Goal: Task Accomplishment & Management: Manage account settings

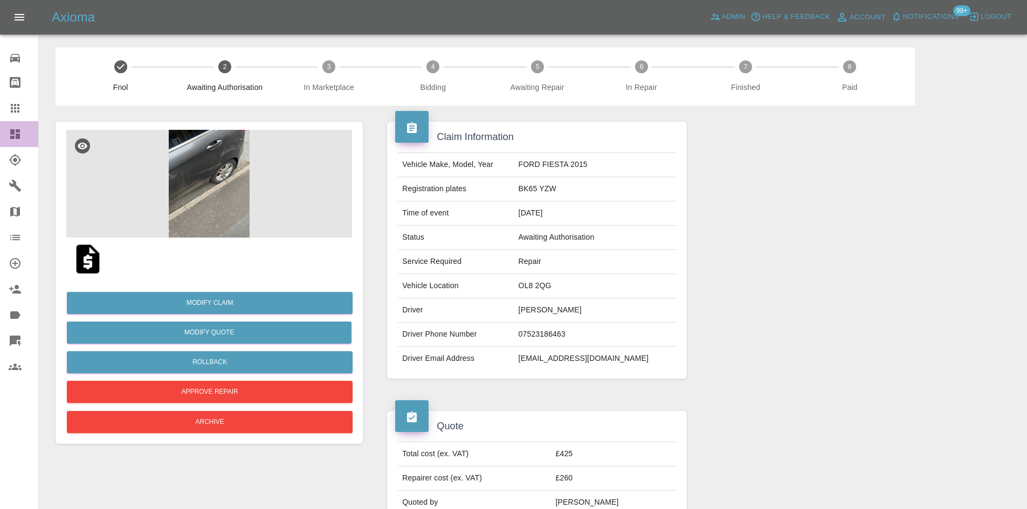
click at [20, 129] on icon at bounding box center [15, 134] width 10 height 10
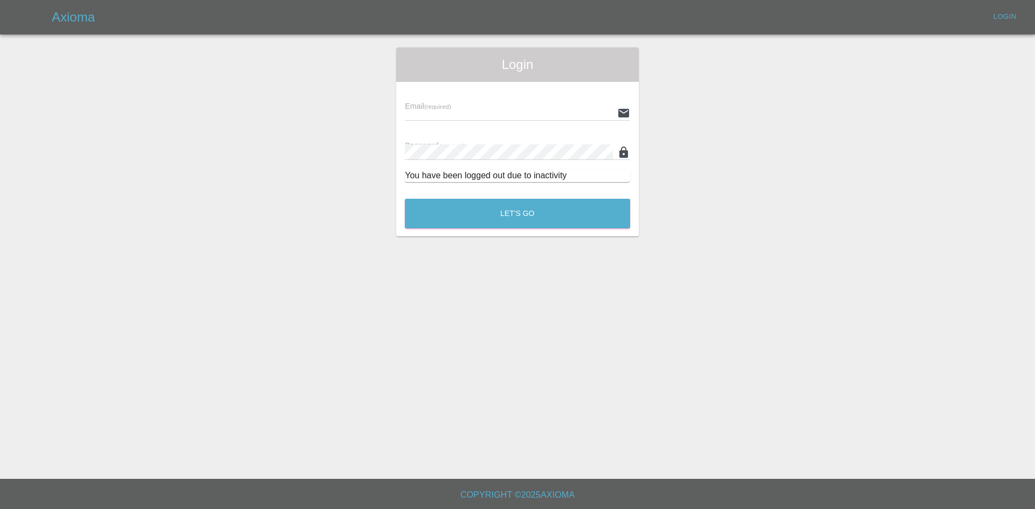
type input "ankur.mehta@axioma.co.uk"
click at [474, 216] on button "Let's Go" at bounding box center [517, 214] width 225 height 30
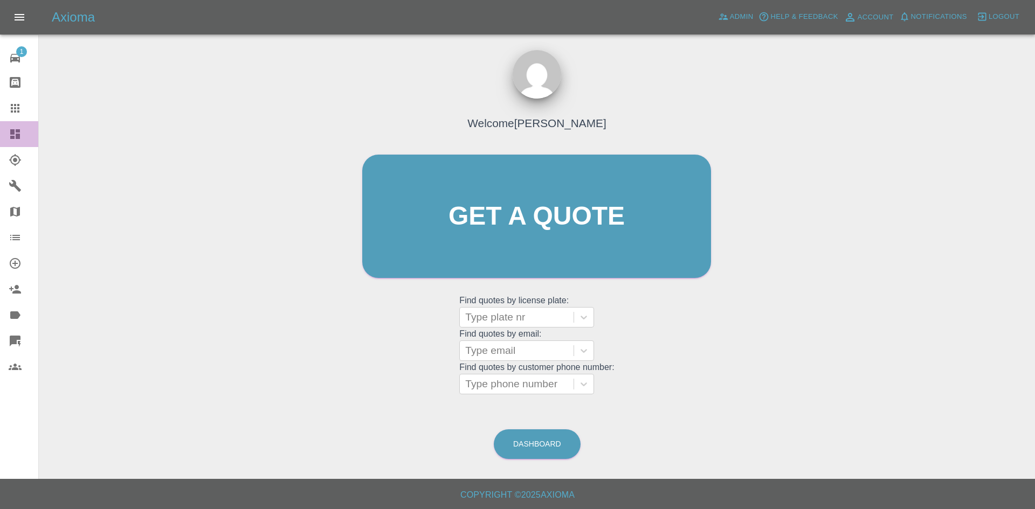
click at [20, 133] on icon at bounding box center [15, 134] width 13 height 13
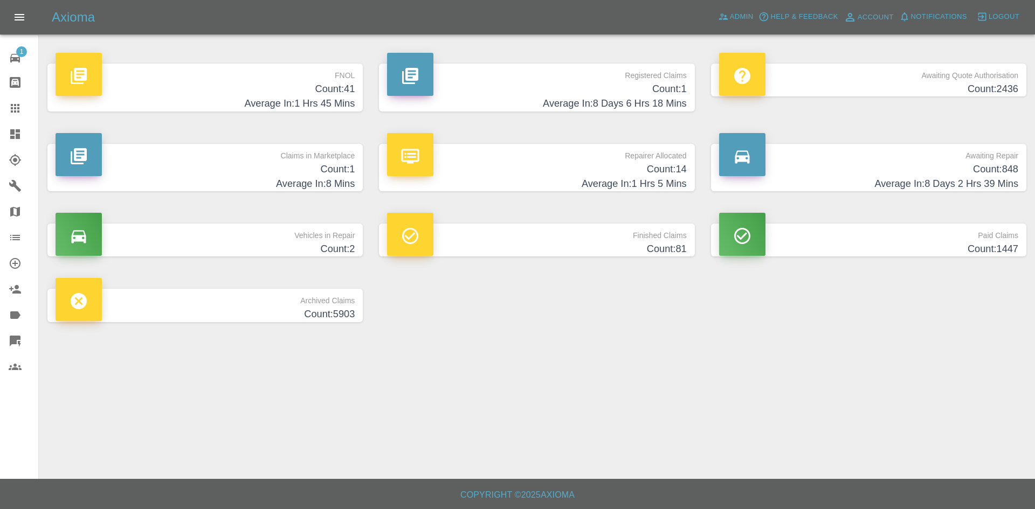
click at [312, 70] on p "FNOL" at bounding box center [205, 73] width 299 height 18
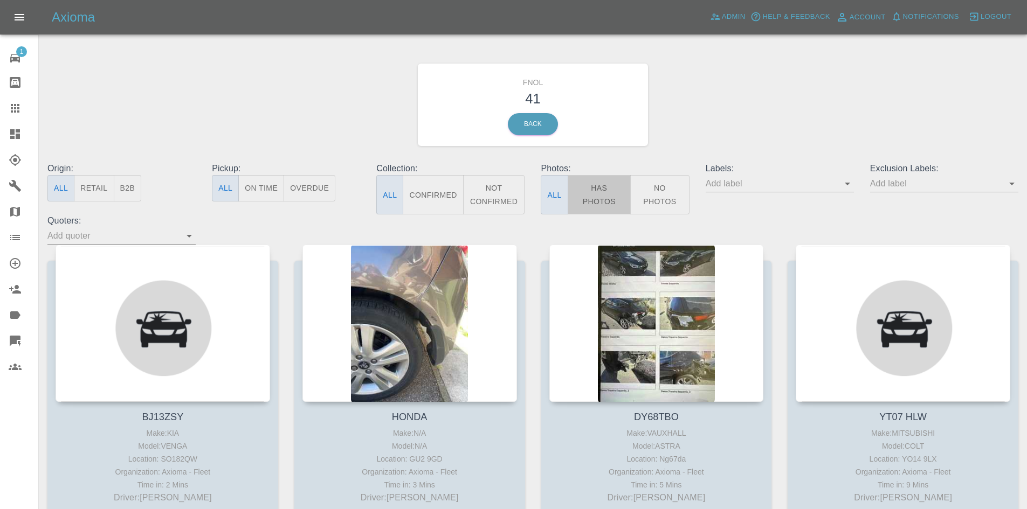
click at [585, 184] on button "Has Photos" at bounding box center [599, 194] width 64 height 39
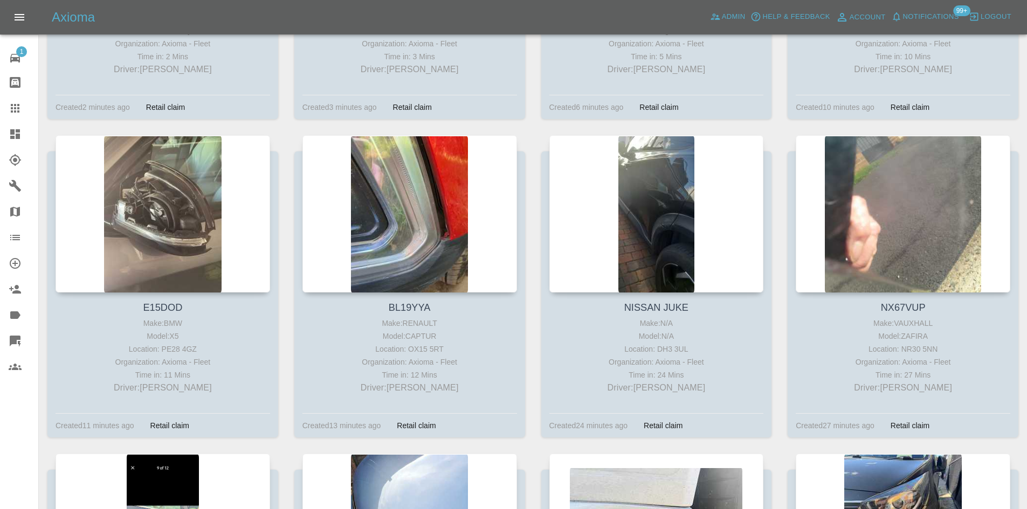
scroll to position [431, 0]
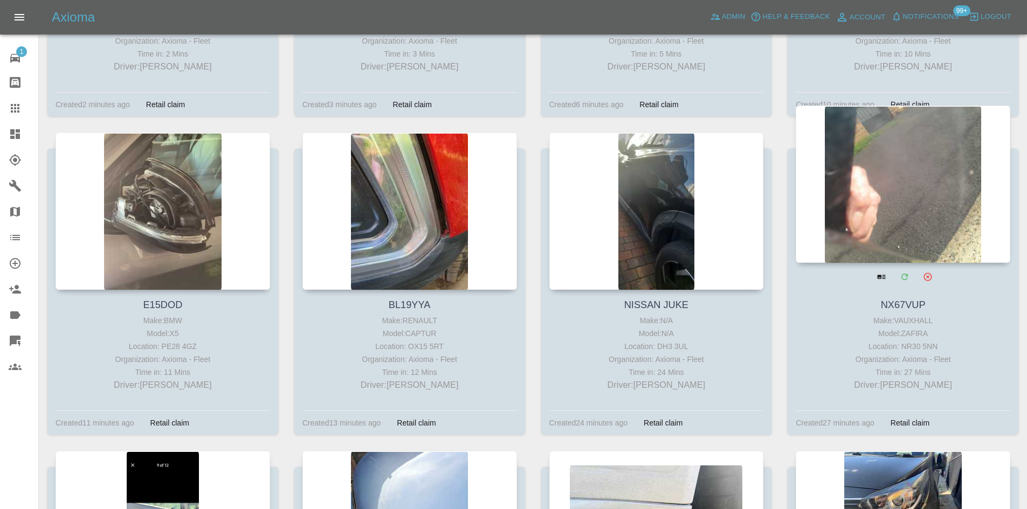
drag, startPoint x: 913, startPoint y: 184, endPoint x: 926, endPoint y: 190, distance: 14.7
click at [926, 190] on div at bounding box center [902, 184] width 214 height 157
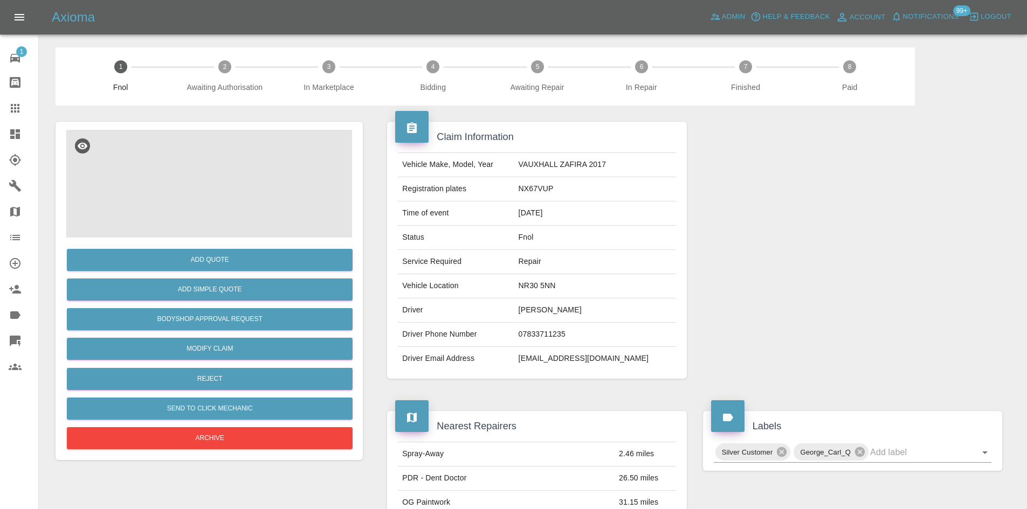
click at [162, 184] on img at bounding box center [209, 184] width 286 height 108
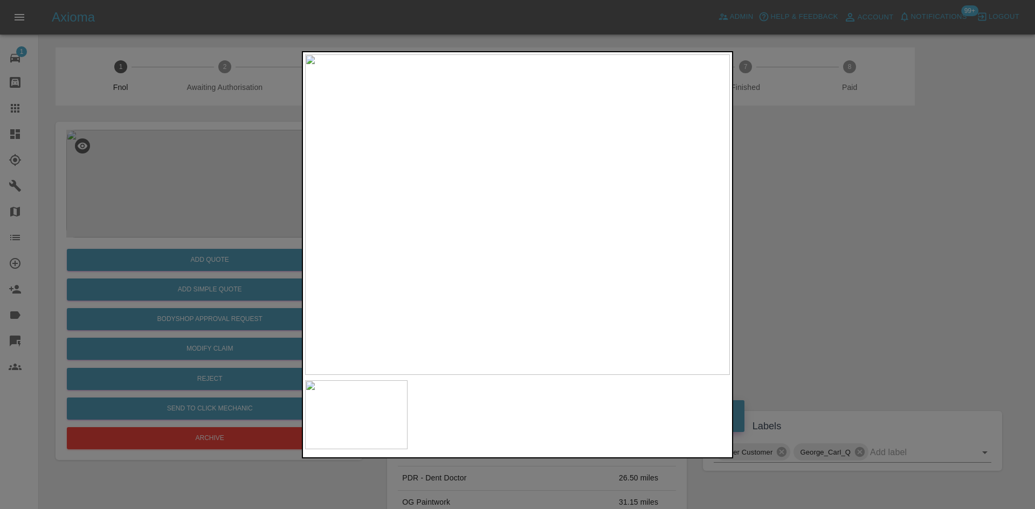
click at [418, 233] on img at bounding box center [517, 214] width 425 height 321
click at [484, 241] on img at bounding box center [517, 214] width 425 height 321
click at [410, 219] on img at bounding box center [517, 214] width 425 height 321
click at [141, 143] on div at bounding box center [517, 254] width 1035 height 509
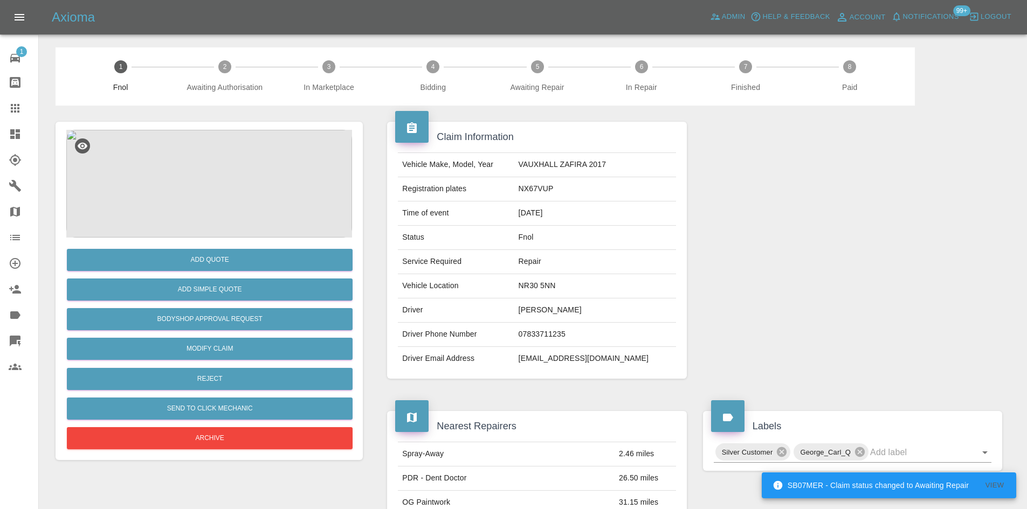
click at [299, 203] on img at bounding box center [209, 184] width 286 height 108
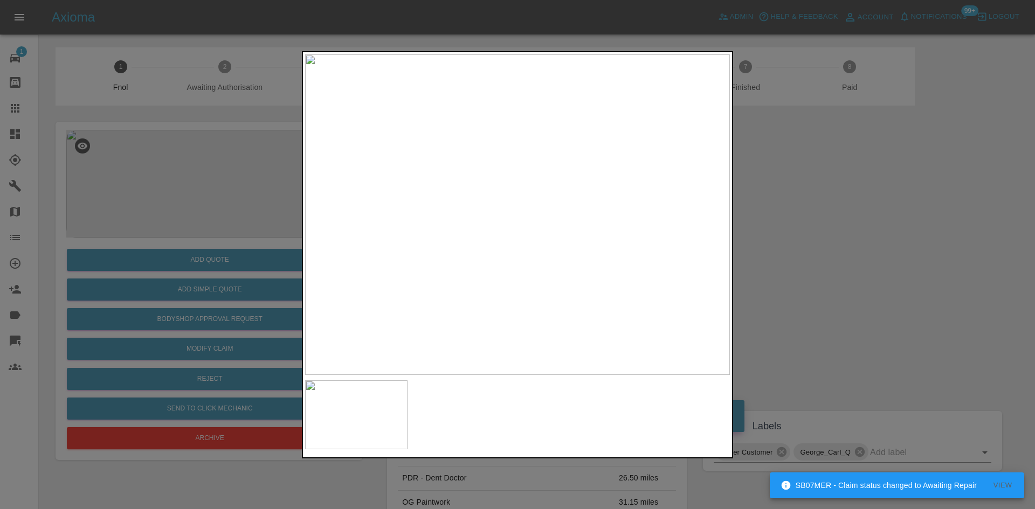
click at [412, 255] on img at bounding box center [517, 214] width 425 height 321
click at [321, 247] on img at bounding box center [517, 214] width 425 height 321
click at [157, 225] on div at bounding box center [517, 254] width 1035 height 509
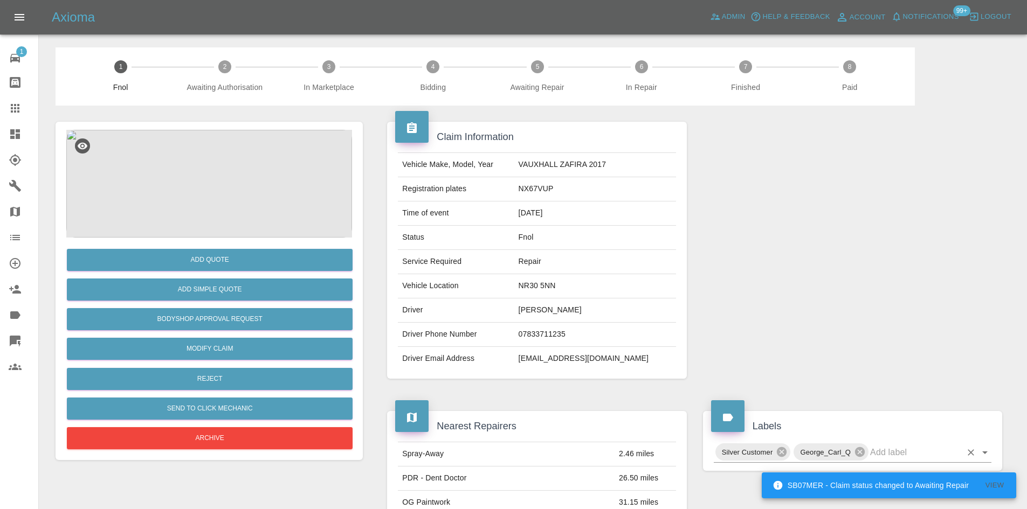
click at [875, 459] on input "text" at bounding box center [915, 452] width 91 height 17
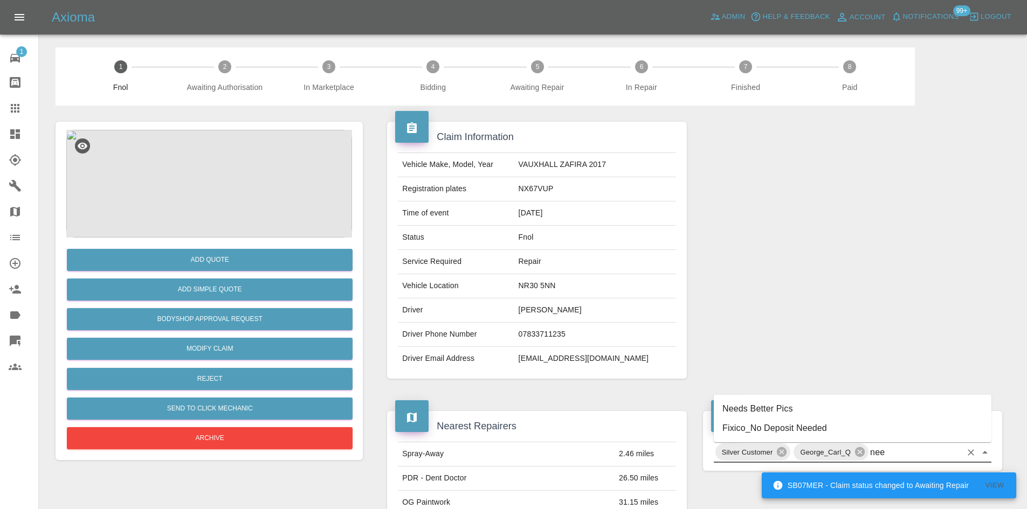
type input "need"
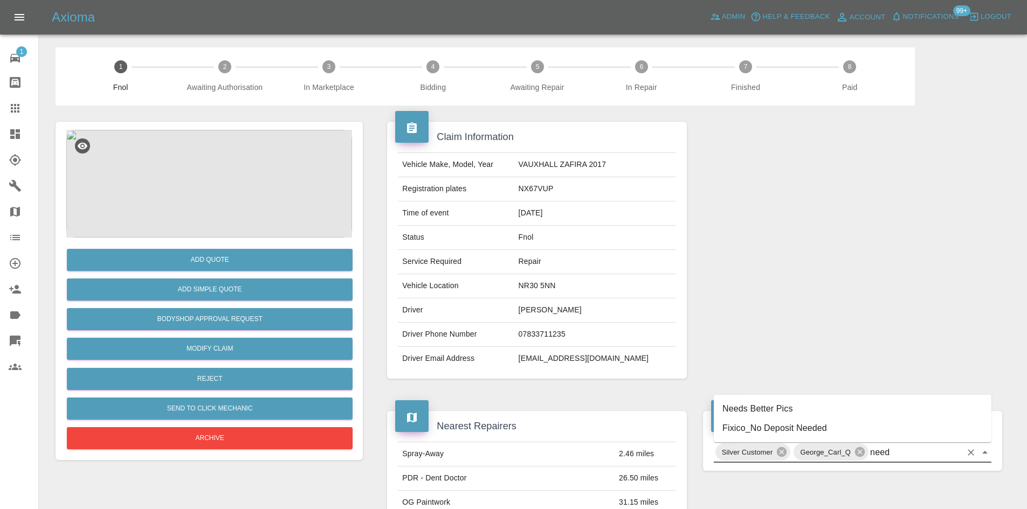
click at [755, 414] on li "Needs Better Pics" at bounding box center [852, 408] width 278 height 19
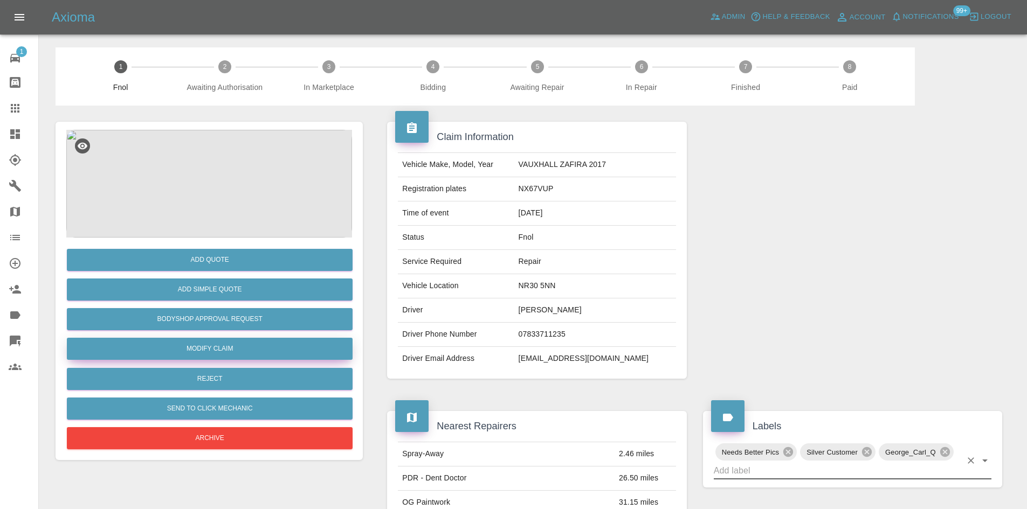
click at [206, 352] on link "Modify Claim" at bounding box center [210, 349] width 286 height 22
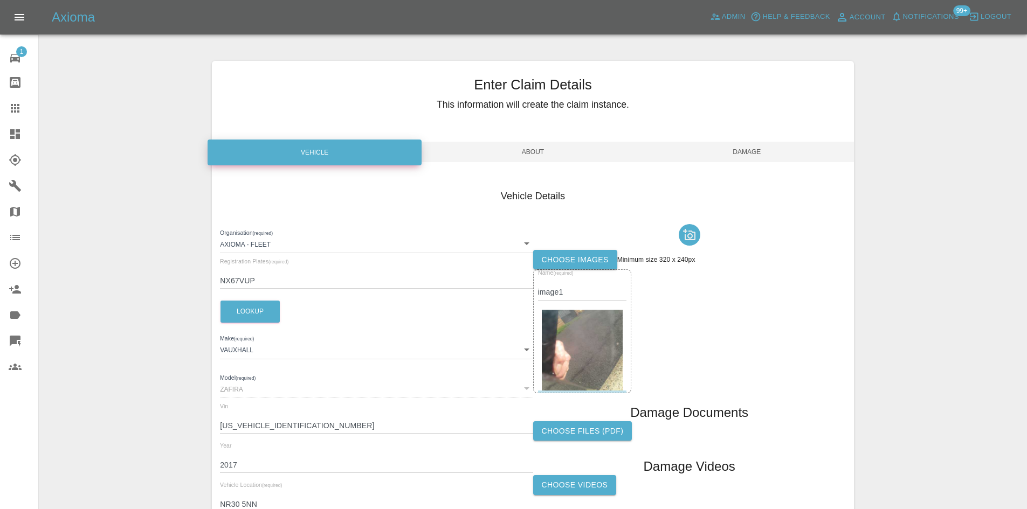
click at [574, 367] on img at bounding box center [582, 350] width 81 height 81
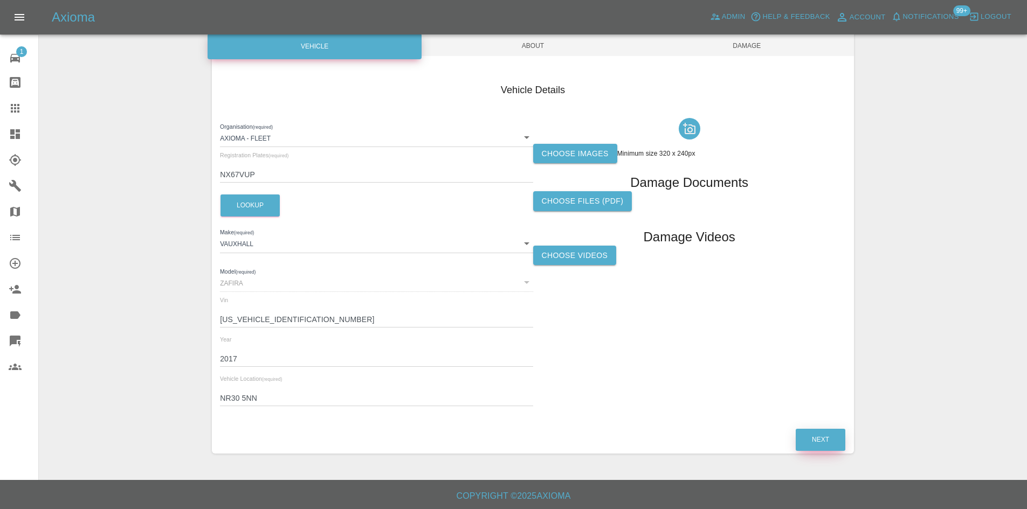
scroll to position [107, 0]
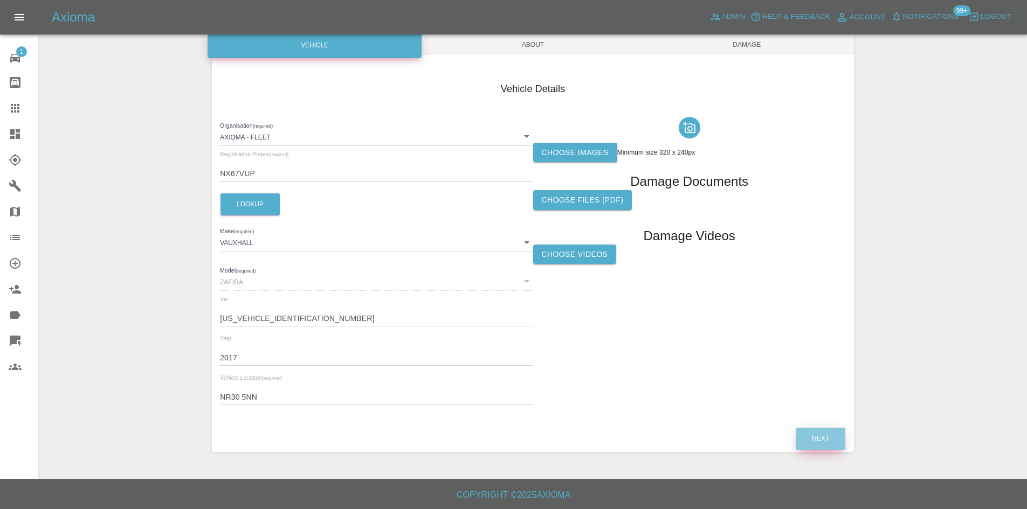
click at [817, 437] on button "Next" at bounding box center [820, 439] width 50 height 22
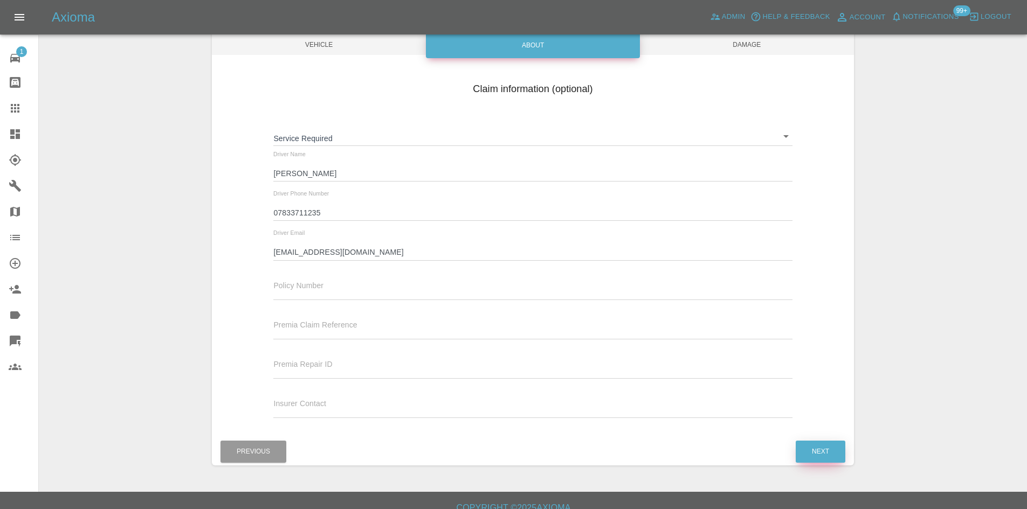
click at [820, 448] on button "Next" at bounding box center [820, 452] width 50 height 22
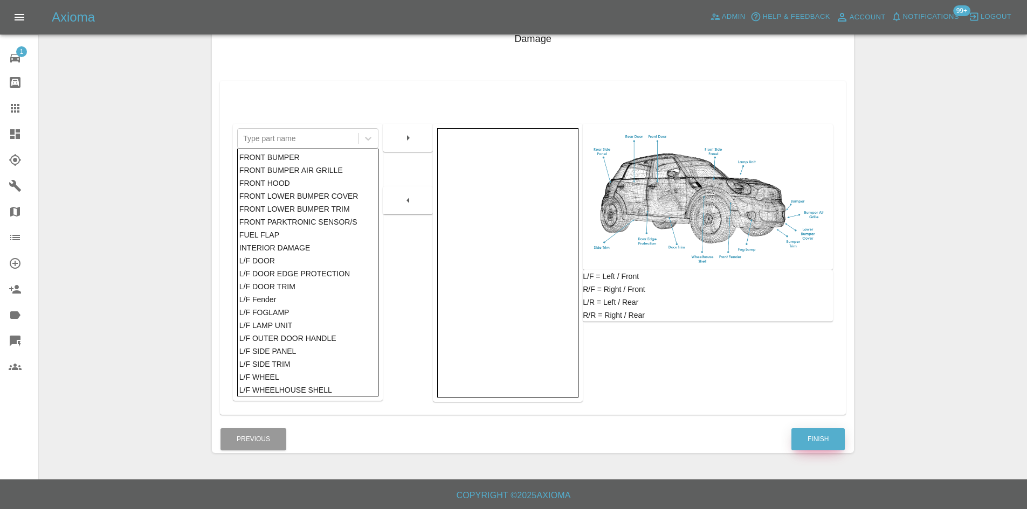
scroll to position [158, 0]
click at [828, 435] on button "Finish" at bounding box center [817, 439] width 53 height 22
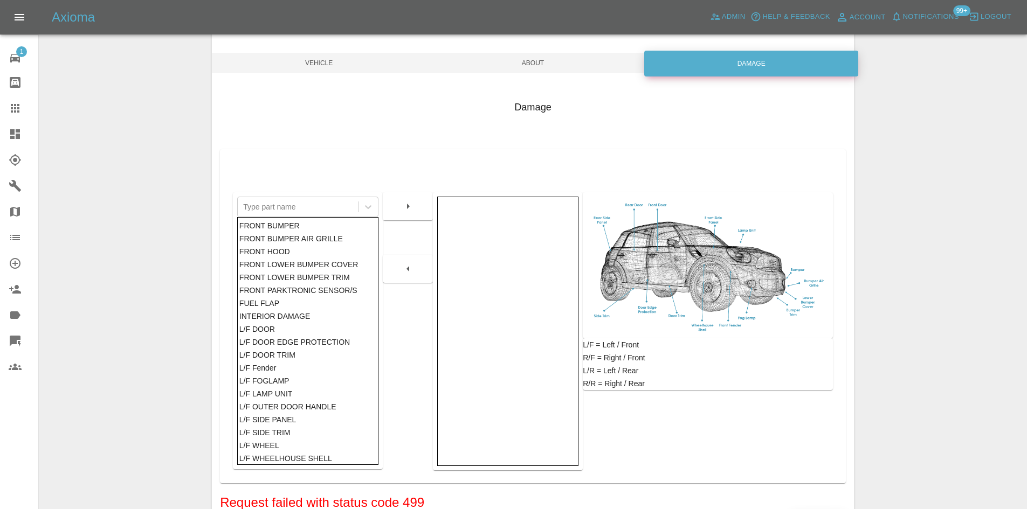
scroll to position [0, 0]
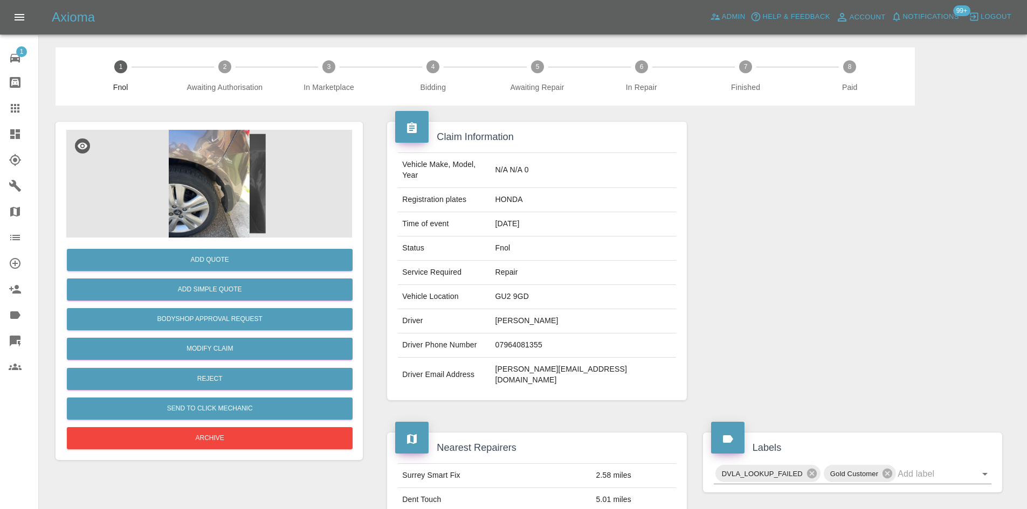
click at [209, 166] on img at bounding box center [209, 184] width 286 height 108
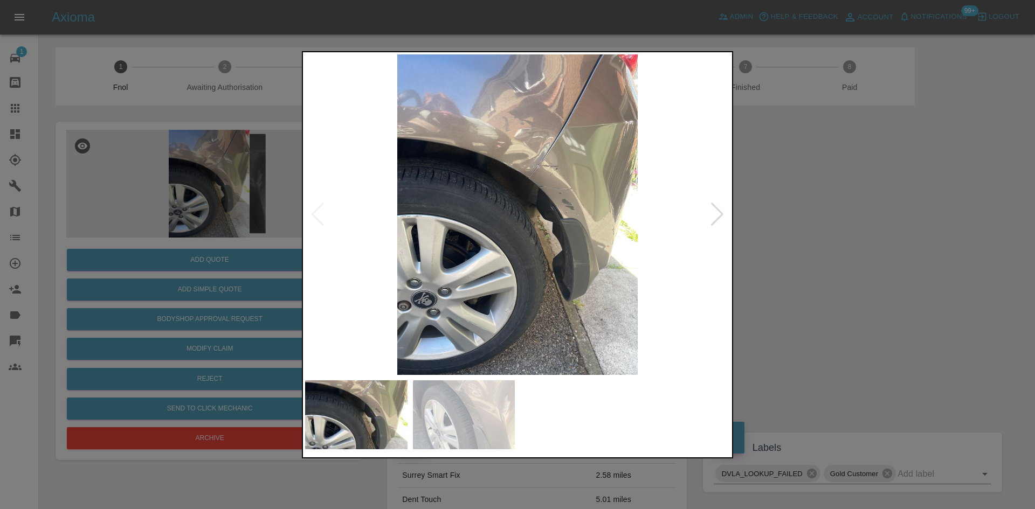
click at [422, 244] on img at bounding box center [517, 214] width 425 height 321
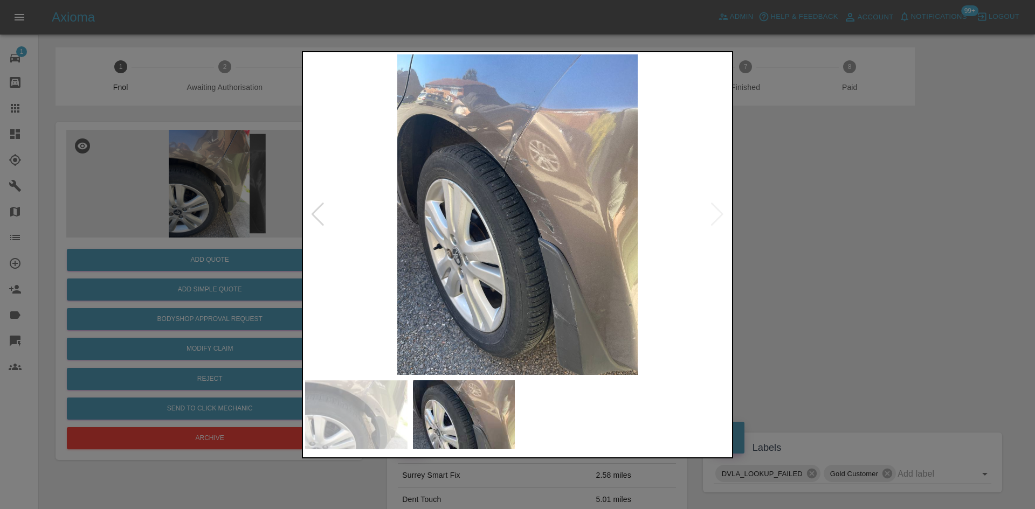
click at [424, 234] on img at bounding box center [517, 214] width 425 height 321
click at [522, 177] on img at bounding box center [517, 214] width 425 height 321
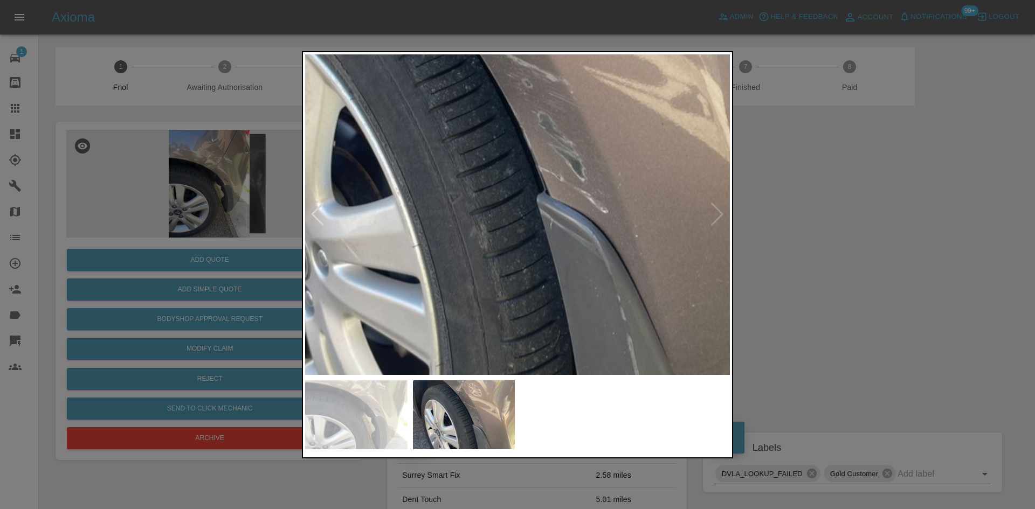
click at [463, 73] on img at bounding box center [475, 125] width 1274 height 962
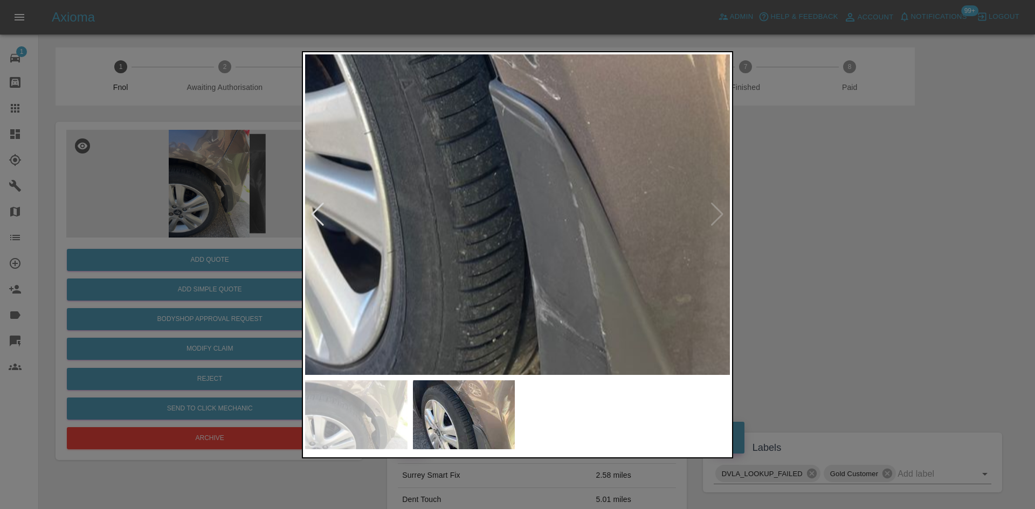
click at [421, 10] on div at bounding box center [517, 254] width 1035 height 509
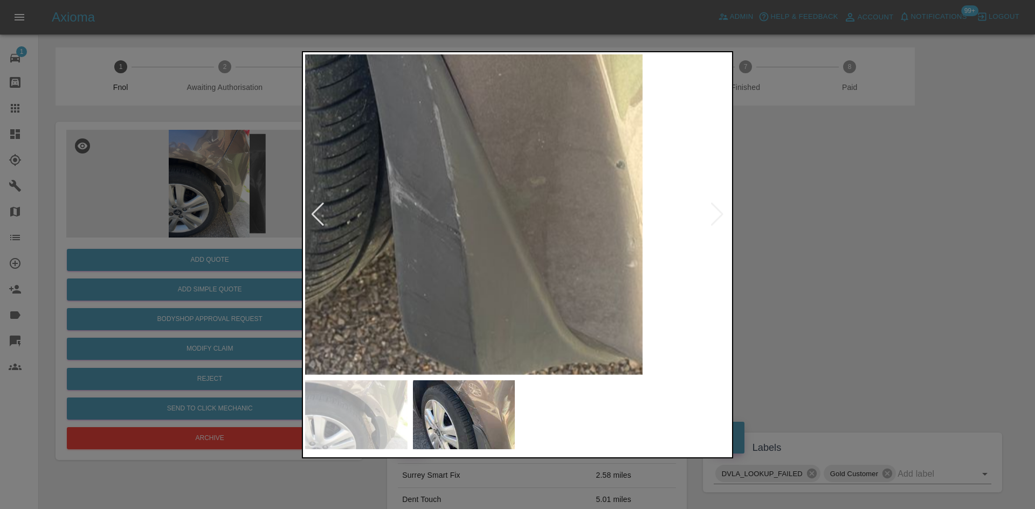
click at [273, 182] on div at bounding box center [517, 254] width 1035 height 509
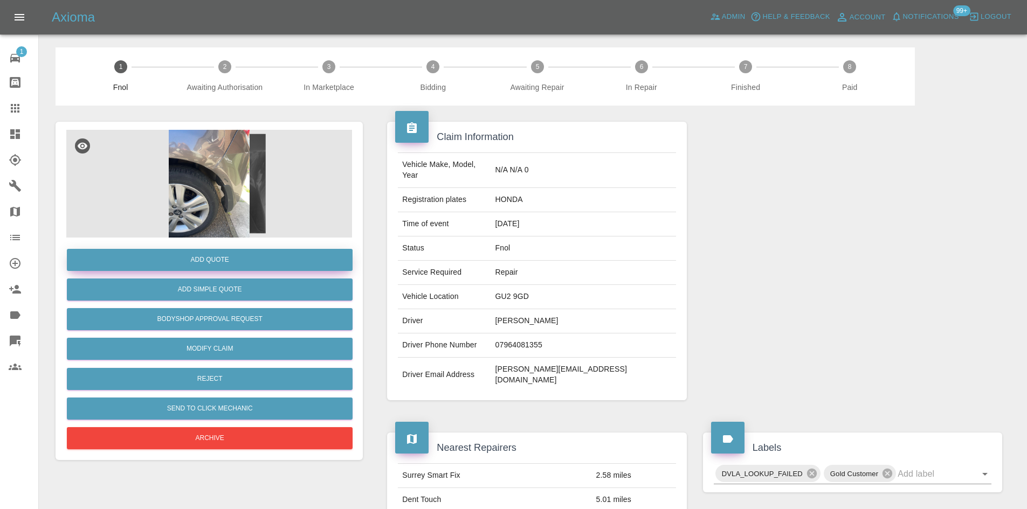
drag, startPoint x: 196, startPoint y: 243, endPoint x: 193, endPoint y: 254, distance: 11.3
click at [196, 246] on div "Add Quote Add Simple Quote Bodyshop Approval Request Modify Claim Reject Send t…" at bounding box center [209, 345] width 286 height 214
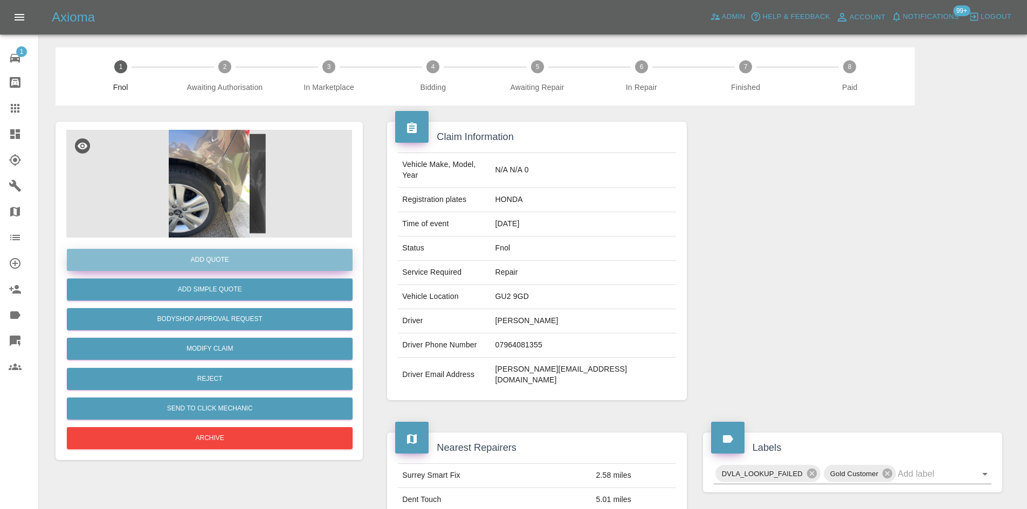
click at [193, 254] on button "Add Quote" at bounding box center [210, 260] width 286 height 22
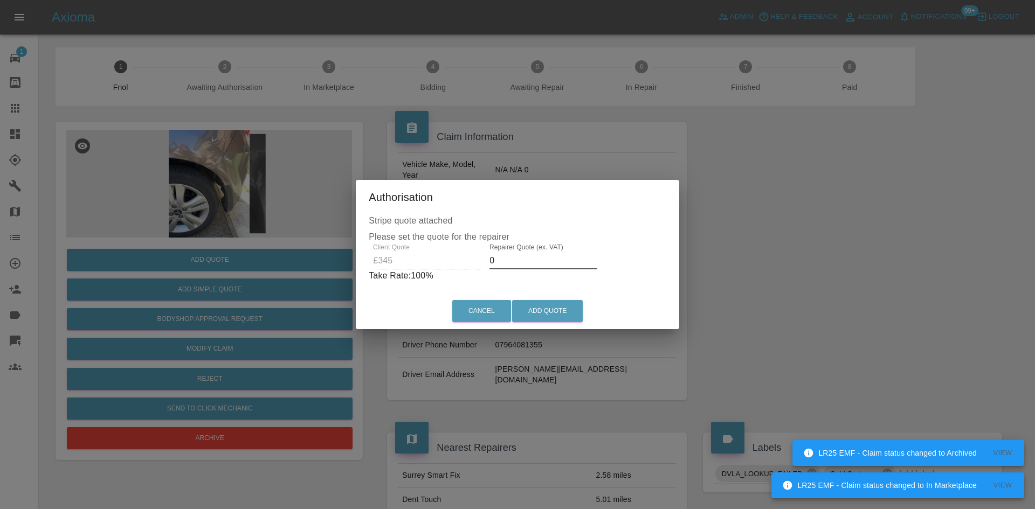
click at [491, 266] on input "0" at bounding box center [543, 260] width 108 height 17
drag, startPoint x: 499, startPoint y: 264, endPoint x: 444, endPoint y: 247, distance: 57.4
click at [447, 249] on div "Client Quote £345 Repairer Quote (ex. VAT) 0 Take Rate: 100 %" at bounding box center [517, 263] width 297 height 39
type input "220"
click at [542, 307] on button "Add Quote" at bounding box center [547, 311] width 71 height 22
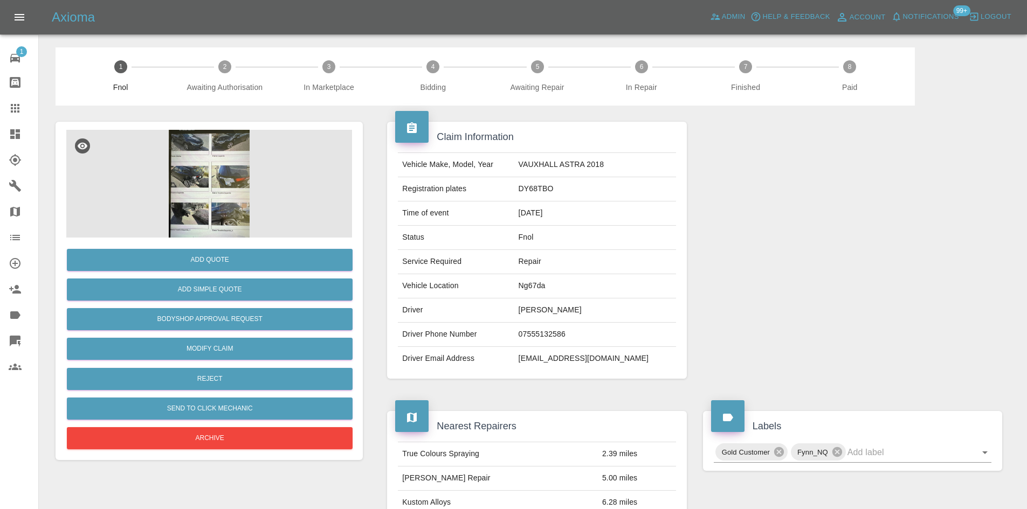
click at [196, 211] on img at bounding box center [209, 184] width 286 height 108
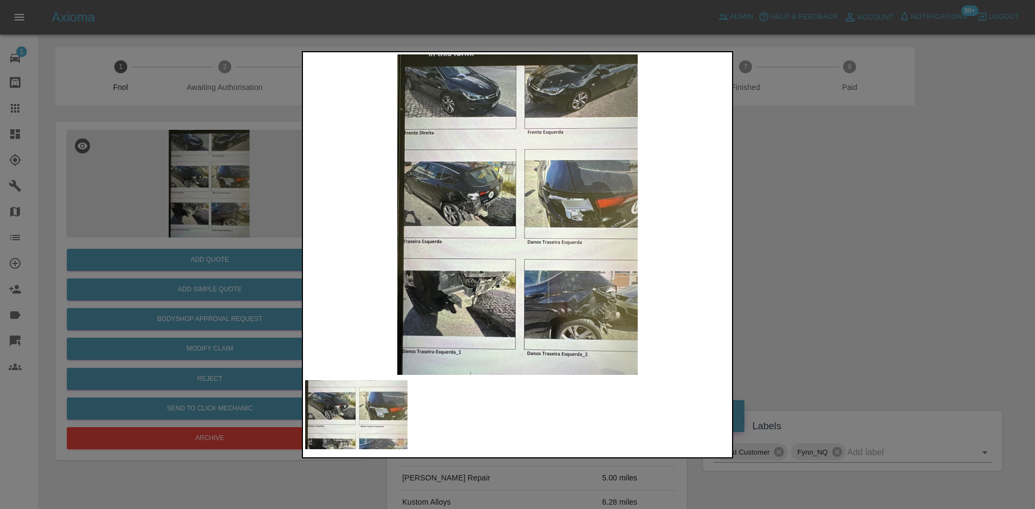
click at [394, 225] on img at bounding box center [517, 214] width 425 height 321
click at [309, 218] on img at bounding box center [517, 214] width 425 height 321
drag, startPoint x: 183, startPoint y: 185, endPoint x: 238, endPoint y: 198, distance: 57.1
click at [184, 186] on div at bounding box center [517, 254] width 1035 height 509
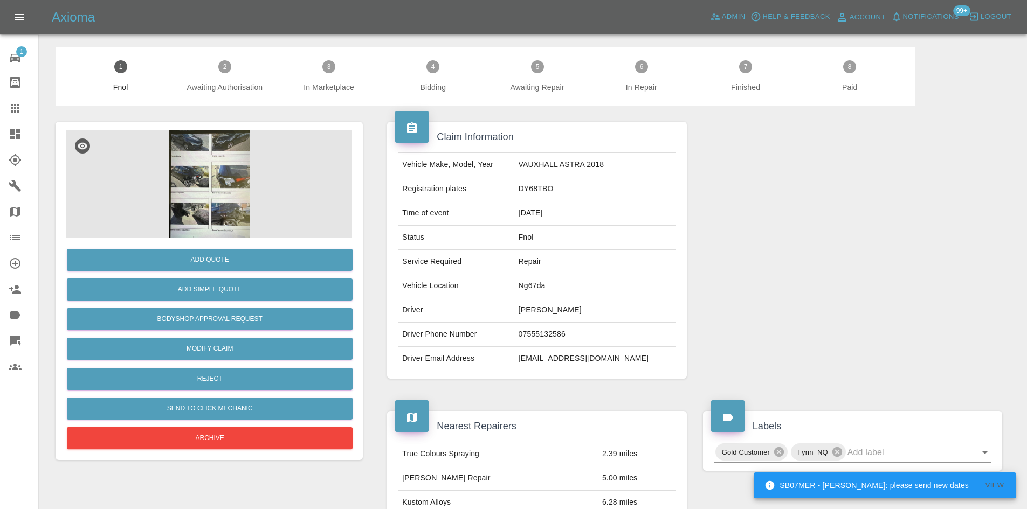
click at [237, 196] on img at bounding box center [209, 184] width 286 height 108
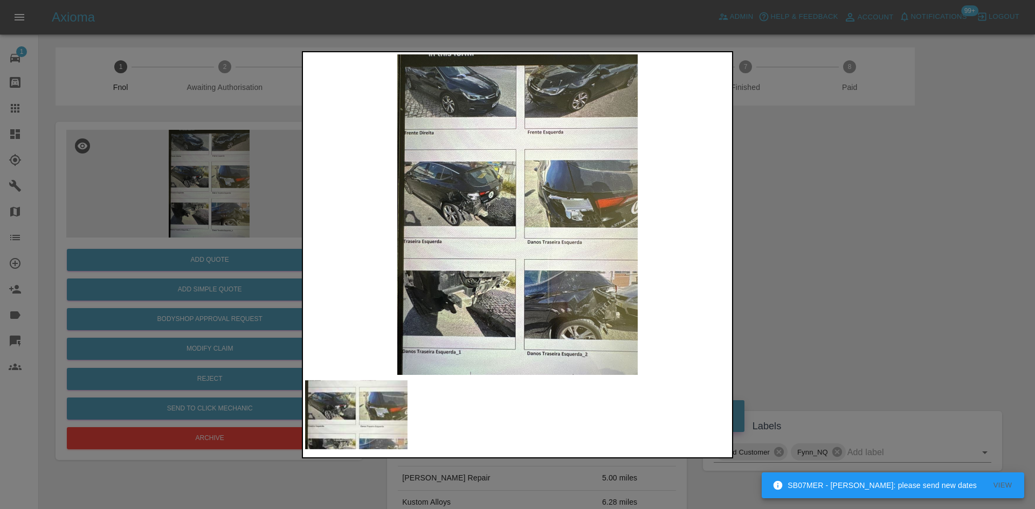
click at [485, 193] on img at bounding box center [517, 214] width 425 height 321
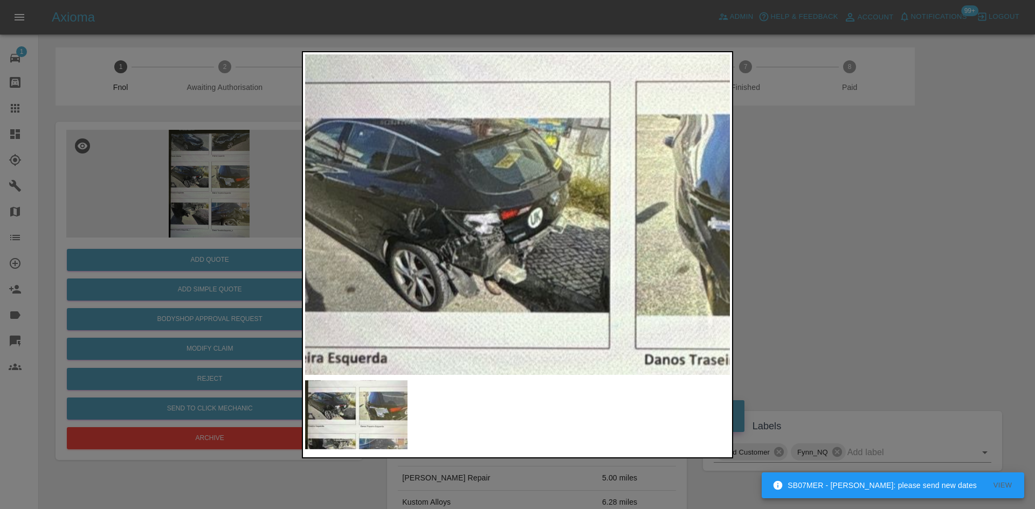
click at [108, 209] on div at bounding box center [517, 254] width 1035 height 509
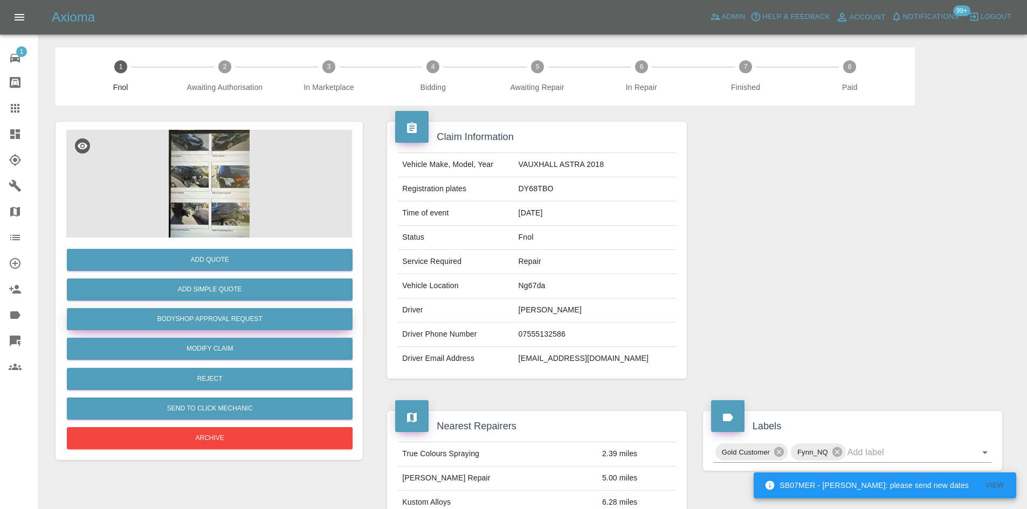
click at [200, 315] on button "Bodyshop Approval Request" at bounding box center [210, 319] width 286 height 22
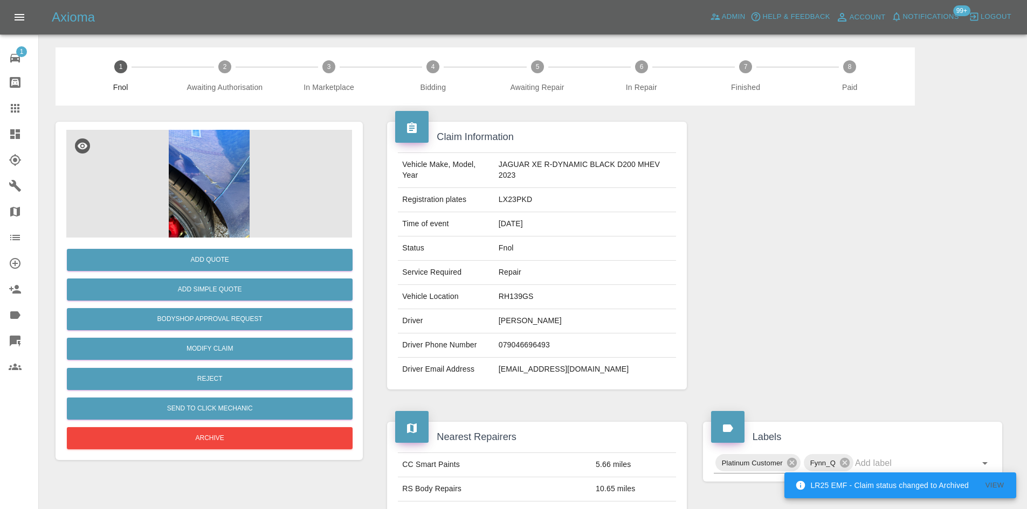
click at [229, 189] on img at bounding box center [209, 184] width 286 height 108
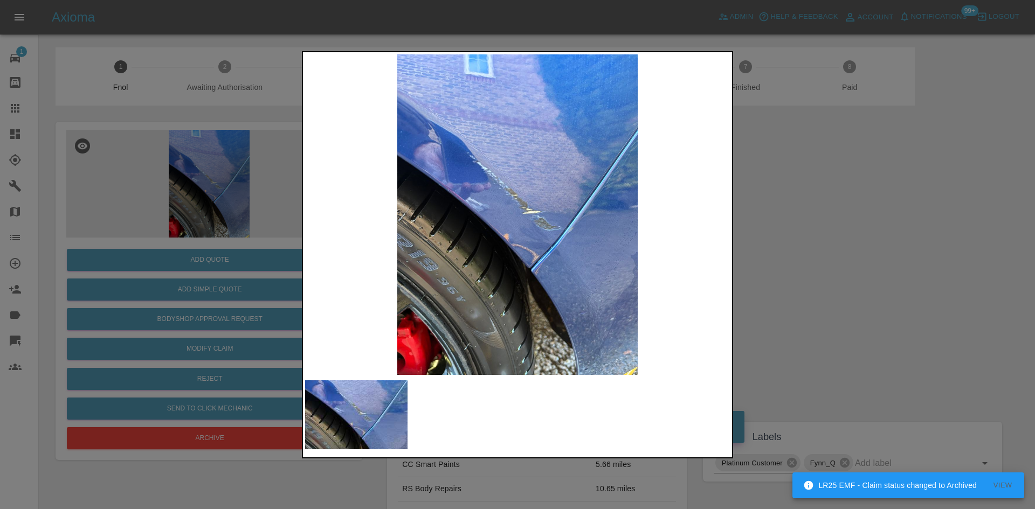
click at [473, 237] on img at bounding box center [517, 214] width 425 height 321
click at [516, 269] on img at bounding box center [517, 214] width 425 height 321
click at [552, 244] on img at bounding box center [517, 214] width 425 height 321
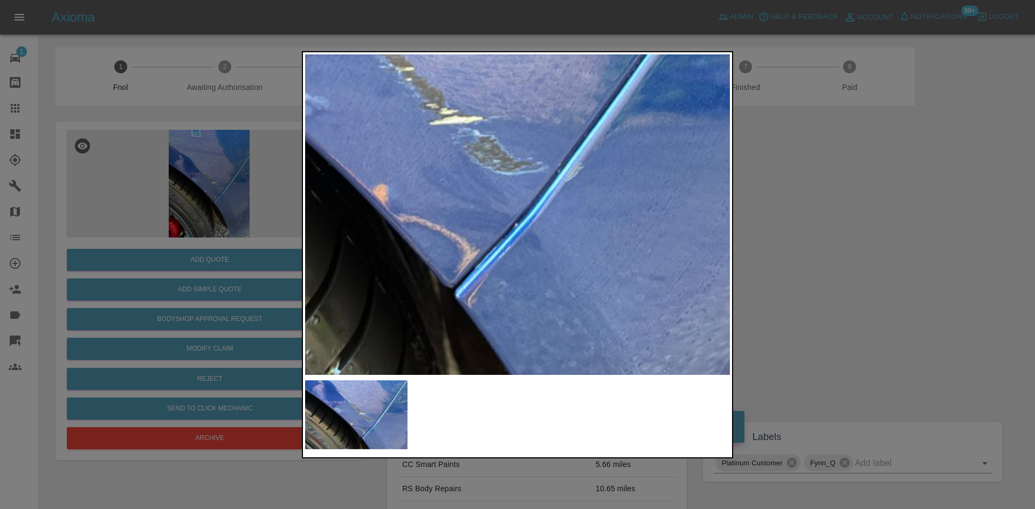
click at [491, 258] on img at bounding box center [414, 127] width 1274 height 962
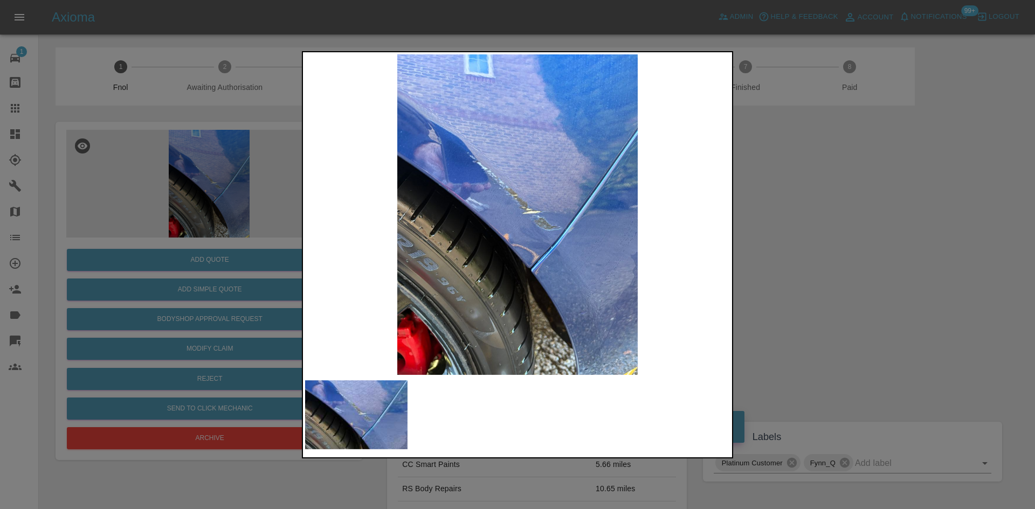
click at [248, 260] on div at bounding box center [517, 254] width 1035 height 509
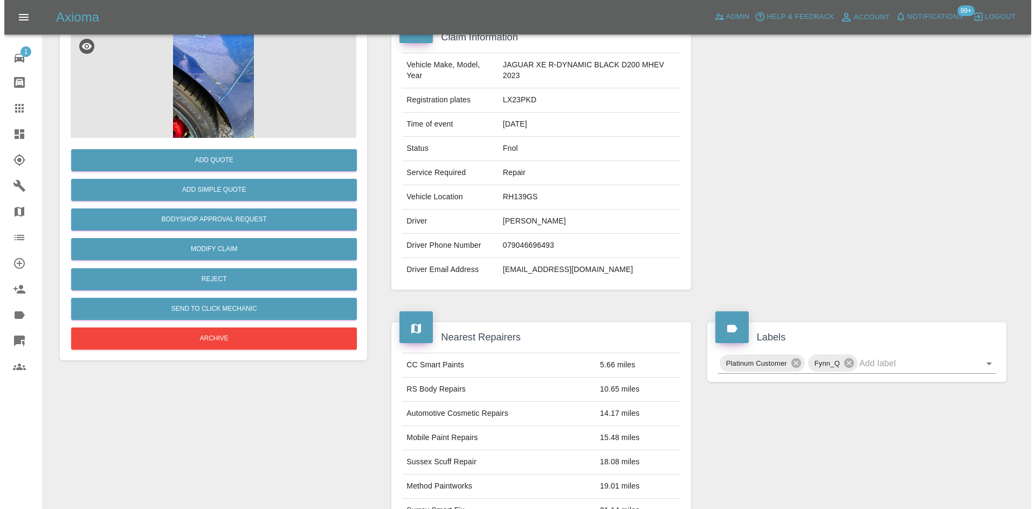
scroll to position [86, 0]
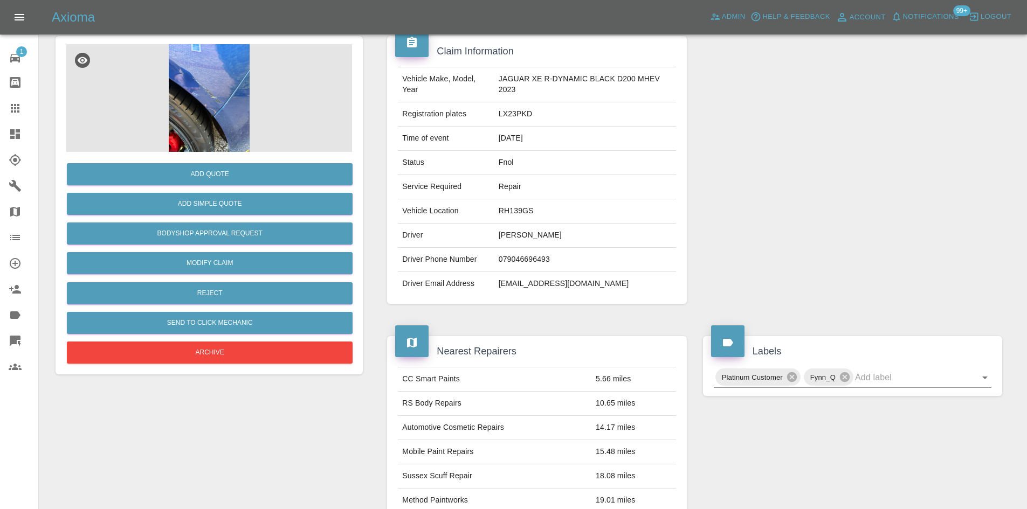
click at [225, 73] on img at bounding box center [209, 98] width 286 height 108
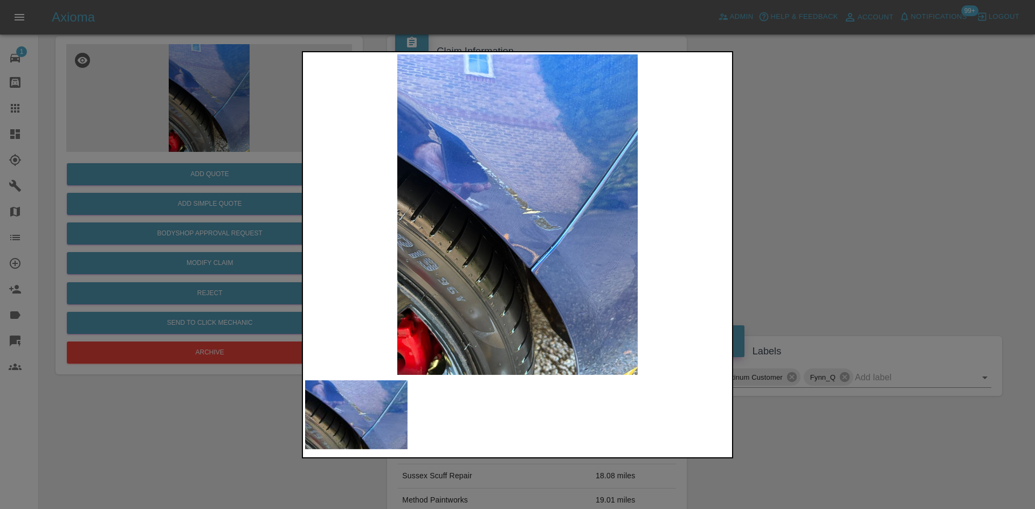
click at [538, 176] on img at bounding box center [517, 214] width 425 height 321
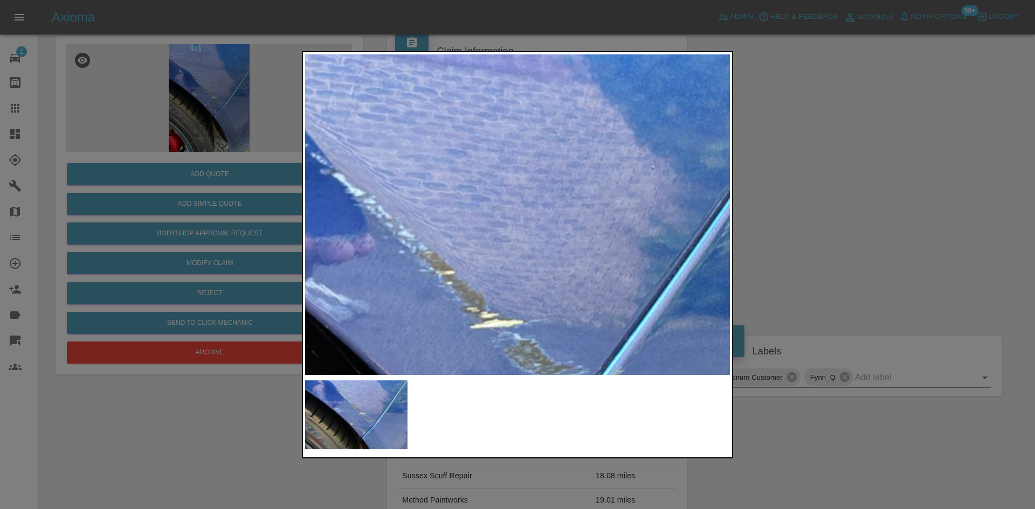
click at [521, 241] on img at bounding box center [454, 331] width 1274 height 962
click at [490, 238] on img at bounding box center [454, 331] width 1274 height 962
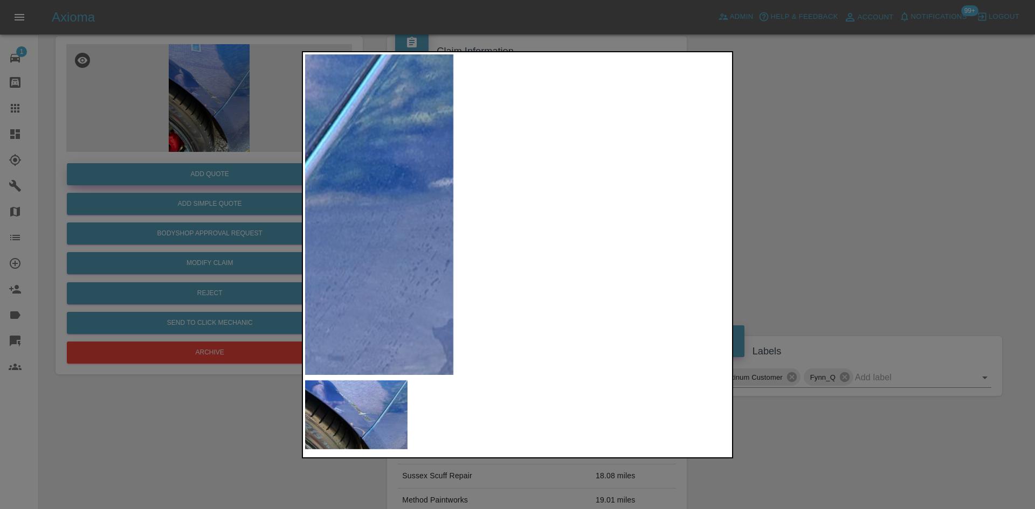
drag, startPoint x: 228, startPoint y: 167, endPoint x: 228, endPoint y: 181, distance: 13.5
click at [228, 169] on div at bounding box center [517, 254] width 1035 height 509
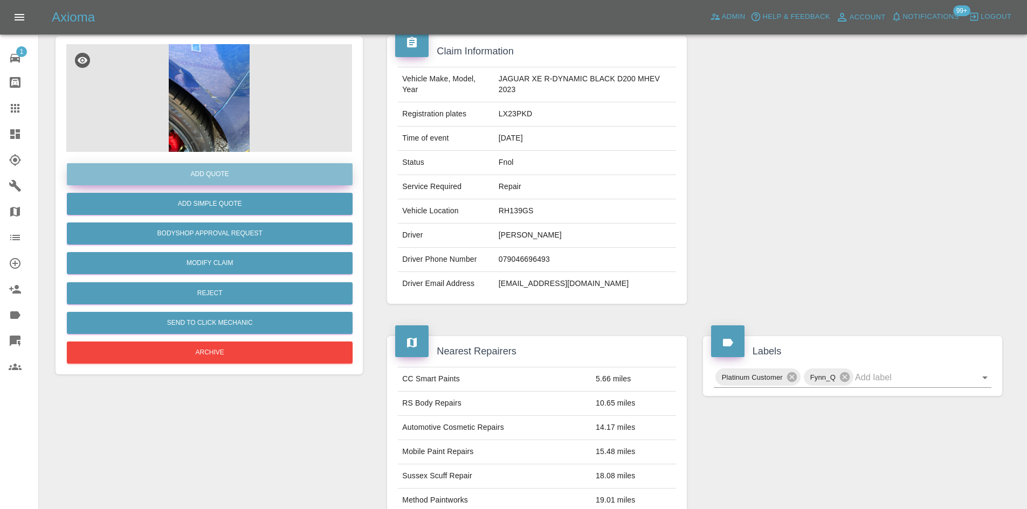
click at [228, 181] on button "Add Quote" at bounding box center [210, 174] width 286 height 22
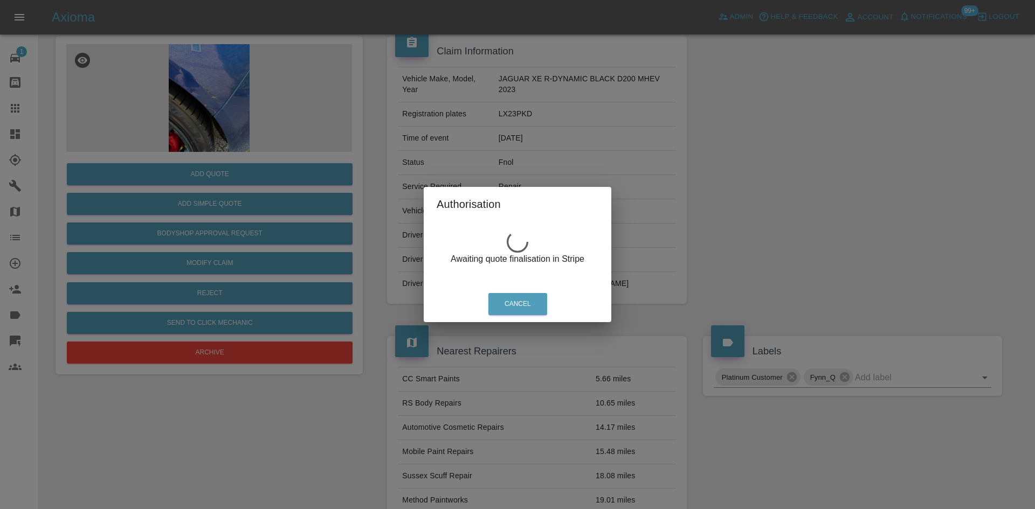
click at [339, 223] on div "Authorisation Awaiting quote finalisation in Stripe Cancel" at bounding box center [517, 254] width 1035 height 509
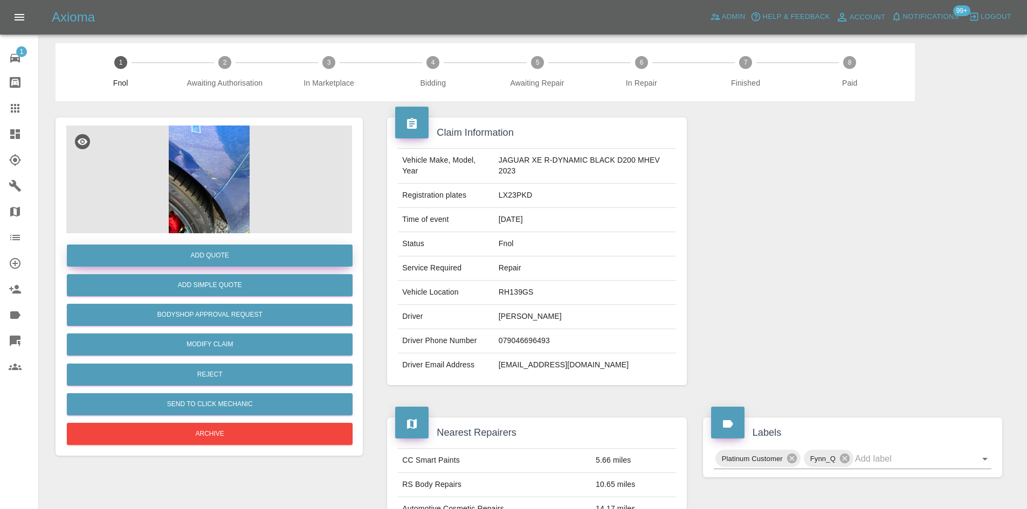
scroll to position [0, 0]
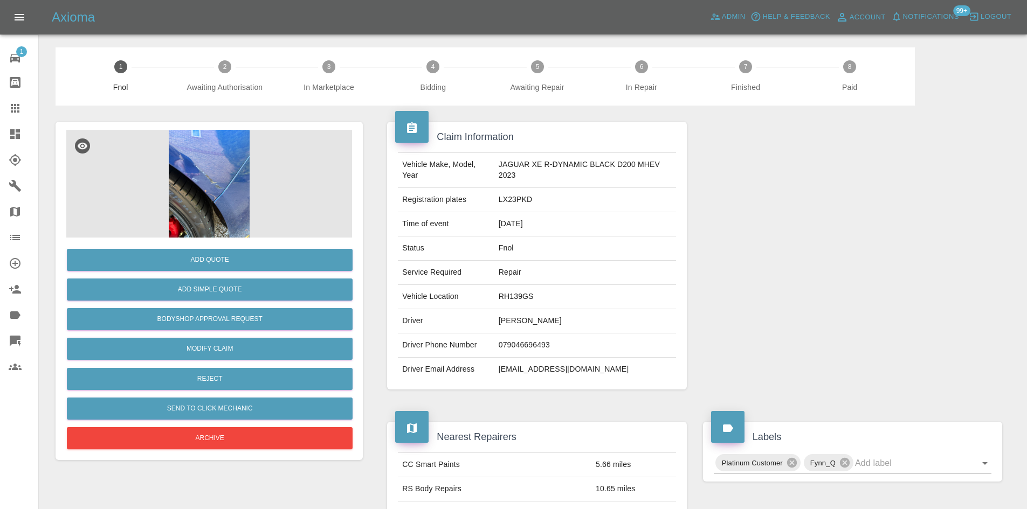
click at [207, 221] on img at bounding box center [209, 184] width 286 height 108
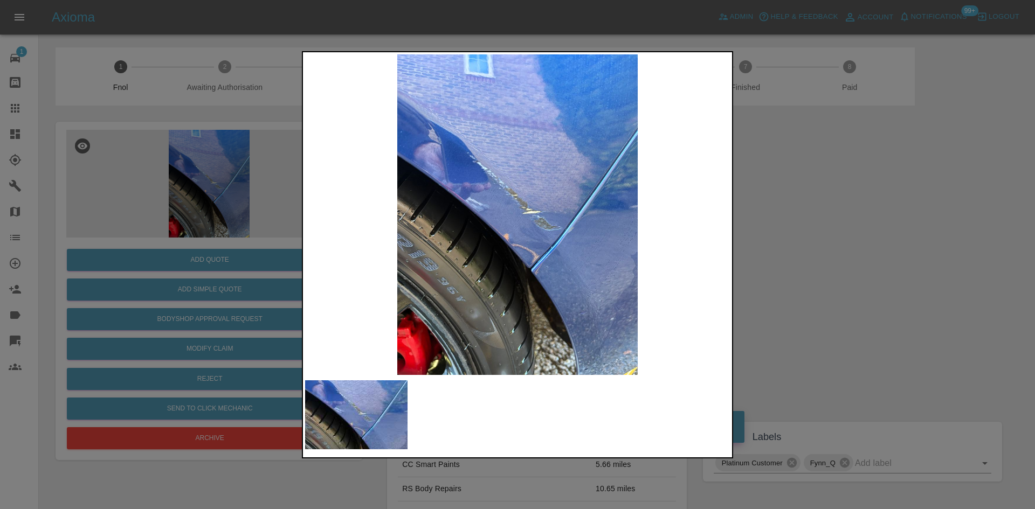
click at [516, 228] on img at bounding box center [517, 214] width 425 height 321
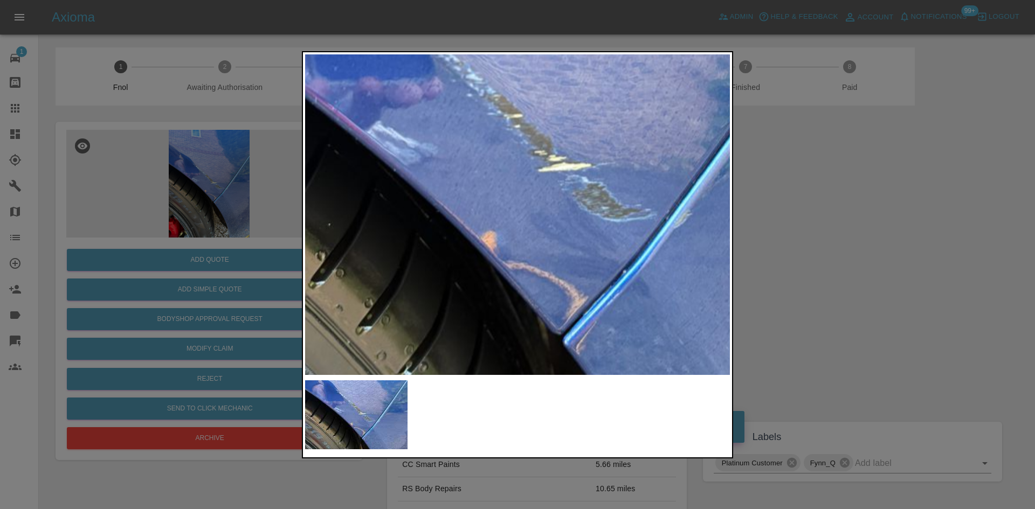
click at [516, 228] on img at bounding box center [522, 174] width 1274 height 962
click at [515, 216] on img at bounding box center [522, 174] width 1274 height 962
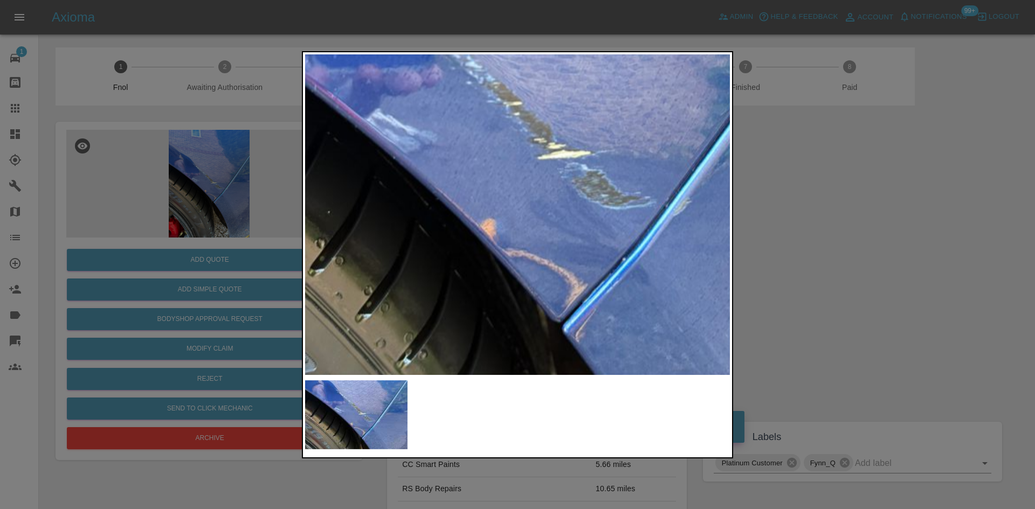
drag, startPoint x: 220, startPoint y: 142, endPoint x: 213, endPoint y: 155, distance: 14.5
click at [219, 143] on div at bounding box center [517, 254] width 1035 height 509
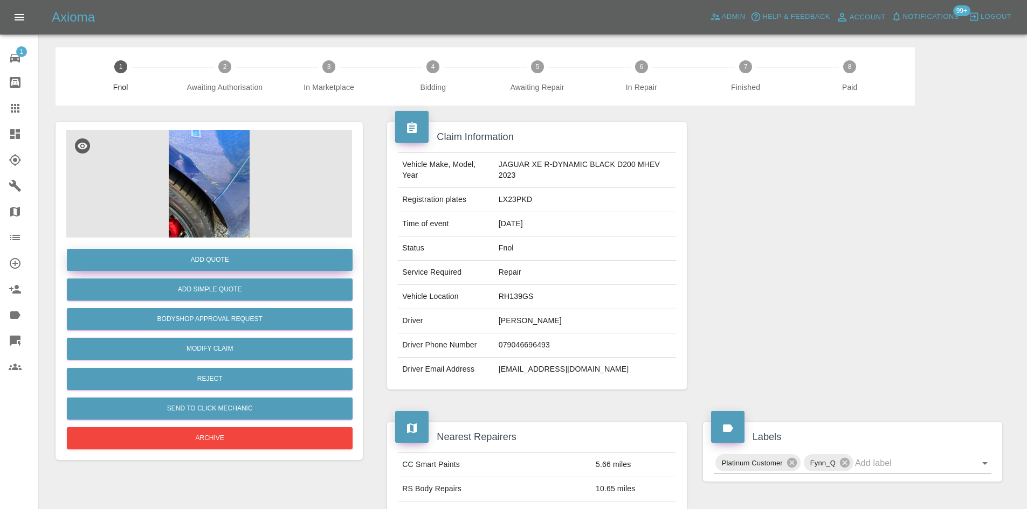
drag, startPoint x: 221, startPoint y: 248, endPoint x: 220, endPoint y: 258, distance: 10.4
click at [220, 258] on div "Add Quote" at bounding box center [209, 259] width 286 height 27
click at [219, 261] on button "Add Quote" at bounding box center [210, 260] width 286 height 22
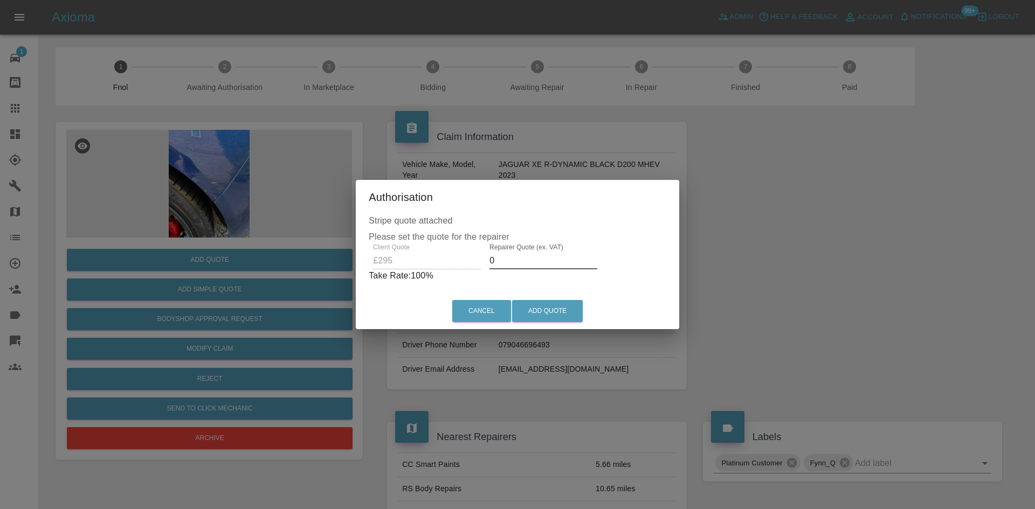
click at [438, 253] on div "Client Quote £295 Repairer Quote (ex. VAT) 0 Take Rate: 100 %" at bounding box center [517, 263] width 297 height 39
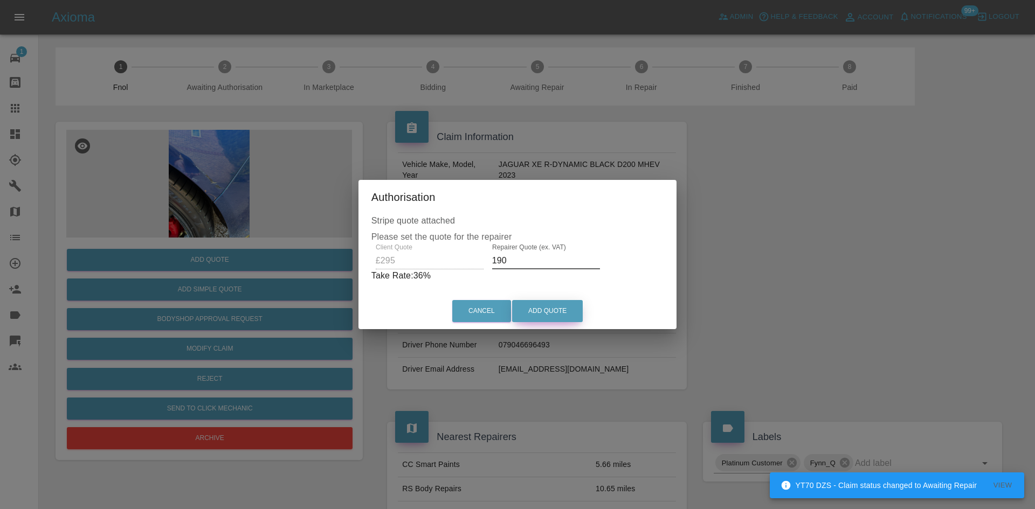
type input "190"
click at [550, 316] on button "Add Quote" at bounding box center [547, 311] width 71 height 22
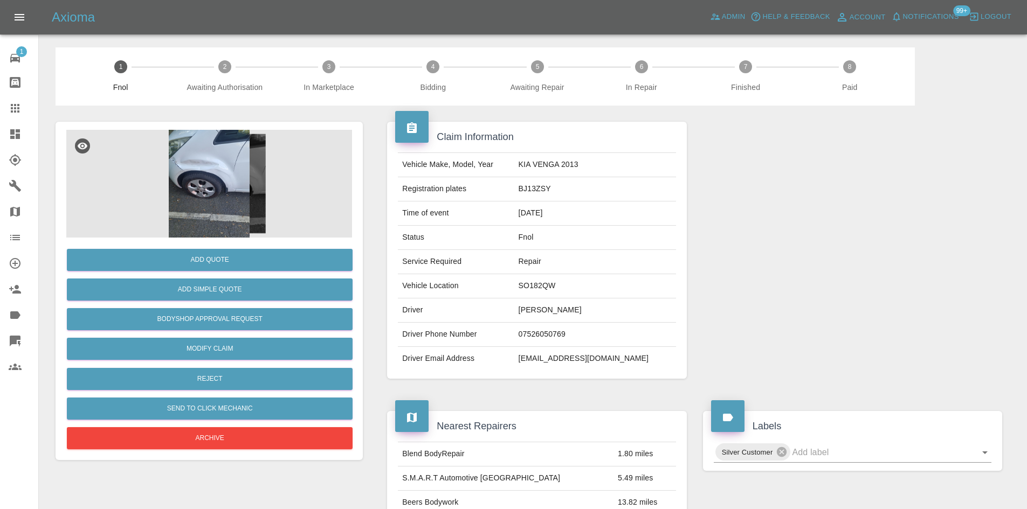
click at [221, 185] on img at bounding box center [209, 184] width 286 height 108
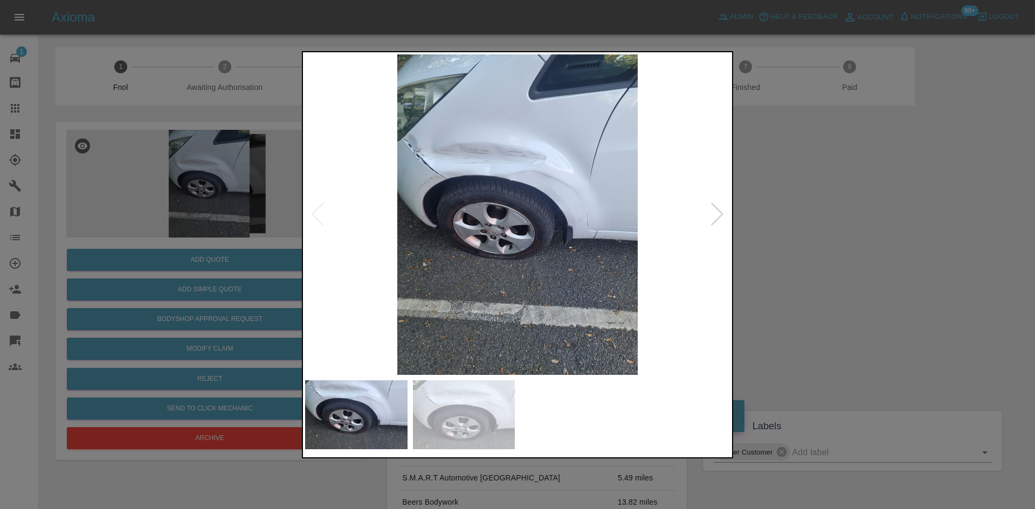
click at [476, 170] on img at bounding box center [517, 214] width 425 height 321
click at [475, 170] on img at bounding box center [517, 214] width 425 height 321
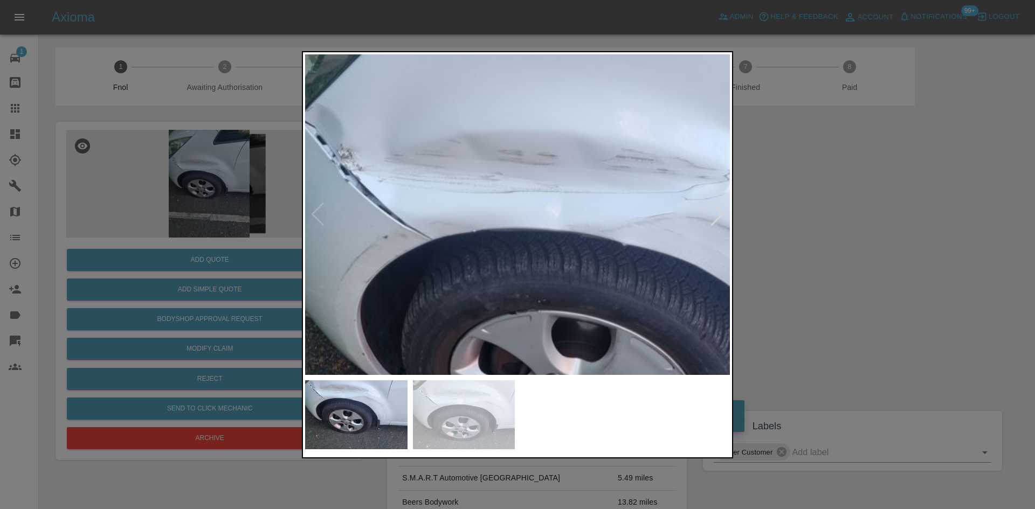
click at [417, 263] on img at bounding box center [643, 347] width 1274 height 962
click at [396, 267] on img at bounding box center [642, 347] width 1274 height 962
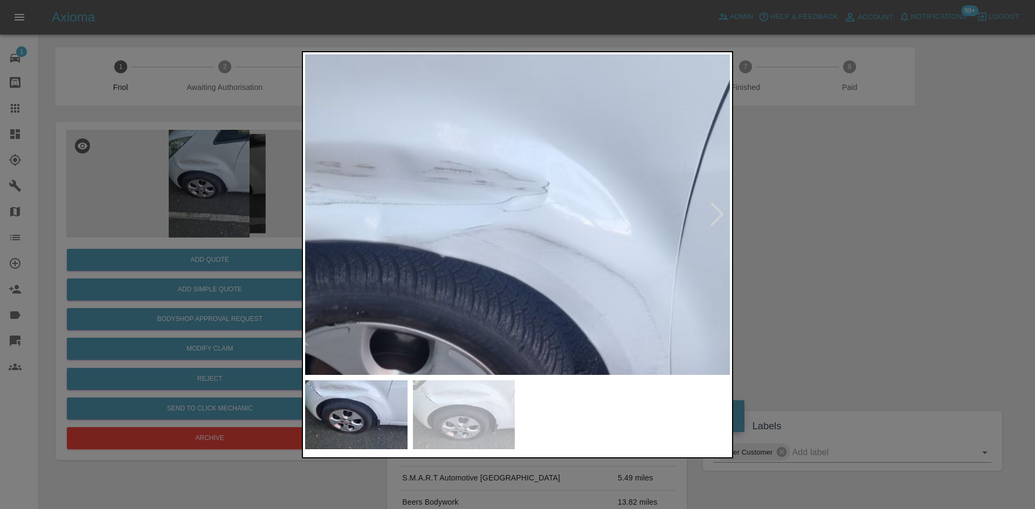
drag, startPoint x: 169, startPoint y: 246, endPoint x: 142, endPoint y: 261, distance: 31.4
click at [167, 246] on div at bounding box center [517, 254] width 1035 height 509
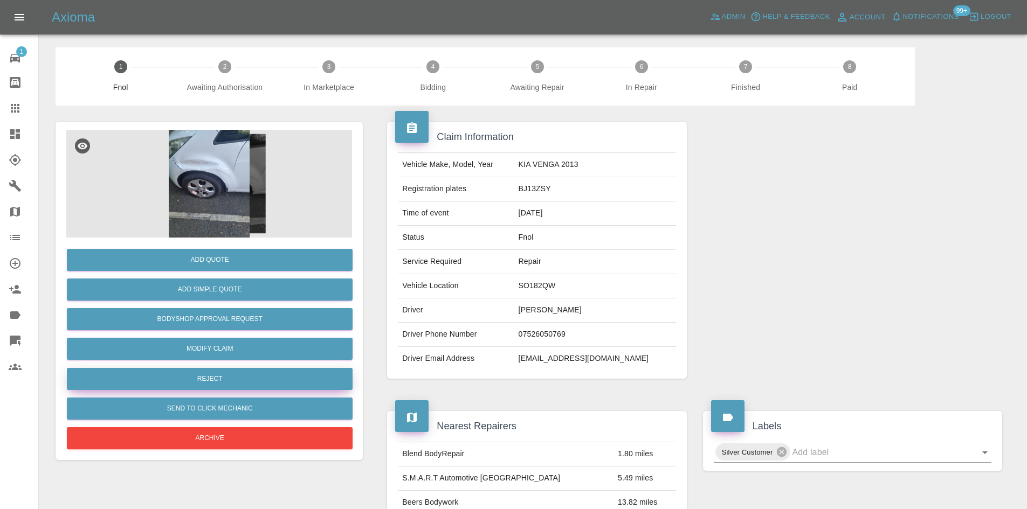
click at [217, 372] on button "Reject" at bounding box center [210, 379] width 286 height 22
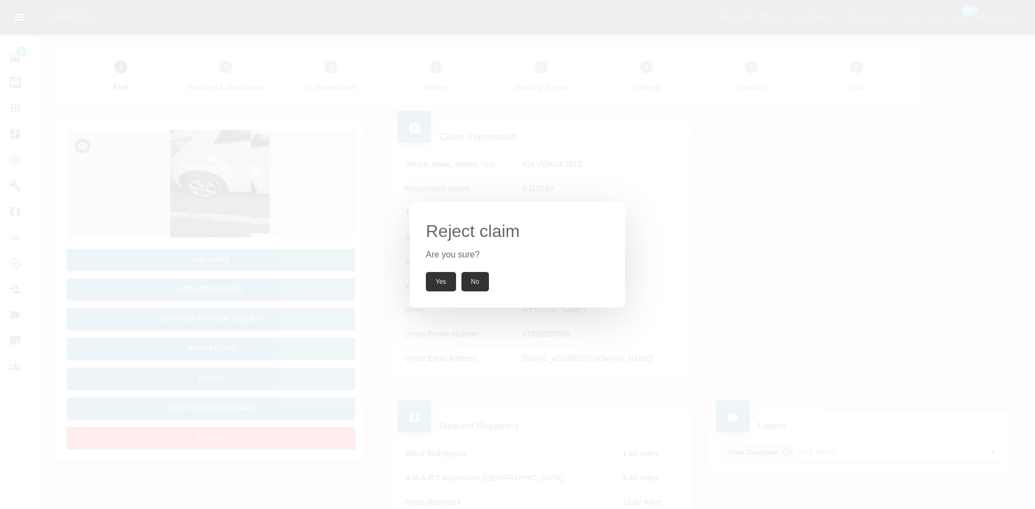
drag, startPoint x: 437, startPoint y: 273, endPoint x: 440, endPoint y: 279, distance: 6.5
click at [439, 278] on button "Yes" at bounding box center [441, 281] width 30 height 19
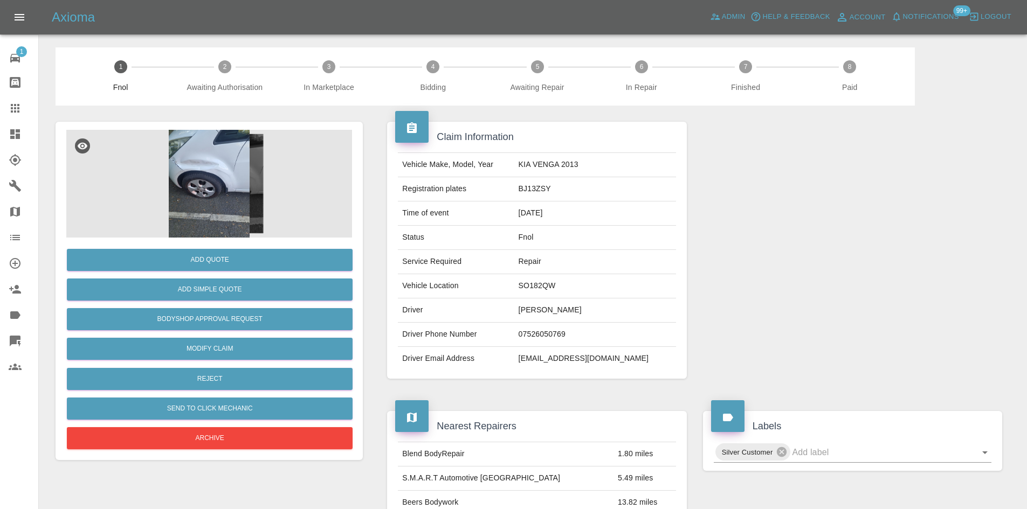
click at [442, 282] on td "Vehicle Location" at bounding box center [456, 286] width 116 height 24
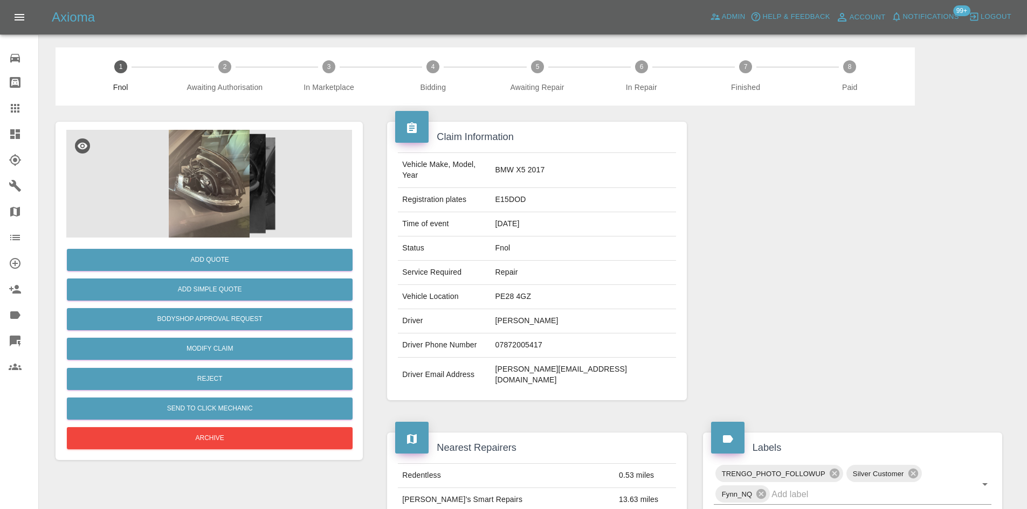
click at [232, 171] on img at bounding box center [209, 184] width 286 height 108
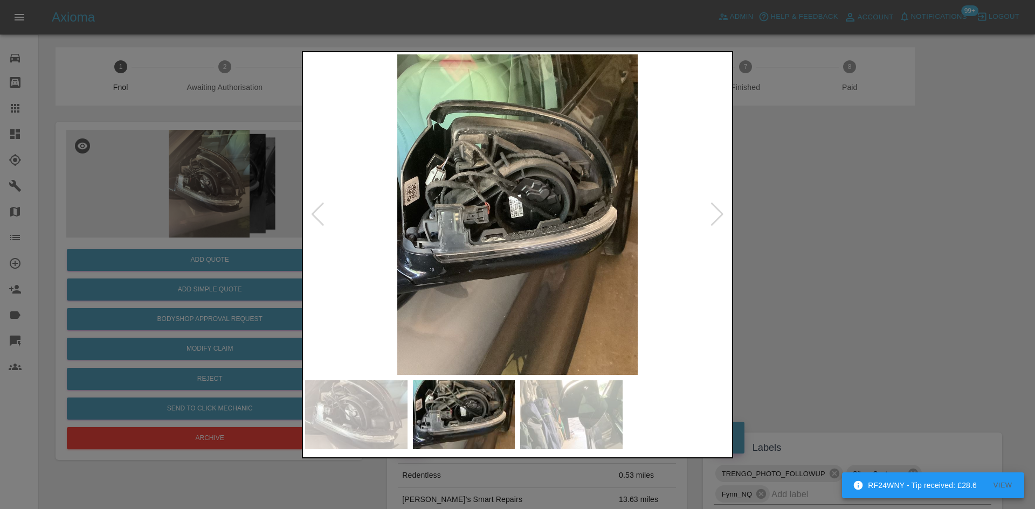
click at [425, 240] on img at bounding box center [517, 214] width 425 height 321
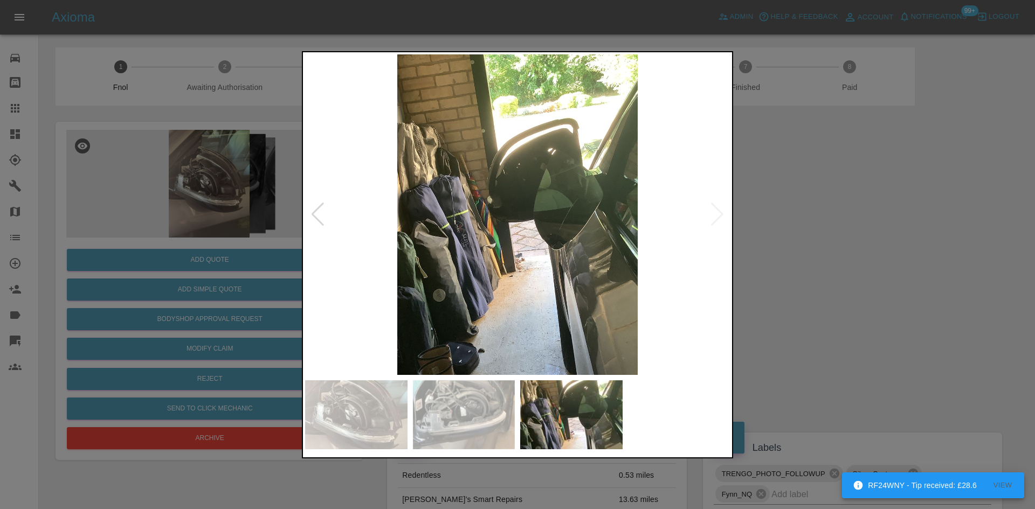
click at [440, 274] on img at bounding box center [517, 214] width 425 height 321
click at [629, 276] on img at bounding box center [517, 214] width 425 height 321
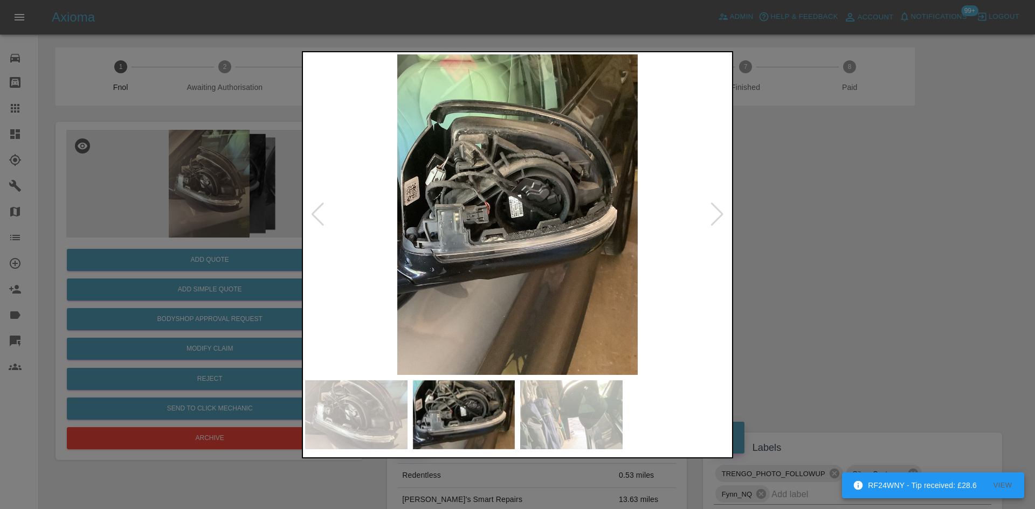
click at [276, 262] on div at bounding box center [517, 254] width 1035 height 509
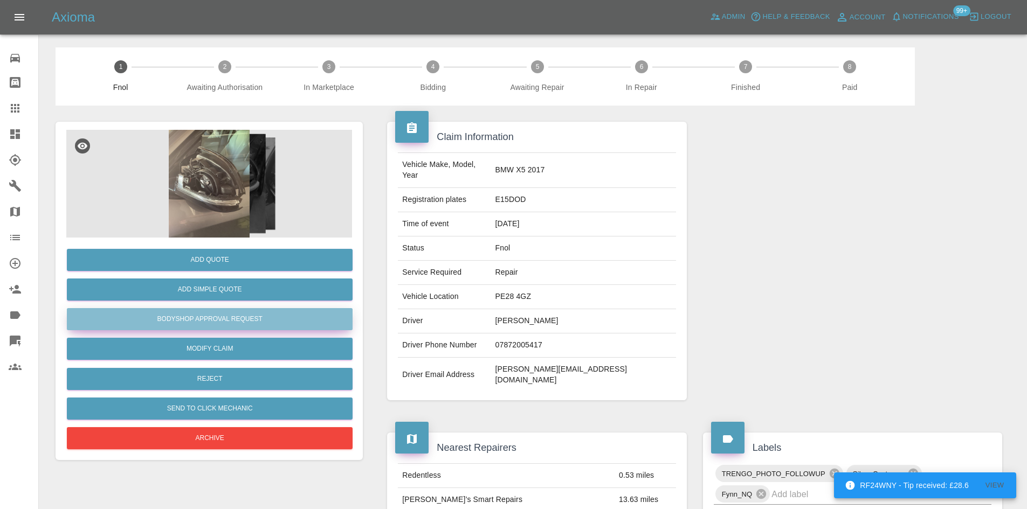
click at [240, 314] on button "Bodyshop Approval Request" at bounding box center [210, 319] width 286 height 22
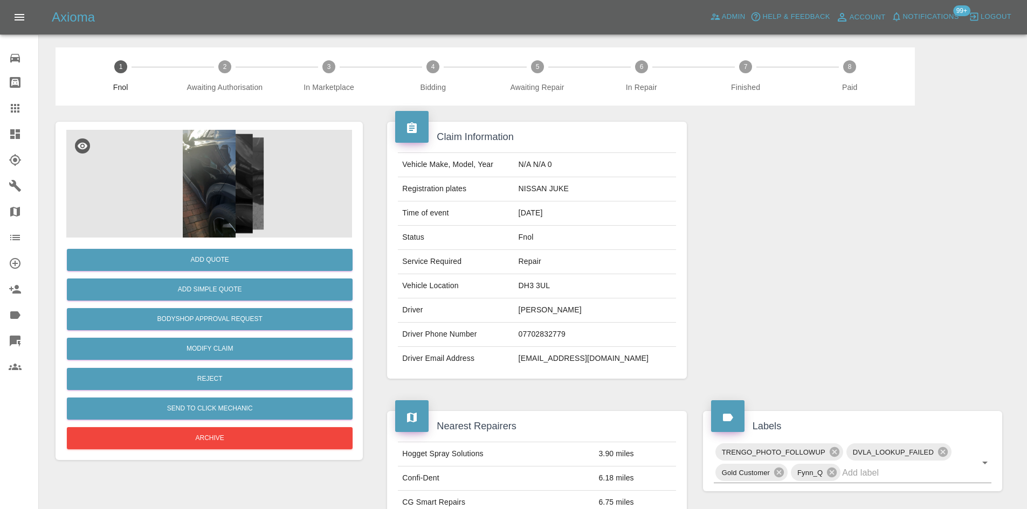
click at [238, 216] on img at bounding box center [209, 184] width 286 height 108
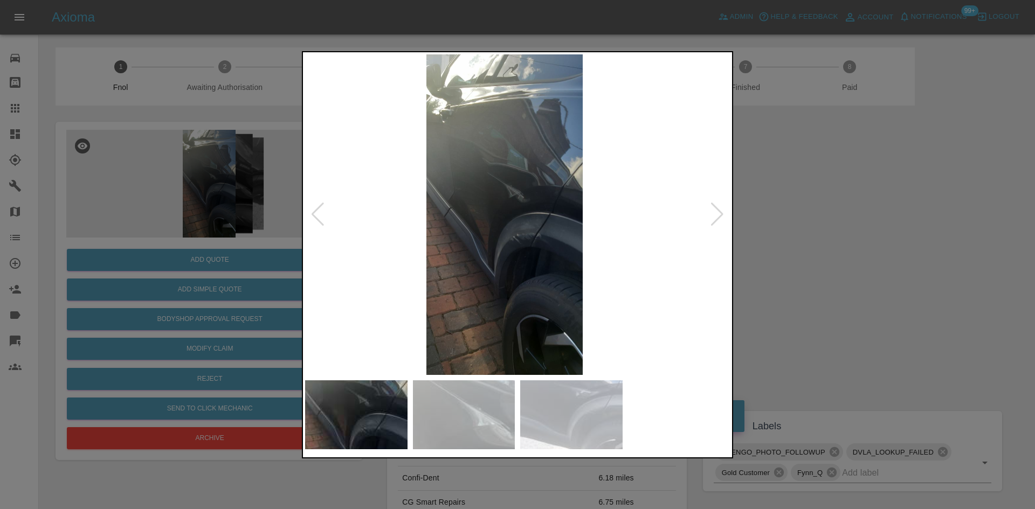
click at [490, 244] on img at bounding box center [504, 214] width 425 height 321
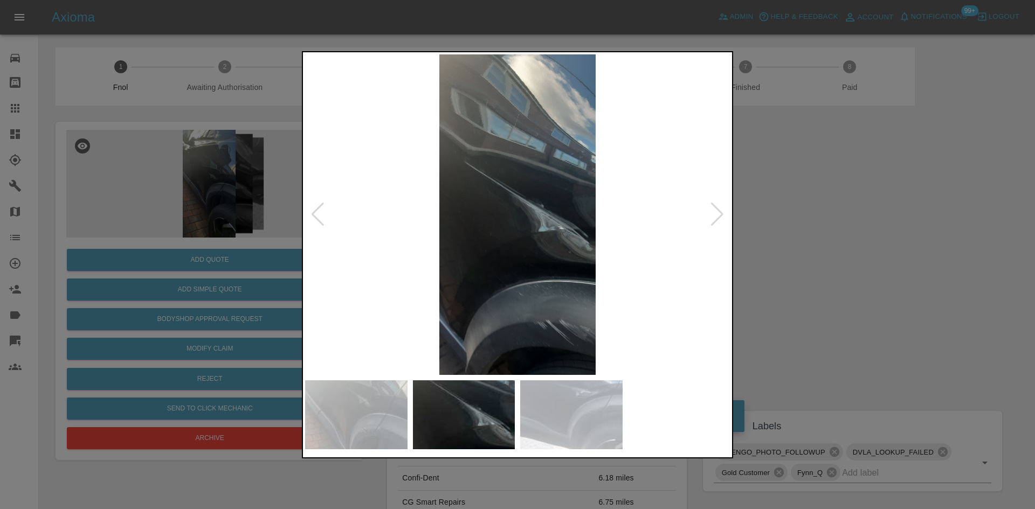
click at [455, 259] on img at bounding box center [517, 214] width 425 height 321
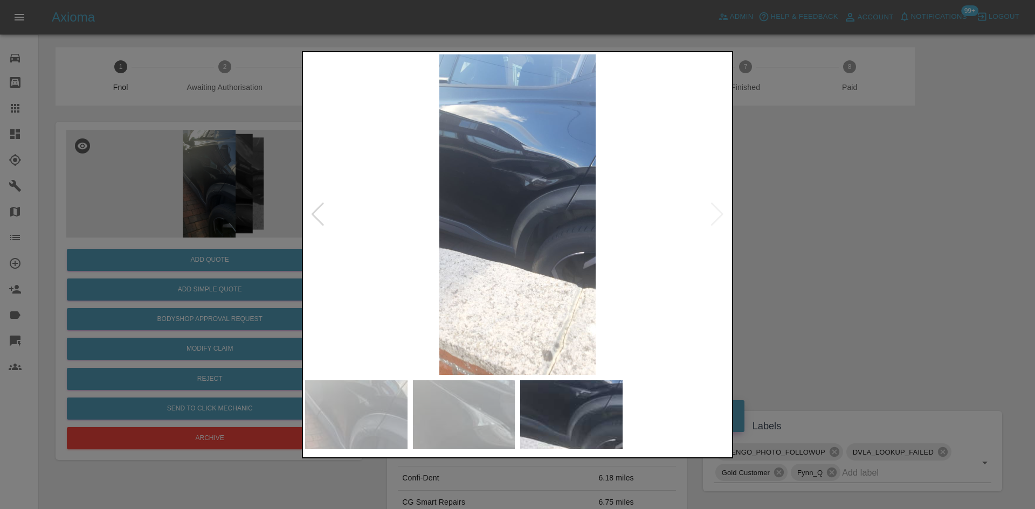
click at [540, 165] on img at bounding box center [517, 214] width 425 height 321
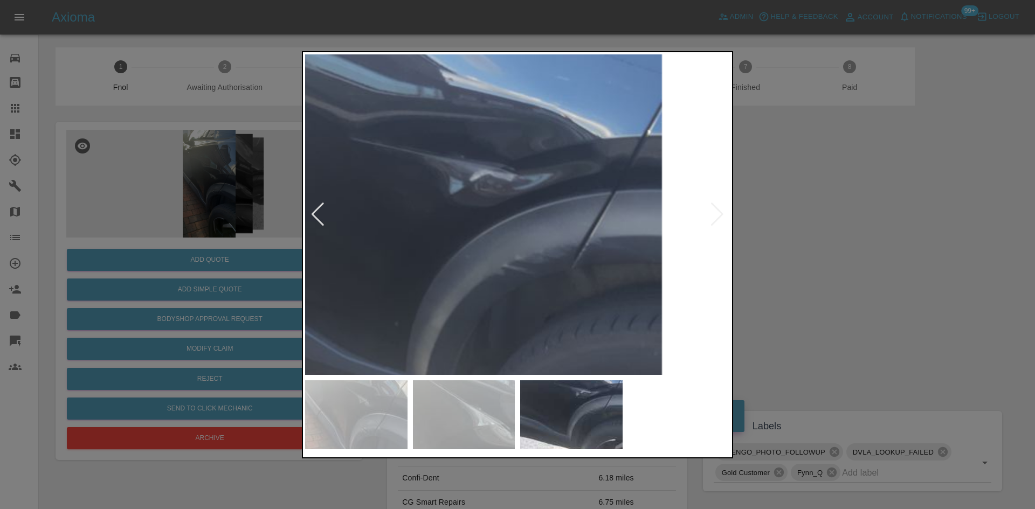
click at [450, 207] on img at bounding box center [427, 279] width 1274 height 962
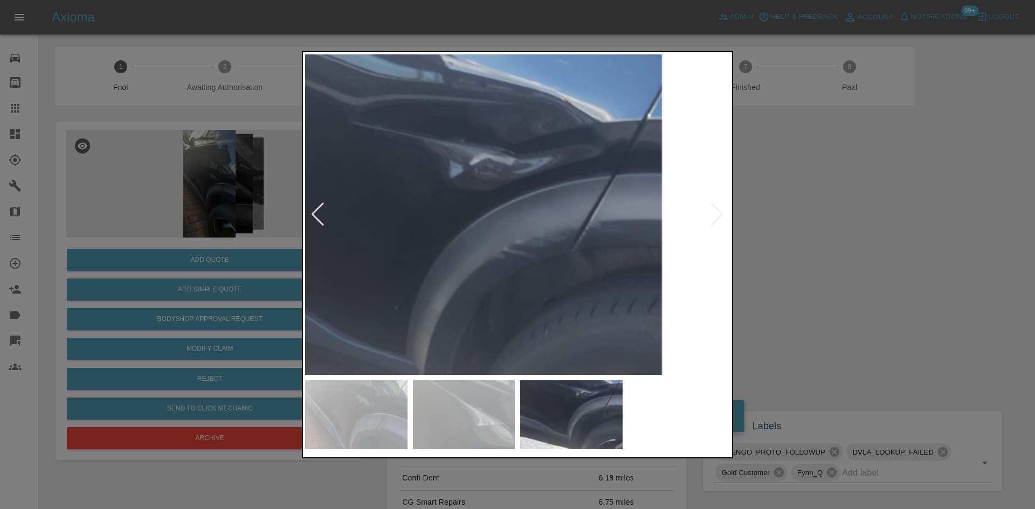
click at [444, 216] on img at bounding box center [427, 263] width 1274 height 962
click at [170, 199] on div at bounding box center [517, 254] width 1035 height 509
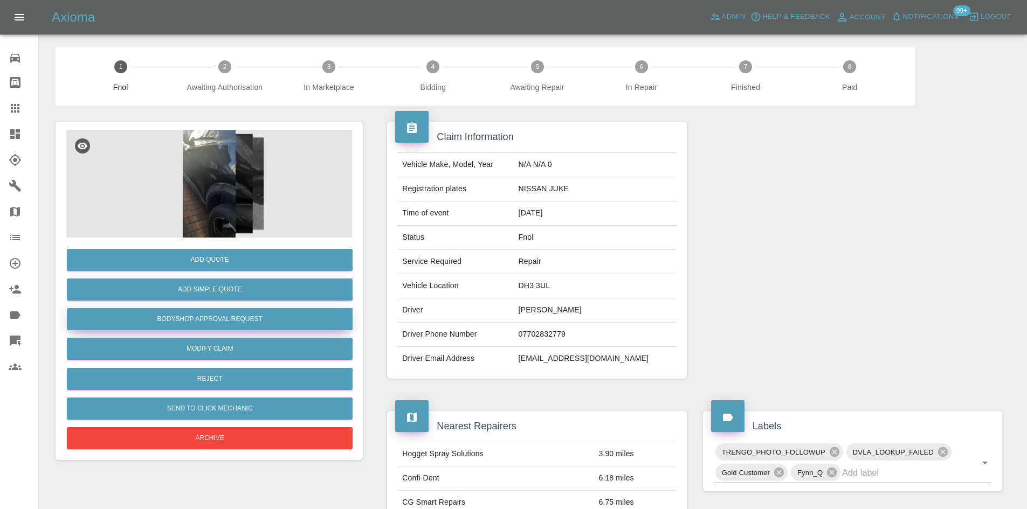
click at [242, 322] on button "Bodyshop Approval Request" at bounding box center [210, 319] width 286 height 22
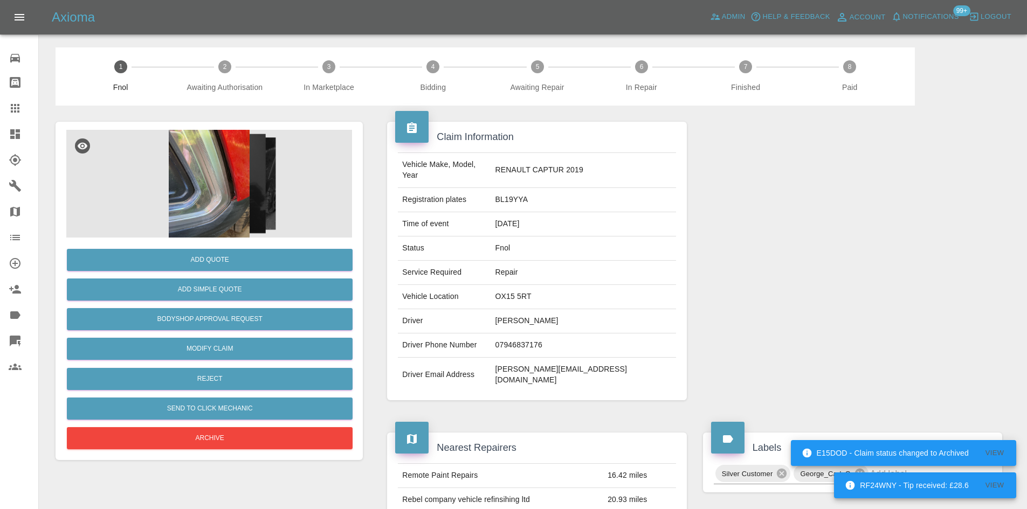
click at [254, 161] on img at bounding box center [209, 184] width 286 height 108
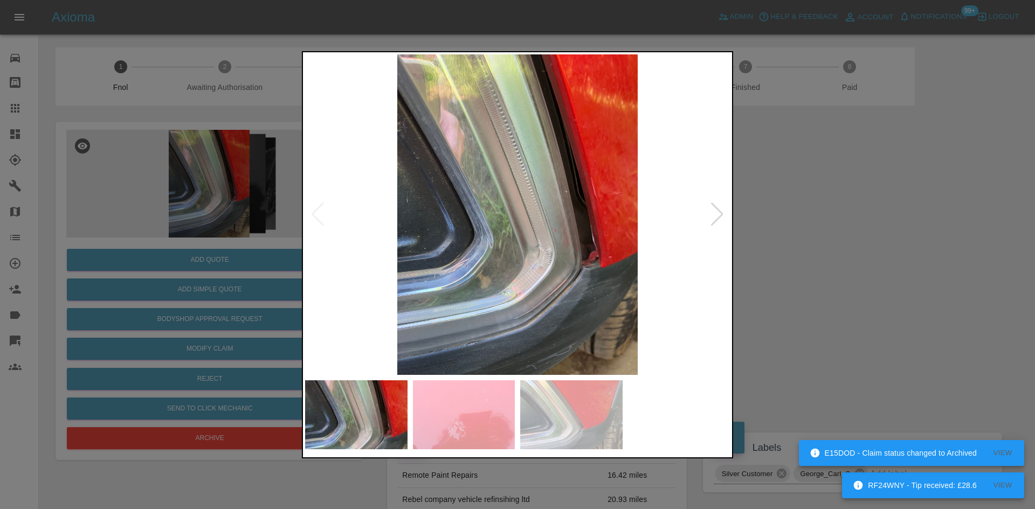
click at [470, 213] on img at bounding box center [517, 214] width 425 height 321
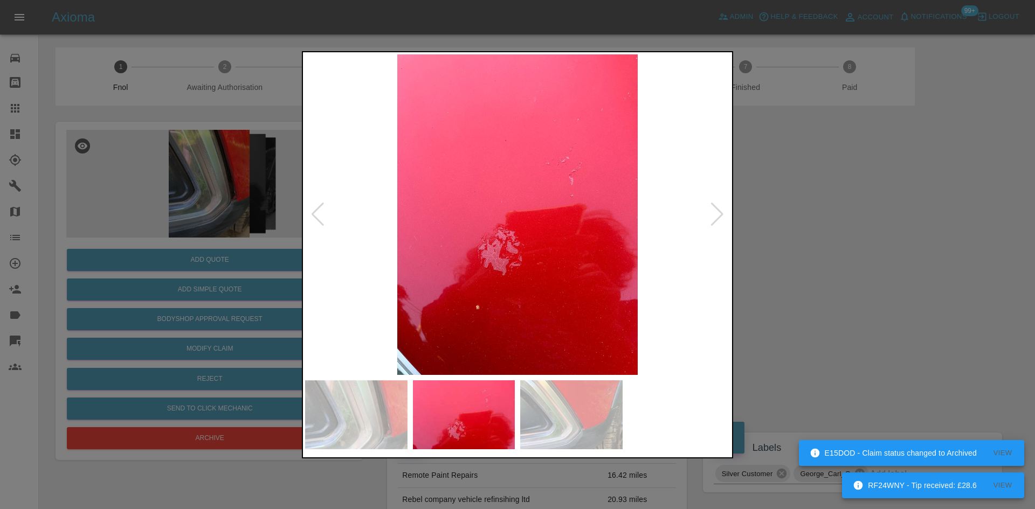
click at [436, 245] on img at bounding box center [517, 214] width 425 height 321
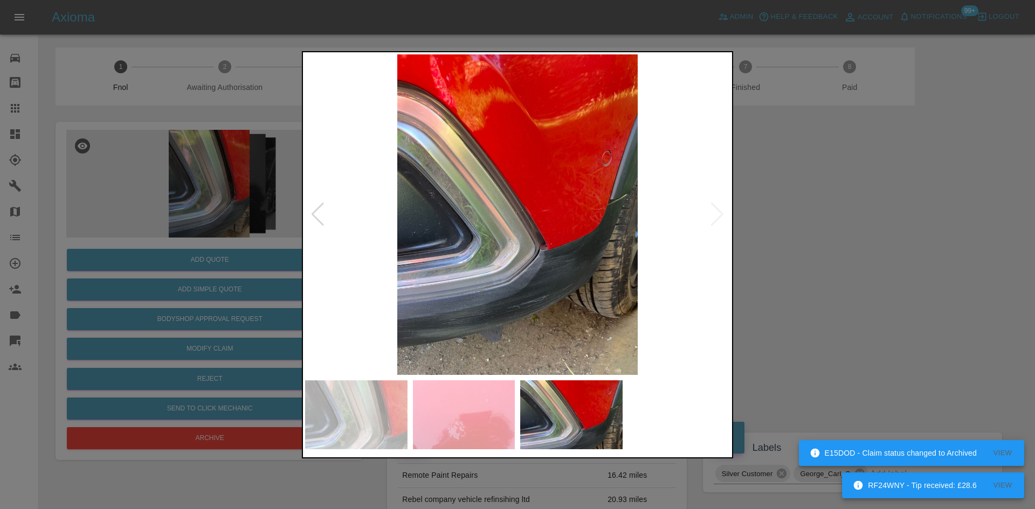
click at [387, 233] on img at bounding box center [517, 214] width 425 height 321
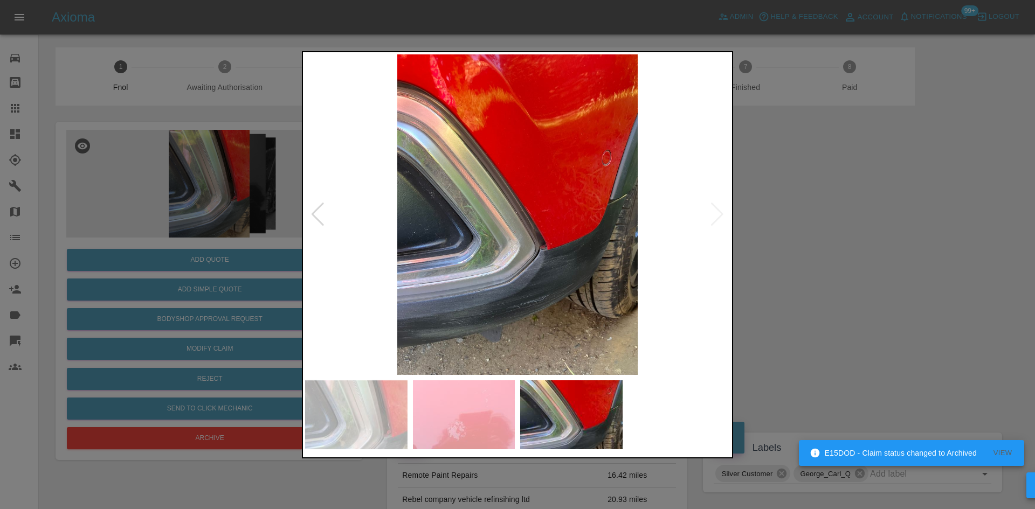
click at [606, 234] on img at bounding box center [517, 214] width 425 height 321
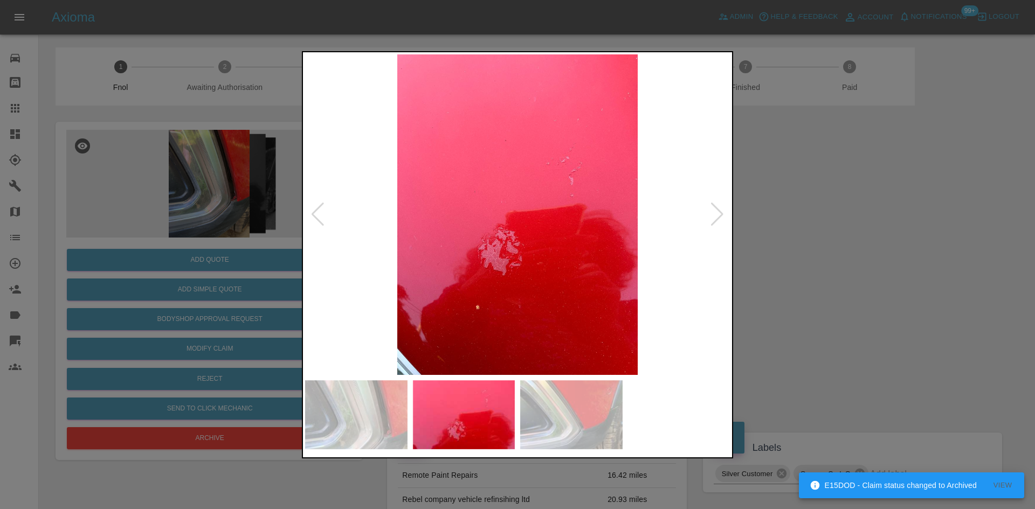
click at [468, 265] on img at bounding box center [517, 214] width 425 height 321
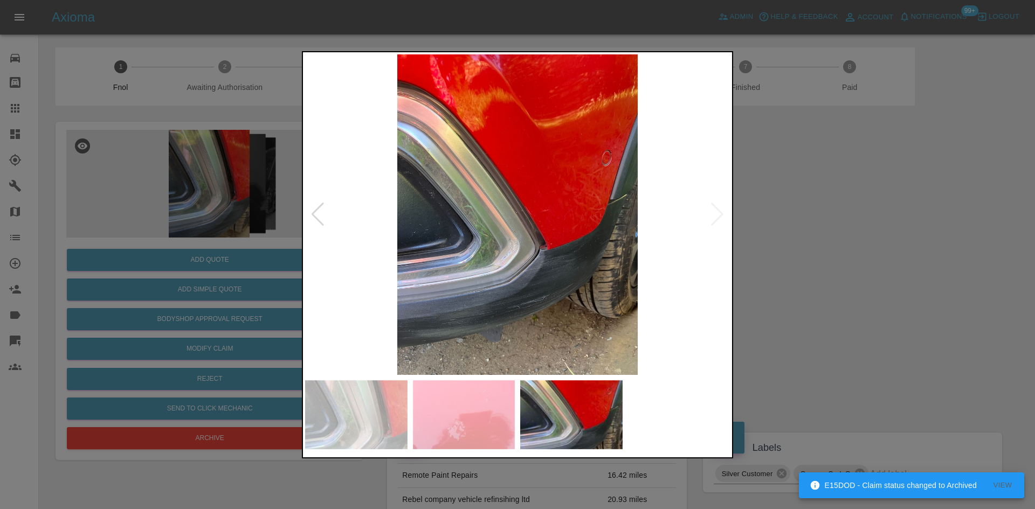
click at [535, 223] on img at bounding box center [517, 214] width 425 height 321
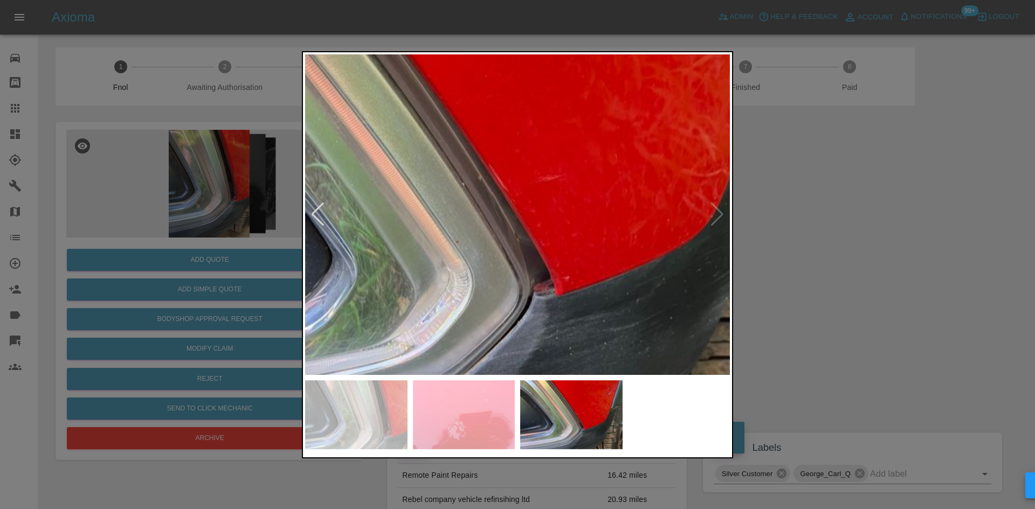
click at [526, 138] on img at bounding box center [466, 190] width 1274 height 962
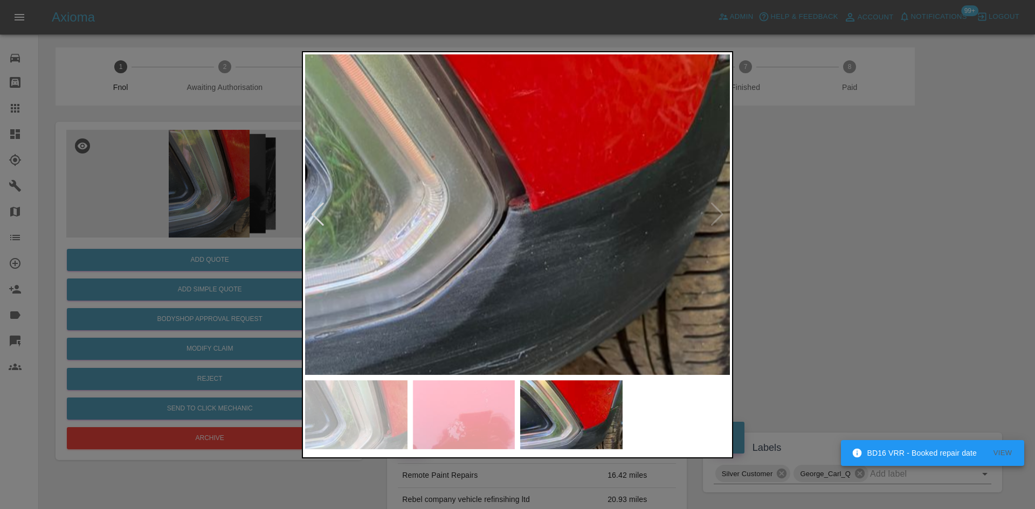
click at [544, 166] on img at bounding box center [441, 105] width 1274 height 962
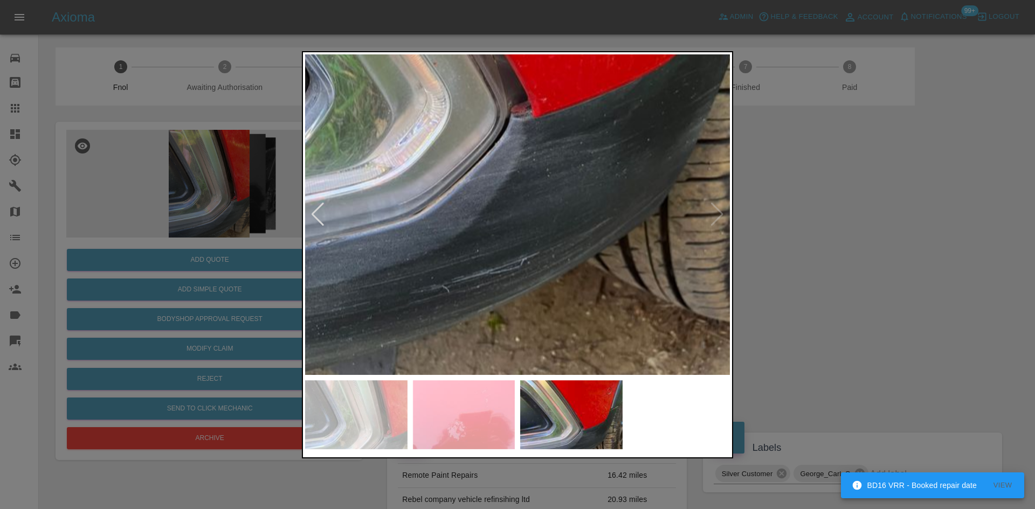
click at [192, 258] on div at bounding box center [517, 254] width 1035 height 509
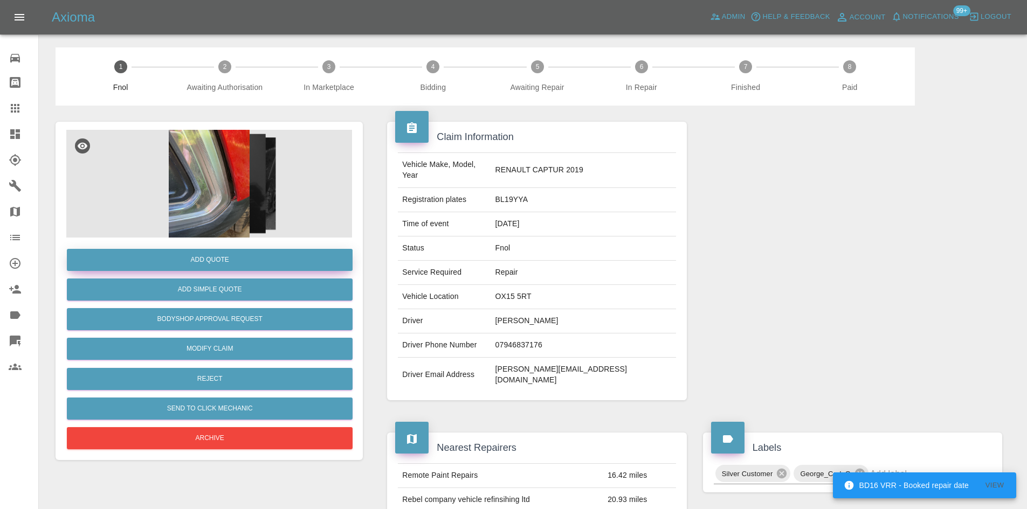
click at [189, 260] on button "Add Quote" at bounding box center [210, 260] width 286 height 22
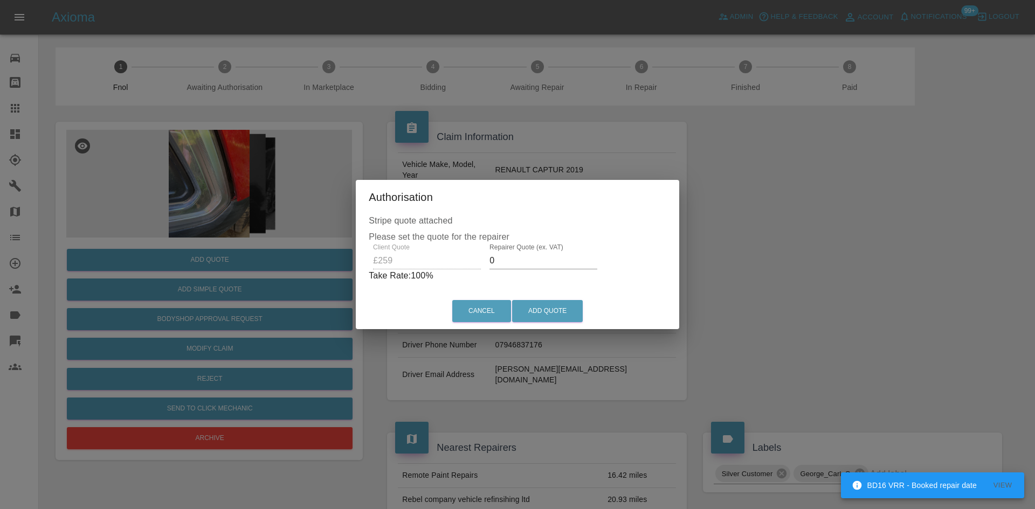
click at [451, 269] on div "Client Quote £259 Repairer Quote (ex. VAT) 0 Take Rate: 100 %" at bounding box center [517, 263] width 297 height 39
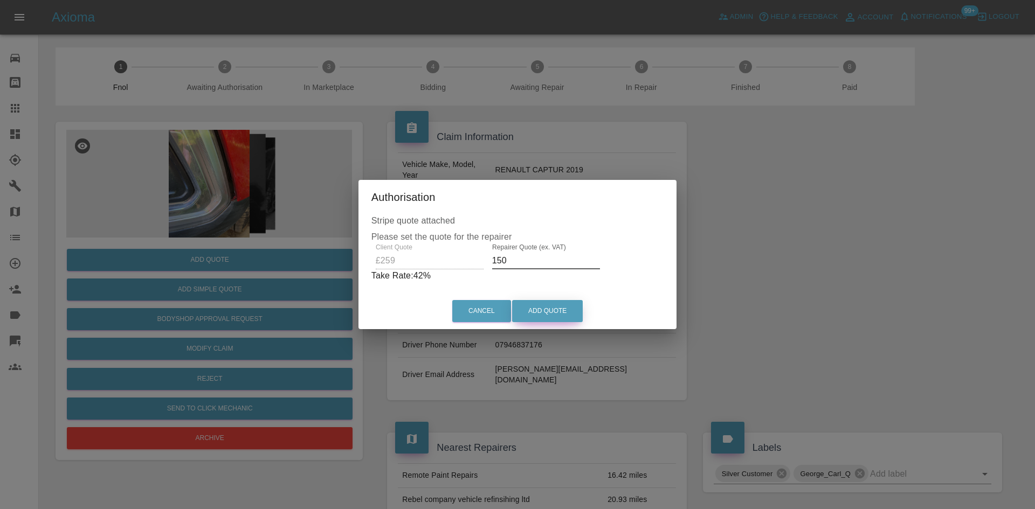
type input "150"
click at [535, 316] on button "Add Quote" at bounding box center [547, 311] width 71 height 22
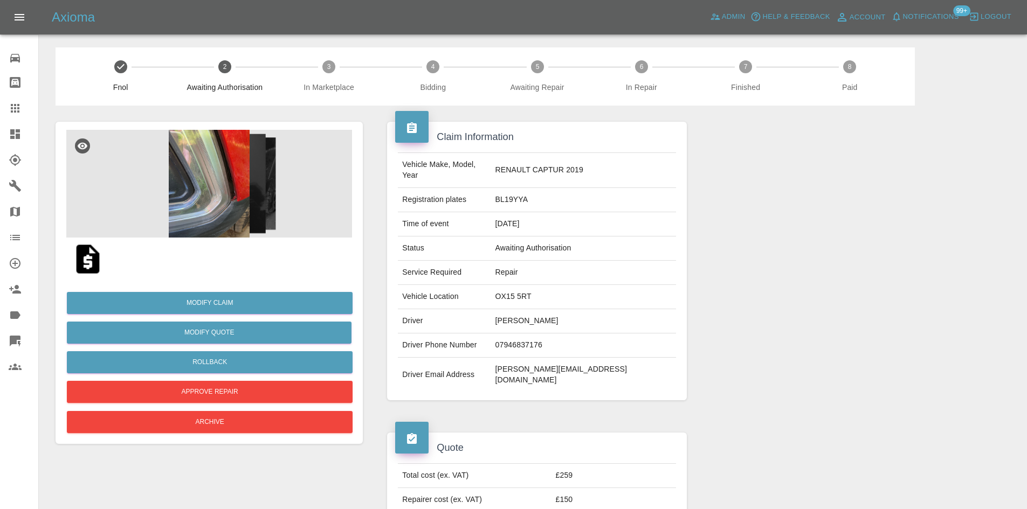
drag, startPoint x: 8, startPoint y: 131, endPoint x: 122, endPoint y: 7, distance: 168.2
click at [8, 131] on link "Dashboard" at bounding box center [19, 134] width 38 height 26
click at [13, 141] on link "Dashboard" at bounding box center [19, 134] width 38 height 26
click at [13, 135] on icon at bounding box center [15, 134] width 10 height 10
click at [15, 134] on icon at bounding box center [15, 134] width 10 height 10
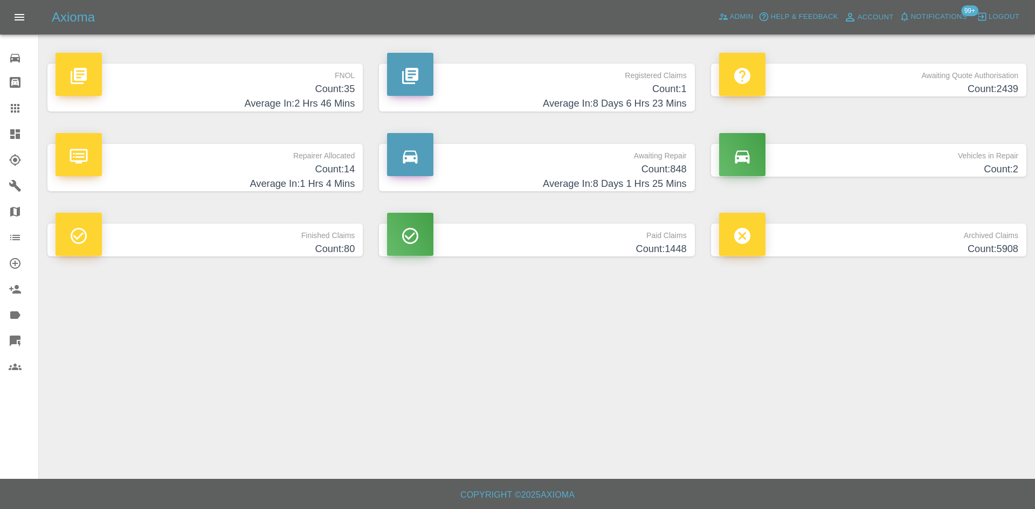
click at [323, 87] on h4 "Count: 35" at bounding box center [205, 89] width 299 height 15
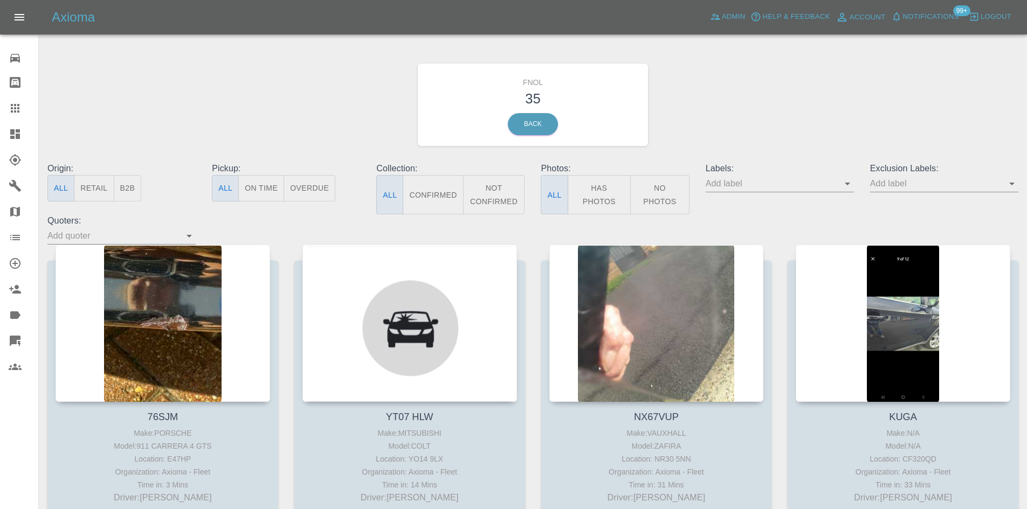
click at [605, 203] on button "Has Photos" at bounding box center [599, 194] width 64 height 39
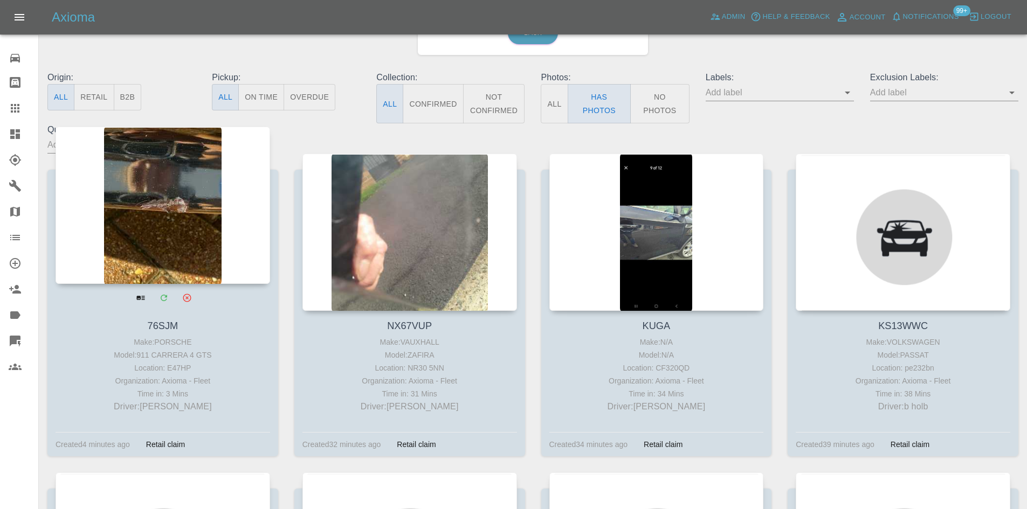
scroll to position [108, 0]
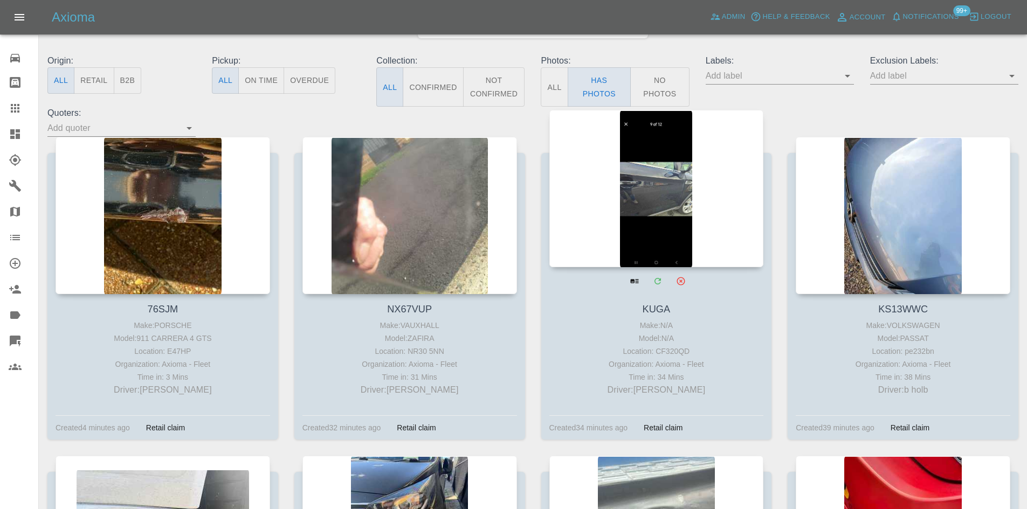
drag, startPoint x: 394, startPoint y: 183, endPoint x: 640, endPoint y: 200, distance: 246.8
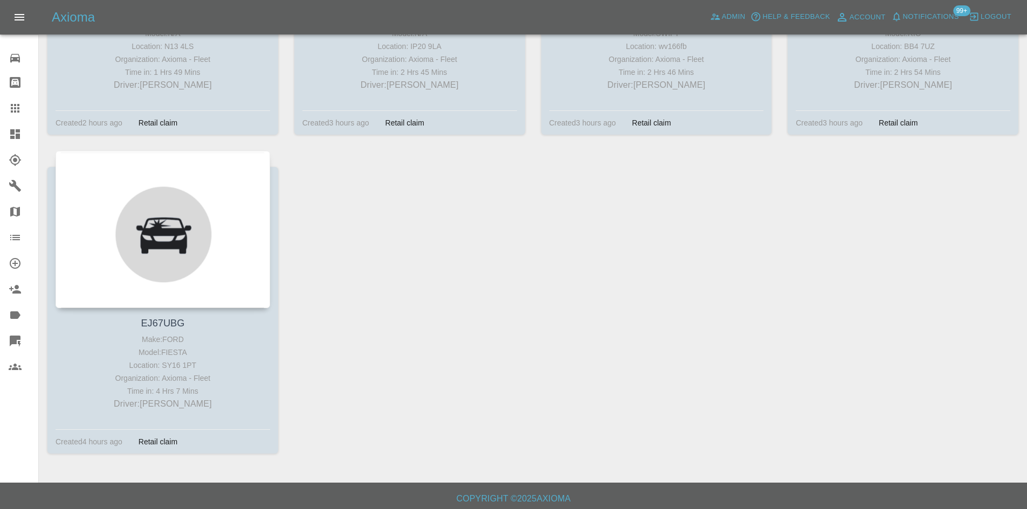
scroll to position [1053, 0]
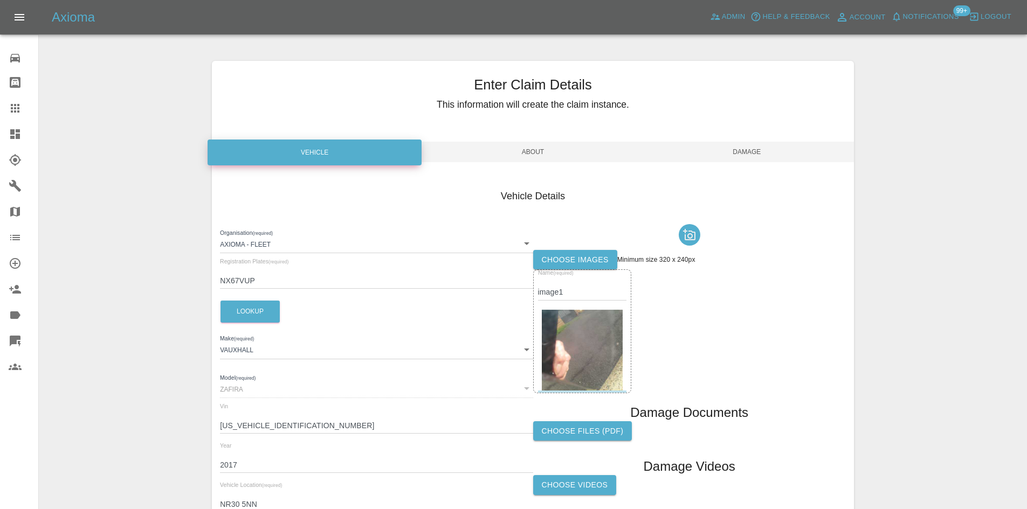
scroll to position [107, 0]
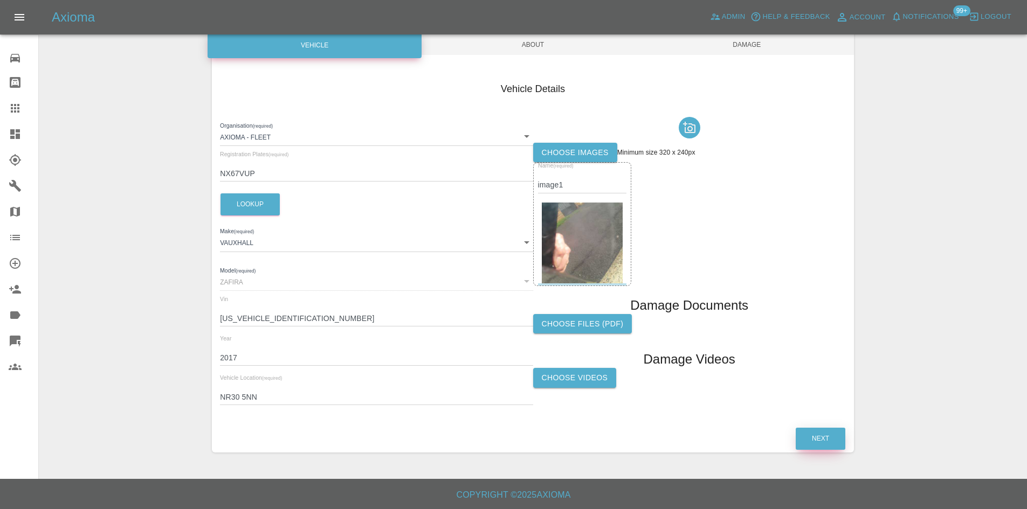
drag, startPoint x: 808, startPoint y: 427, endPoint x: 813, endPoint y: 438, distance: 12.0
click at [808, 431] on div "Next" at bounding box center [820, 438] width 51 height 27
drag, startPoint x: 814, startPoint y: 440, endPoint x: 825, endPoint y: 447, distance: 13.2
click at [814, 440] on button "Next" at bounding box center [820, 439] width 50 height 22
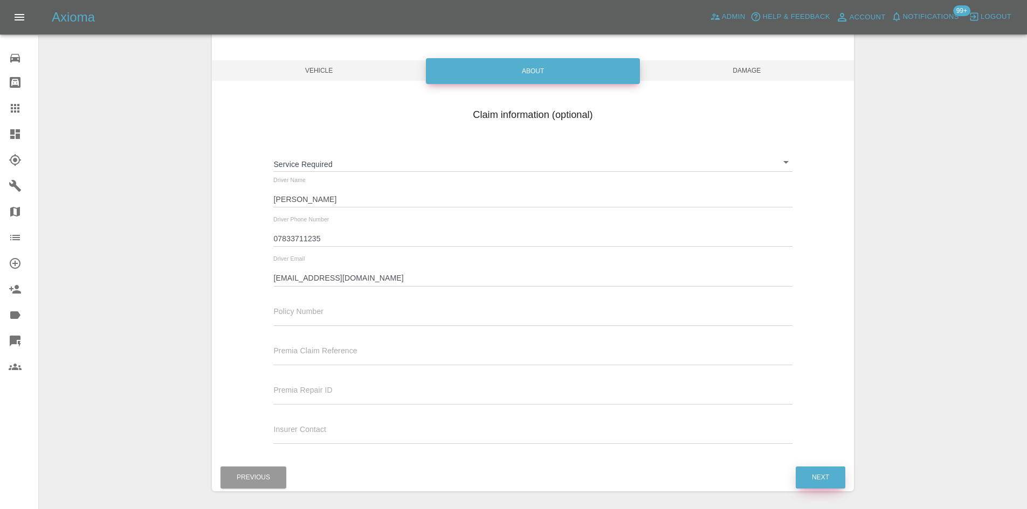
scroll to position [0, 0]
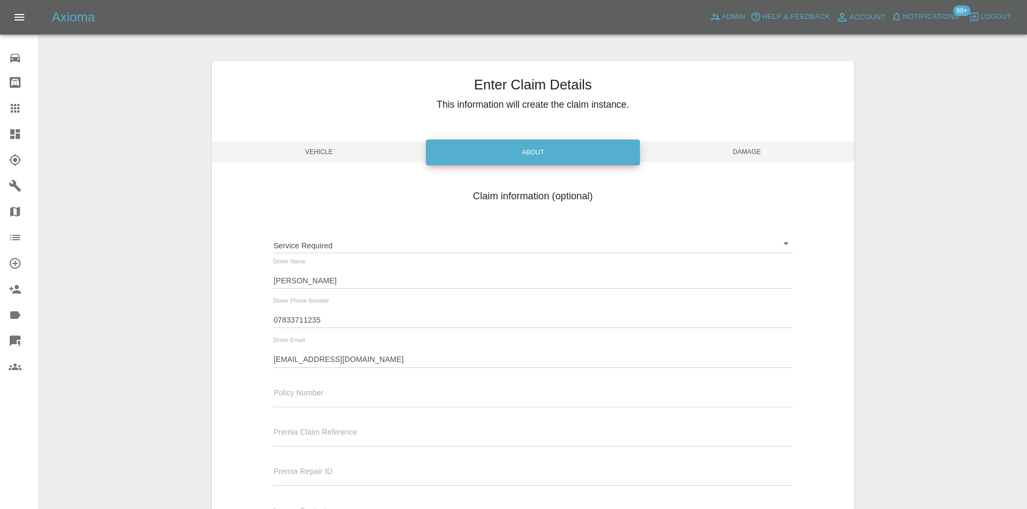
click at [320, 144] on span "Vehicle" at bounding box center [319, 152] width 214 height 20
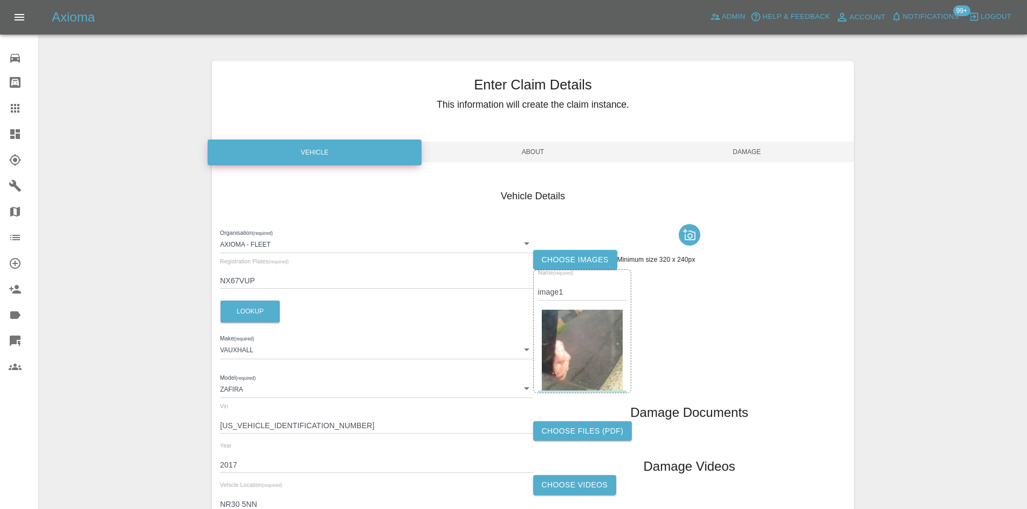
click at [589, 340] on img at bounding box center [582, 350] width 81 height 81
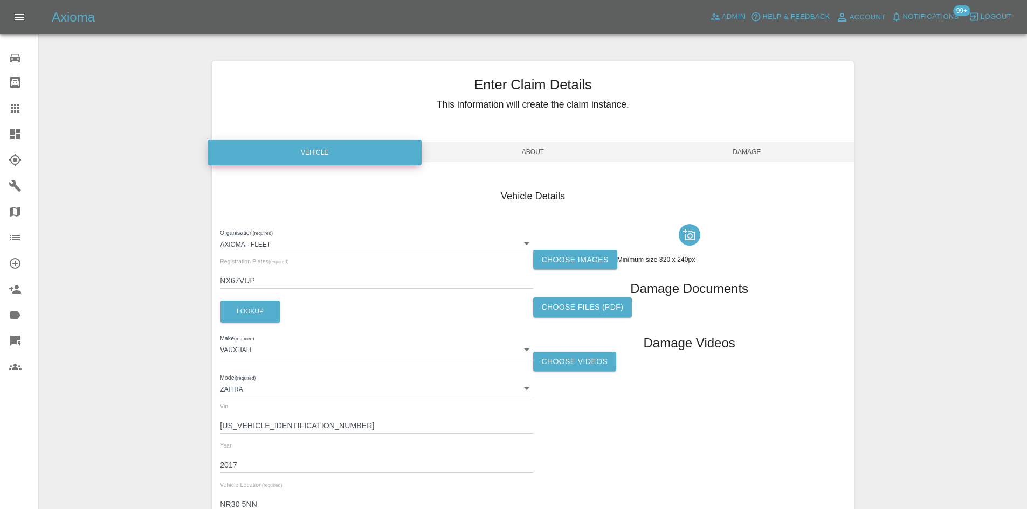
drag, startPoint x: 736, startPoint y: 158, endPoint x: 733, endPoint y: 172, distance: 14.7
click at [736, 157] on span "Damage" at bounding box center [747, 152] width 214 height 20
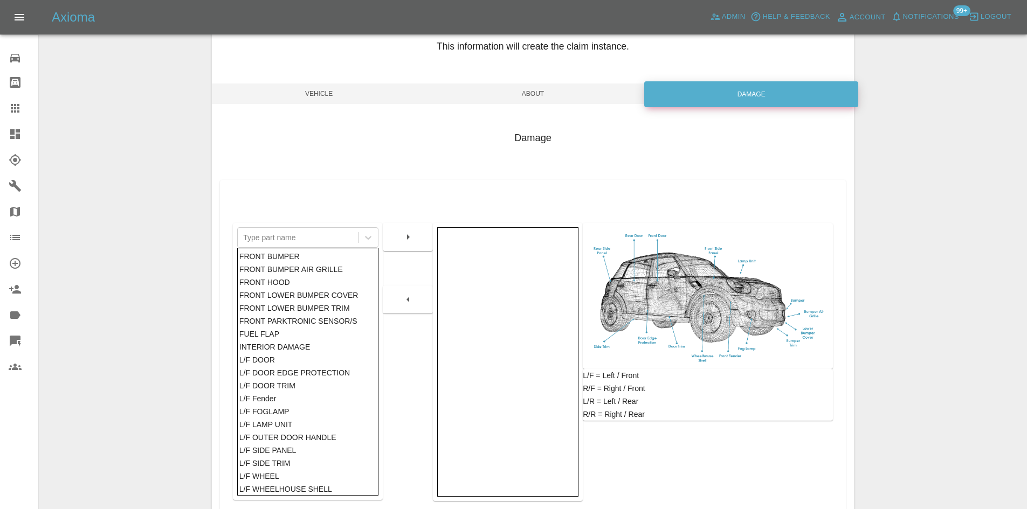
scroll to position [158, 0]
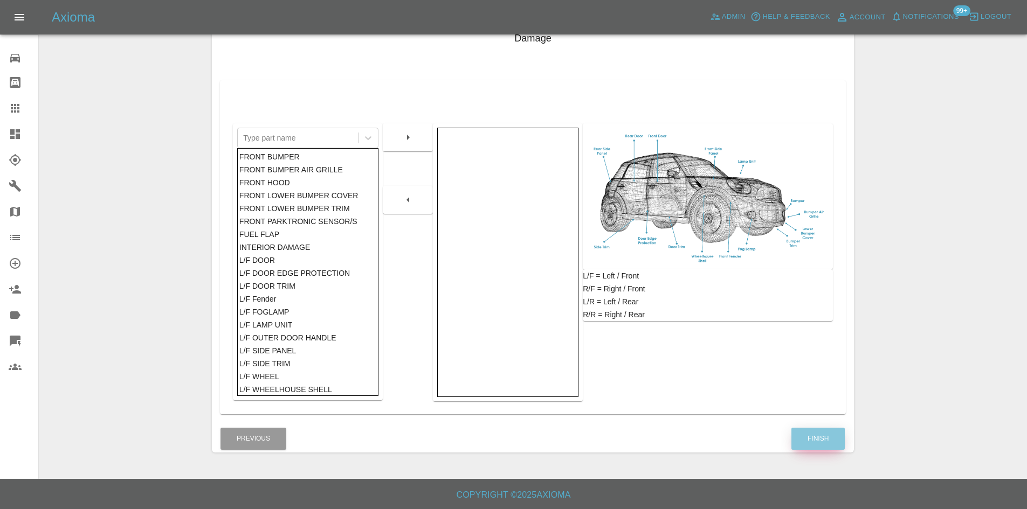
click at [824, 429] on button "Finish" at bounding box center [817, 439] width 53 height 22
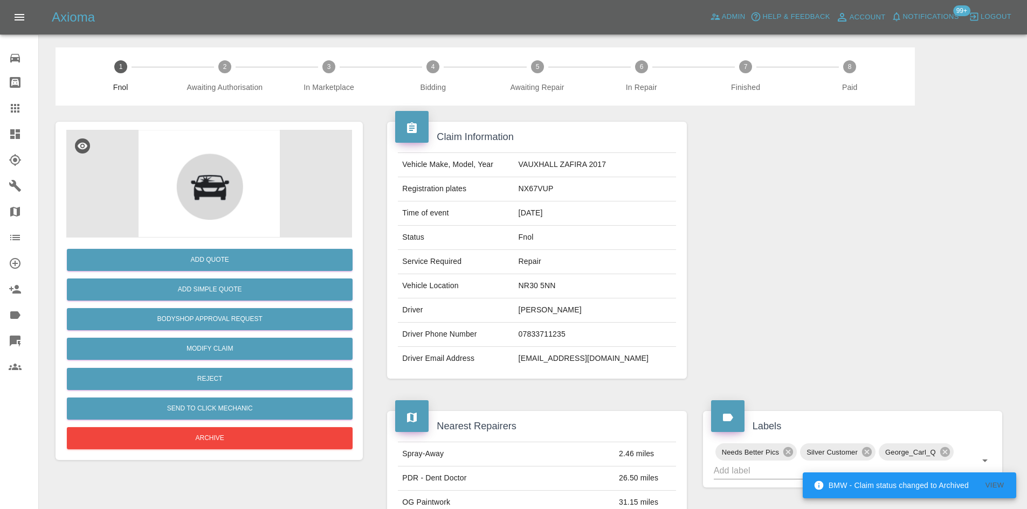
click at [12, 135] on icon at bounding box center [15, 134] width 10 height 10
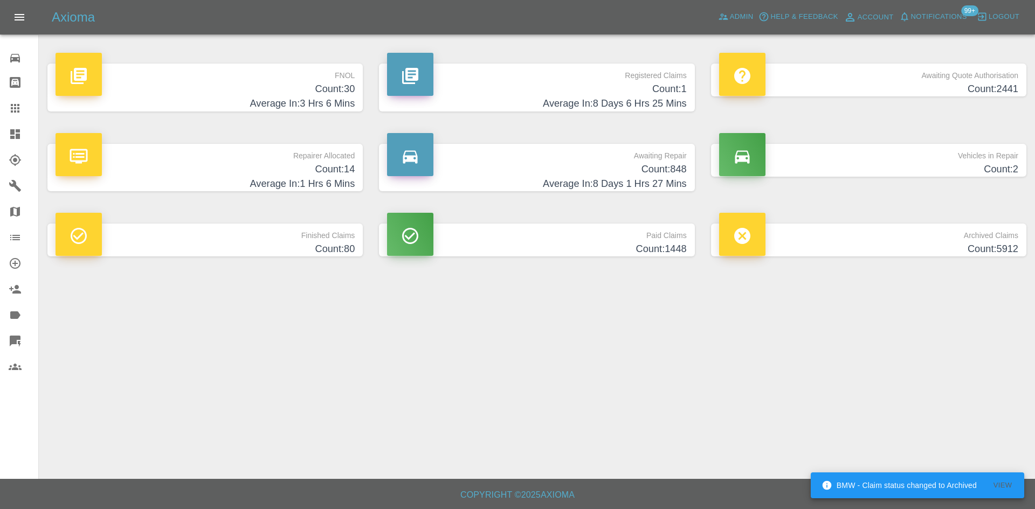
drag, startPoint x: 333, startPoint y: 88, endPoint x: 440, endPoint y: 169, distance: 134.3
click at [333, 88] on h4 "Count: 30" at bounding box center [205, 89] width 299 height 15
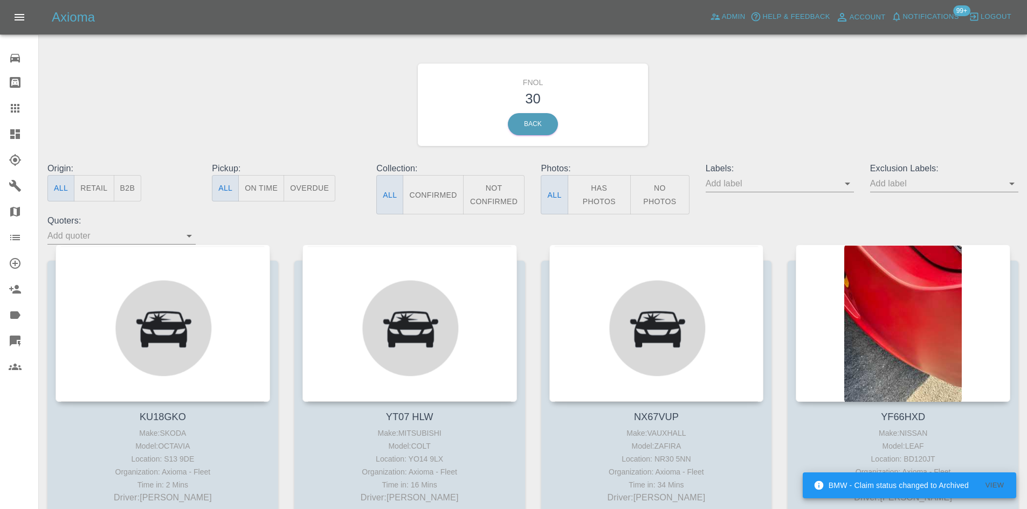
click at [622, 202] on button "Has Photos" at bounding box center [599, 194] width 64 height 39
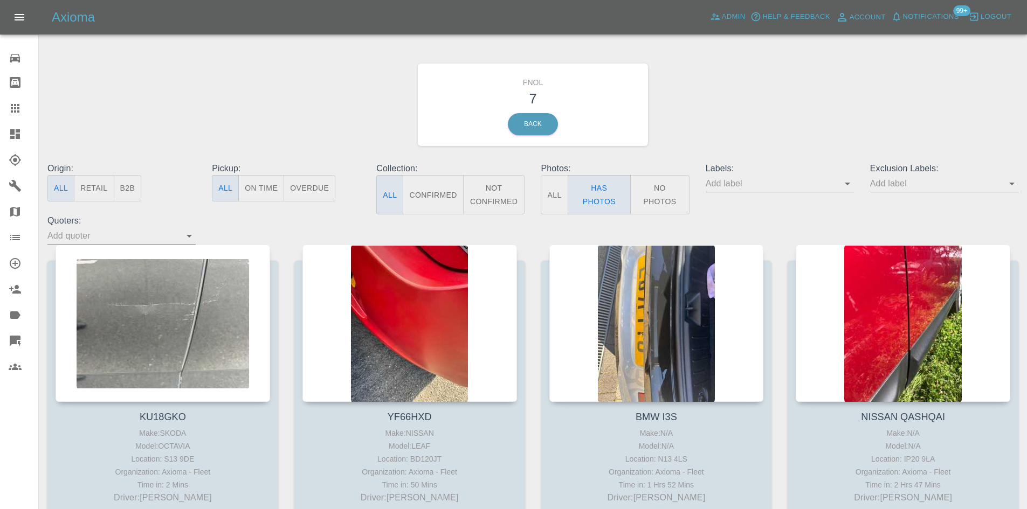
drag, startPoint x: 15, startPoint y: 135, endPoint x: 5, endPoint y: 145, distance: 13.7
click at [14, 136] on icon at bounding box center [15, 134] width 13 height 13
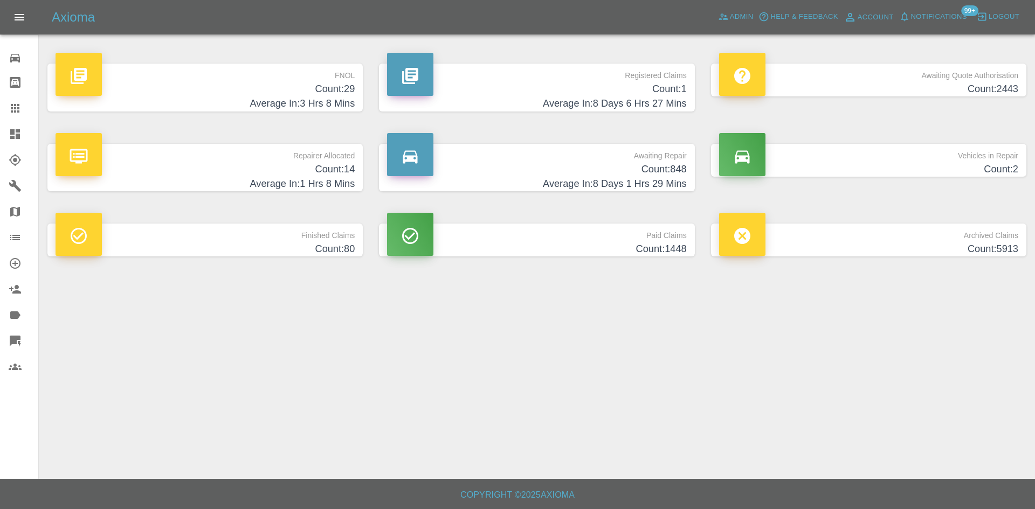
click at [339, 95] on h4 "Count: 29" at bounding box center [205, 89] width 299 height 15
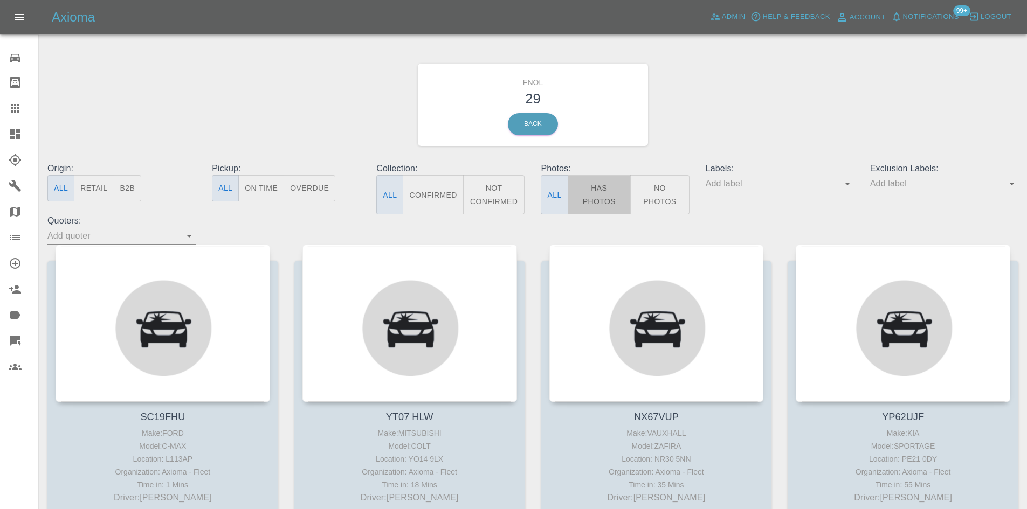
click at [597, 190] on button "Has Photos" at bounding box center [599, 194] width 64 height 39
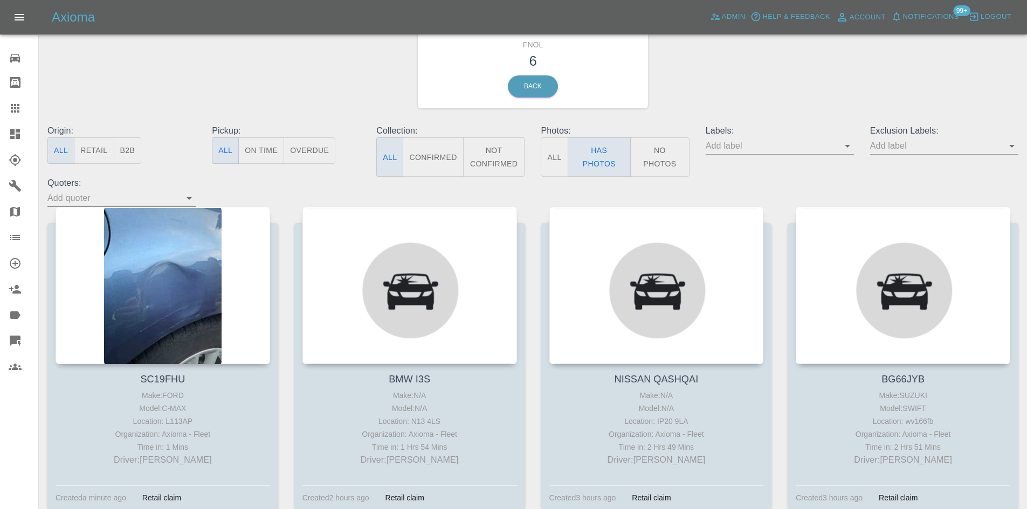
scroll to position [54, 0]
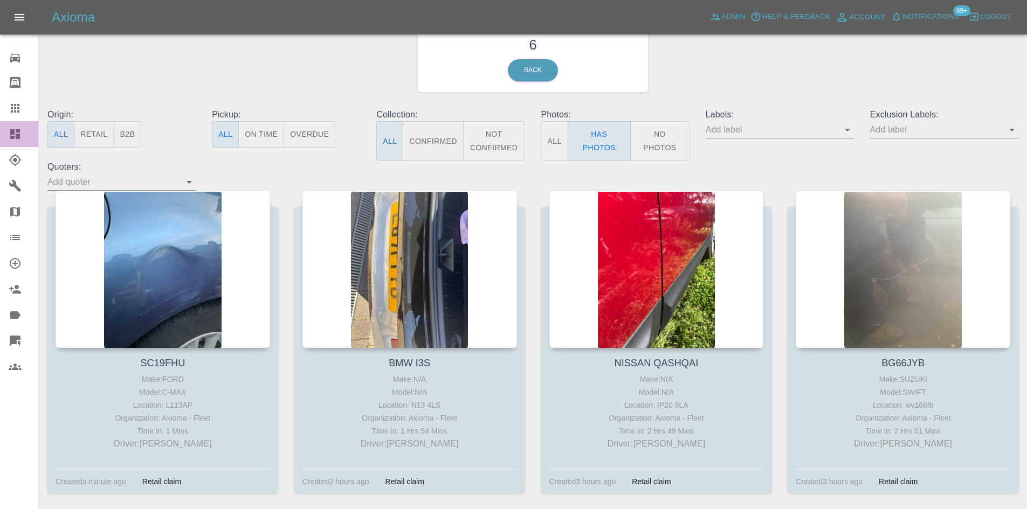
click at [17, 142] on link "Dashboard" at bounding box center [19, 134] width 38 height 26
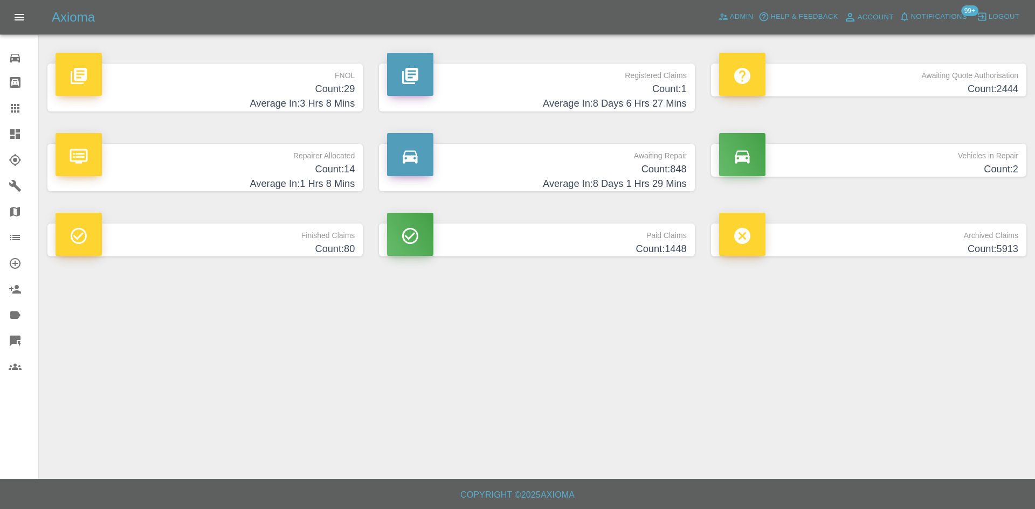
click at [644, 178] on h4 "Average In: 8 Days 1 Hrs 29 Mins" at bounding box center [536, 184] width 299 height 15
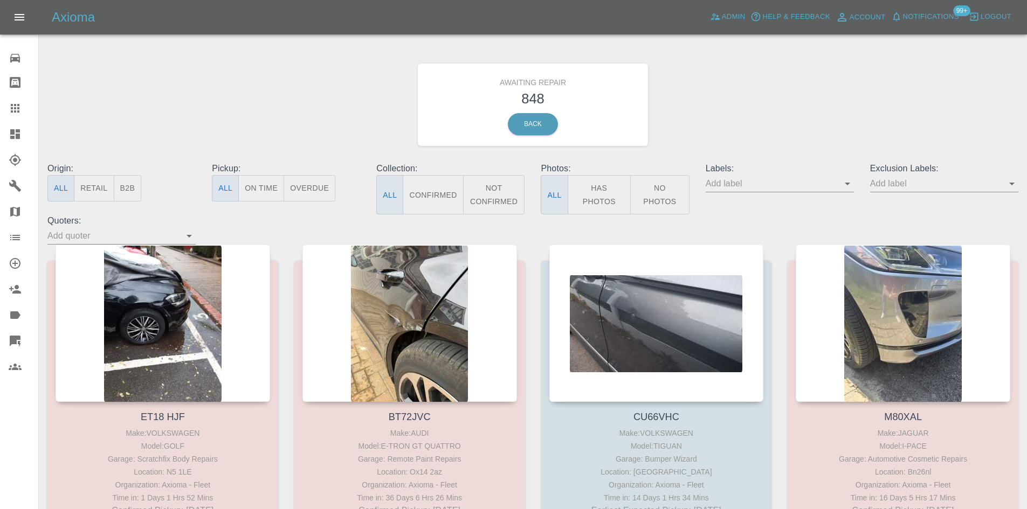
click at [131, 189] on button "B2B" at bounding box center [128, 188] width 28 height 26
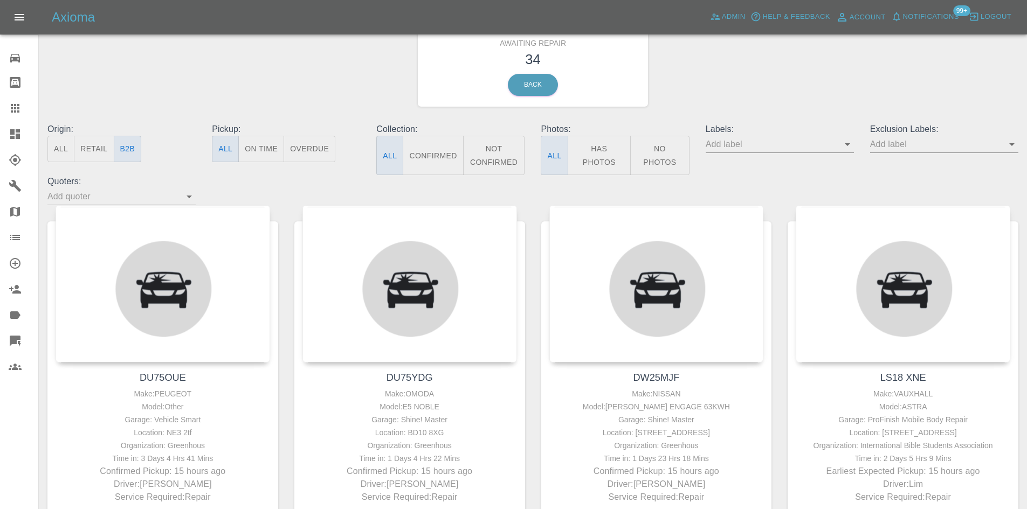
scroll to position [108, 0]
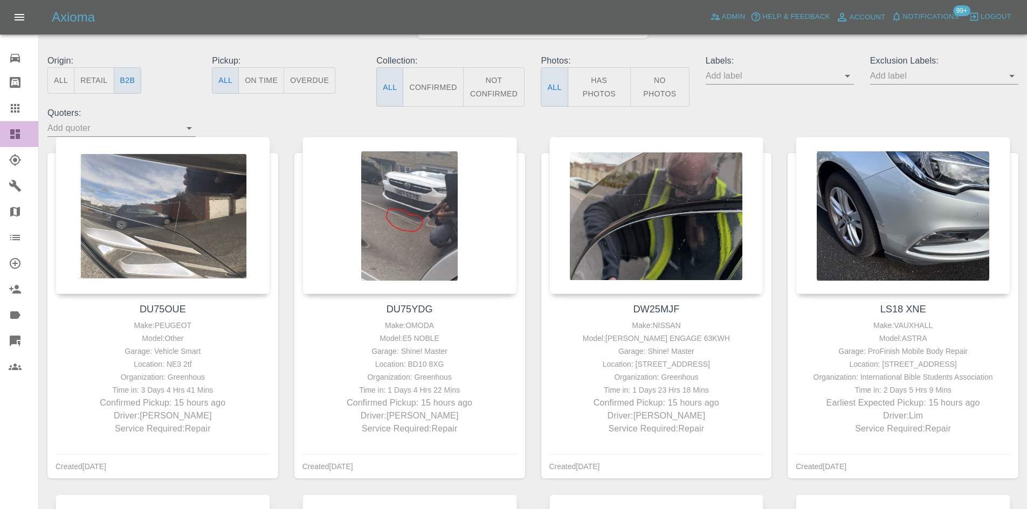
click at [20, 135] on icon at bounding box center [15, 134] width 10 height 10
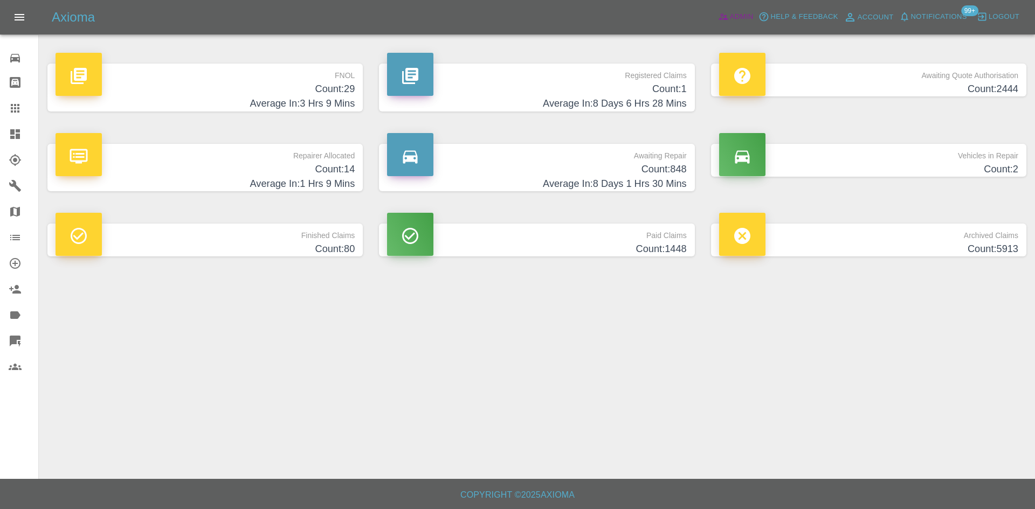
click at [732, 18] on span "Admin" at bounding box center [742, 17] width 24 height 12
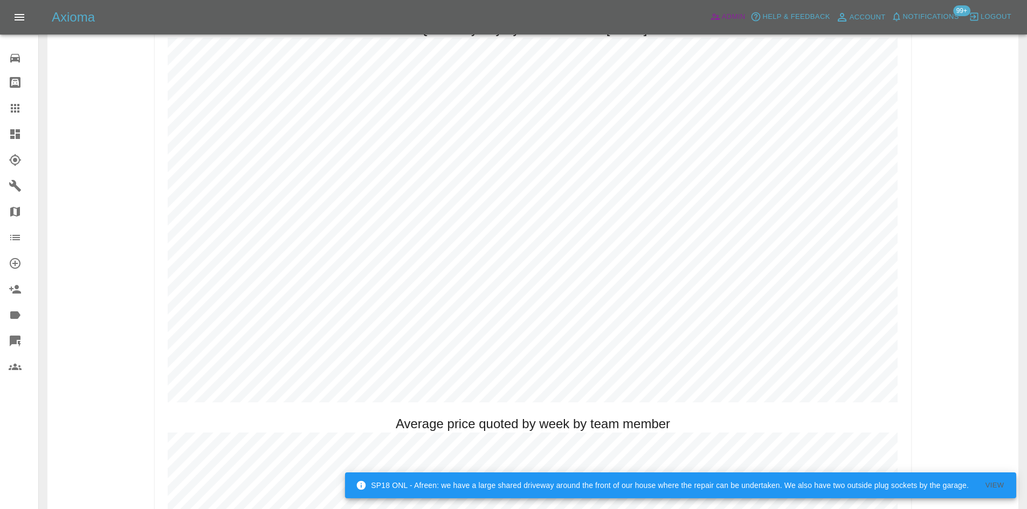
scroll to position [539, 0]
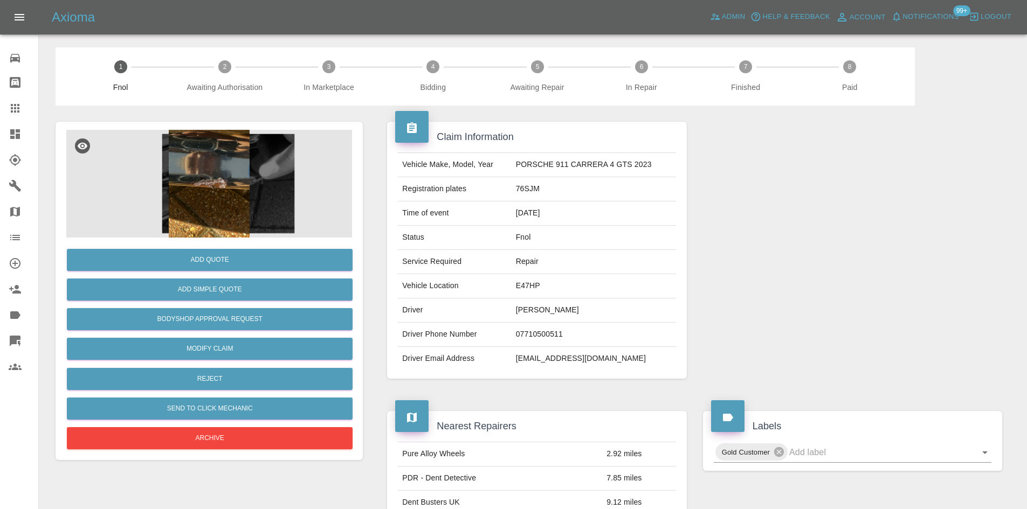
click at [224, 177] on img at bounding box center [209, 184] width 286 height 108
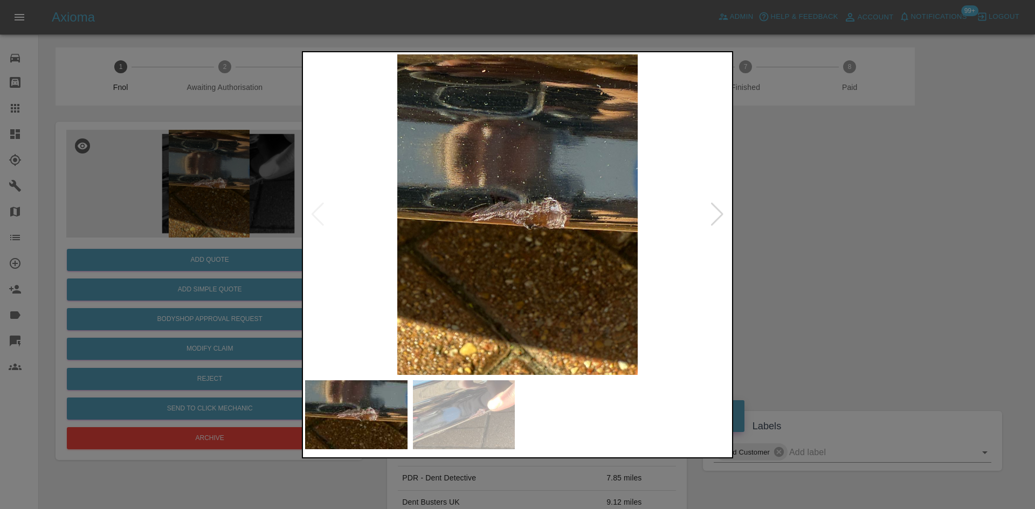
click at [450, 221] on img at bounding box center [517, 214] width 425 height 321
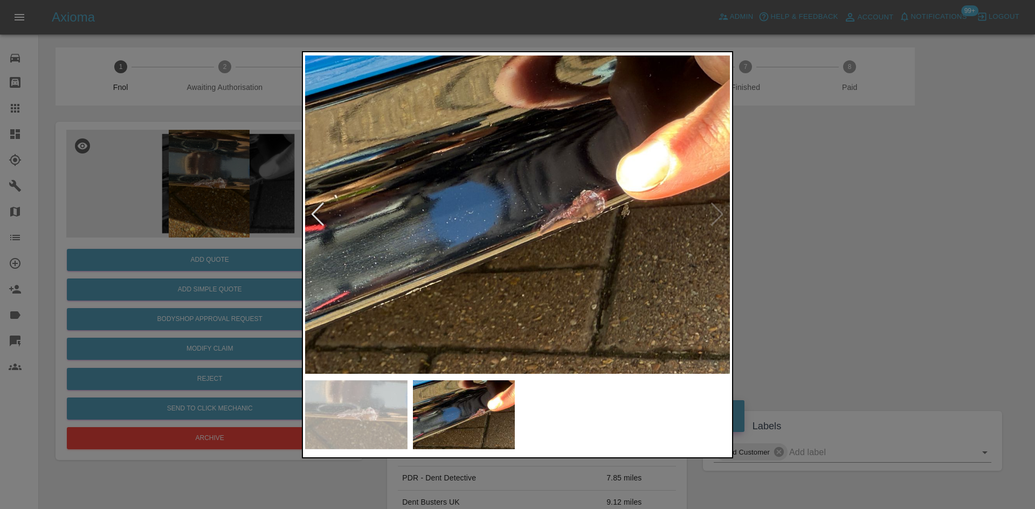
click at [496, 234] on img at bounding box center [517, 214] width 425 height 321
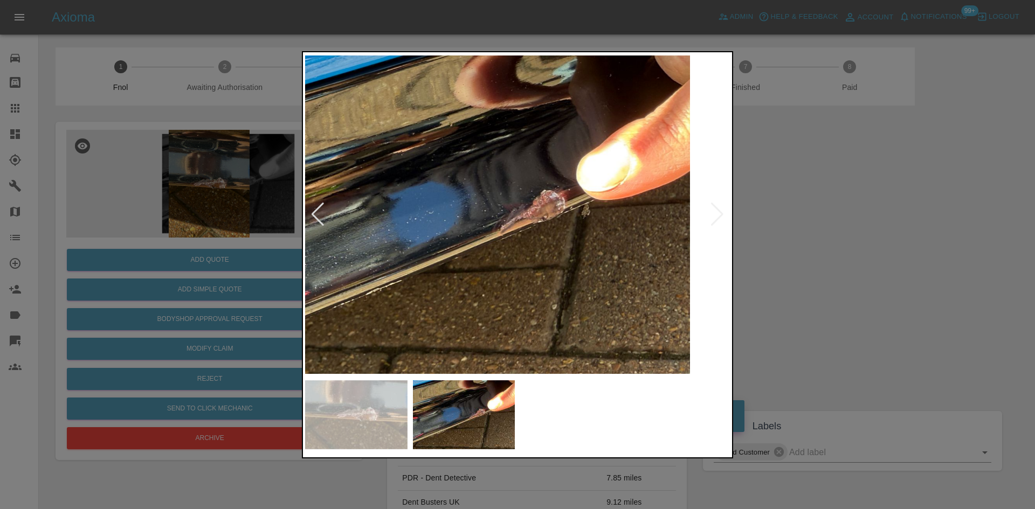
click at [498, 244] on img at bounding box center [477, 214] width 425 height 321
click at [566, 245] on img at bounding box center [477, 214] width 425 height 321
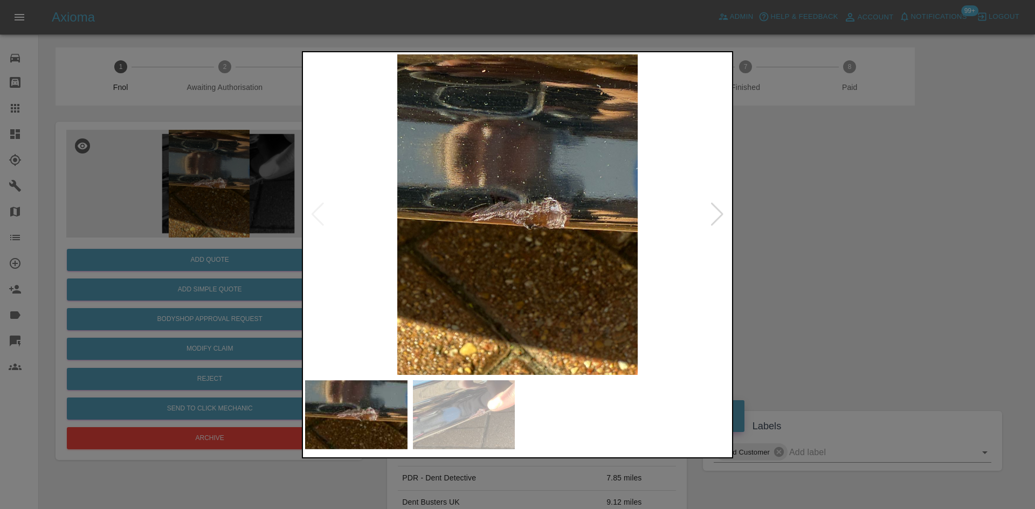
click at [582, 241] on img at bounding box center [517, 214] width 425 height 321
click at [415, 241] on img at bounding box center [517, 214] width 425 height 321
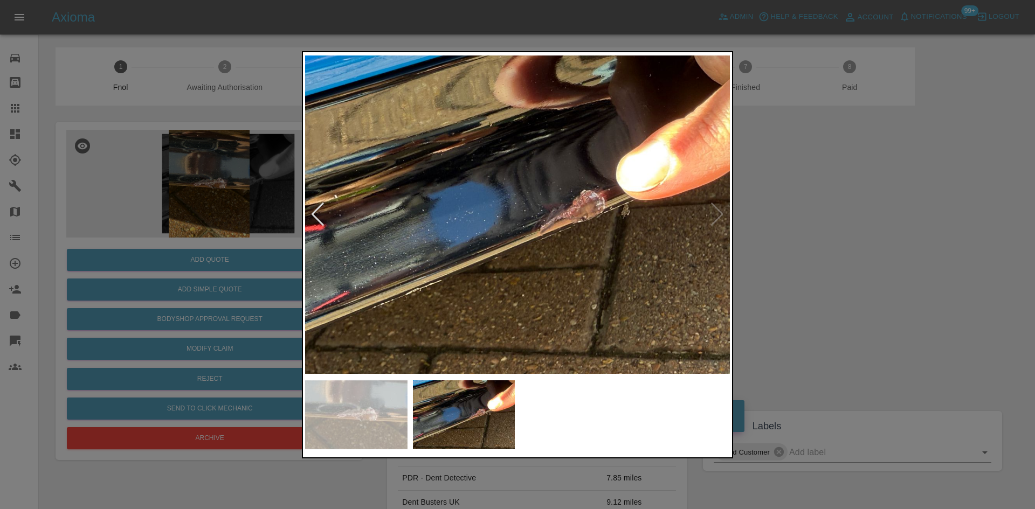
click at [325, 251] on img at bounding box center [517, 214] width 425 height 321
click at [347, 232] on img at bounding box center [517, 214] width 425 height 321
click at [557, 224] on img at bounding box center [517, 214] width 425 height 321
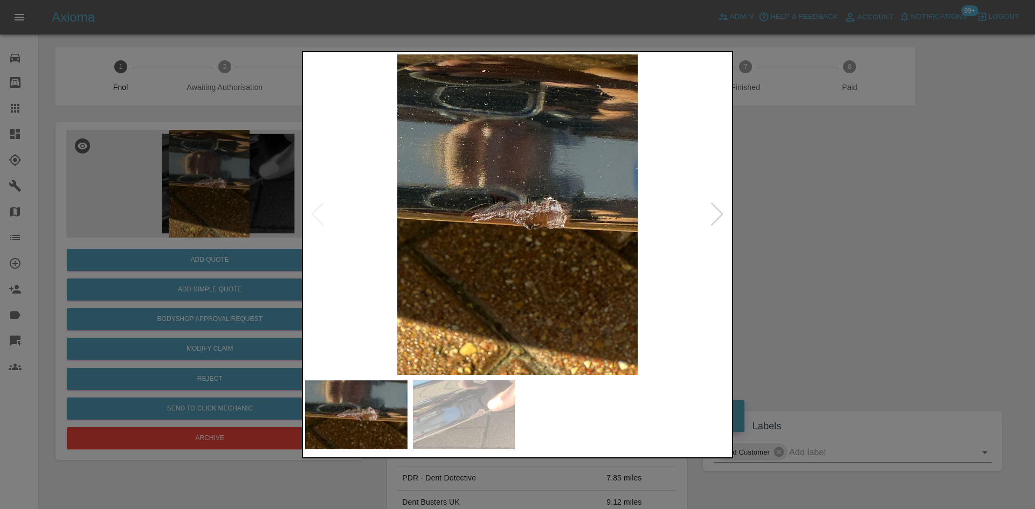
click at [520, 228] on img at bounding box center [517, 214] width 425 height 321
click at [530, 220] on img at bounding box center [517, 214] width 425 height 321
drag, startPoint x: 216, startPoint y: 201, endPoint x: 255, endPoint y: 207, distance: 40.4
click at [215, 201] on div at bounding box center [517, 254] width 1035 height 509
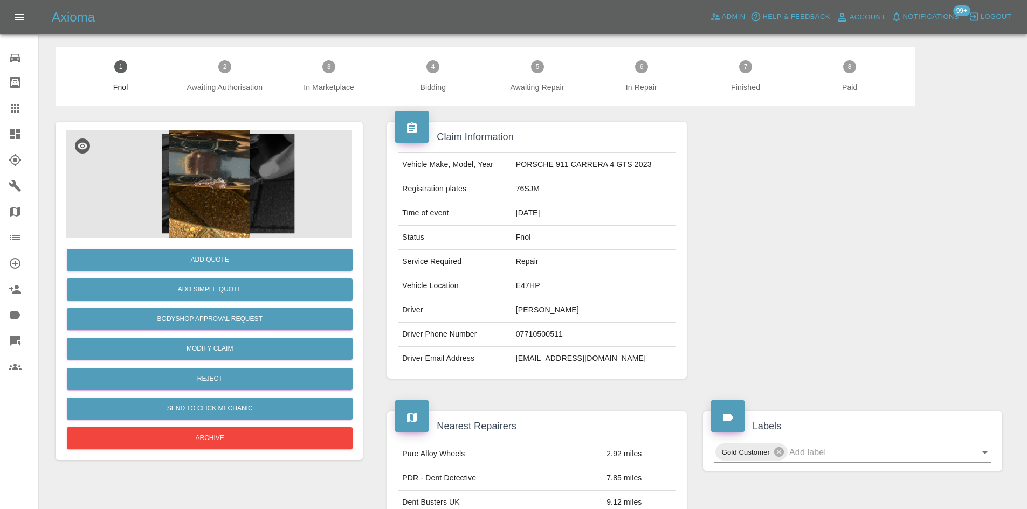
click at [212, 168] on img at bounding box center [209, 184] width 286 height 108
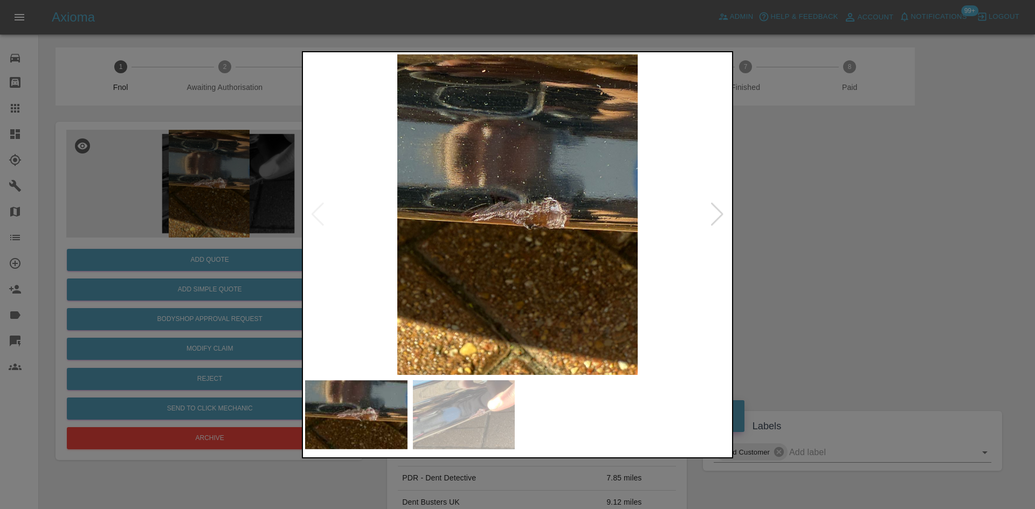
click at [478, 278] on img at bounding box center [517, 214] width 425 height 321
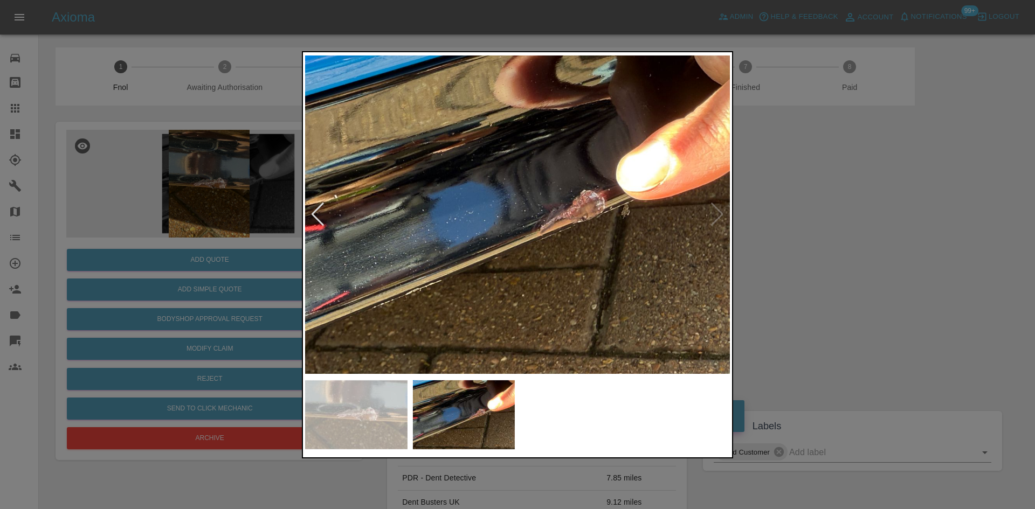
click at [232, 300] on div at bounding box center [517, 254] width 1035 height 509
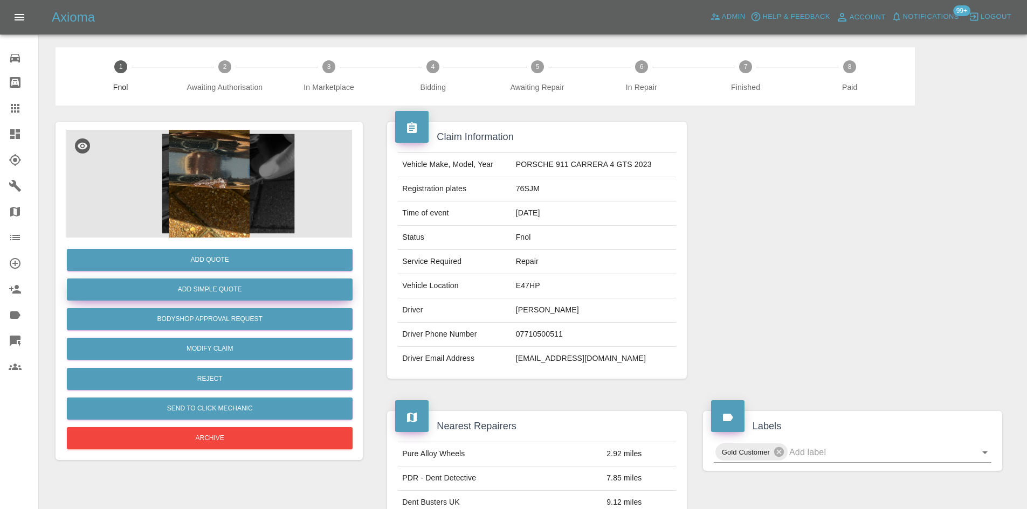
click at [232, 294] on button "Add Simple Quote" at bounding box center [210, 290] width 286 height 22
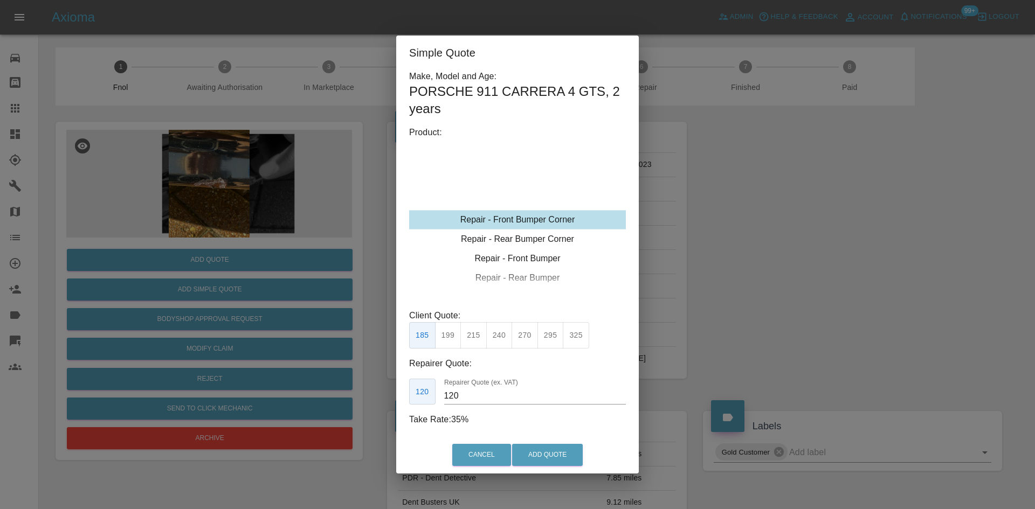
click at [525, 216] on div "Repair - Front Bumper Corner" at bounding box center [517, 219] width 217 height 19
click at [503, 338] on button "240" at bounding box center [499, 335] width 26 height 26
type input "150"
drag, startPoint x: 552, startPoint y: 465, endPoint x: 562, endPoint y: 462, distance: 10.2
click at [552, 463] on button "Add Quote" at bounding box center [547, 455] width 71 height 22
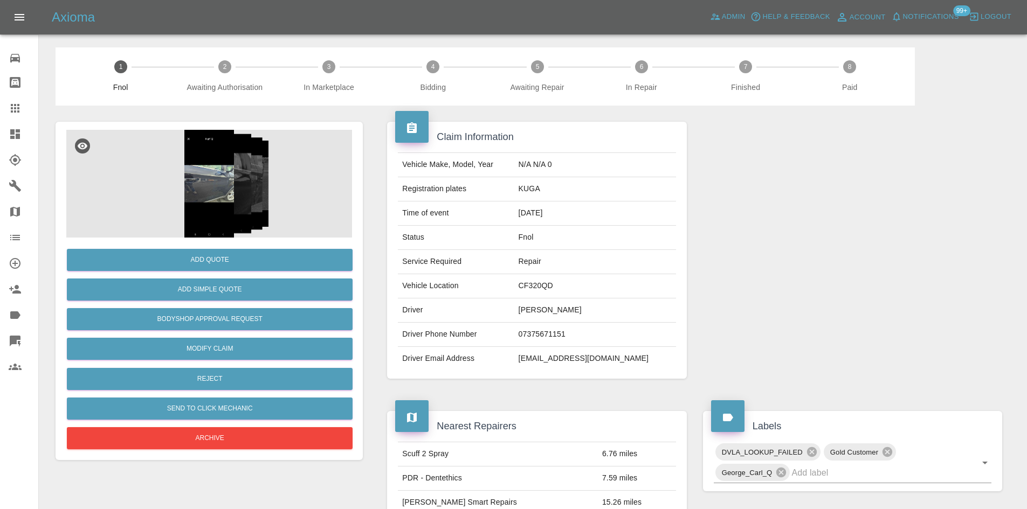
click at [265, 194] on img at bounding box center [209, 184] width 286 height 108
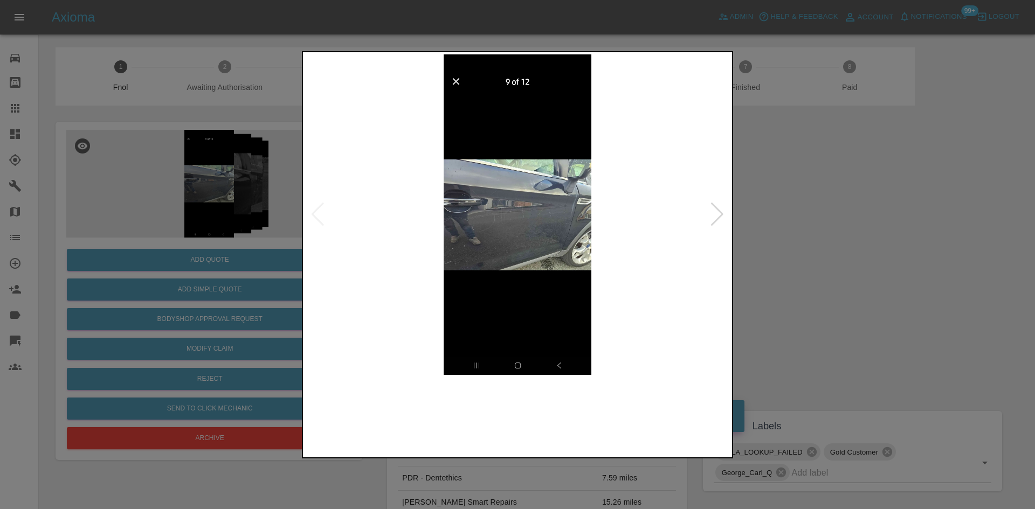
click at [434, 225] on img at bounding box center [517, 214] width 425 height 321
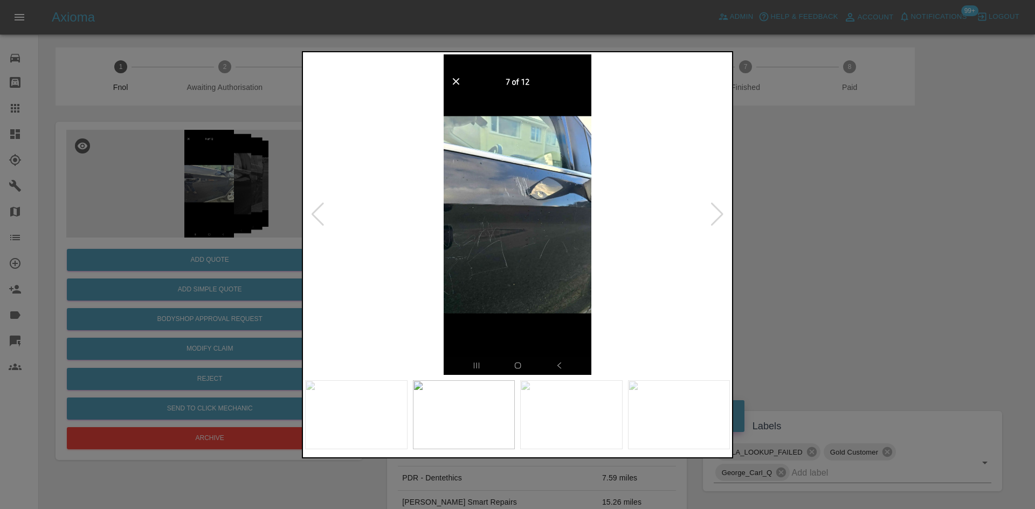
click at [531, 230] on img at bounding box center [517, 214] width 425 height 321
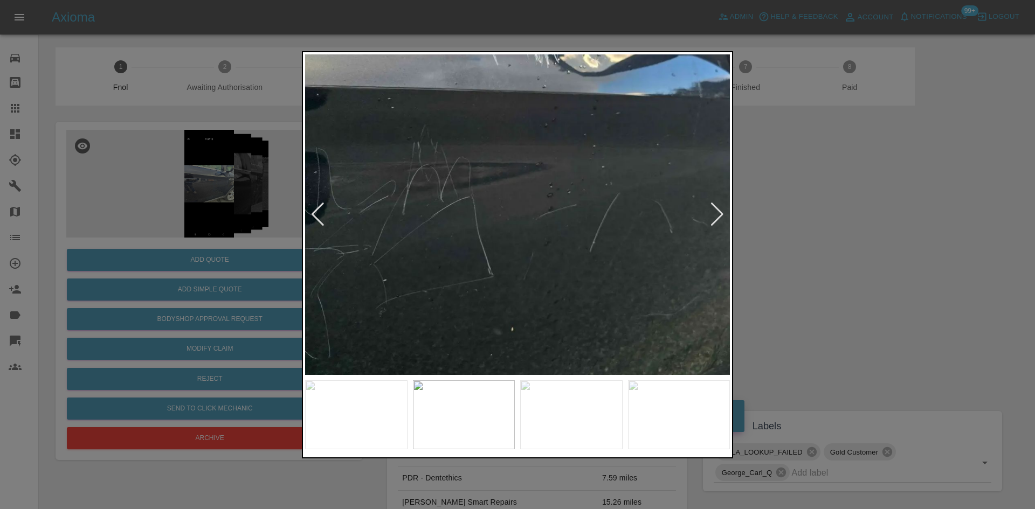
click at [582, 206] on img at bounding box center [523, 119] width 1274 height 962
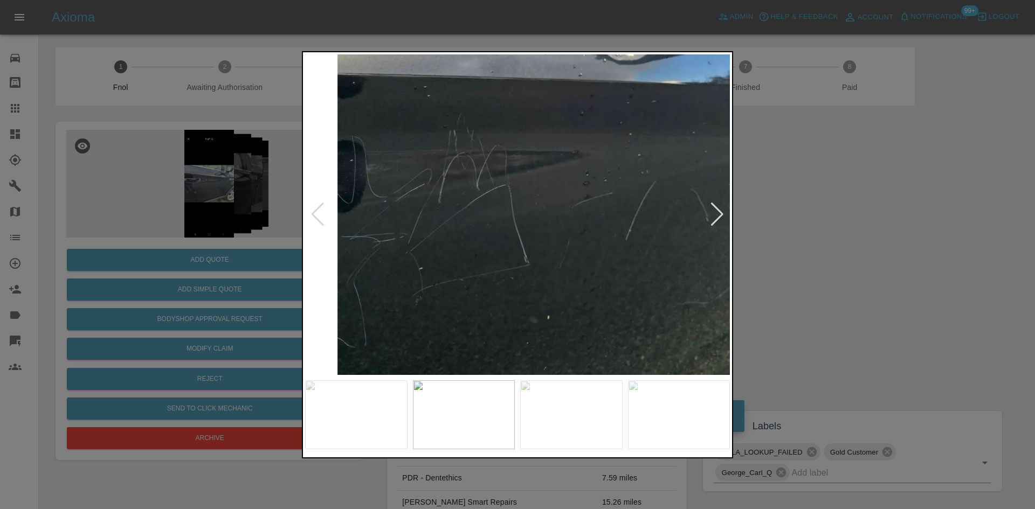
click at [576, 220] on img at bounding box center [559, 108] width 1274 height 962
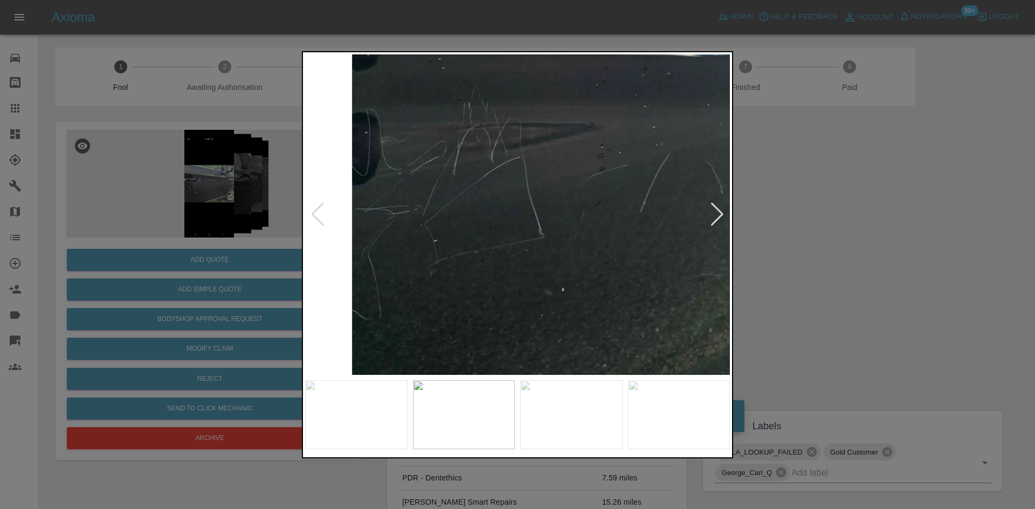
click at [546, 236] on img at bounding box center [573, 80] width 1274 height 962
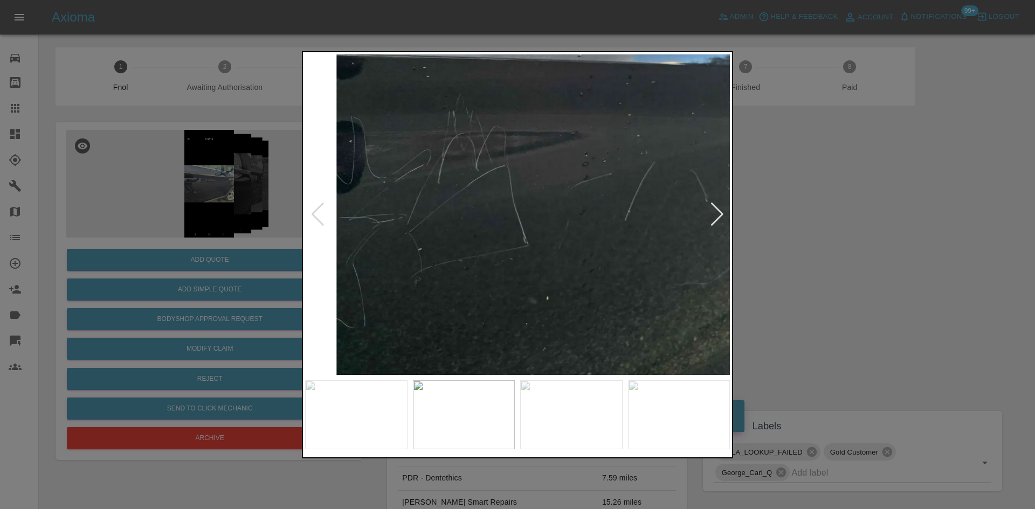
click at [546, 236] on img at bounding box center [558, 89] width 1274 height 962
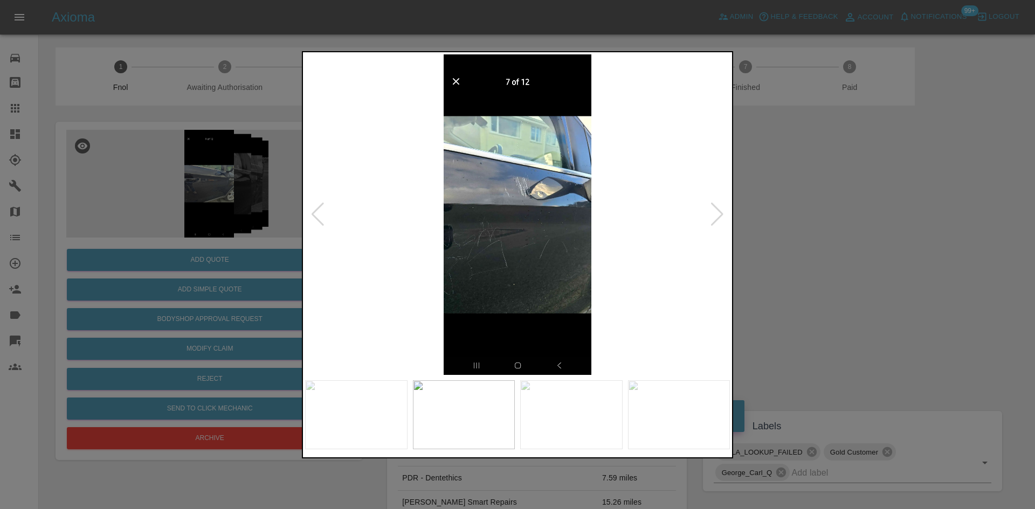
click at [446, 227] on img at bounding box center [517, 214] width 425 height 321
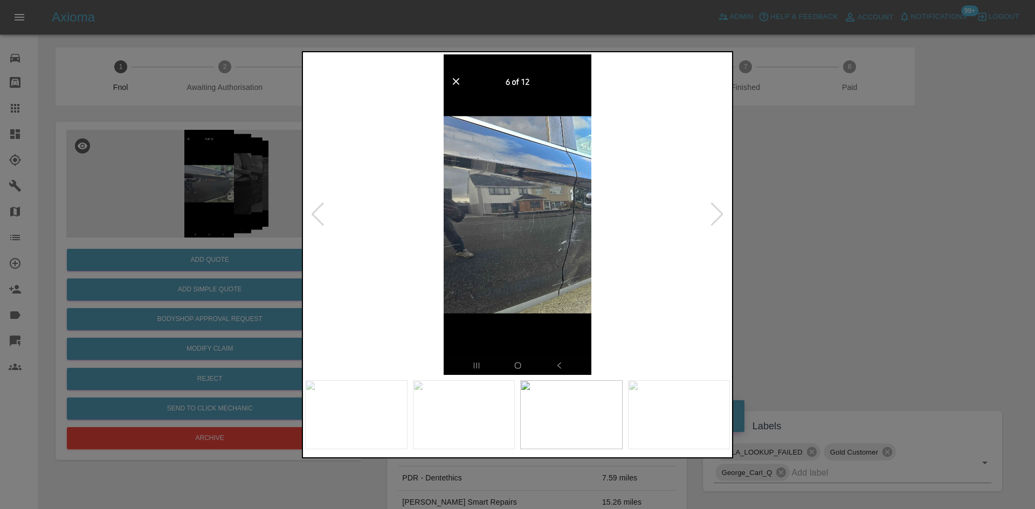
click at [510, 236] on img at bounding box center [517, 214] width 425 height 321
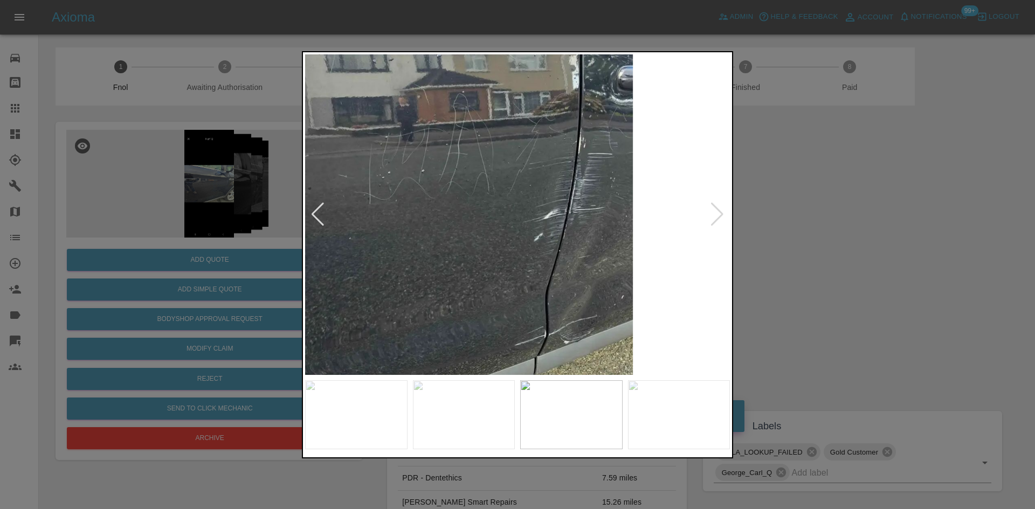
click at [440, 222] on img at bounding box center [411, 131] width 1274 height 962
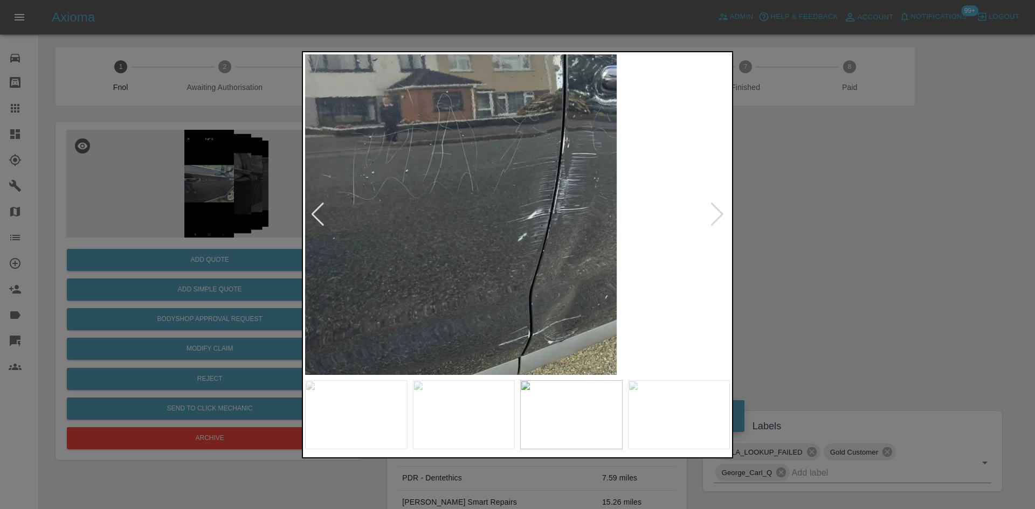
click at [440, 222] on img at bounding box center [395, 131] width 1274 height 962
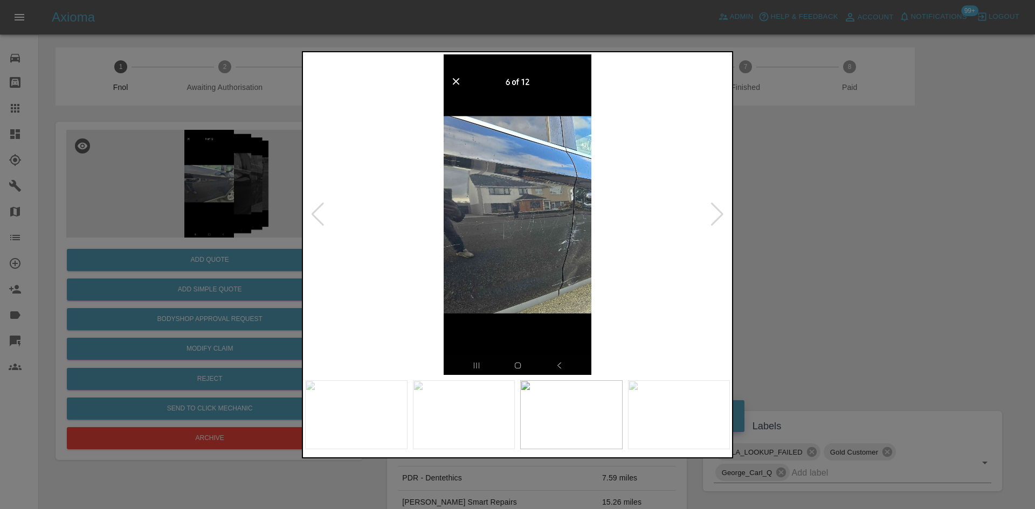
click at [509, 247] on img at bounding box center [517, 214] width 425 height 321
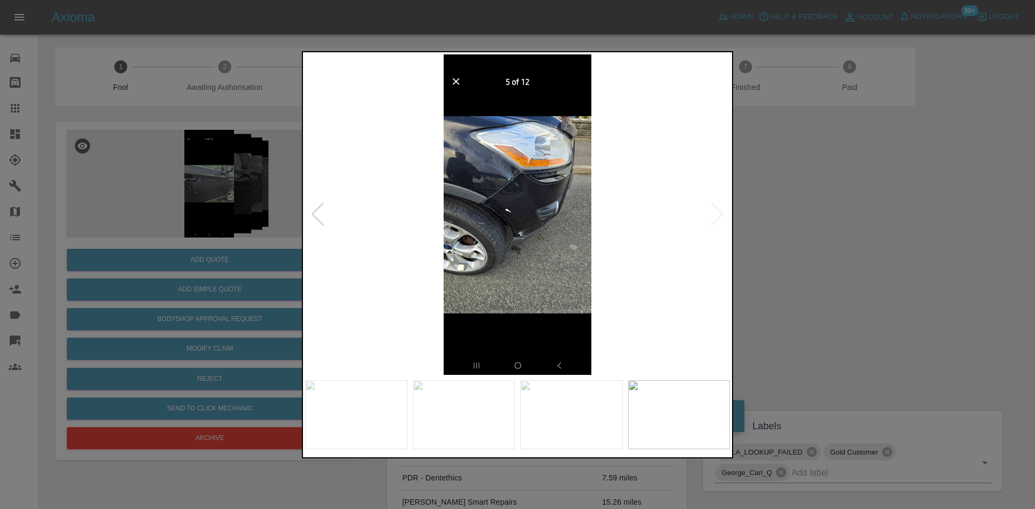
click at [535, 255] on img at bounding box center [517, 214] width 425 height 321
click at [517, 240] on img at bounding box center [517, 214] width 425 height 321
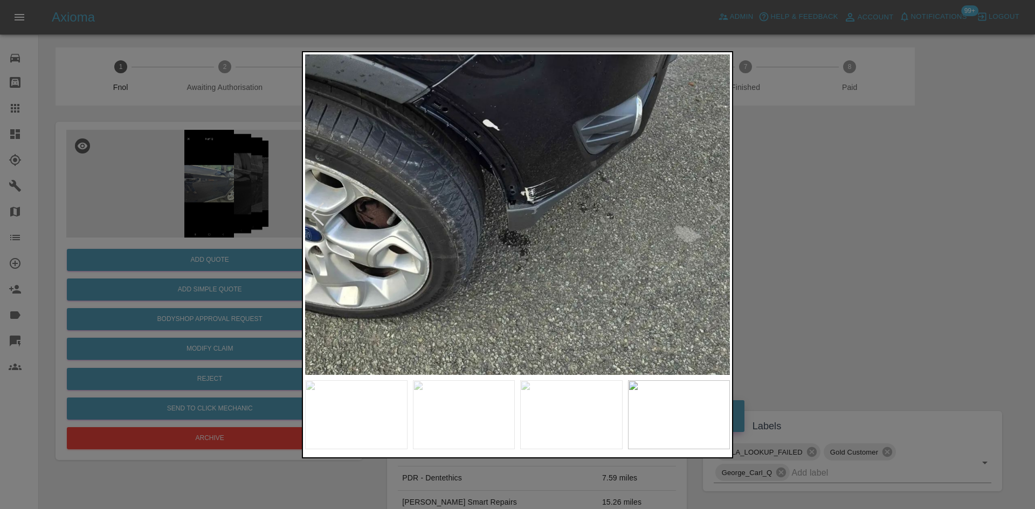
click at [516, 240] on img at bounding box center [519, 137] width 1274 height 962
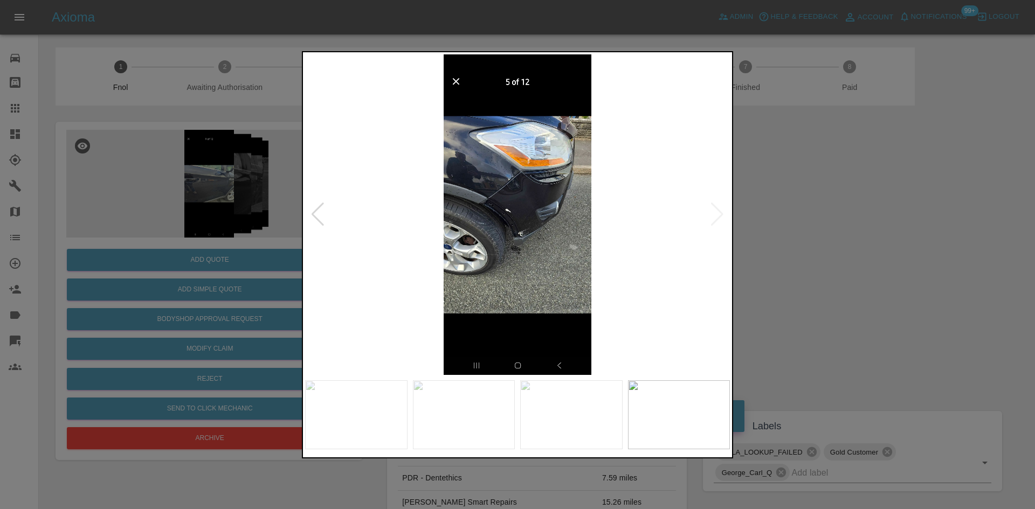
click at [559, 248] on img at bounding box center [517, 214] width 425 height 321
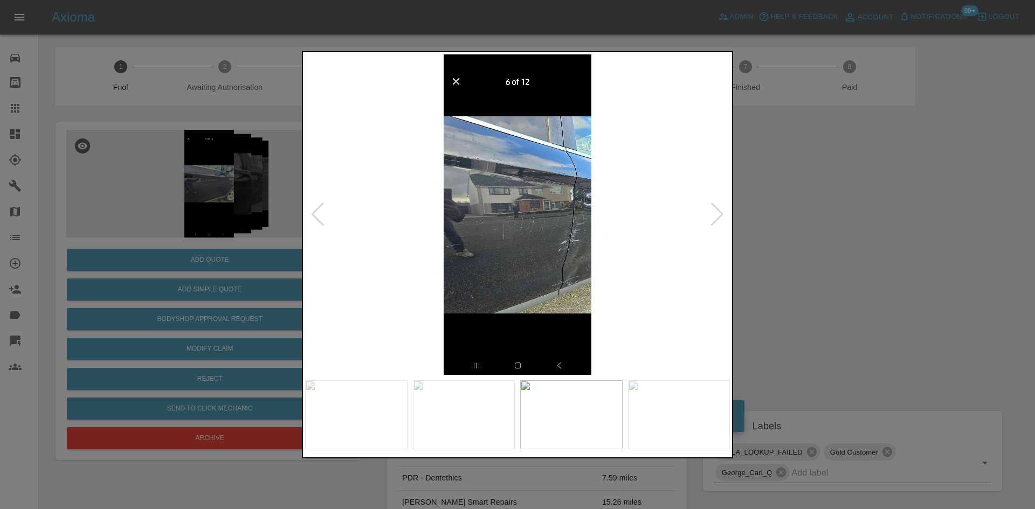
click at [548, 248] on img at bounding box center [517, 214] width 425 height 321
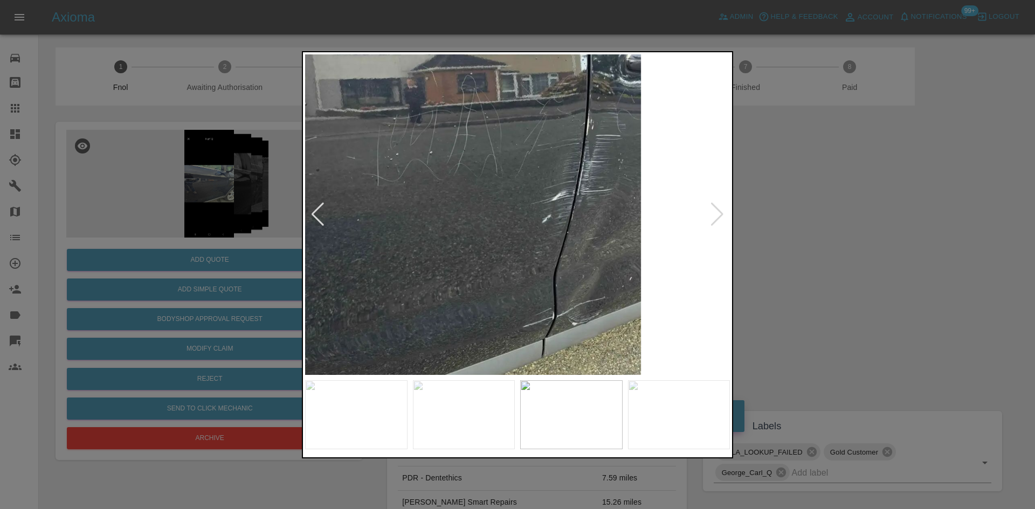
click at [493, 248] on img at bounding box center [419, 113] width 1274 height 962
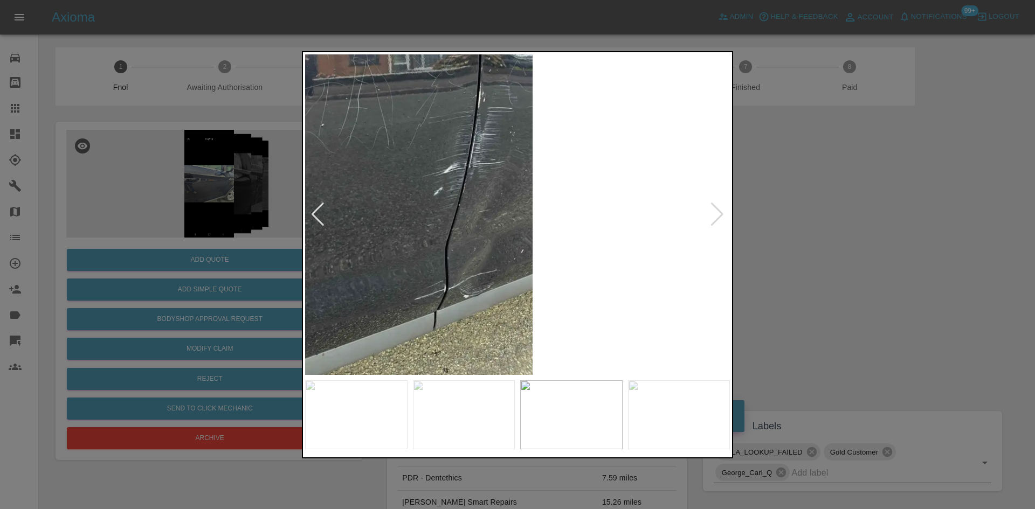
click at [213, 216] on div at bounding box center [517, 254] width 1035 height 509
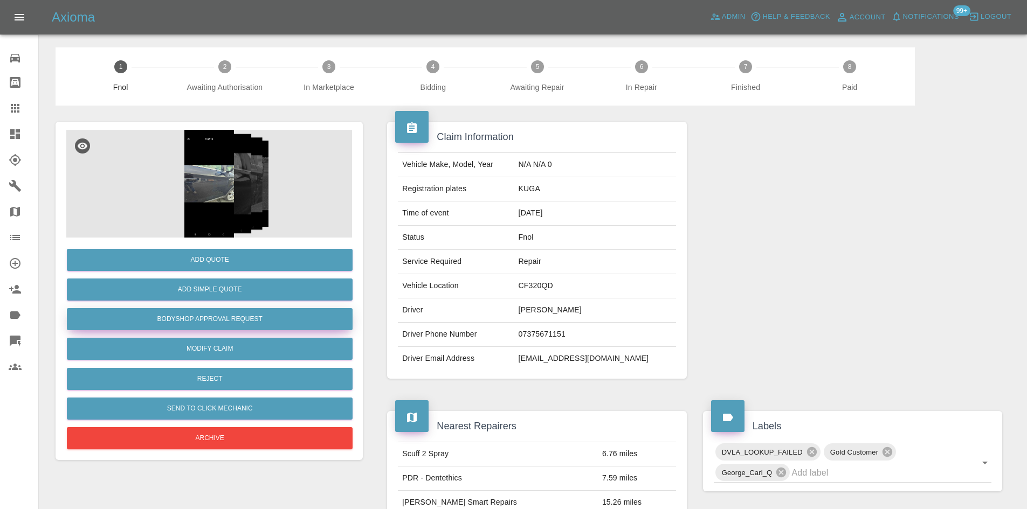
click at [224, 314] on button "Bodyshop Approval Request" at bounding box center [210, 319] width 286 height 22
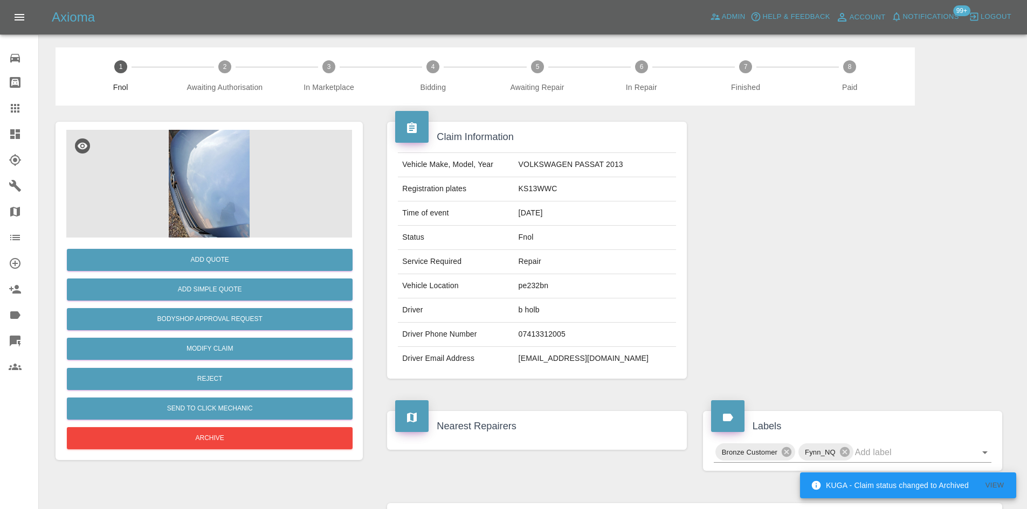
click at [196, 193] on img at bounding box center [209, 184] width 286 height 108
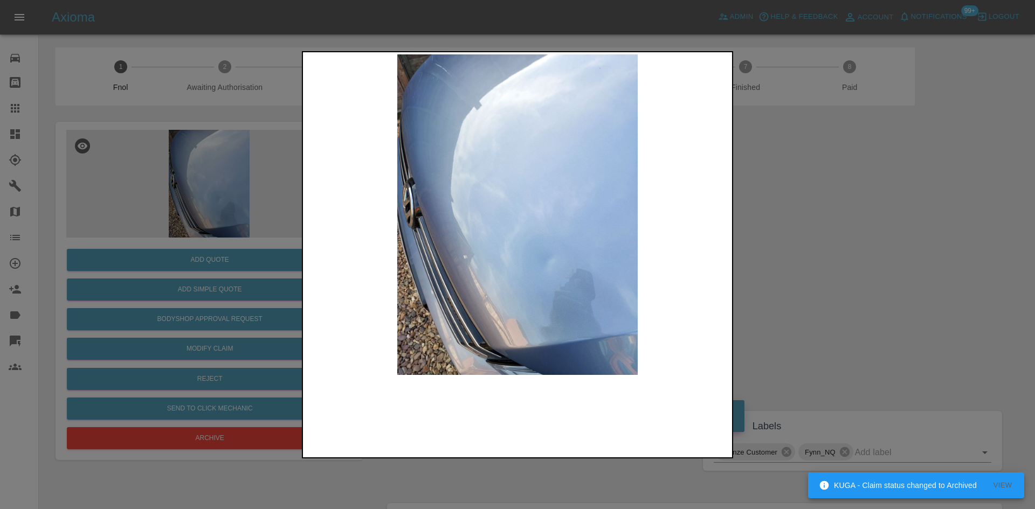
click at [493, 269] on img at bounding box center [517, 214] width 425 height 321
click at [490, 283] on img at bounding box center [517, 214] width 425 height 321
click at [551, 271] on img at bounding box center [517, 214] width 425 height 321
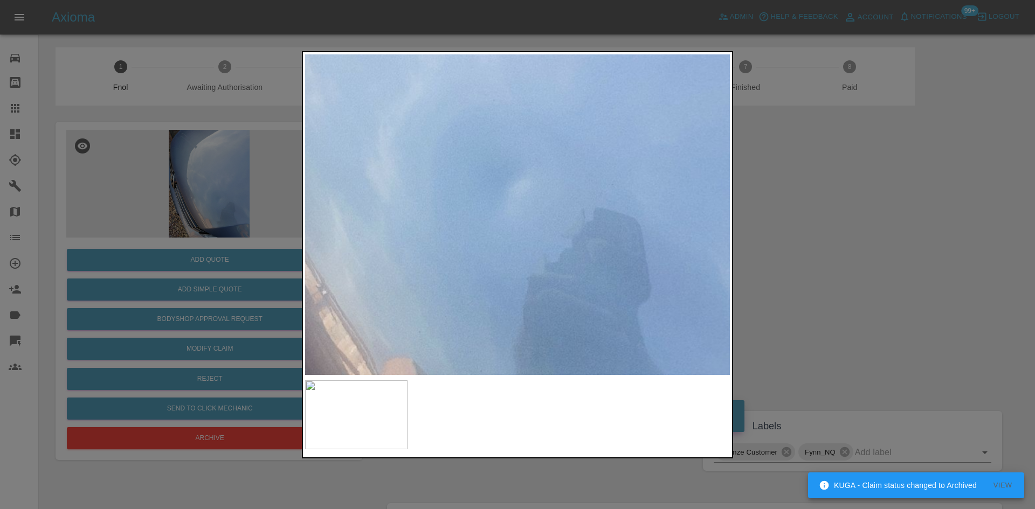
drag, startPoint x: 144, startPoint y: 233, endPoint x: 201, endPoint y: 304, distance: 91.6
click at [144, 235] on div at bounding box center [517, 254] width 1035 height 509
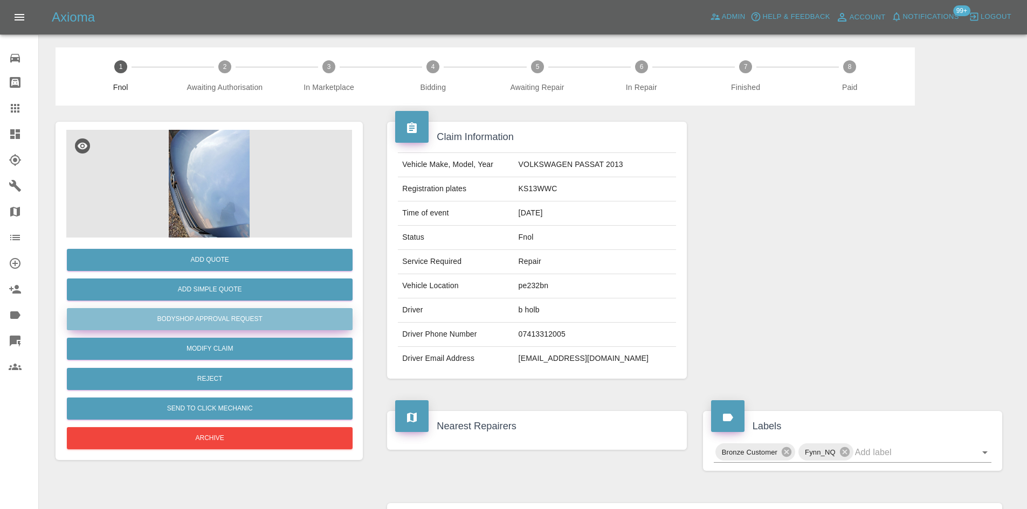
click at [199, 322] on button "Bodyshop Approval Request" at bounding box center [210, 319] width 286 height 22
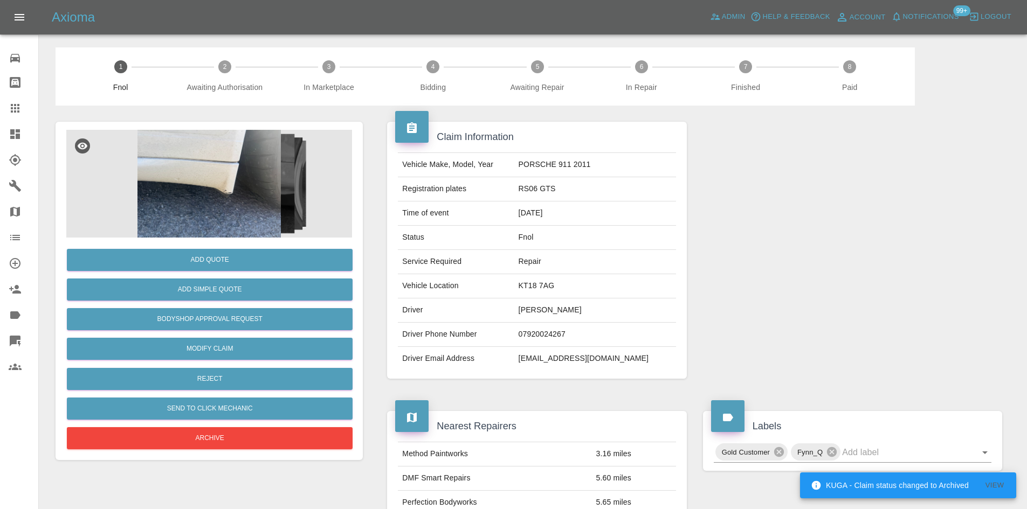
click at [253, 149] on img at bounding box center [209, 184] width 286 height 108
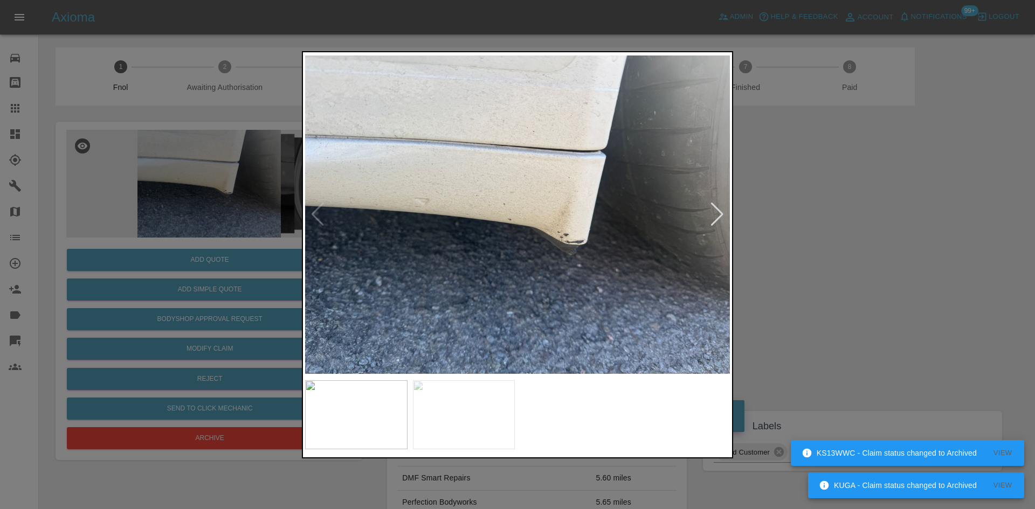
click at [561, 232] on img at bounding box center [517, 214] width 425 height 321
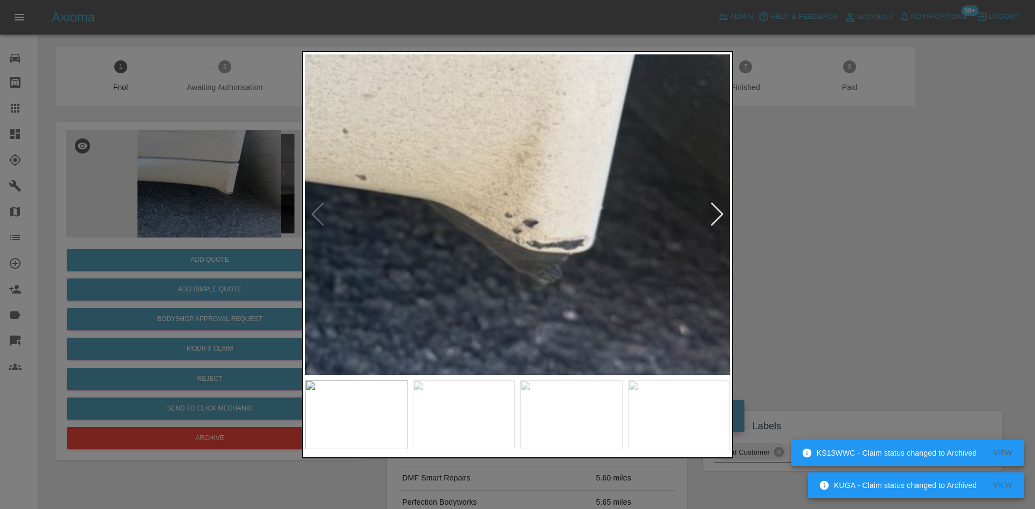
click at [561, 232] on img at bounding box center [385, 163] width 1274 height 962
click at [560, 232] on img at bounding box center [384, 163] width 1274 height 962
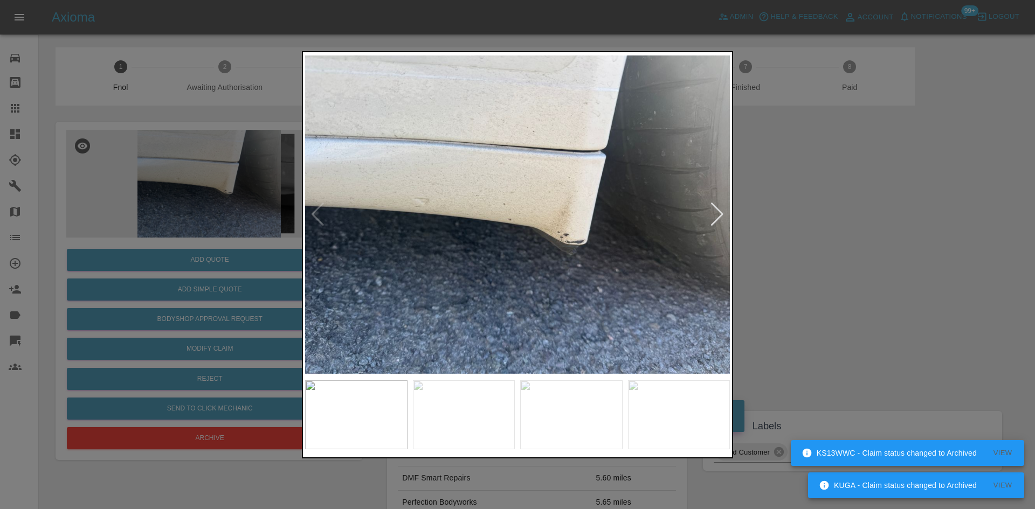
click at [490, 233] on img at bounding box center [517, 214] width 425 height 321
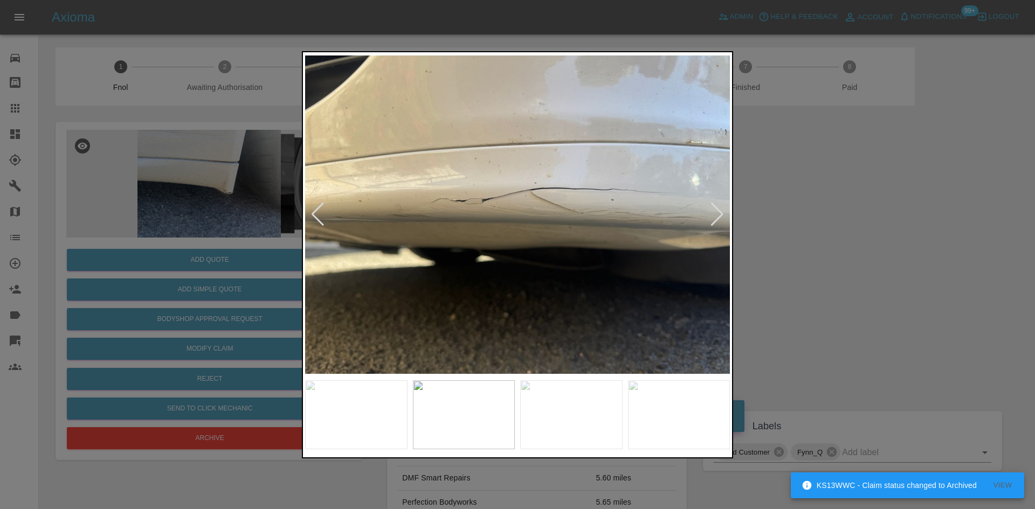
click at [544, 210] on img at bounding box center [517, 214] width 425 height 321
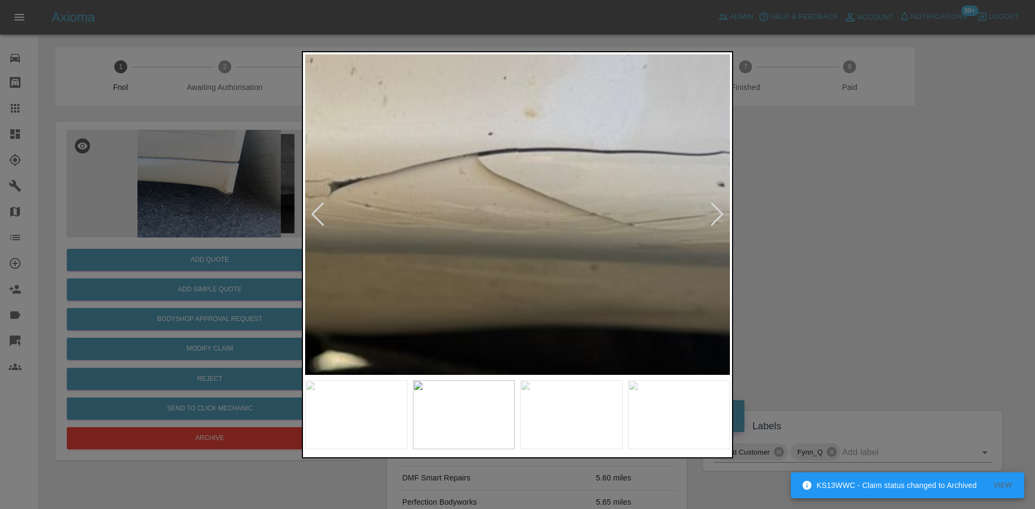
click at [544, 210] on img at bounding box center [437, 229] width 1274 height 962
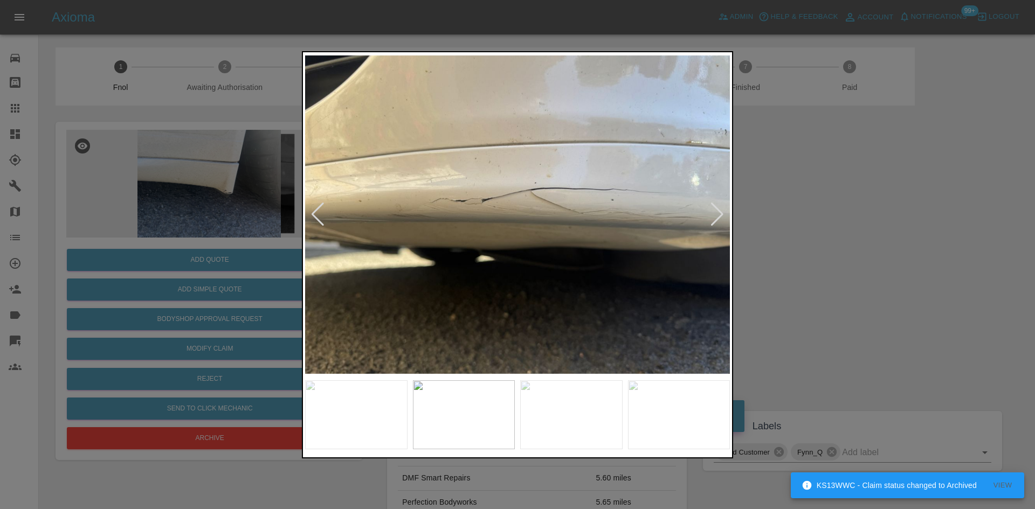
click at [505, 218] on img at bounding box center [517, 214] width 425 height 321
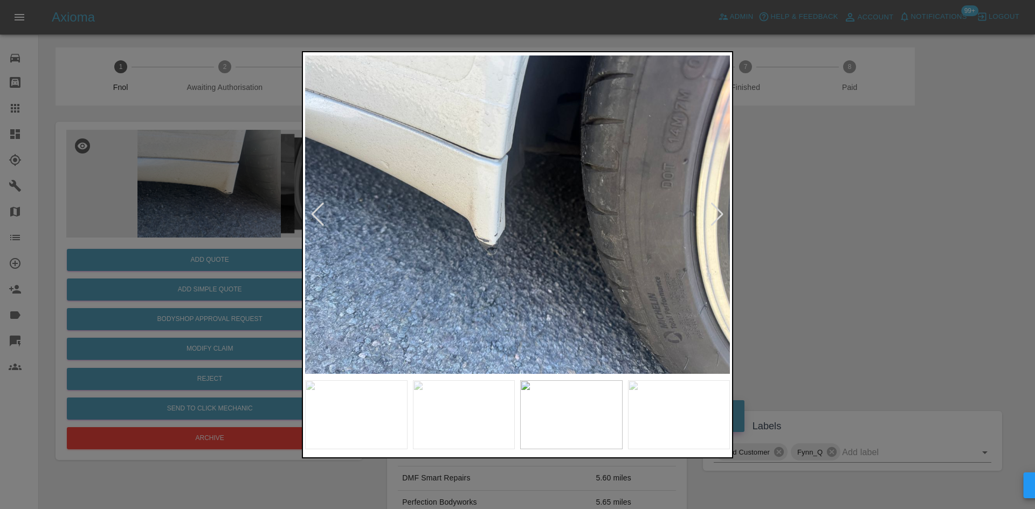
click at [485, 226] on img at bounding box center [517, 214] width 425 height 321
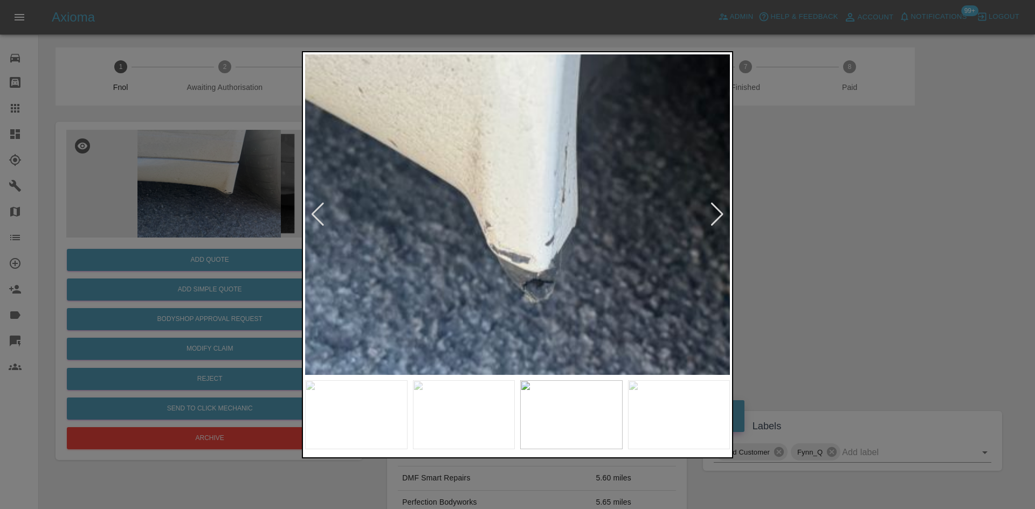
click at [485, 226] on img at bounding box center [614, 180] width 1274 height 962
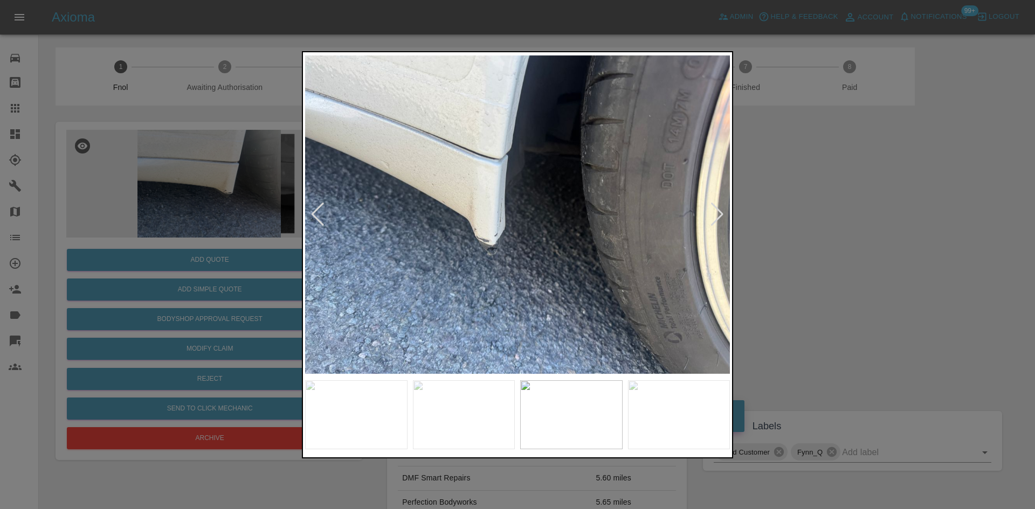
click at [376, 213] on img at bounding box center [517, 214] width 425 height 321
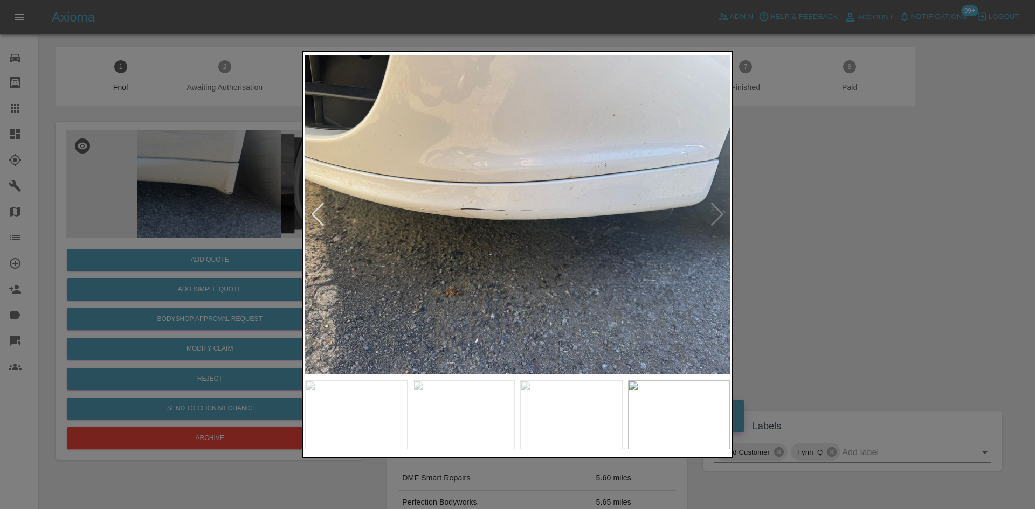
click at [482, 214] on img at bounding box center [517, 214] width 425 height 321
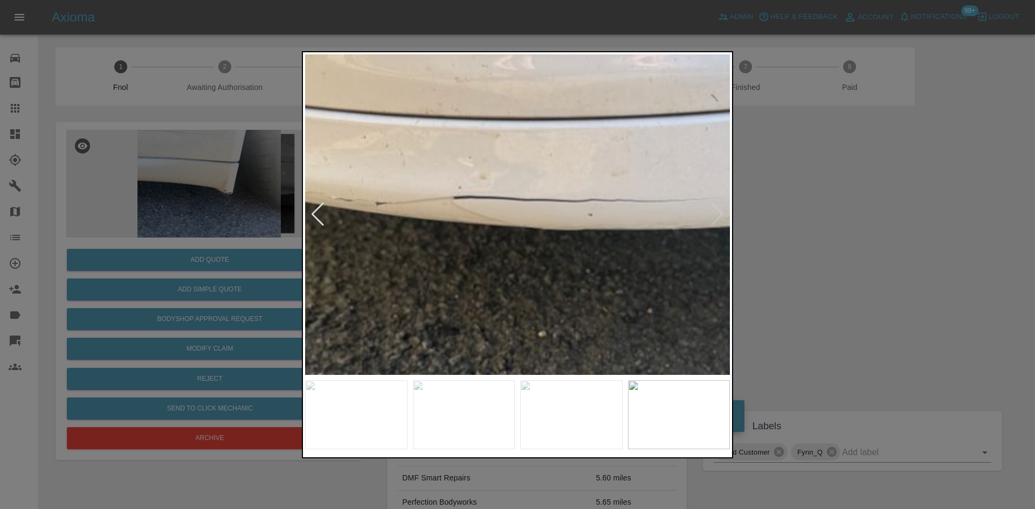
click at [482, 214] on img at bounding box center [622, 214] width 1274 height 962
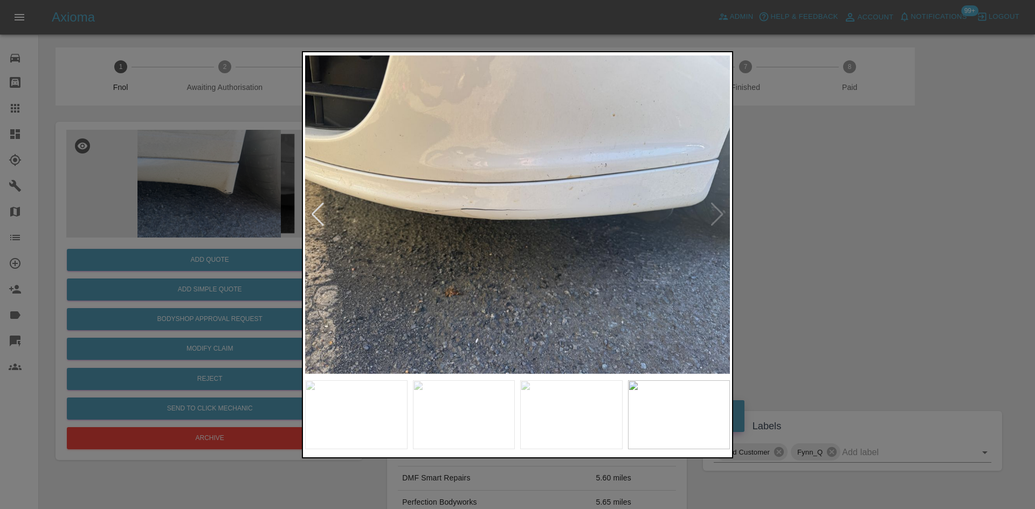
click at [345, 193] on img at bounding box center [517, 214] width 425 height 321
click at [212, 204] on div at bounding box center [517, 254] width 1035 height 509
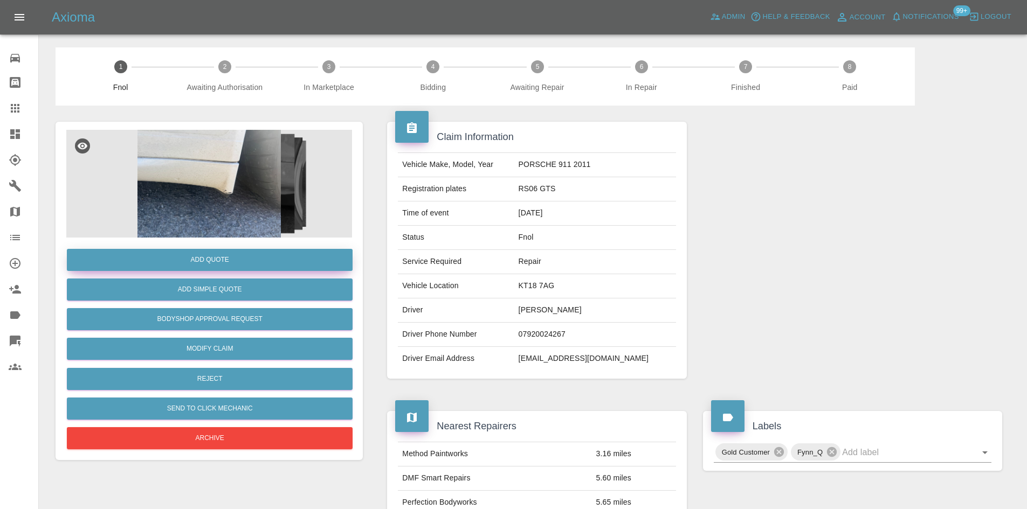
click at [237, 250] on button "Add Quote" at bounding box center [210, 260] width 286 height 22
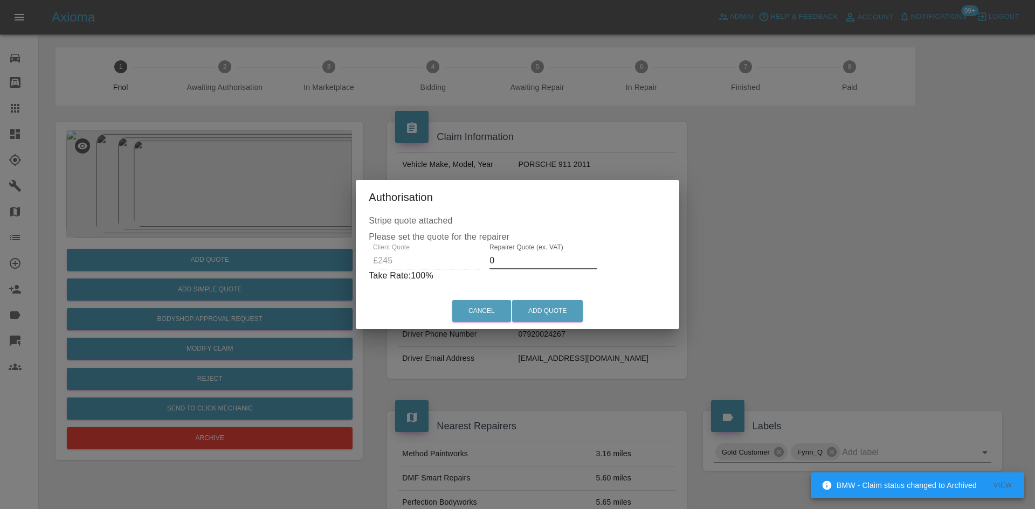
click at [446, 260] on div "Client Quote £245 Repairer Quote (ex. VAT) 0 Take Rate: 100 %" at bounding box center [517, 263] width 297 height 39
type input "145"
click at [546, 306] on button "Add Quote" at bounding box center [547, 311] width 71 height 22
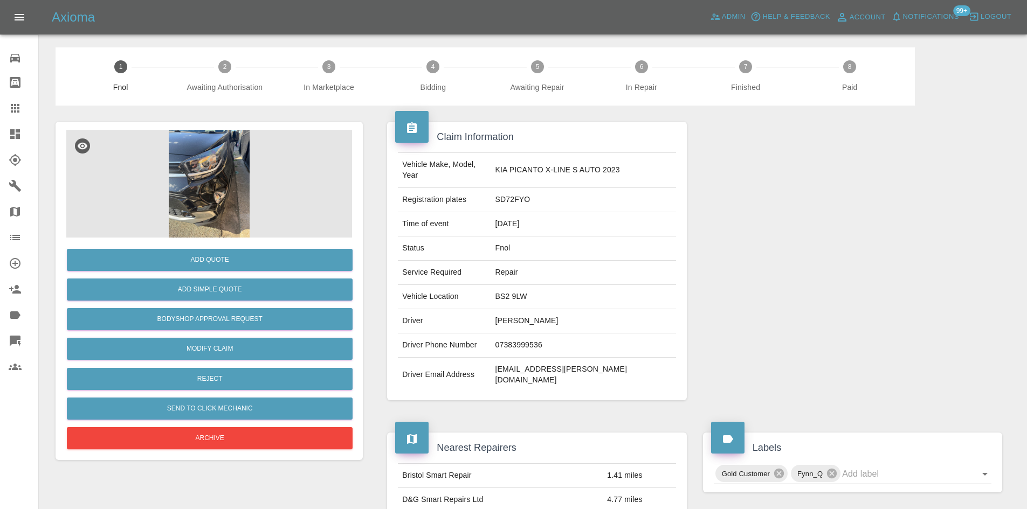
click at [226, 194] on img at bounding box center [209, 184] width 286 height 108
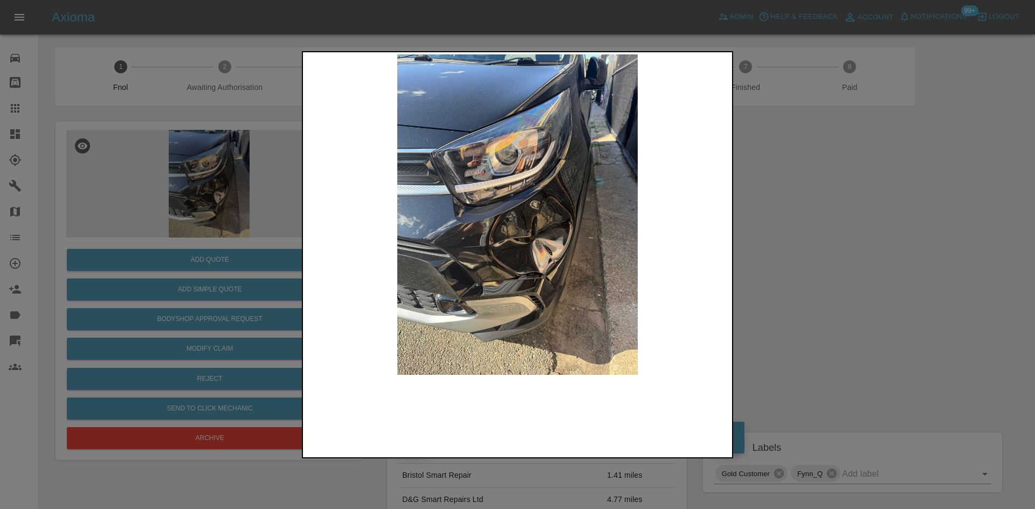
click at [556, 235] on img at bounding box center [517, 214] width 425 height 321
click at [556, 234] on img at bounding box center [517, 214] width 425 height 321
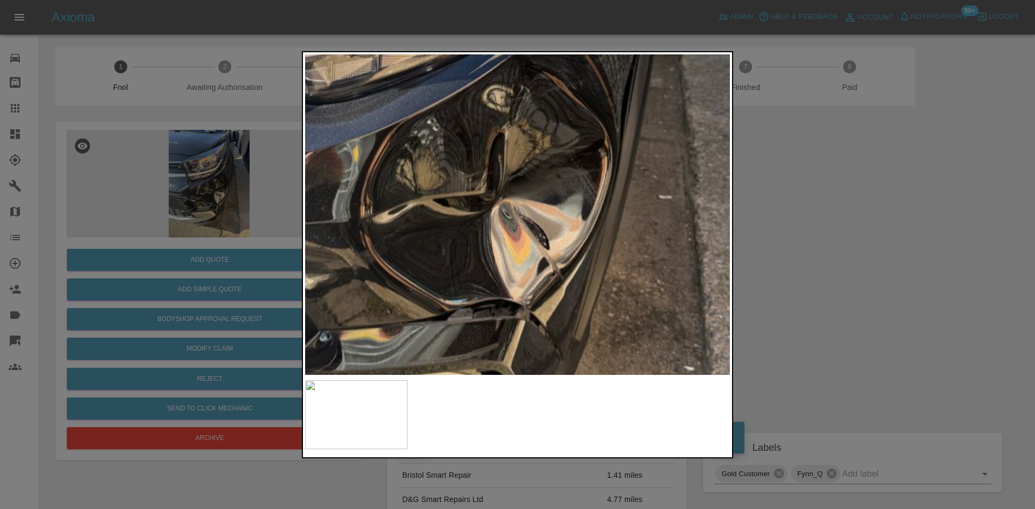
click at [599, 221] on img at bounding box center [445, 127] width 1274 height 962
click at [339, 217] on img at bounding box center [446, 126] width 1274 height 962
click at [172, 227] on div at bounding box center [517, 254] width 1035 height 509
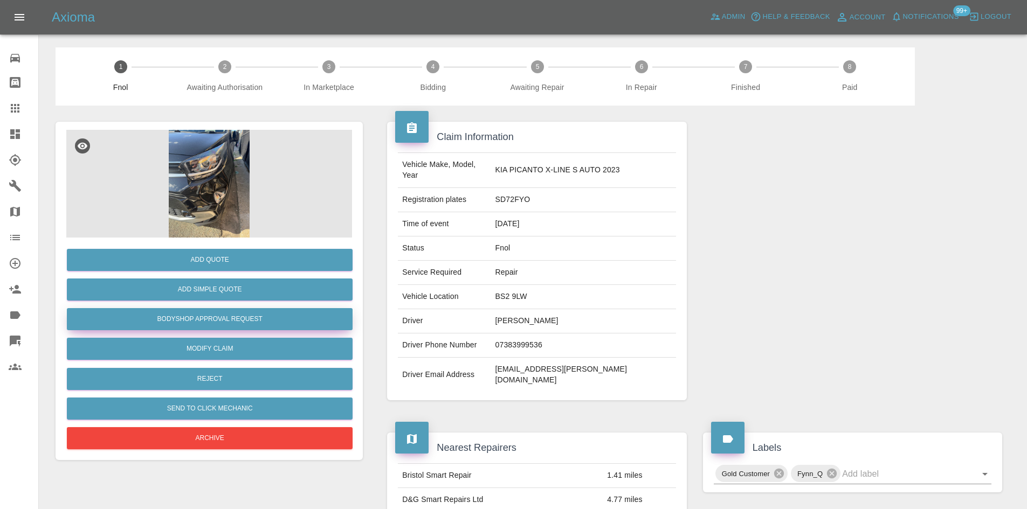
drag, startPoint x: 204, startPoint y: 316, endPoint x: 221, endPoint y: 319, distance: 17.5
click at [204, 316] on button "Bodyshop Approval Request" at bounding box center [210, 319] width 286 height 22
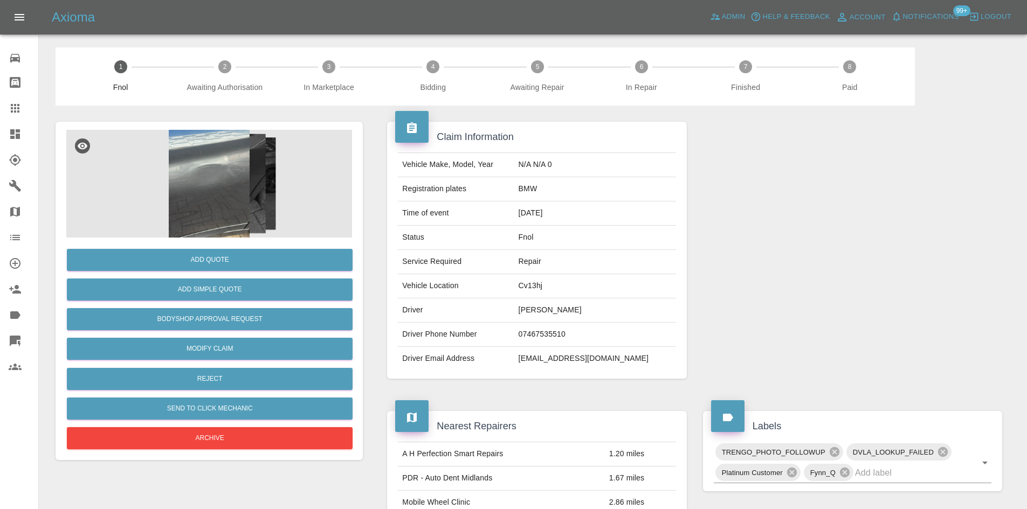
click at [255, 160] on img at bounding box center [209, 184] width 286 height 108
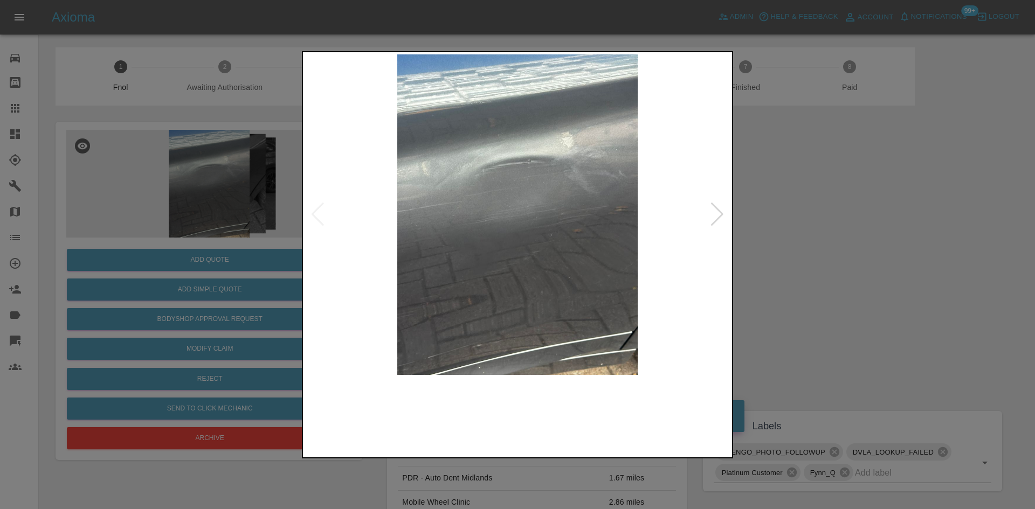
click at [500, 234] on img at bounding box center [517, 214] width 425 height 321
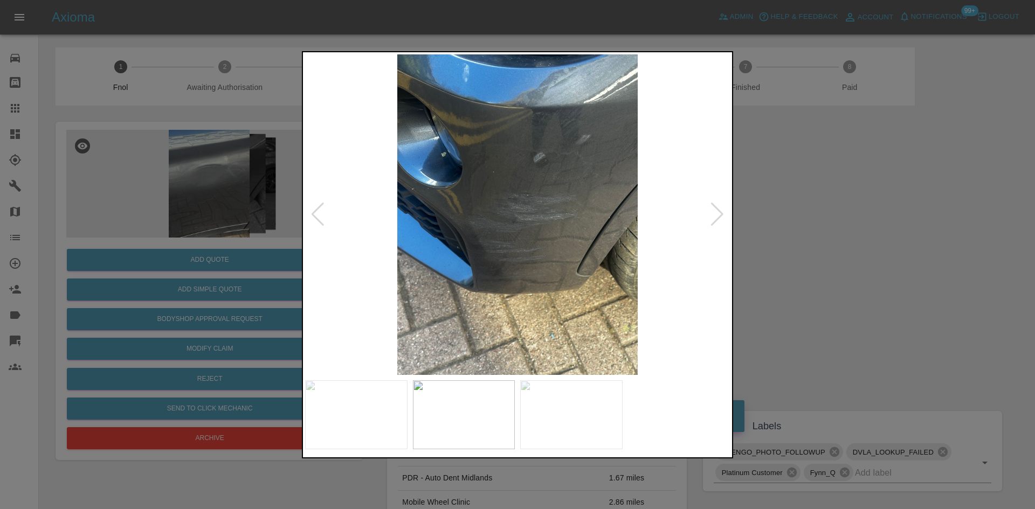
click at [381, 239] on img at bounding box center [517, 214] width 425 height 321
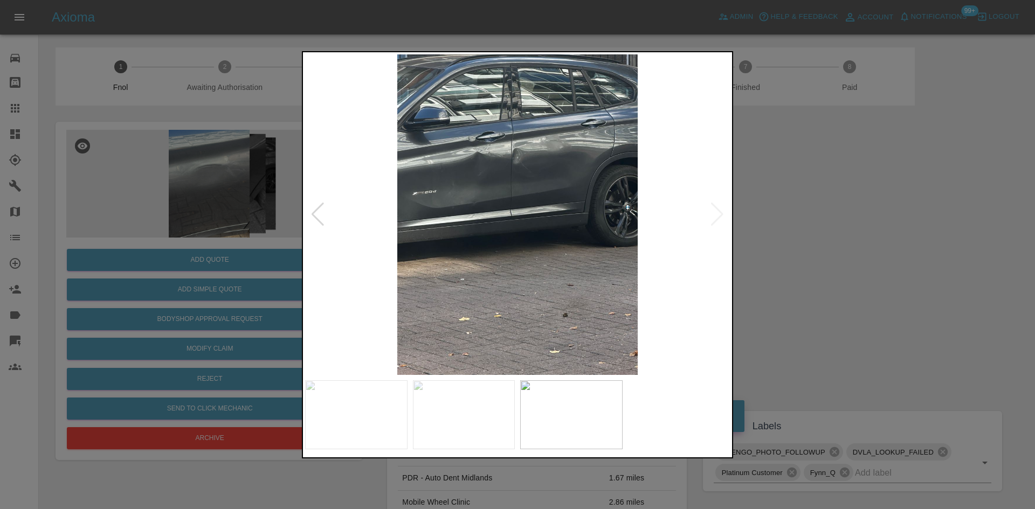
click at [495, 188] on img at bounding box center [517, 214] width 425 height 321
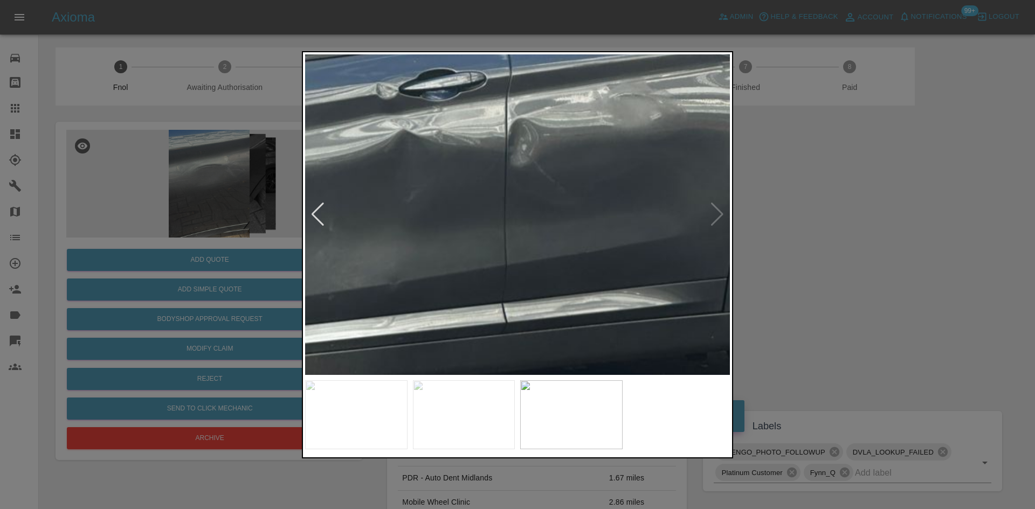
click at [436, 211] on img at bounding box center [524, 318] width 1274 height 962
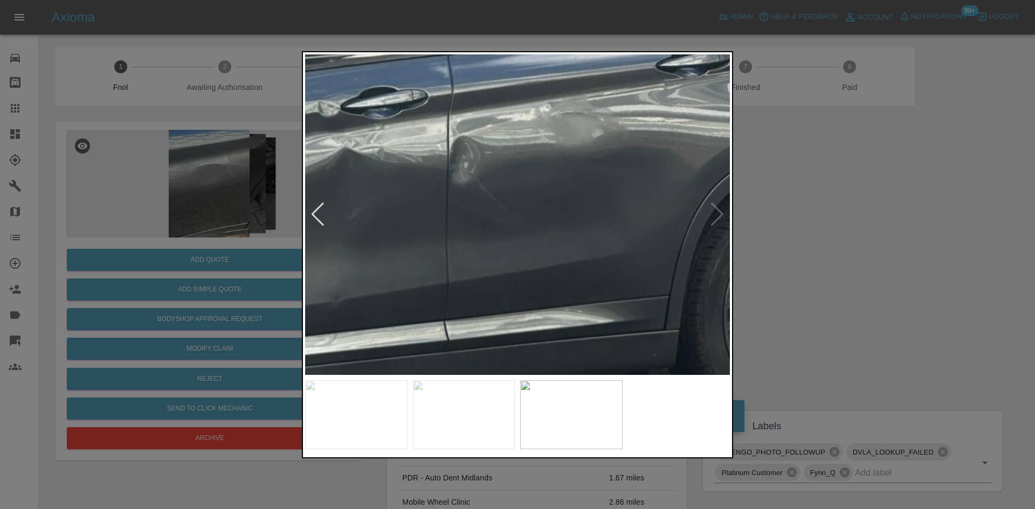
click at [510, 227] on img at bounding box center [466, 336] width 1274 height 962
click at [452, 231] on img at bounding box center [466, 336] width 1274 height 962
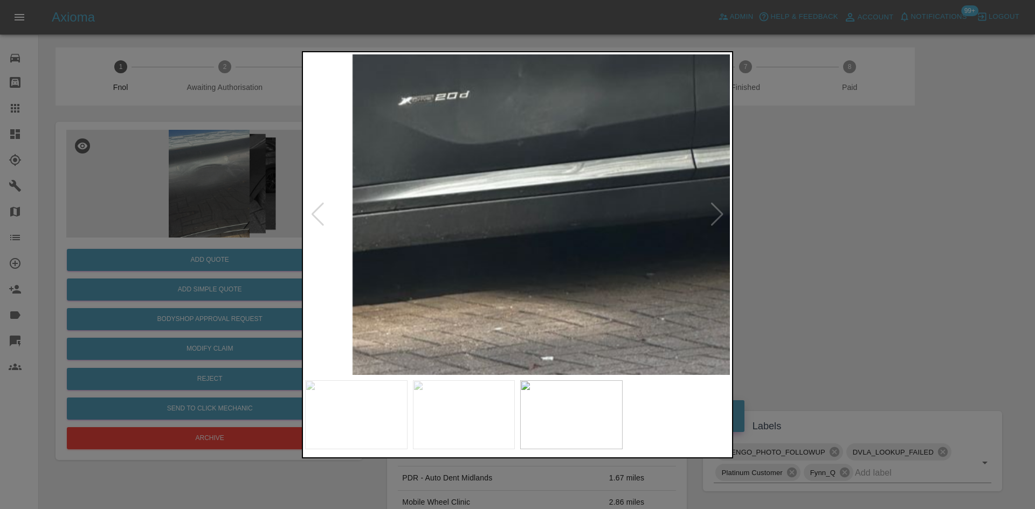
click at [183, 204] on div at bounding box center [517, 254] width 1035 height 509
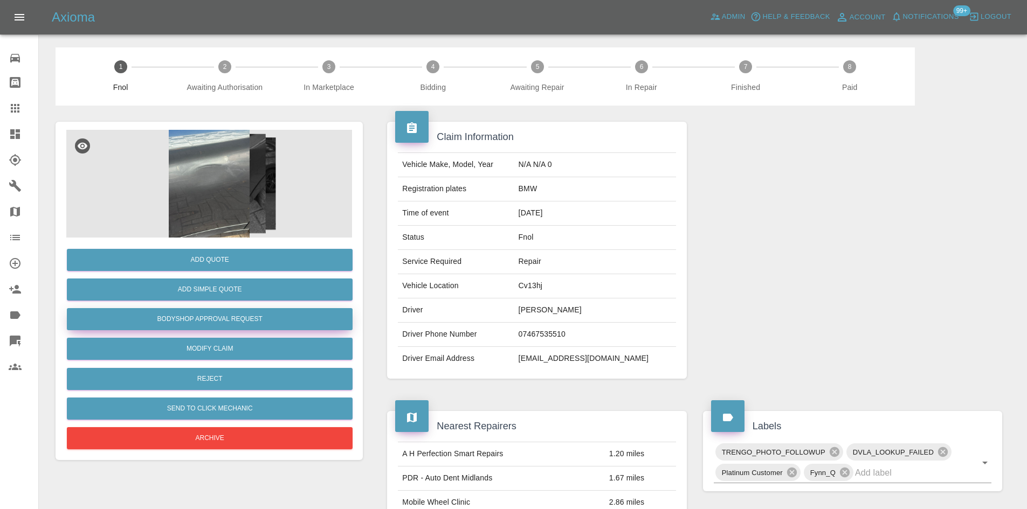
click at [206, 322] on button "Bodyshop Approval Request" at bounding box center [210, 319] width 286 height 22
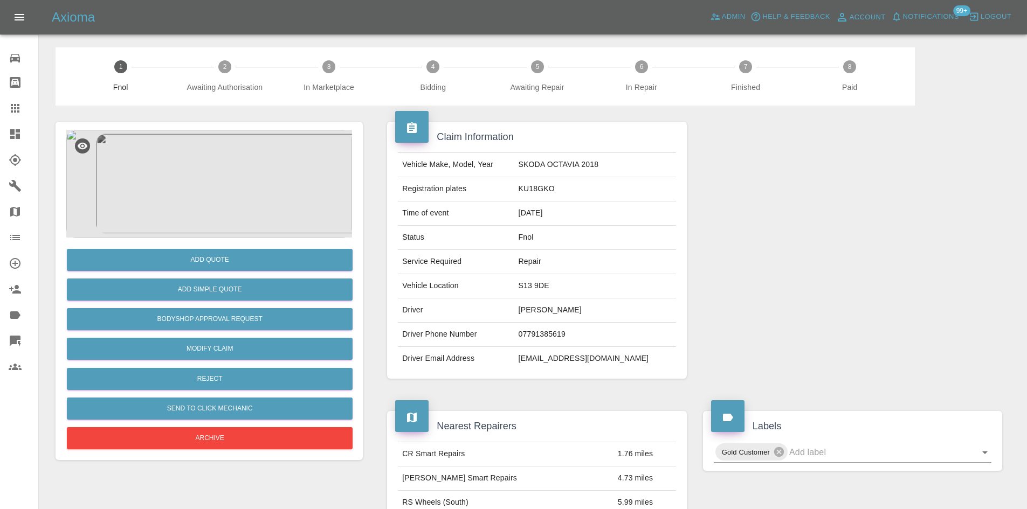
click at [239, 195] on img at bounding box center [209, 184] width 286 height 108
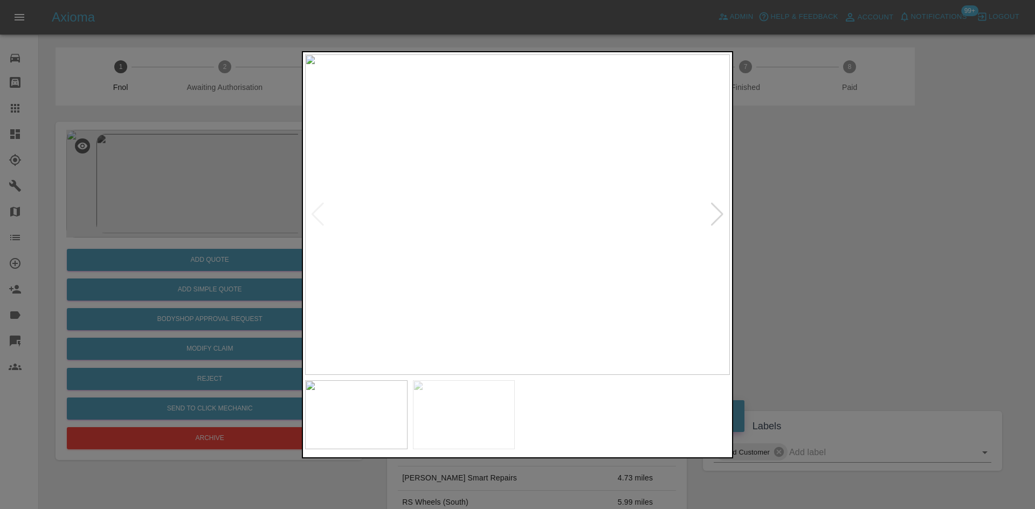
click at [492, 227] on img at bounding box center [517, 214] width 425 height 321
click at [448, 247] on img at bounding box center [517, 214] width 425 height 321
click at [478, 264] on img at bounding box center [517, 214] width 425 height 321
click at [585, 266] on img at bounding box center [517, 214] width 425 height 321
click at [230, 233] on div at bounding box center [517, 254] width 1035 height 509
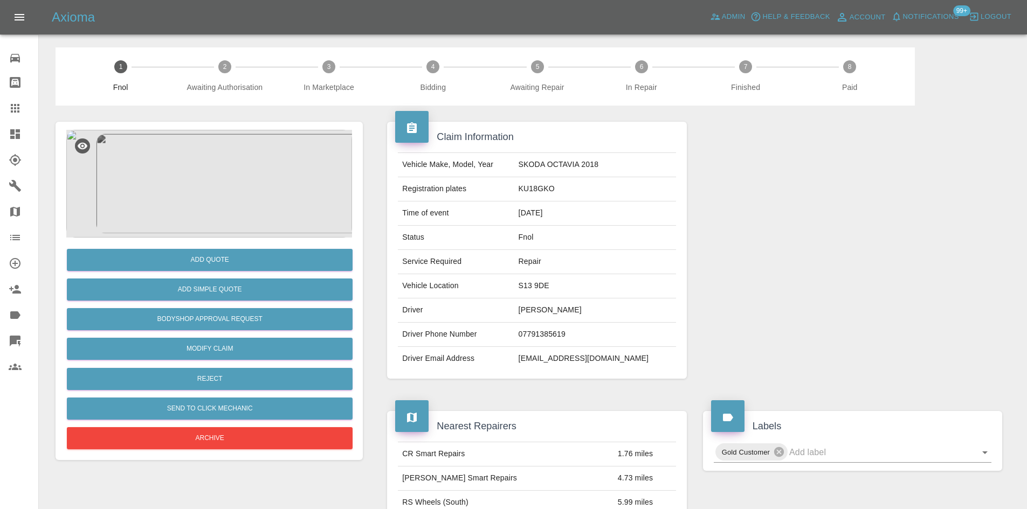
click at [232, 150] on img at bounding box center [209, 184] width 286 height 108
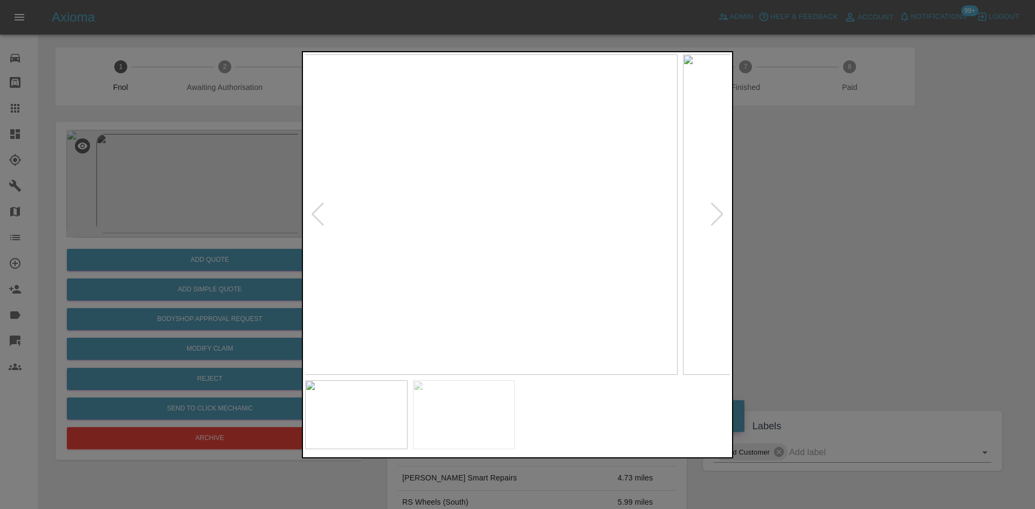
click at [491, 234] on img at bounding box center [465, 214] width 425 height 321
drag, startPoint x: 202, startPoint y: 237, endPoint x: 224, endPoint y: 263, distance: 34.8
click at [201, 238] on div at bounding box center [517, 254] width 1035 height 509
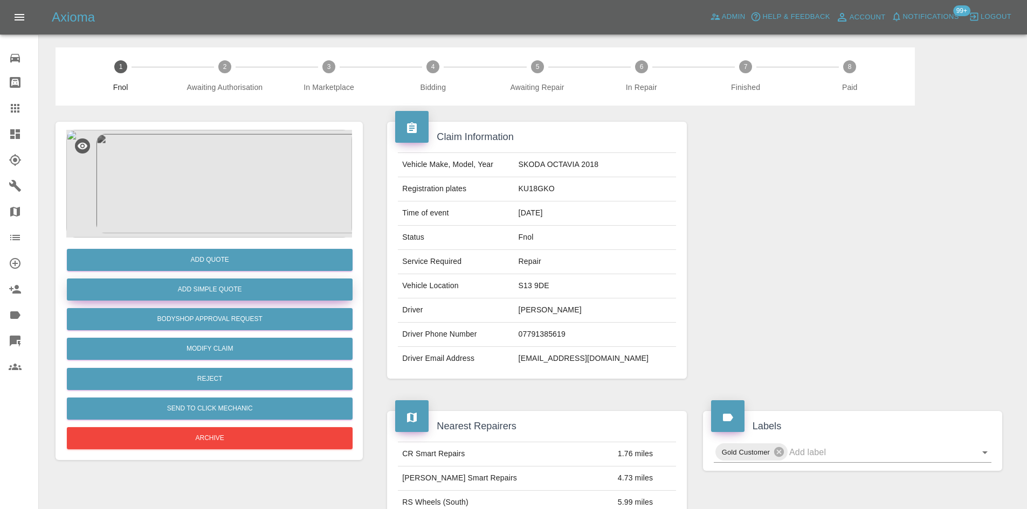
click at [232, 288] on button "Add Simple Quote" at bounding box center [210, 290] width 286 height 22
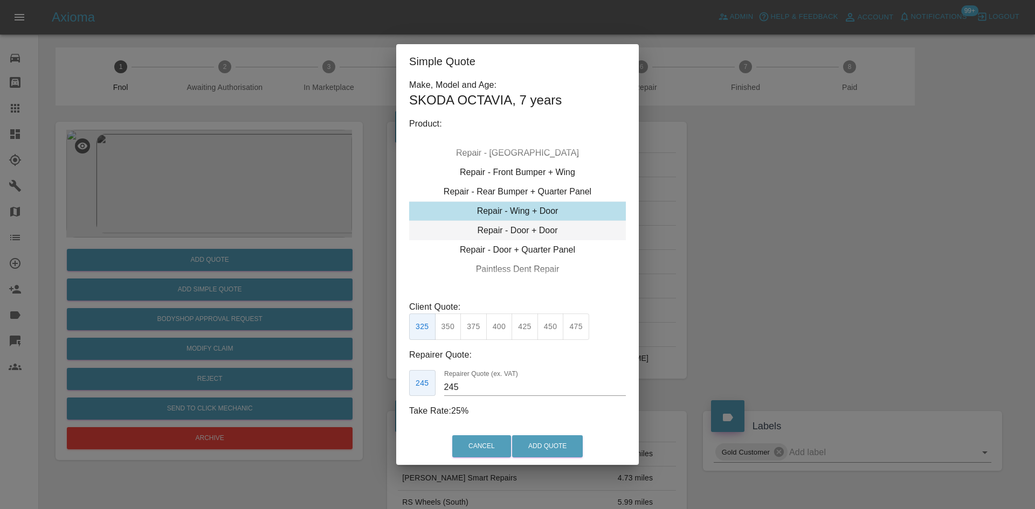
click at [528, 231] on div "Repair - Door + Door" at bounding box center [517, 230] width 217 height 19
click at [523, 337] on button "425" at bounding box center [524, 327] width 26 height 26
drag, startPoint x: 467, startPoint y: 387, endPoint x: 313, endPoint y: 386, distance: 153.6
click at [325, 380] on div "Simple Quote Make, Model and Age: SKODA OCTAVIA , 7 years Product: Repair - Fro…" at bounding box center [517, 254] width 1035 height 509
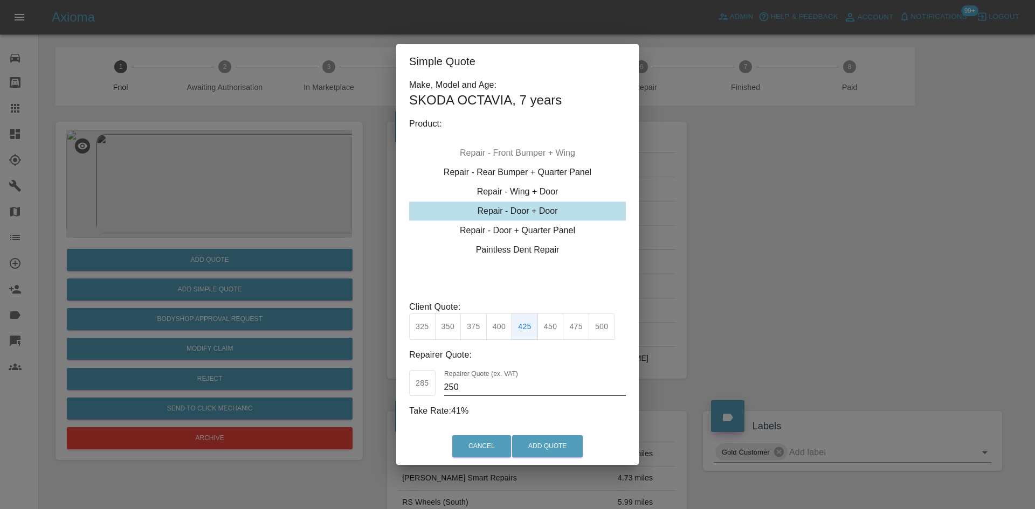
type input "250"
click at [556, 460] on div "Cancel Add Quote" at bounding box center [517, 446] width 242 height 36
drag, startPoint x: 559, startPoint y: 427, endPoint x: 560, endPoint y: 446, distance: 18.9
click at [559, 442] on div "Simple Quote Make, Model and Age: SKODA OCTAVIA , 7 years Product: Repair - Fro…" at bounding box center [517, 254] width 242 height 420
drag, startPoint x: 560, startPoint y: 446, endPoint x: 694, endPoint y: 14, distance: 452.3
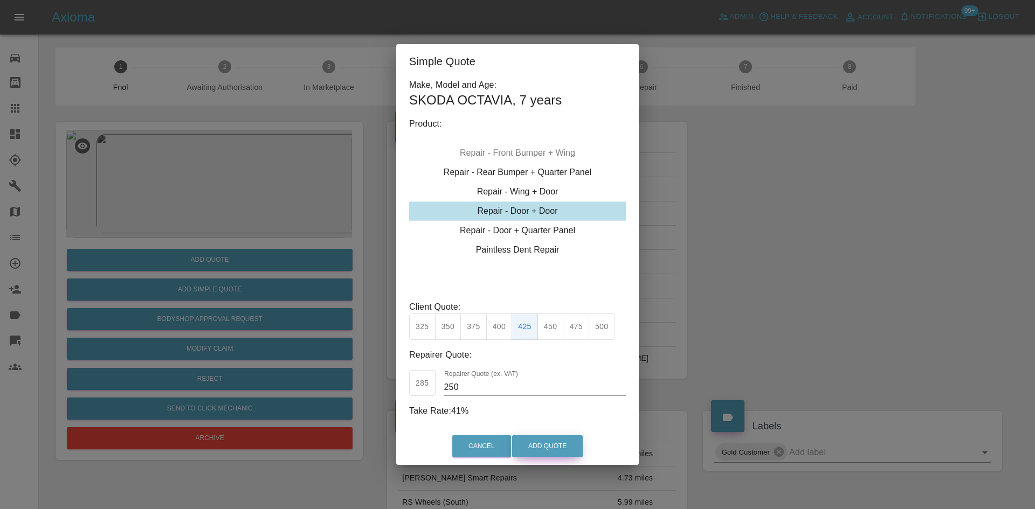
click at [561, 446] on button "Add Quote" at bounding box center [547, 446] width 71 height 22
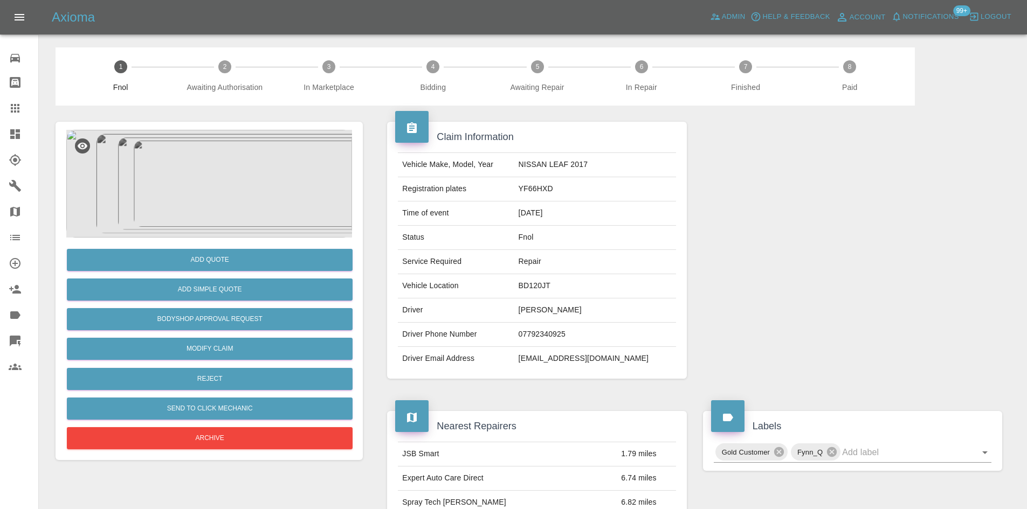
click at [225, 172] on img at bounding box center [209, 184] width 286 height 108
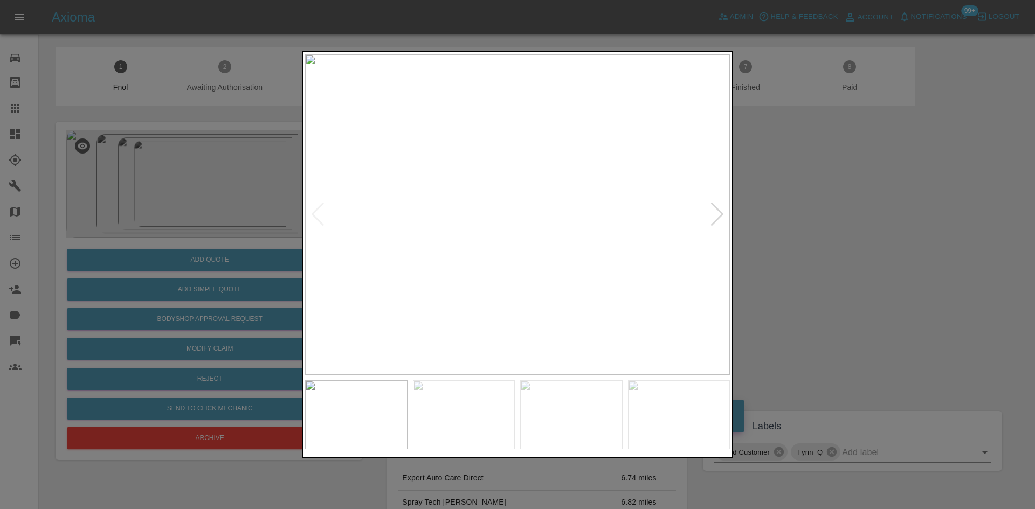
click at [552, 186] on img at bounding box center [517, 214] width 425 height 321
click at [552, 186] on img at bounding box center [412, 300] width 1274 height 962
click at [519, 245] on img at bounding box center [517, 214] width 425 height 321
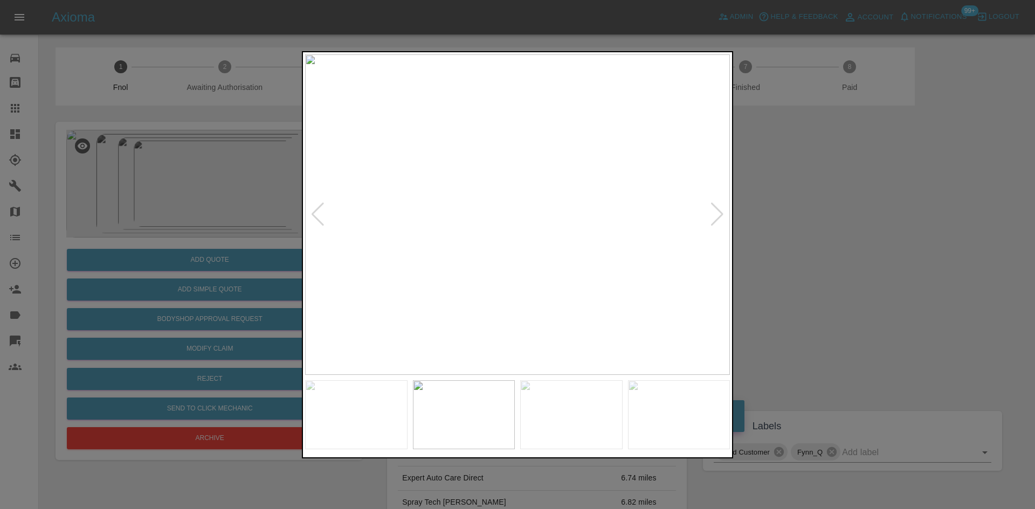
click at [510, 241] on img at bounding box center [517, 214] width 425 height 321
click at [510, 241] on img at bounding box center [538, 133] width 1274 height 962
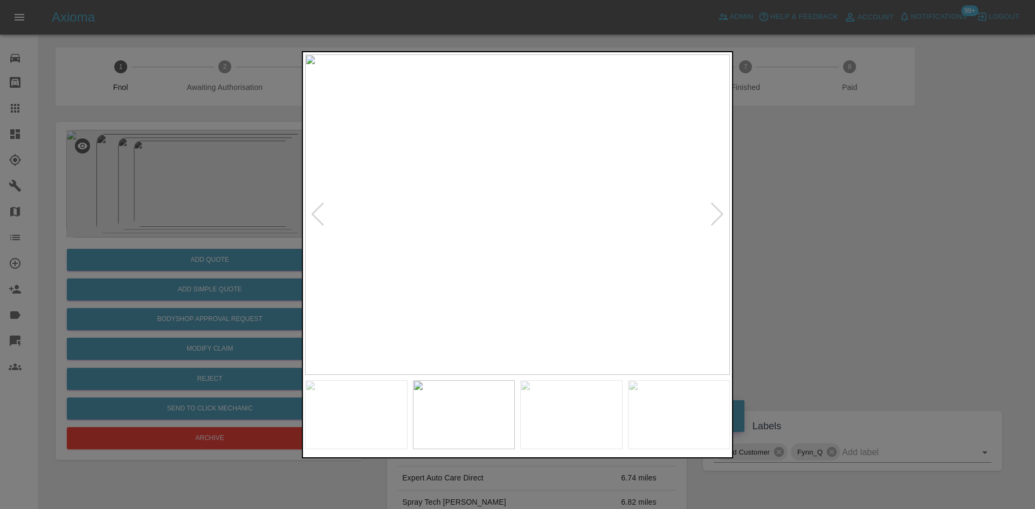
click at [511, 252] on img at bounding box center [517, 214] width 425 height 321
click at [489, 197] on img at bounding box center [517, 214] width 425 height 321
click at [489, 206] on img at bounding box center [601, 266] width 1274 height 962
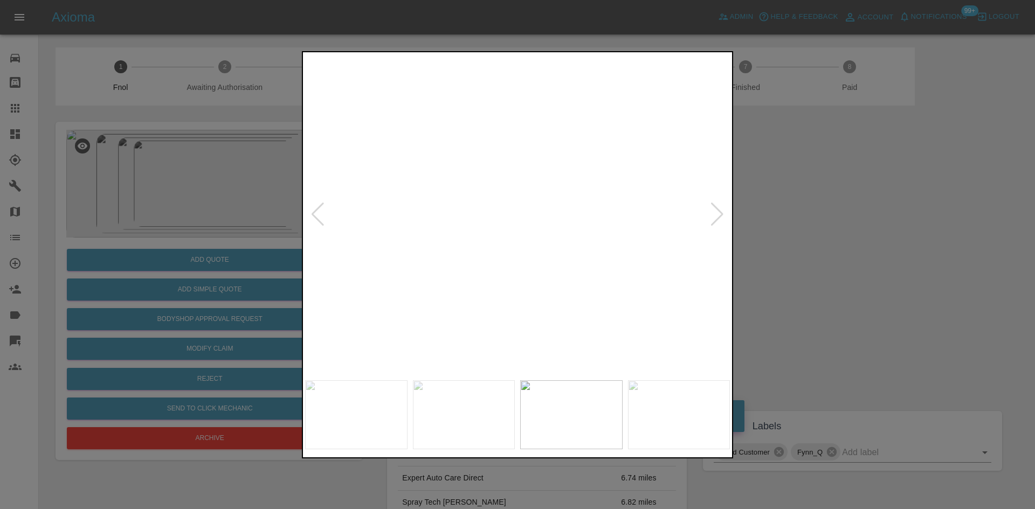
click at [489, 206] on img at bounding box center [601, 266] width 1274 height 962
click at [503, 228] on img at bounding box center [517, 214] width 425 height 321
click at [567, 176] on img at bounding box center [517, 214] width 425 height 321
click at [567, 176] on img at bounding box center [367, 329] width 1274 height 962
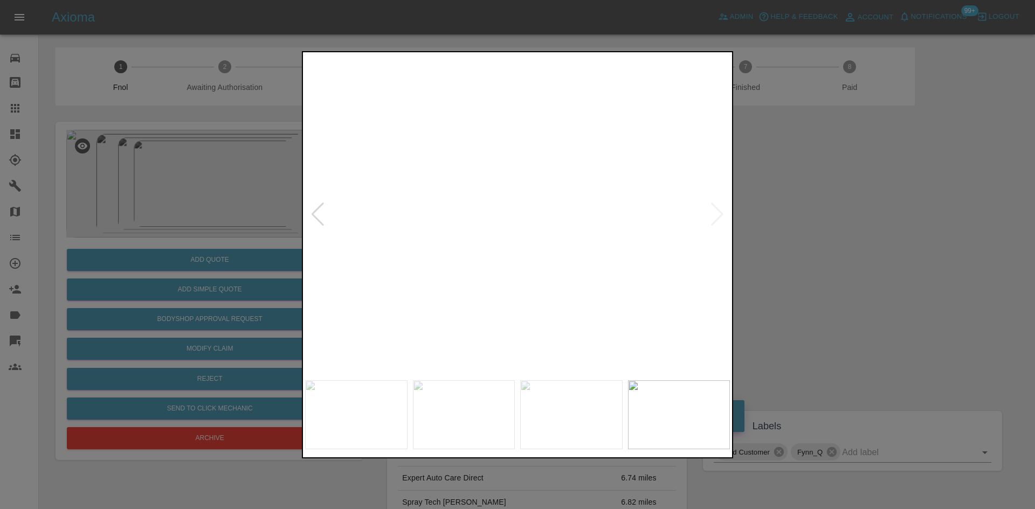
click at [567, 176] on img at bounding box center [367, 329] width 1274 height 962
click at [384, 255] on img at bounding box center [517, 214] width 425 height 321
click at [543, 267] on img at bounding box center [517, 214] width 425 height 321
click at [511, 261] on img at bounding box center [517, 214] width 425 height 321
click at [479, 262] on img at bounding box center [517, 214] width 425 height 321
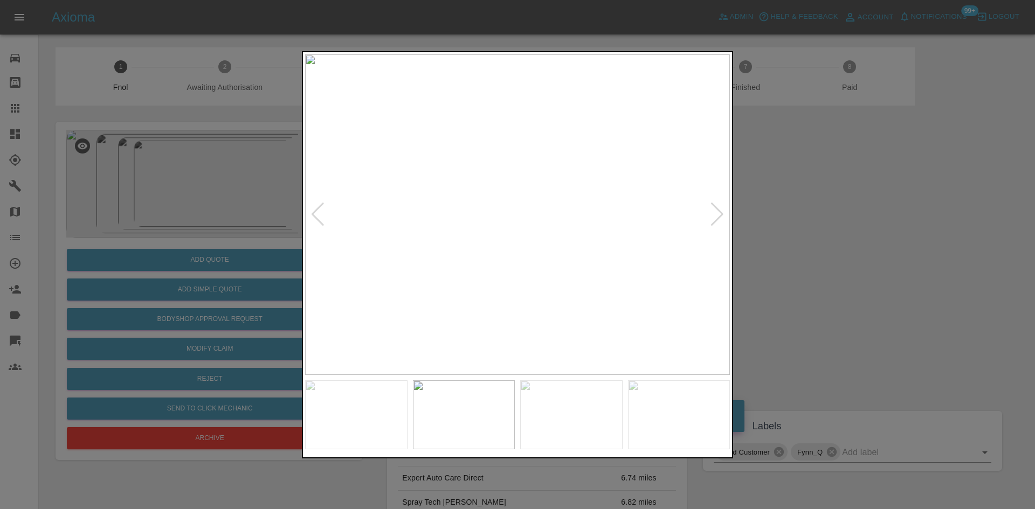
click at [479, 262] on img at bounding box center [517, 214] width 425 height 321
click at [501, 405] on div at bounding box center [517, 254] width 431 height 407
click at [480, 250] on img at bounding box center [414, 514] width 1274 height 962
drag, startPoint x: 238, startPoint y: 266, endPoint x: 212, endPoint y: 290, distance: 35.1
click at [234, 267] on div at bounding box center [517, 254] width 1035 height 509
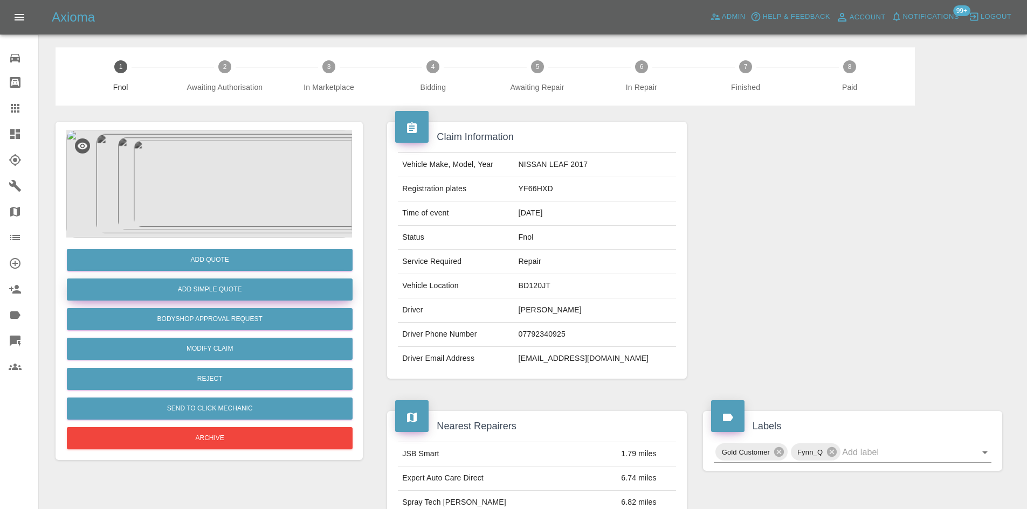
click at [217, 285] on button "Add Simple Quote" at bounding box center [210, 290] width 286 height 22
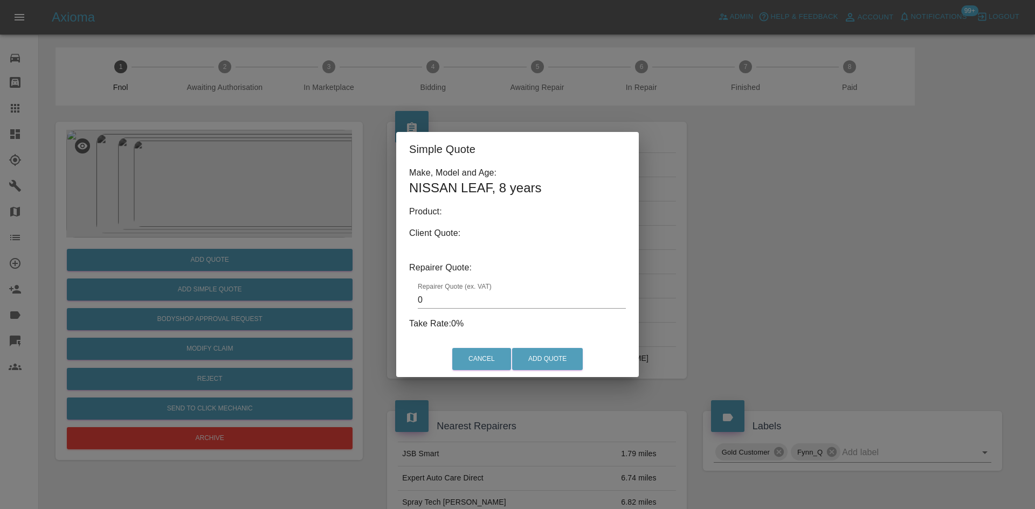
type input "140"
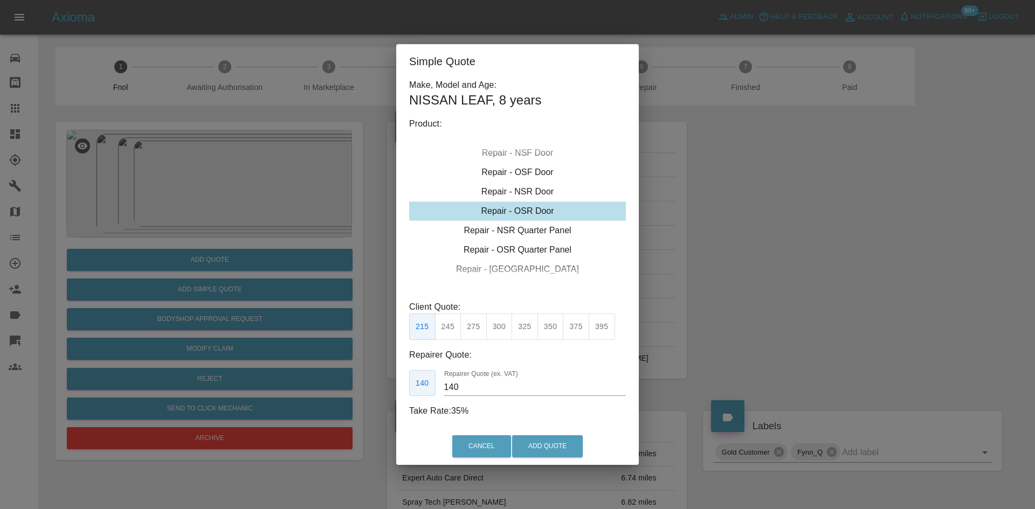
drag, startPoint x: 56, startPoint y: 126, endPoint x: 133, endPoint y: 221, distance: 121.9
click at [64, 135] on div "Simple Quote Make, Model and Age: NISSAN LEAF , 8 years Product: Repair - Front…" at bounding box center [517, 254] width 1035 height 509
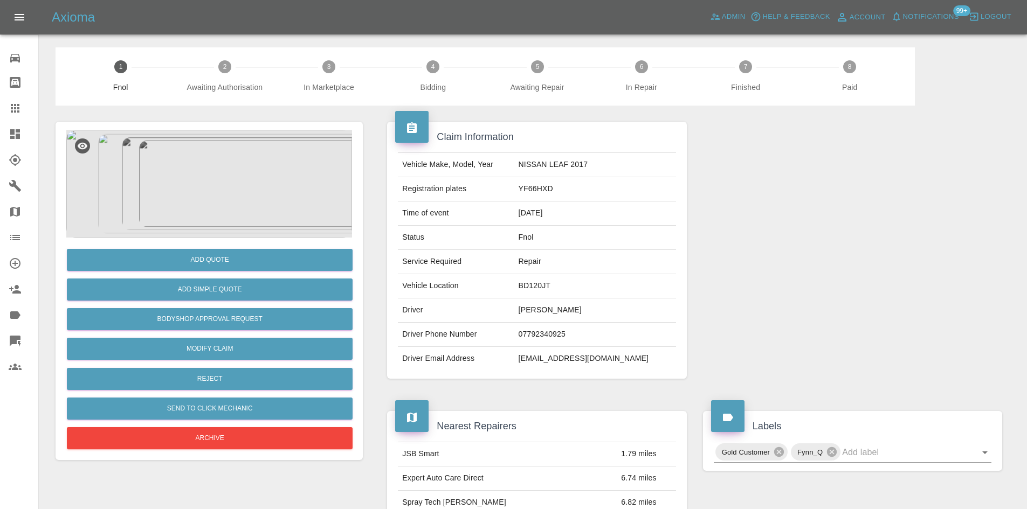
click at [203, 238] on img at bounding box center [209, 184] width 286 height 108
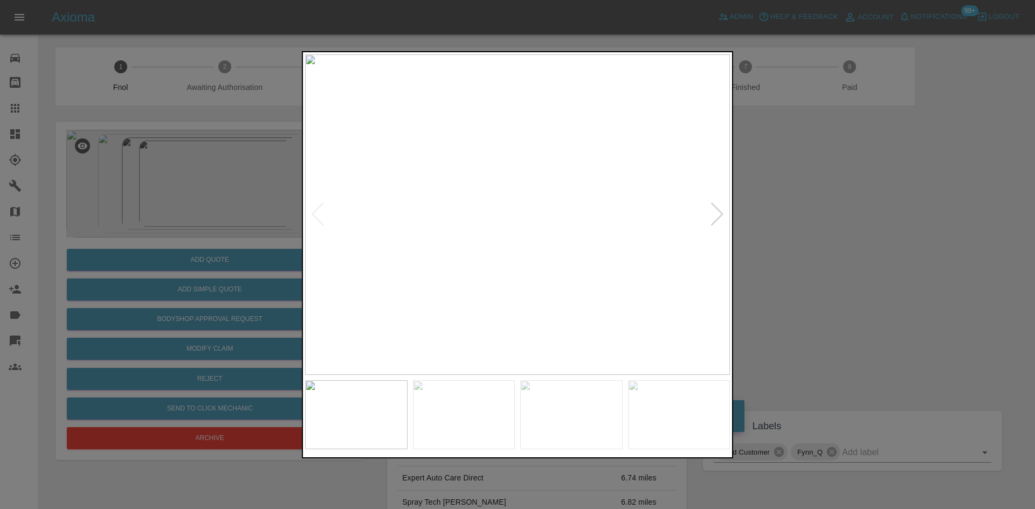
click at [203, 262] on div at bounding box center [517, 254] width 1035 height 509
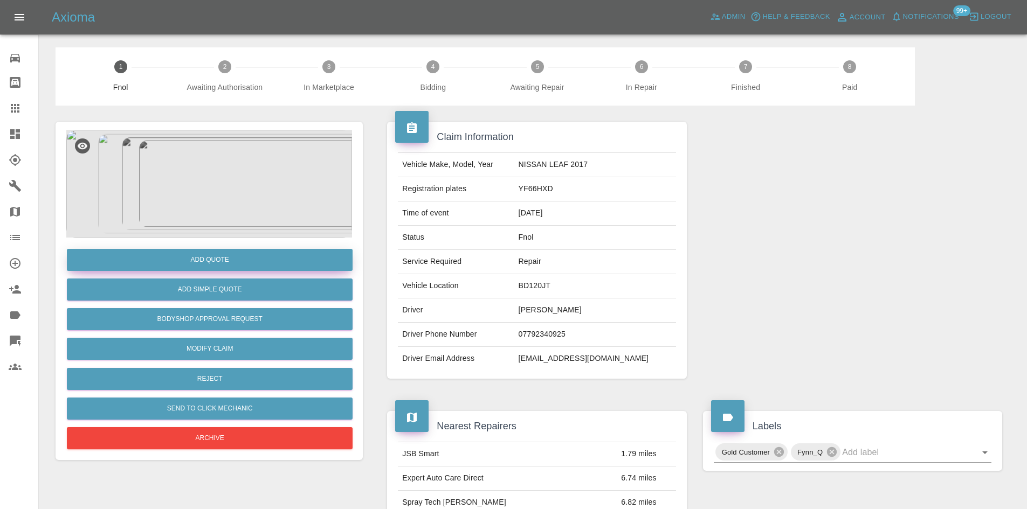
click at [181, 255] on button "Add Quote" at bounding box center [210, 260] width 286 height 22
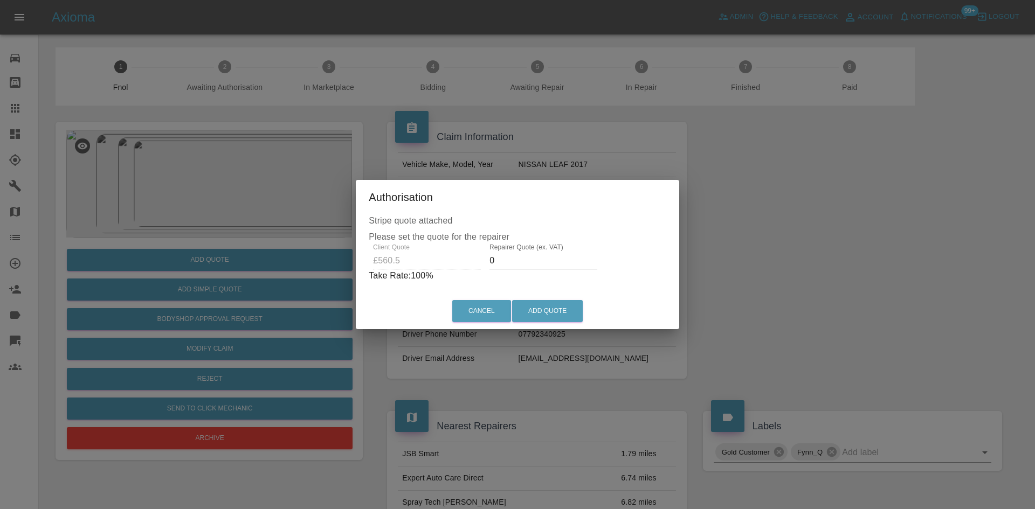
click at [379, 267] on div "Client Quote £560.5 Repairer Quote (ex. VAT) 0 Take Rate: 100 %" at bounding box center [517, 263] width 297 height 39
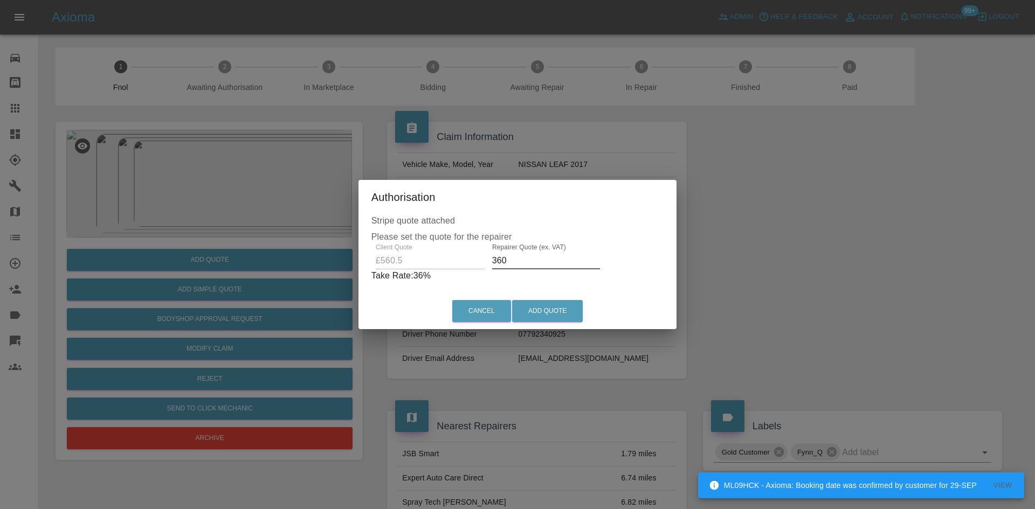
drag, startPoint x: 459, startPoint y: 259, endPoint x: 246, endPoint y: 235, distance: 214.2
click at [255, 239] on div "Authorisation Stripe quote attached Please set the quote for the repairer Clien…" at bounding box center [517, 254] width 1035 height 509
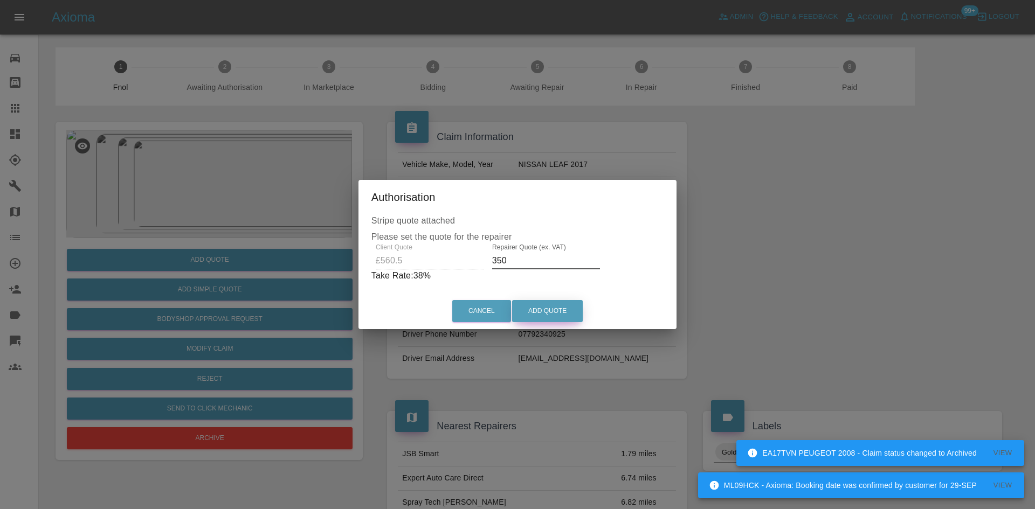
type input "350"
click at [542, 314] on button "Add Quote" at bounding box center [547, 311] width 71 height 22
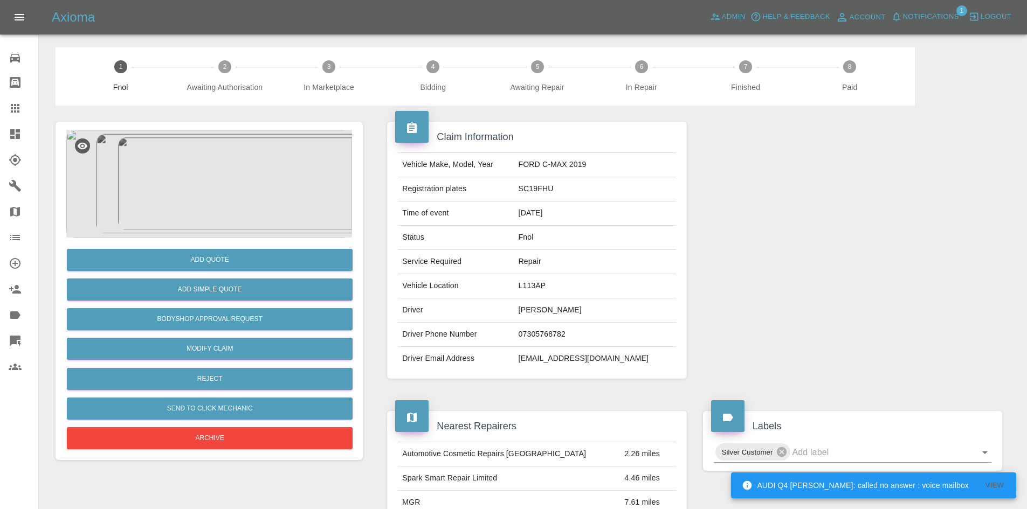
click at [253, 187] on img at bounding box center [209, 184] width 286 height 108
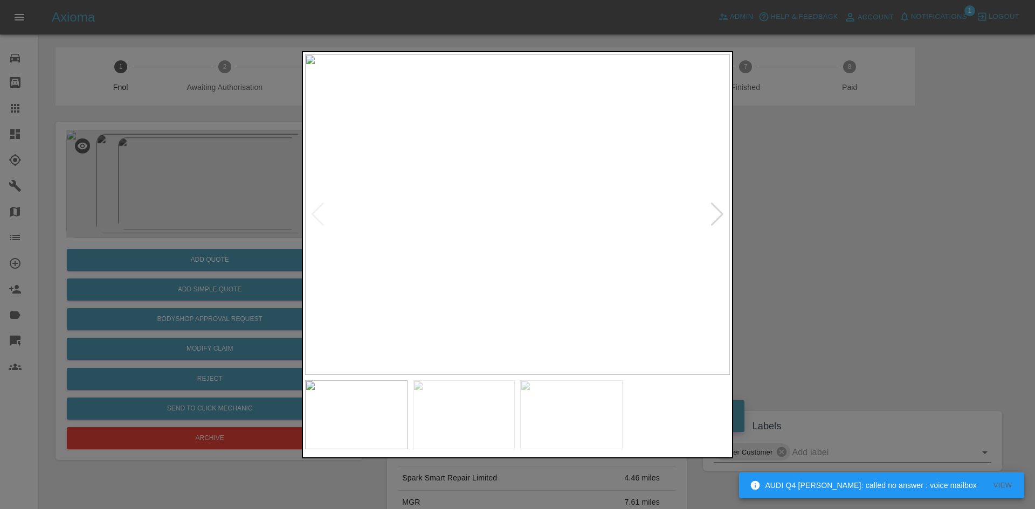
click at [508, 236] on img at bounding box center [517, 214] width 425 height 321
click at [372, 251] on img at bounding box center [517, 214] width 425 height 321
click at [530, 249] on img at bounding box center [517, 214] width 425 height 321
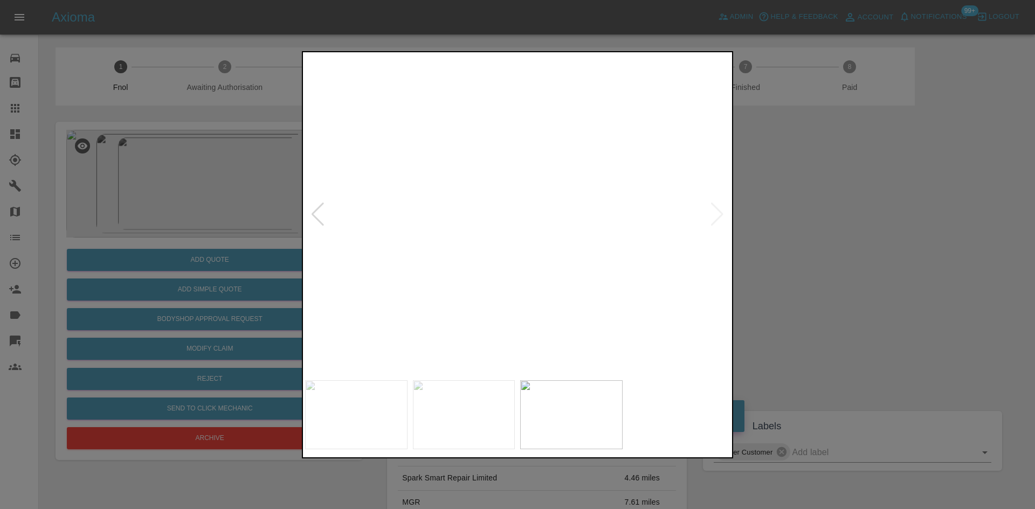
click at [530, 249] on img at bounding box center [480, 111] width 1274 height 962
click at [529, 267] on img at bounding box center [517, 214] width 425 height 321
click at [231, 303] on div at bounding box center [517, 254] width 1035 height 509
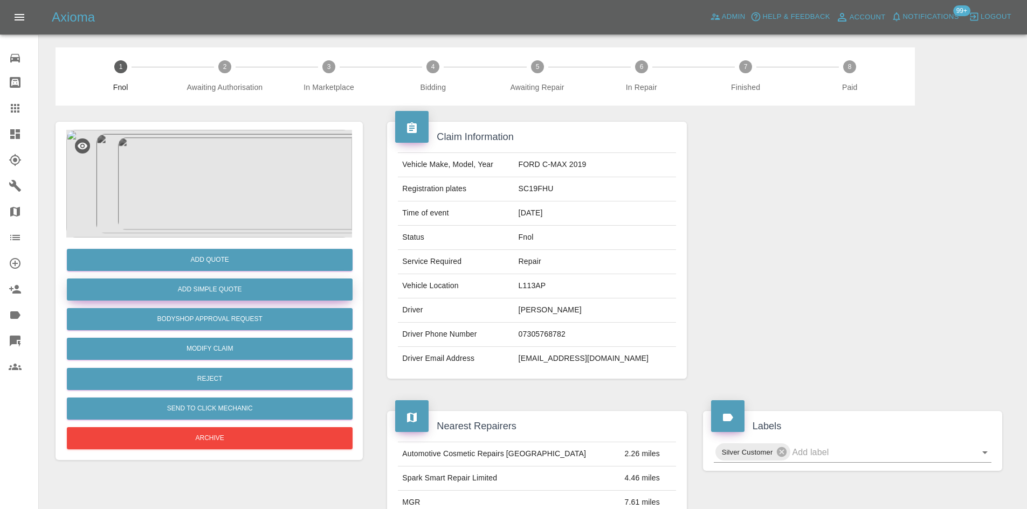
click at [247, 288] on button "Add Simple Quote" at bounding box center [210, 290] width 286 height 22
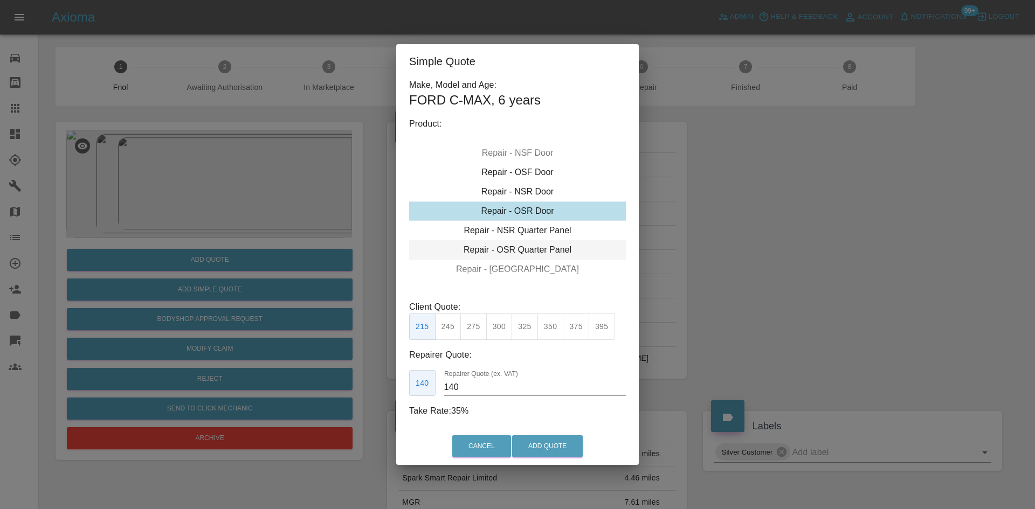
click at [512, 246] on div "Repair - OSR Quarter Panel" at bounding box center [517, 249] width 217 height 19
click at [601, 324] on button "395" at bounding box center [601, 327] width 26 height 26
drag, startPoint x: 483, startPoint y: 390, endPoint x: 401, endPoint y: 386, distance: 81.5
click at [408, 386] on div "Make, Model and Age: FORD C-MAX , 6 years Product: Repair - Front Bumper Corner…" at bounding box center [517, 254] width 242 height 350
type input "240"
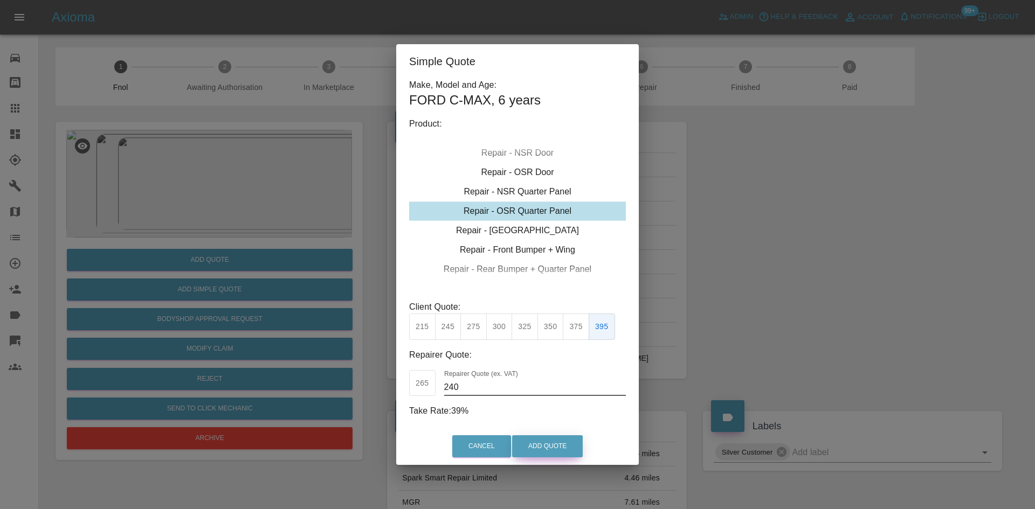
click at [542, 449] on button "Add Quote" at bounding box center [547, 446] width 71 height 22
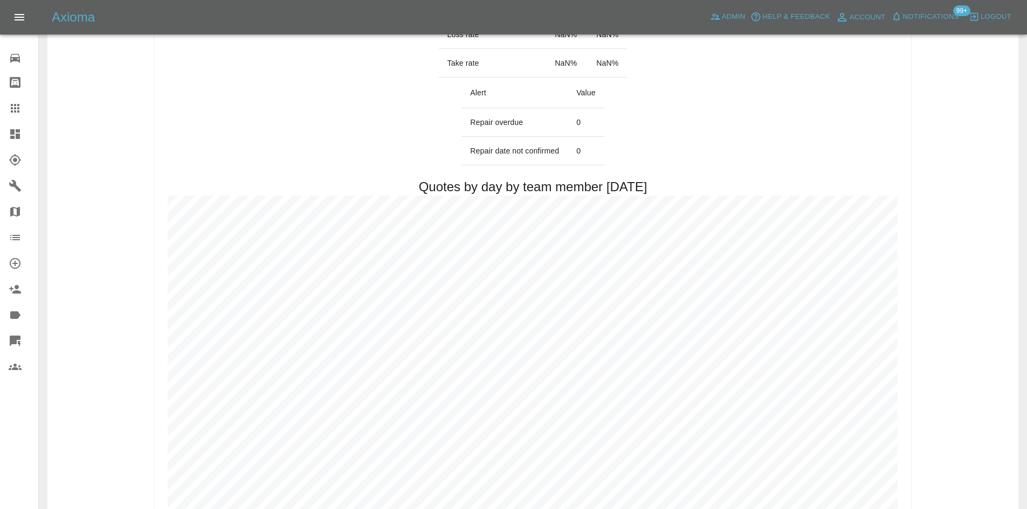
scroll to position [701, 0]
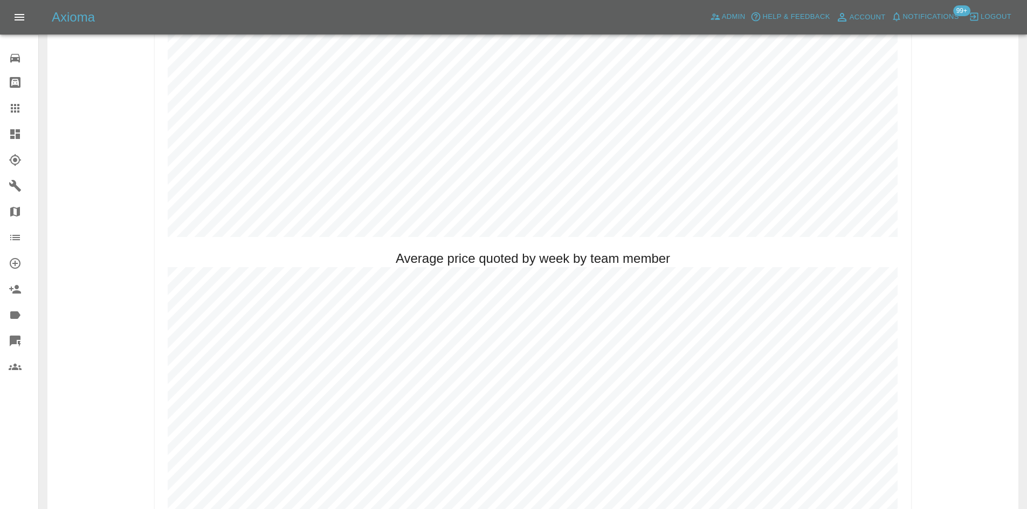
click at [15, 135] on icon at bounding box center [15, 134] width 10 height 10
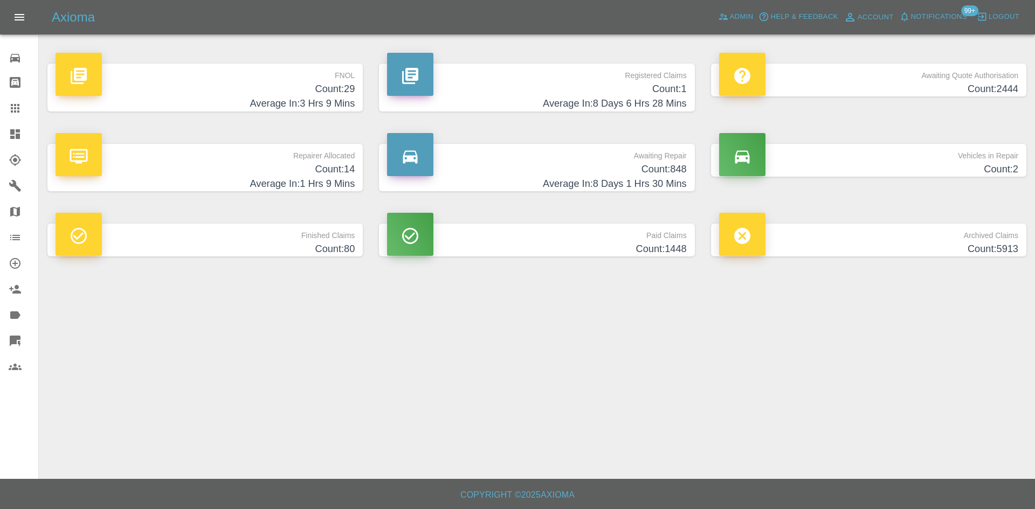
click at [271, 82] on h4 "Count: 29" at bounding box center [205, 89] width 299 height 15
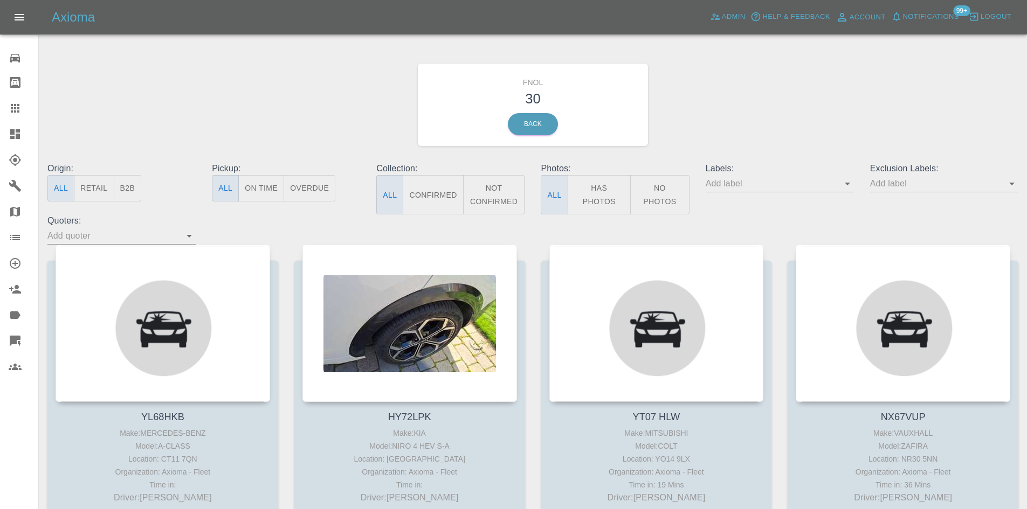
click at [602, 195] on button "Has Photos" at bounding box center [599, 194] width 64 height 39
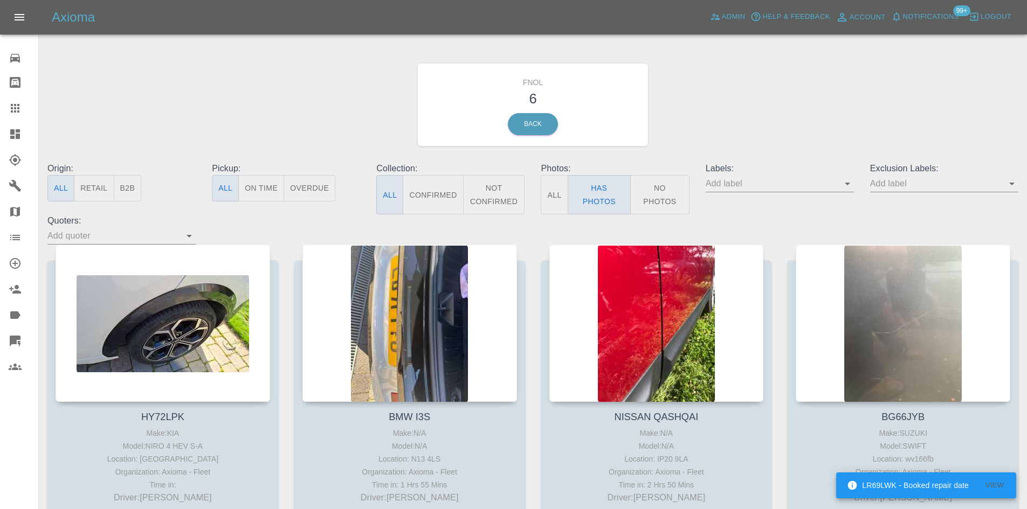
drag, startPoint x: 14, startPoint y: 135, endPoint x: 13, endPoint y: 149, distance: 13.5
click at [14, 135] on icon at bounding box center [15, 134] width 13 height 13
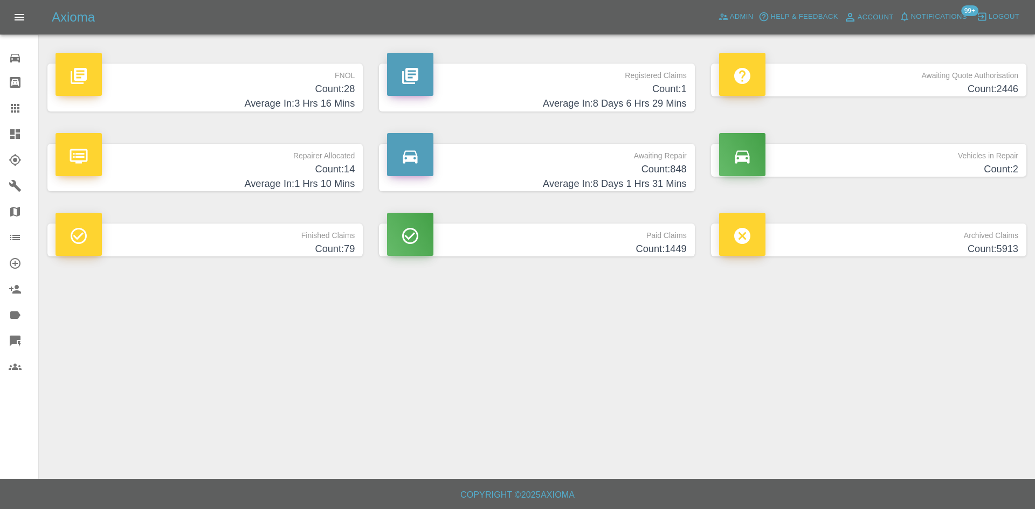
click at [307, 86] on h4 "Count: 28" at bounding box center [205, 89] width 299 height 15
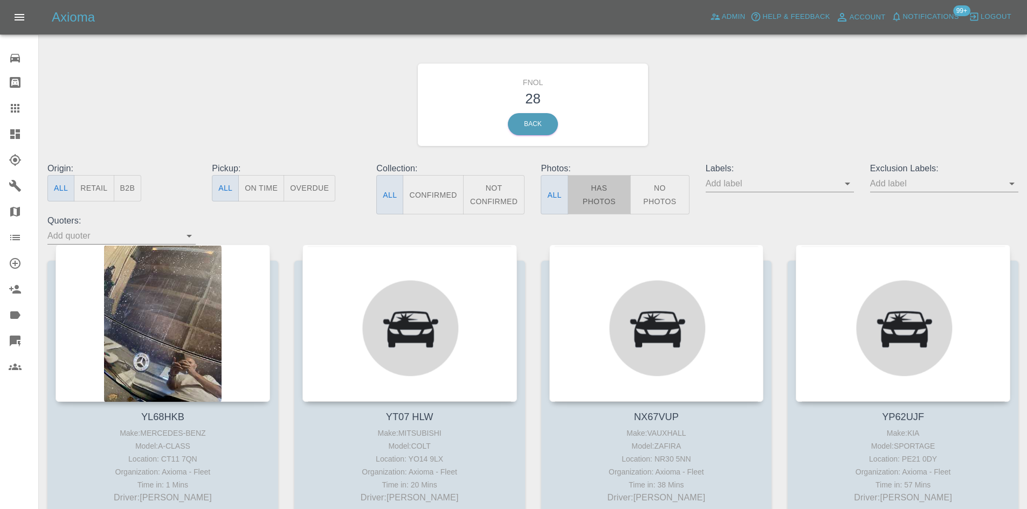
click at [592, 191] on button "Has Photos" at bounding box center [599, 194] width 64 height 39
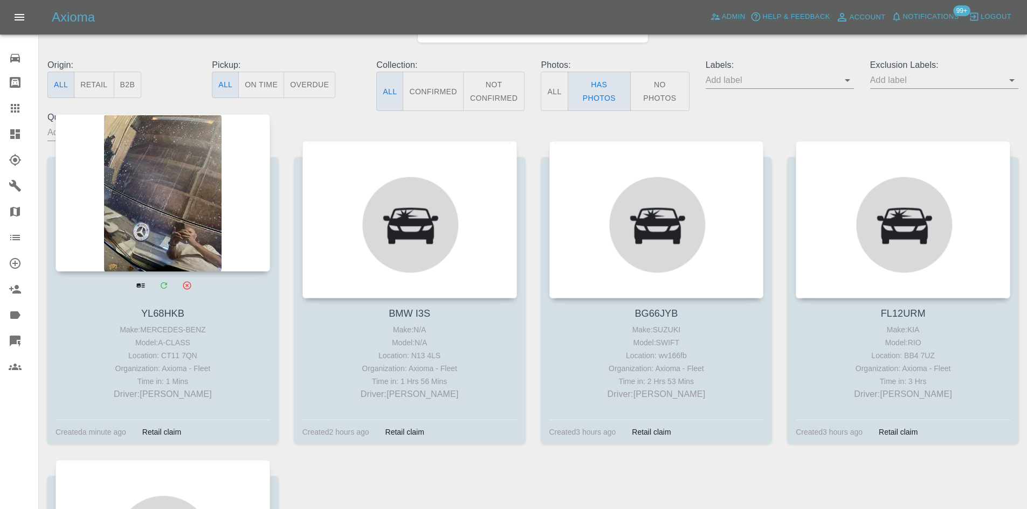
scroll to position [108, 0]
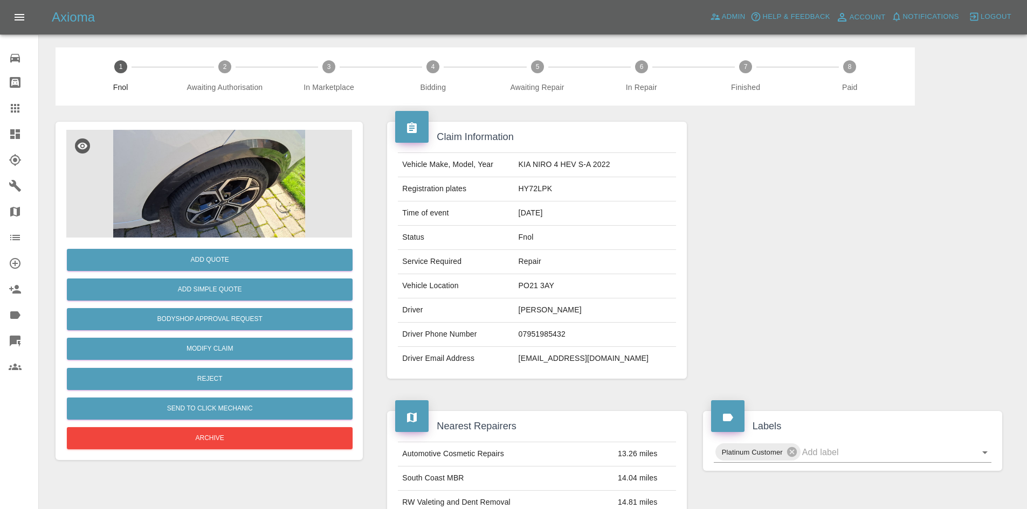
click at [223, 158] on img at bounding box center [209, 184] width 286 height 108
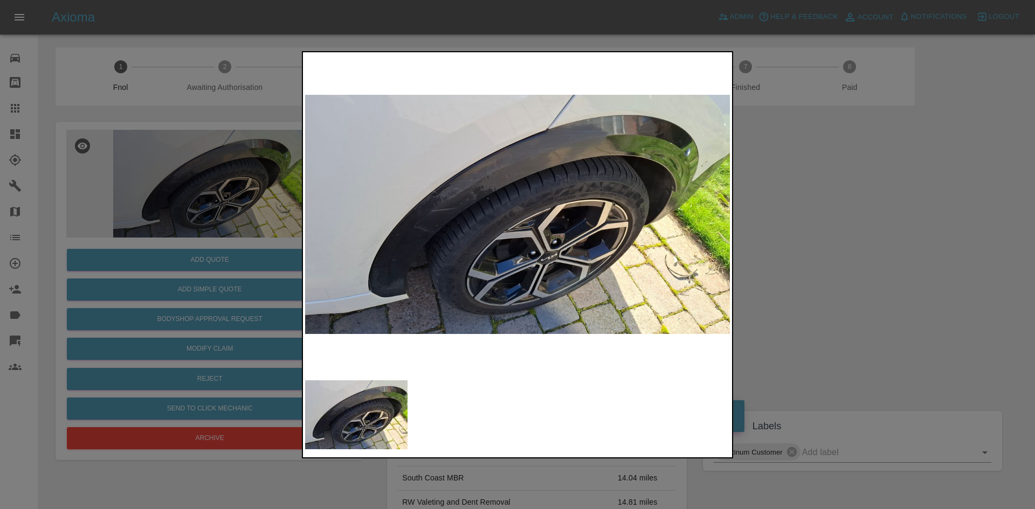
click at [483, 184] on img at bounding box center [517, 214] width 425 height 321
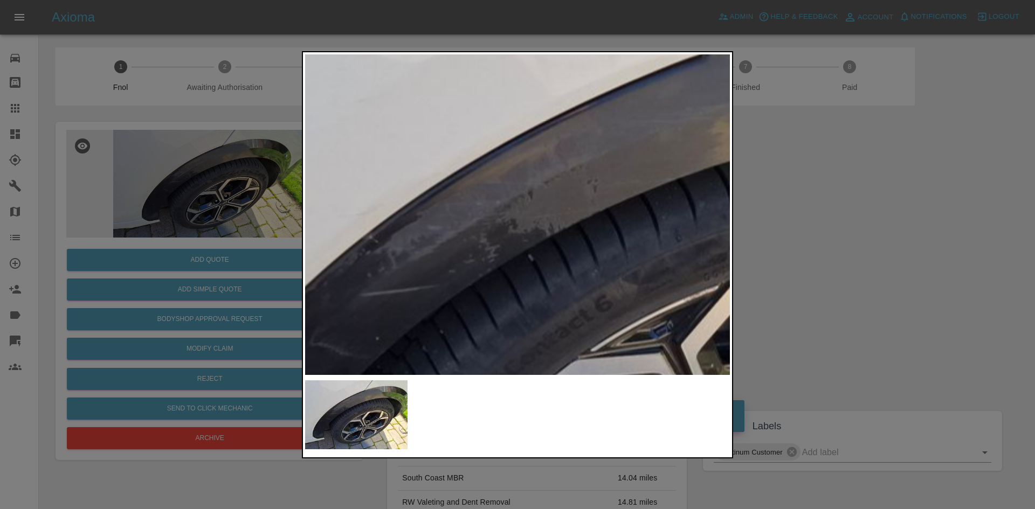
click at [474, 217] on img at bounding box center [619, 305] width 1274 height 962
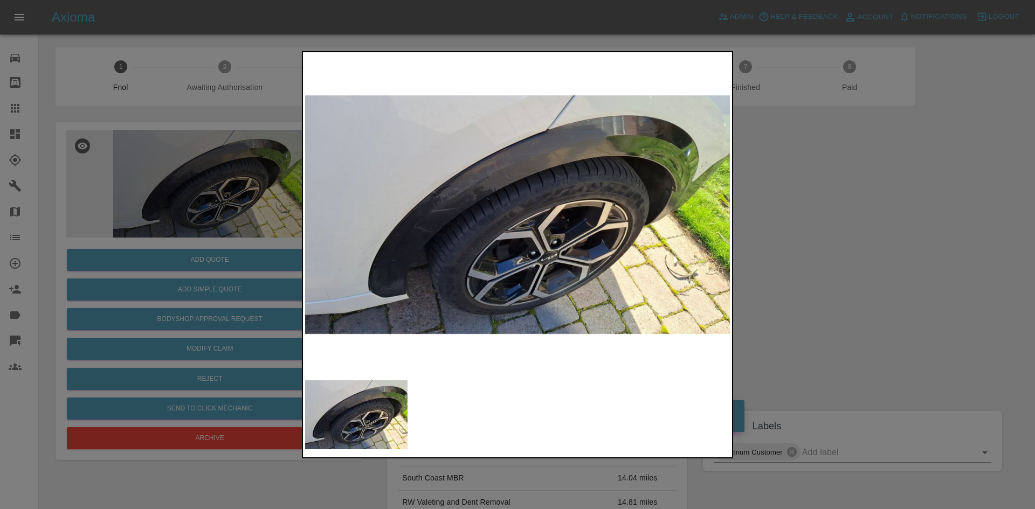
click at [383, 240] on img at bounding box center [517, 214] width 425 height 321
click at [425, 242] on img at bounding box center [517, 214] width 425 height 321
click at [454, 220] on img at bounding box center [517, 214] width 425 height 321
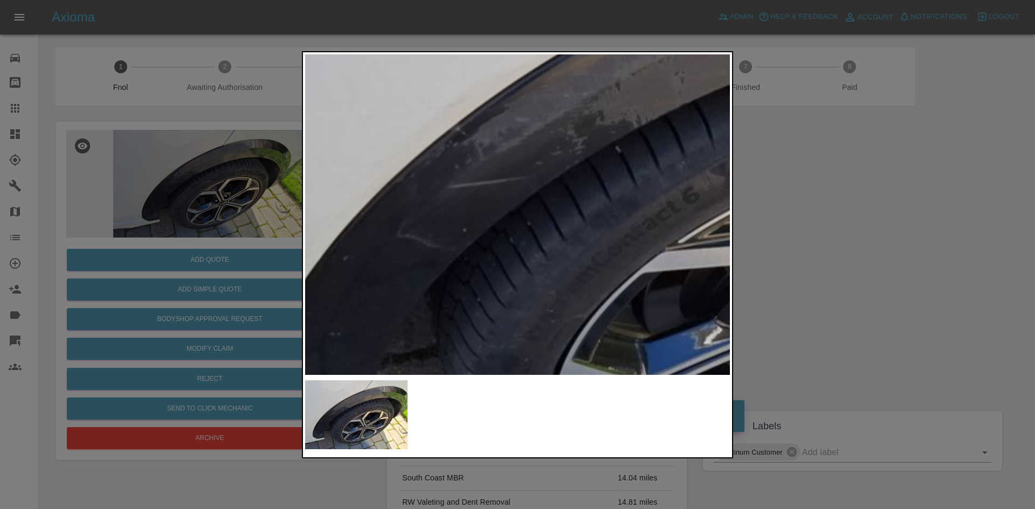
click at [245, 199] on div at bounding box center [517, 254] width 1035 height 509
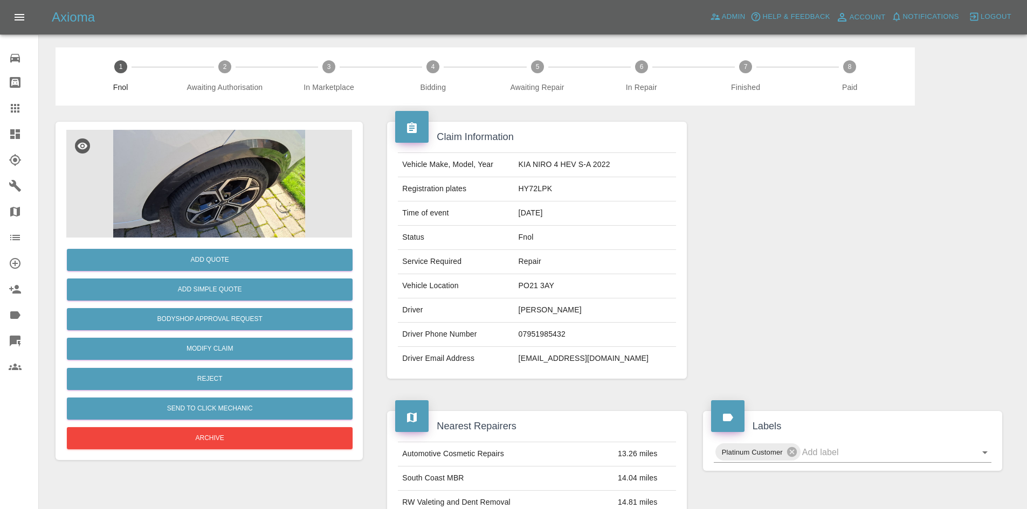
click at [214, 164] on img at bounding box center [209, 184] width 286 height 108
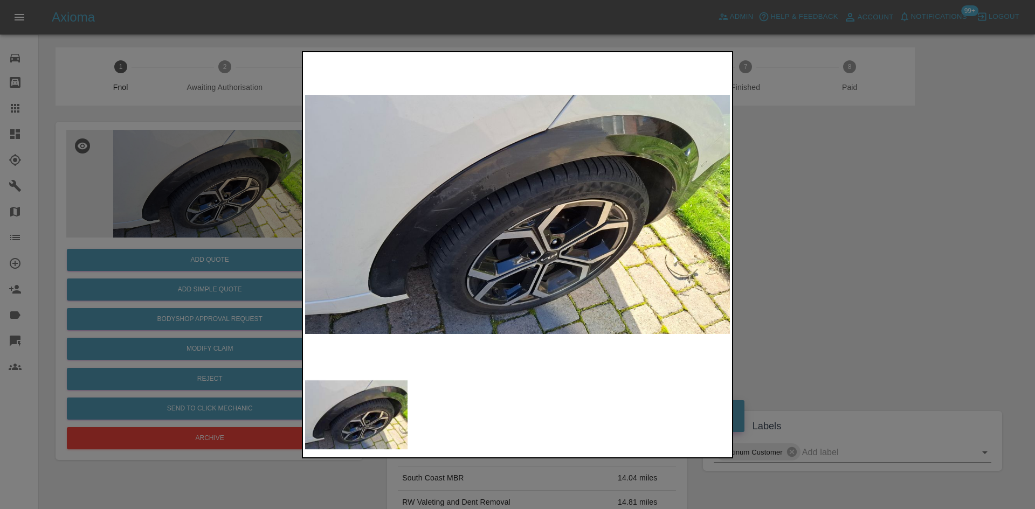
click at [434, 211] on img at bounding box center [517, 214] width 425 height 321
click at [433, 210] on img at bounding box center [517, 214] width 425 height 321
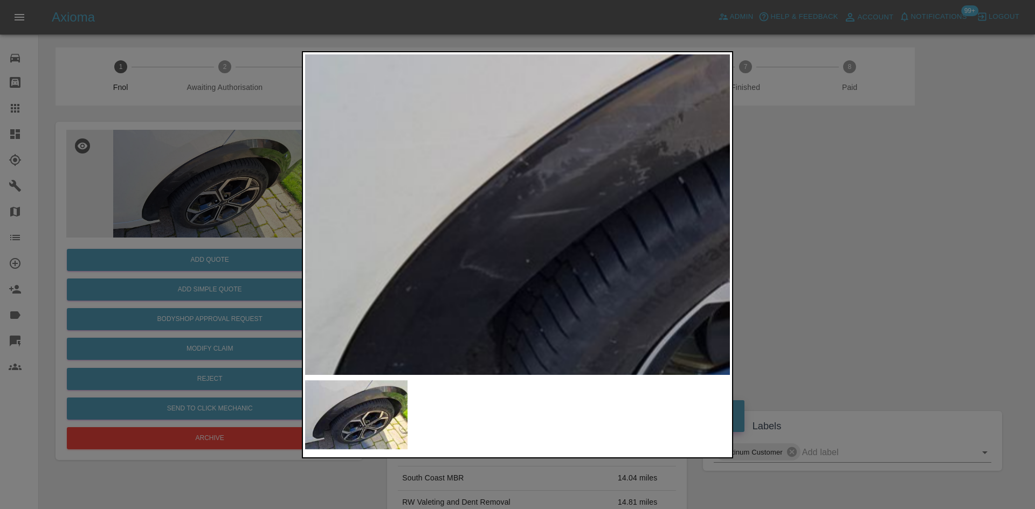
drag, startPoint x: 238, startPoint y: 245, endPoint x: 226, endPoint y: 274, distance: 31.9
click at [236, 254] on div at bounding box center [517, 254] width 1035 height 509
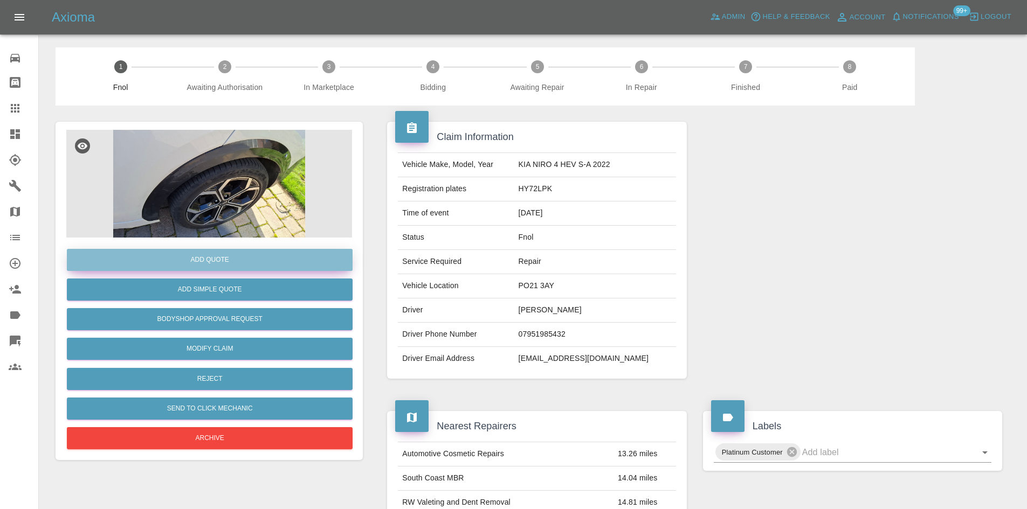
click at [233, 254] on button "Add Quote" at bounding box center [210, 260] width 286 height 22
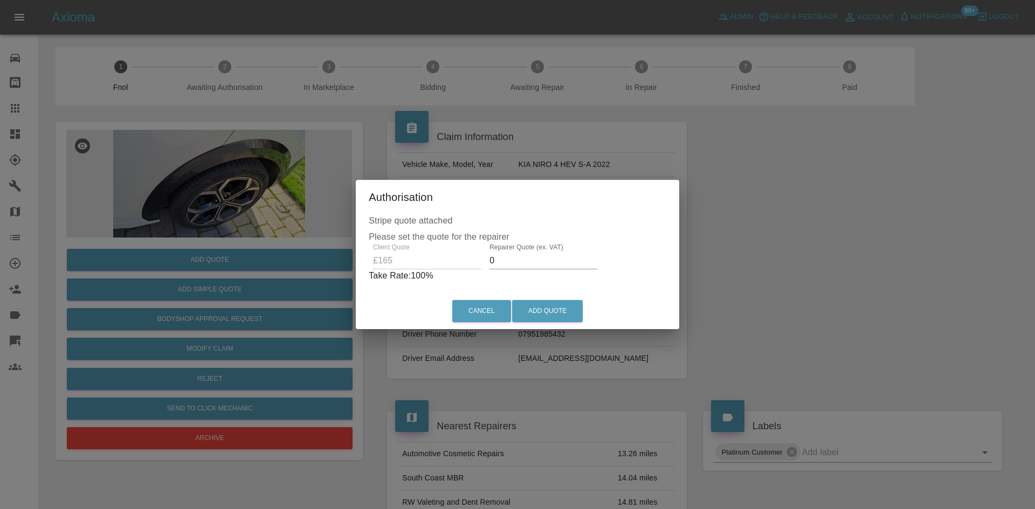
drag, startPoint x: 514, startPoint y: 267, endPoint x: 436, endPoint y: 268, distance: 78.1
click at [435, 272] on div "Client Quote £165 Repairer Quote (ex. VAT) 0 Take Rate: 100 %" at bounding box center [517, 263] width 297 height 39
type input "95"
click at [550, 310] on button "Add Quote" at bounding box center [547, 311] width 71 height 22
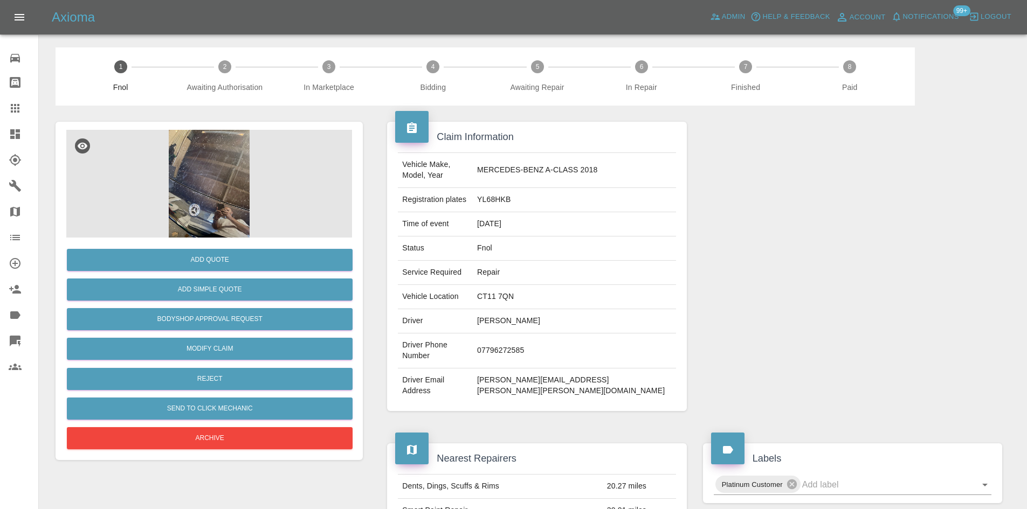
click at [211, 166] on img at bounding box center [209, 184] width 286 height 108
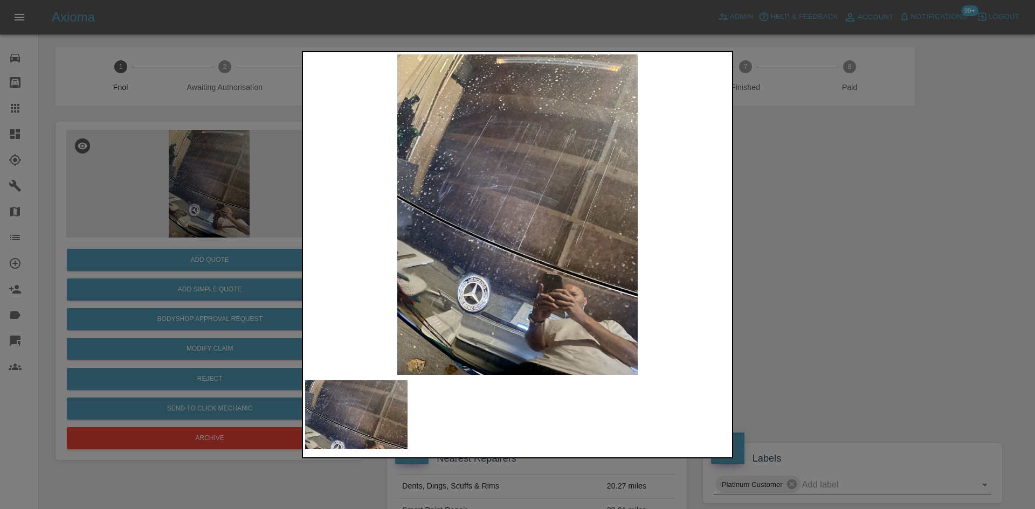
click at [220, 246] on div at bounding box center [517, 254] width 1035 height 509
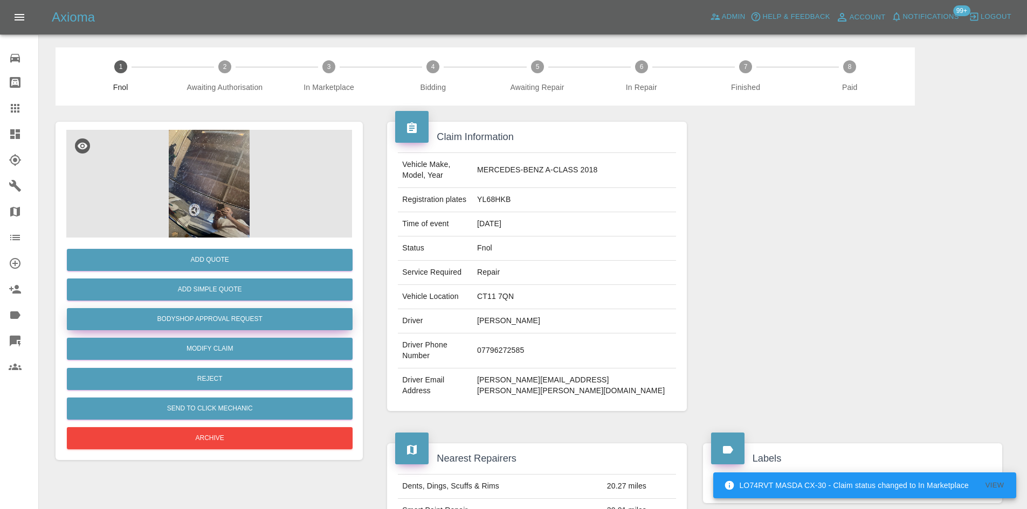
click at [217, 319] on button "Bodyshop Approval Request" at bounding box center [210, 319] width 286 height 22
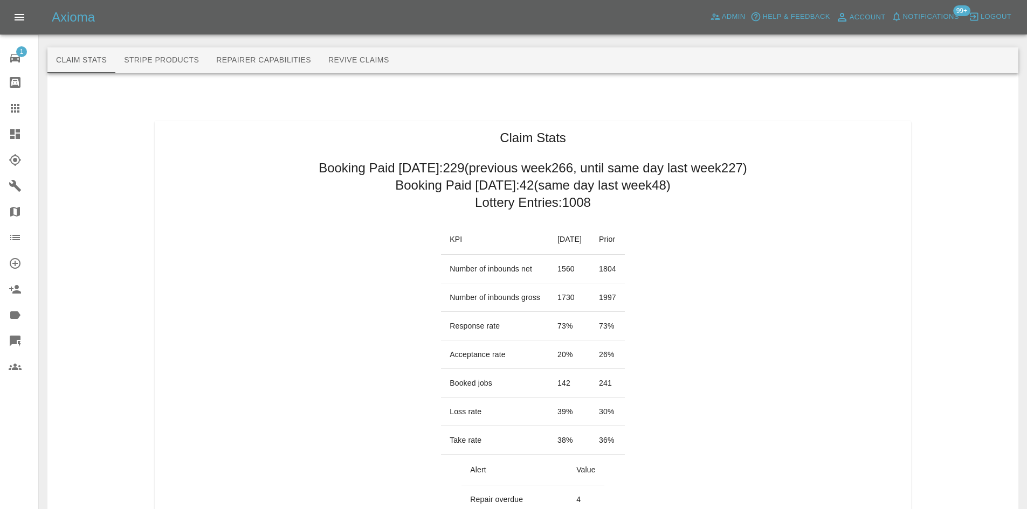
scroll to position [593, 0]
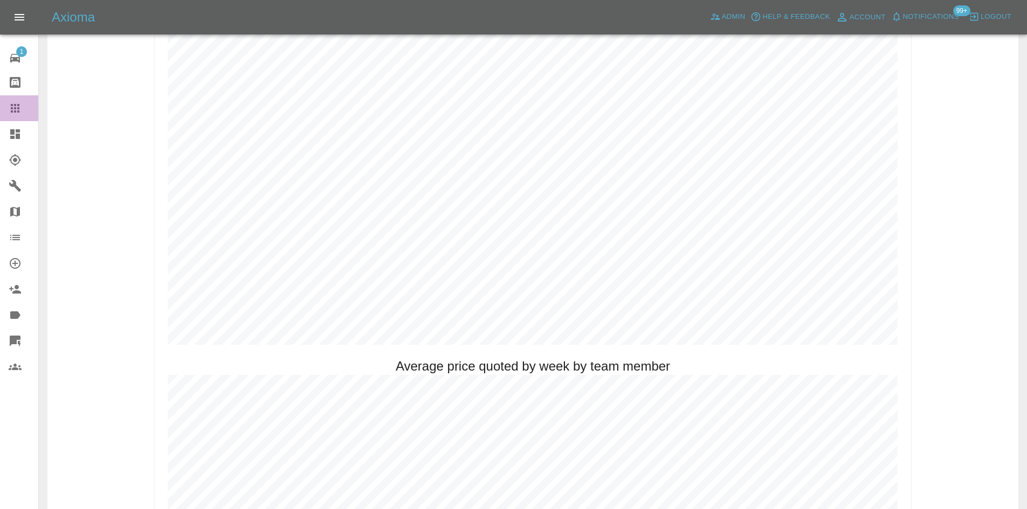
click at [14, 107] on icon at bounding box center [15, 108] width 13 height 13
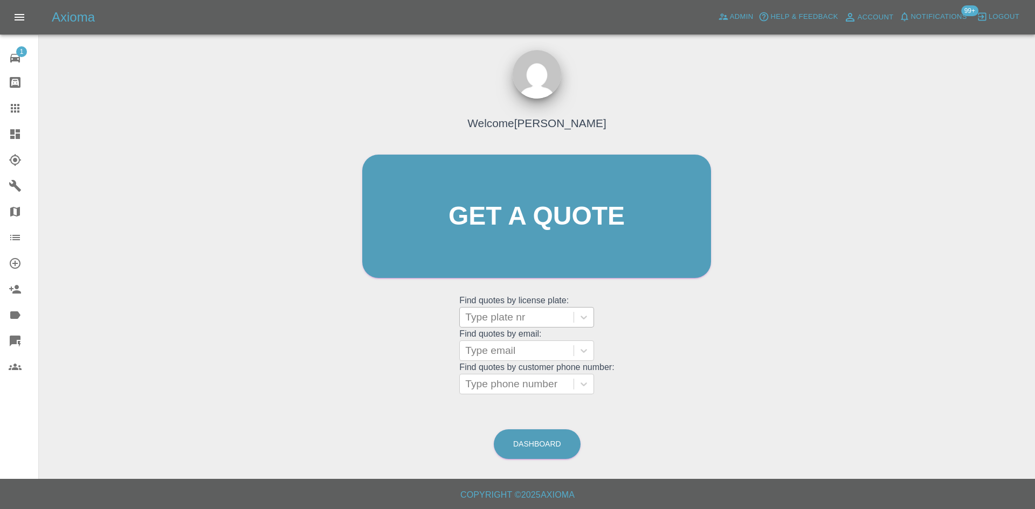
click at [512, 311] on div at bounding box center [516, 317] width 103 height 15
paste input "DU74WNH"
type input "DU74WNH"
click at [523, 346] on div "DU74WNH, Bidding" at bounding box center [526, 345] width 135 height 22
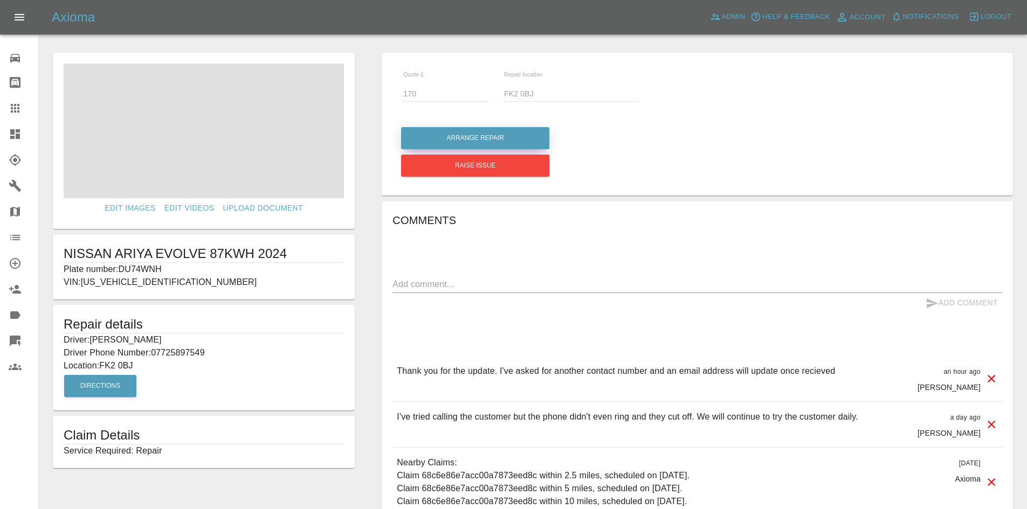
click at [464, 133] on button "Arrange Repair" at bounding box center [475, 138] width 148 height 22
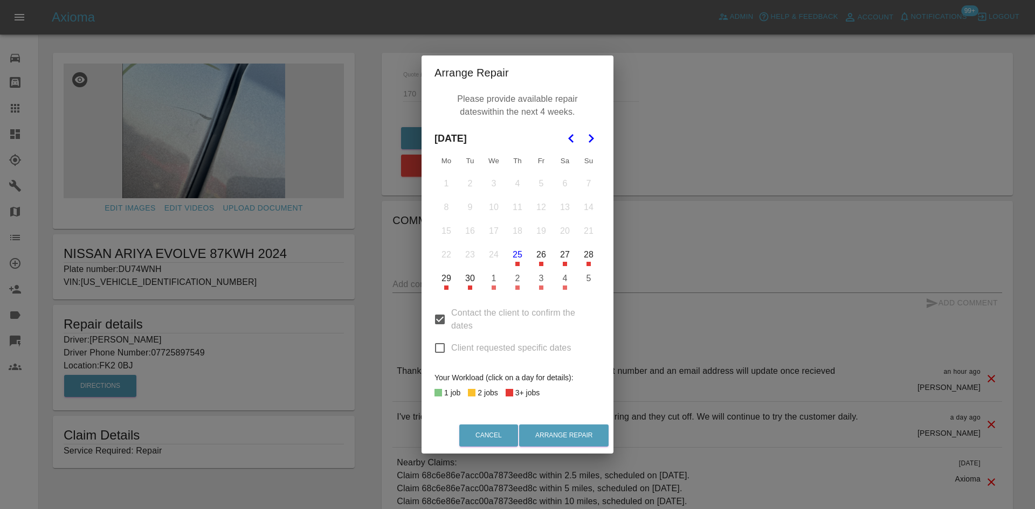
click at [442, 351] on input "Client requested specific dates" at bounding box center [439, 348] width 23 height 23
checkbox input "true"
click at [441, 311] on input "Contact the client to confirm the dates" at bounding box center [439, 319] width 23 height 23
checkbox input "false"
click at [589, 139] on icon "Go to the Next Month" at bounding box center [590, 138] width 13 height 13
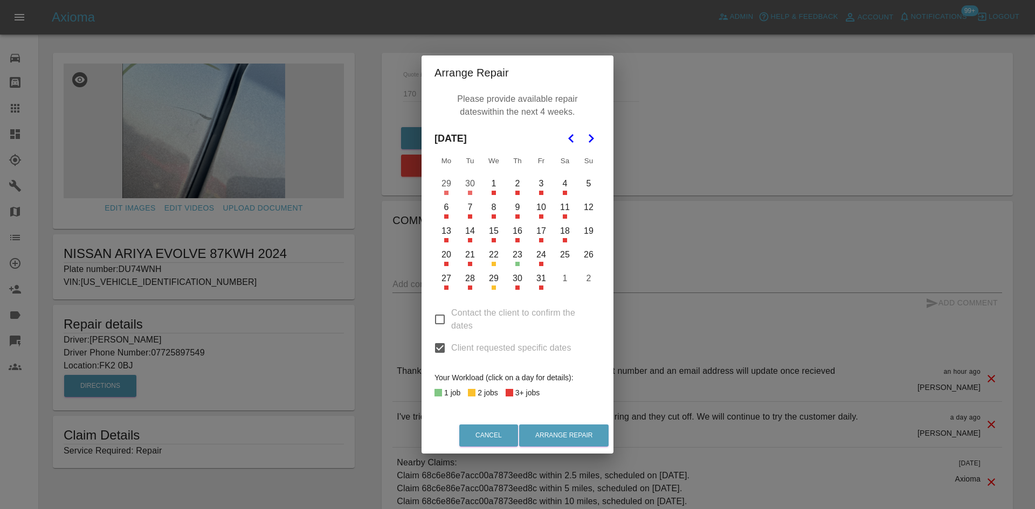
click at [490, 208] on button "8" at bounding box center [493, 207] width 23 height 23
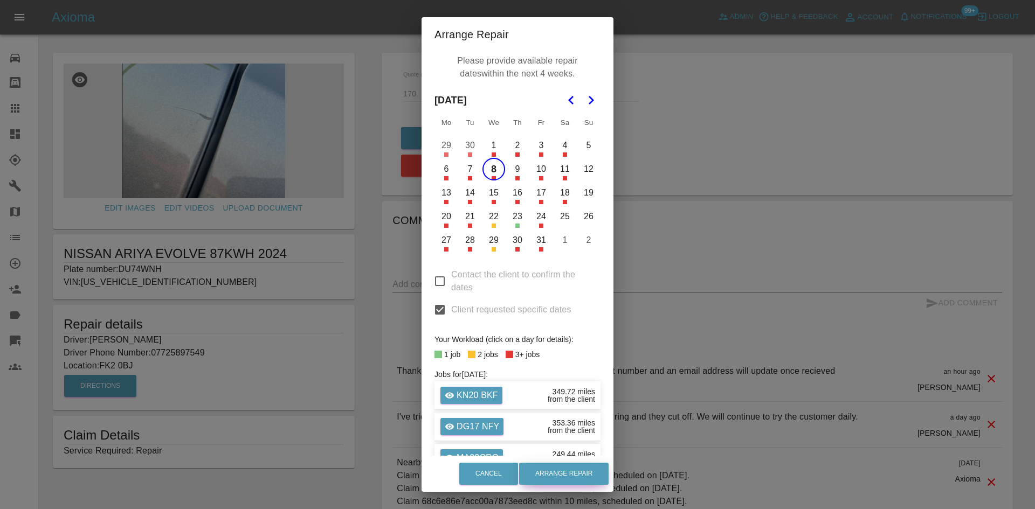
click at [553, 474] on button "Arrange Repair" at bounding box center [563, 474] width 89 height 22
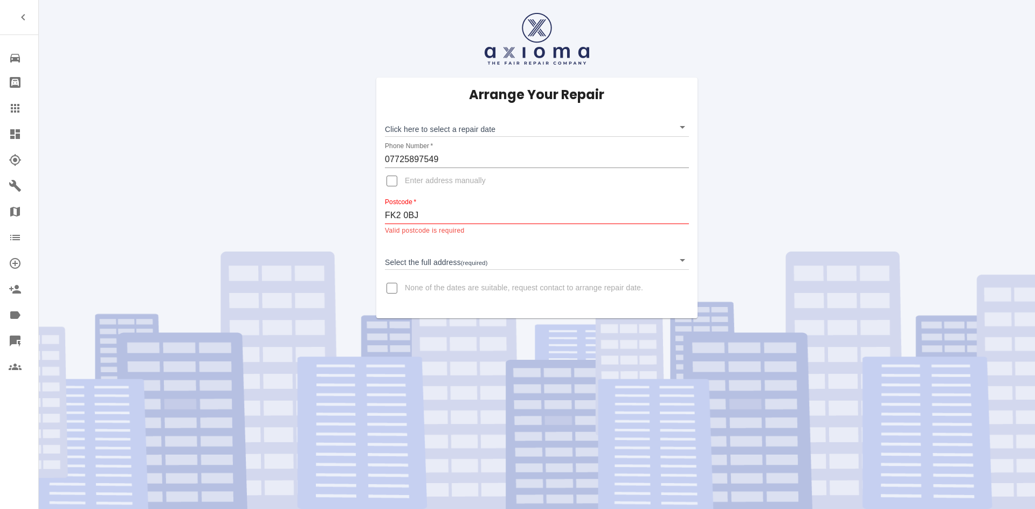
click at [413, 127] on body "Repair home Bodyshop home Claims Dashboard Explorer Garages Map Organization Cr…" at bounding box center [517, 254] width 1035 height 509
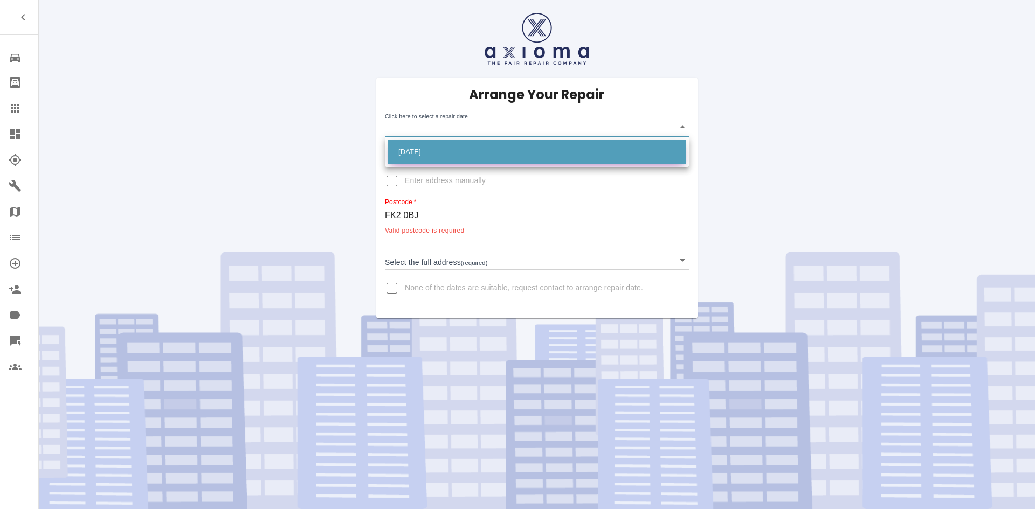
click at [415, 155] on li "[DATE]" at bounding box center [536, 152] width 299 height 25
type input "[DATE]T00:00:00.000Z"
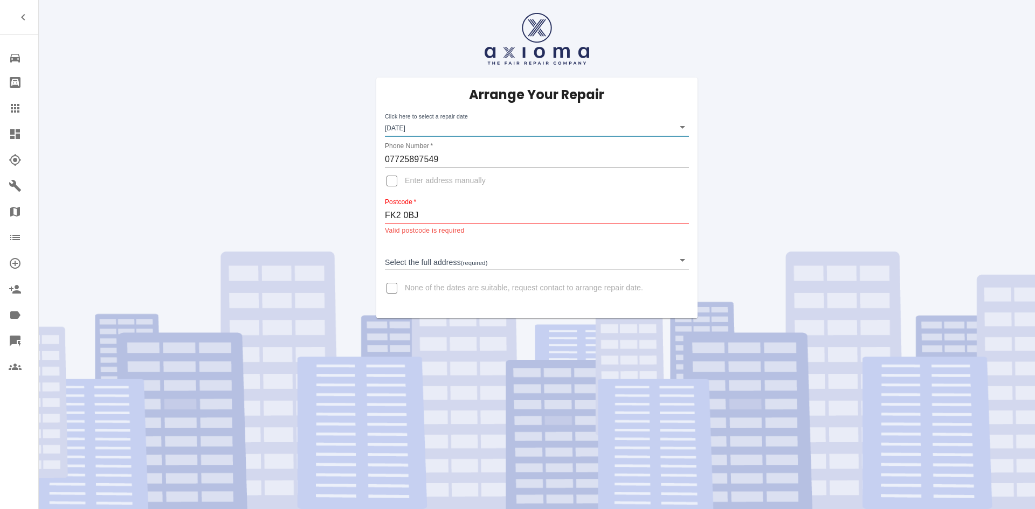
click at [404, 219] on input "FK2 0BJ" at bounding box center [537, 215] width 304 height 17
type input "FK20BJ"
click at [393, 188] on input "Enter address manually" at bounding box center [392, 181] width 26 height 26
checkbox input "true"
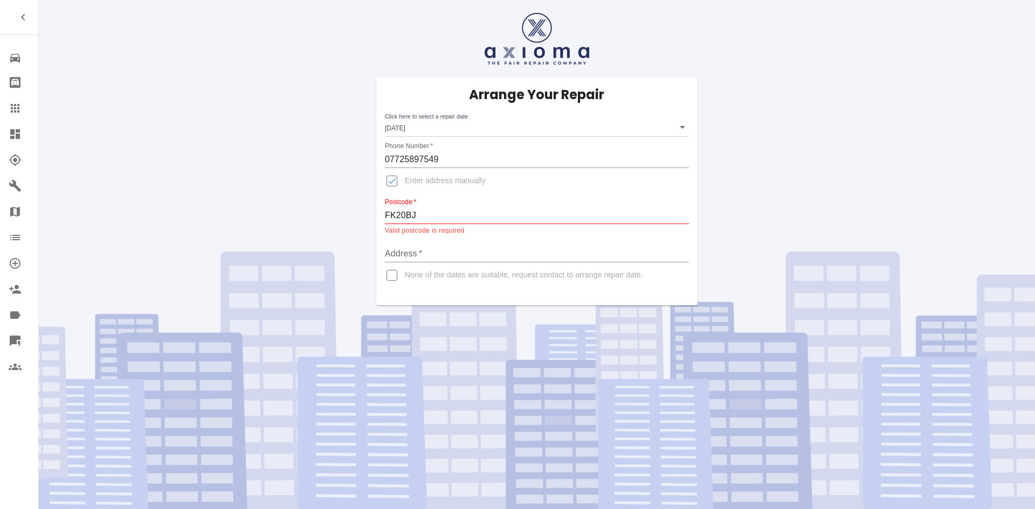
click at [409, 265] on label "None of the dates are suitable, request contact to arrange repair date." at bounding box center [511, 275] width 264 height 26
click at [405, 265] on input "None of the dates are suitable, request contact to arrange repair date." at bounding box center [392, 275] width 26 height 26
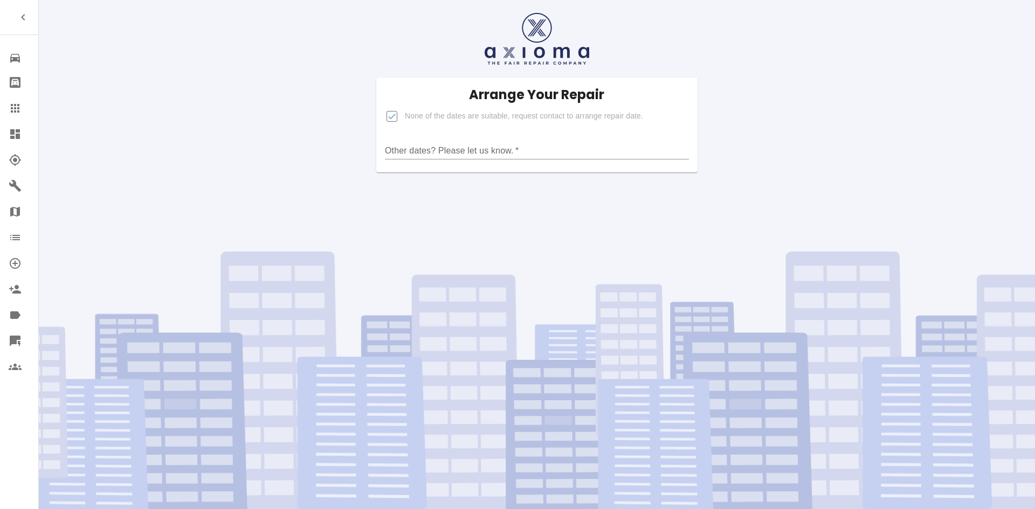
click at [412, 148] on input "Other dates? Please let us know.   *" at bounding box center [537, 150] width 304 height 17
click at [426, 137] on div "Other dates? Please let us know.   *" at bounding box center [537, 147] width 304 height 26
click at [426, 113] on span "None of the dates are suitable, request contact to arrange repair date." at bounding box center [524, 116] width 238 height 11
click at [405, 113] on input "None of the dates are suitable, request contact to arrange repair date." at bounding box center [392, 116] width 26 height 26
checkbox input "false"
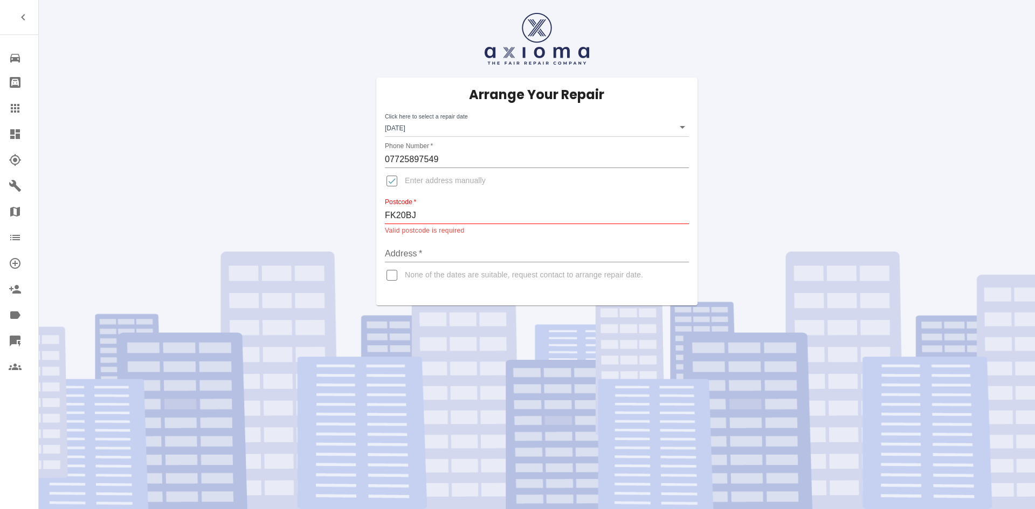
click at [429, 260] on input "Address   *" at bounding box center [537, 253] width 304 height 17
paste input "FK20BJ"
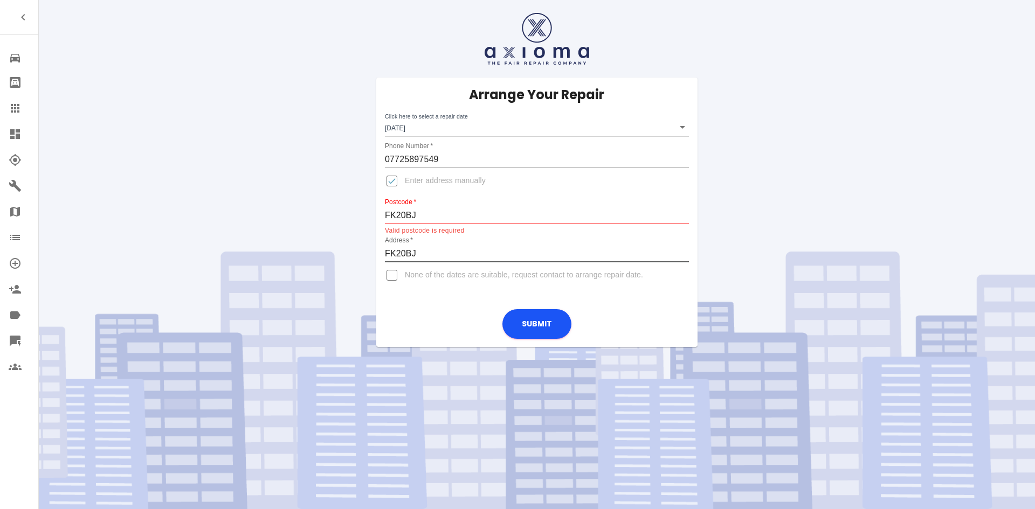
type input "FK20BJ"
click at [447, 207] on input "FK20BJ" at bounding box center [537, 215] width 304 height 17
drag, startPoint x: 441, startPoint y: 214, endPoint x: 368, endPoint y: 207, distance: 73.6
click at [368, 207] on div "Arrange Your Repair Click here to select a repair date [DATE] [DATE]T00:00:00.0…" at bounding box center [536, 212] width 337 height 269
click at [383, 219] on div "Arrange Your Repair Click here to select a repair date [DATE] [DATE]T00:00:00.0…" at bounding box center [536, 190] width 321 height 224
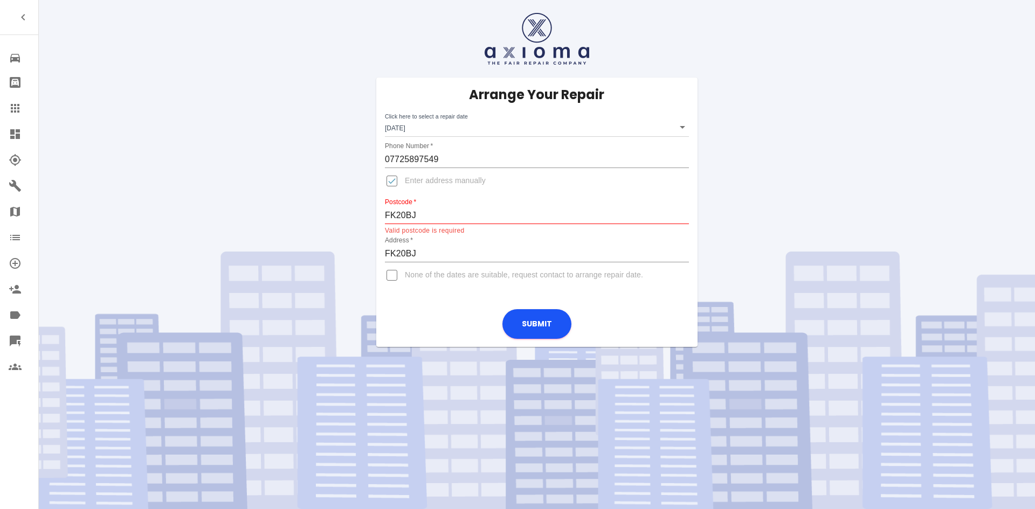
click at [386, 216] on input "FK20BJ" at bounding box center [537, 215] width 304 height 17
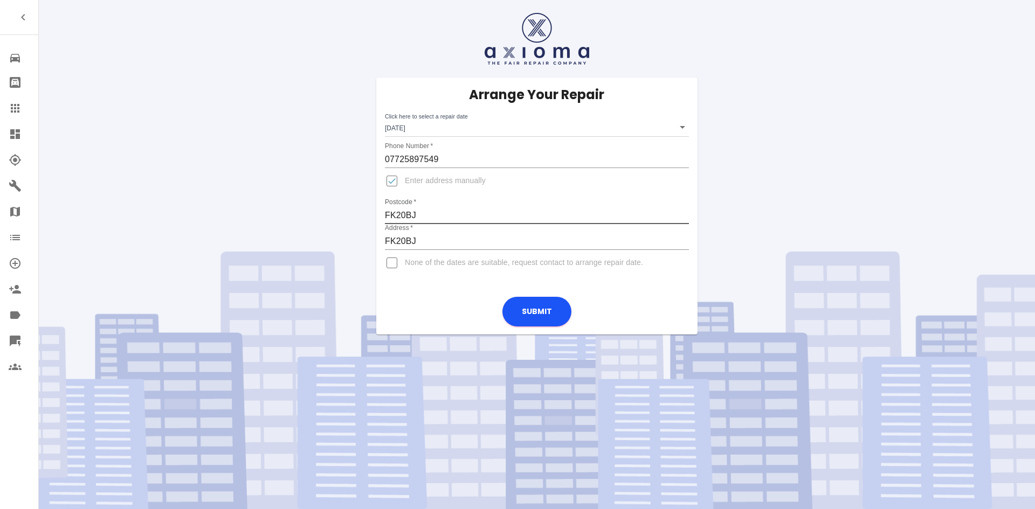
type input "FK20BJ"
click at [426, 297] on form "Arrange Your Repair Click here to select a repair date [DATE] [DATE]T00:00:00.0…" at bounding box center [536, 206] width 321 height 257
click at [536, 310] on button "Submit" at bounding box center [536, 312] width 69 height 30
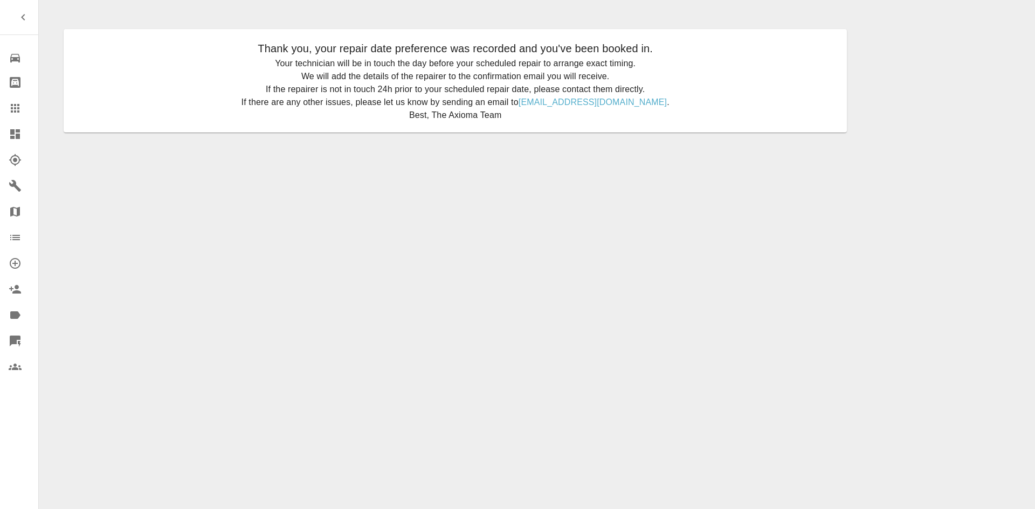
click at [19, 130] on icon at bounding box center [15, 134] width 10 height 10
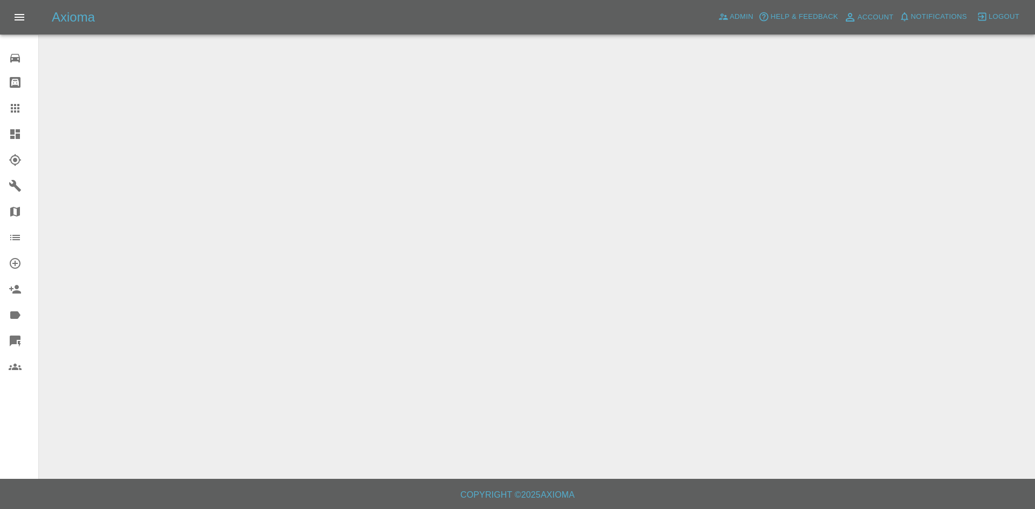
click at [12, 109] on icon at bounding box center [15, 108] width 9 height 9
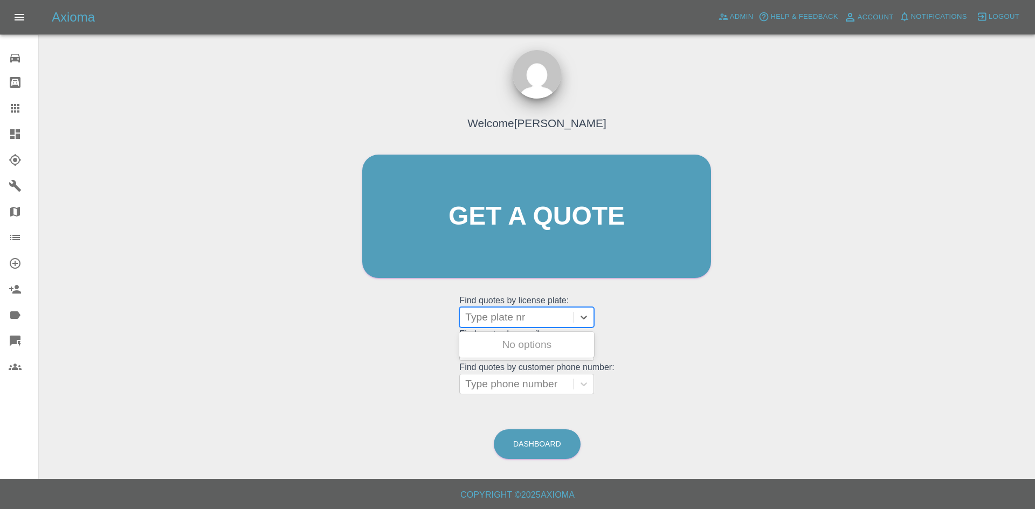
click at [511, 316] on div at bounding box center [516, 317] width 103 height 15
paste input "DU74WNH"
type input "DU74WNH"
click at [522, 346] on div "DU74WNH, Awaiting Repair" at bounding box center [526, 351] width 135 height 34
